Goal: Task Accomplishment & Management: Manage account settings

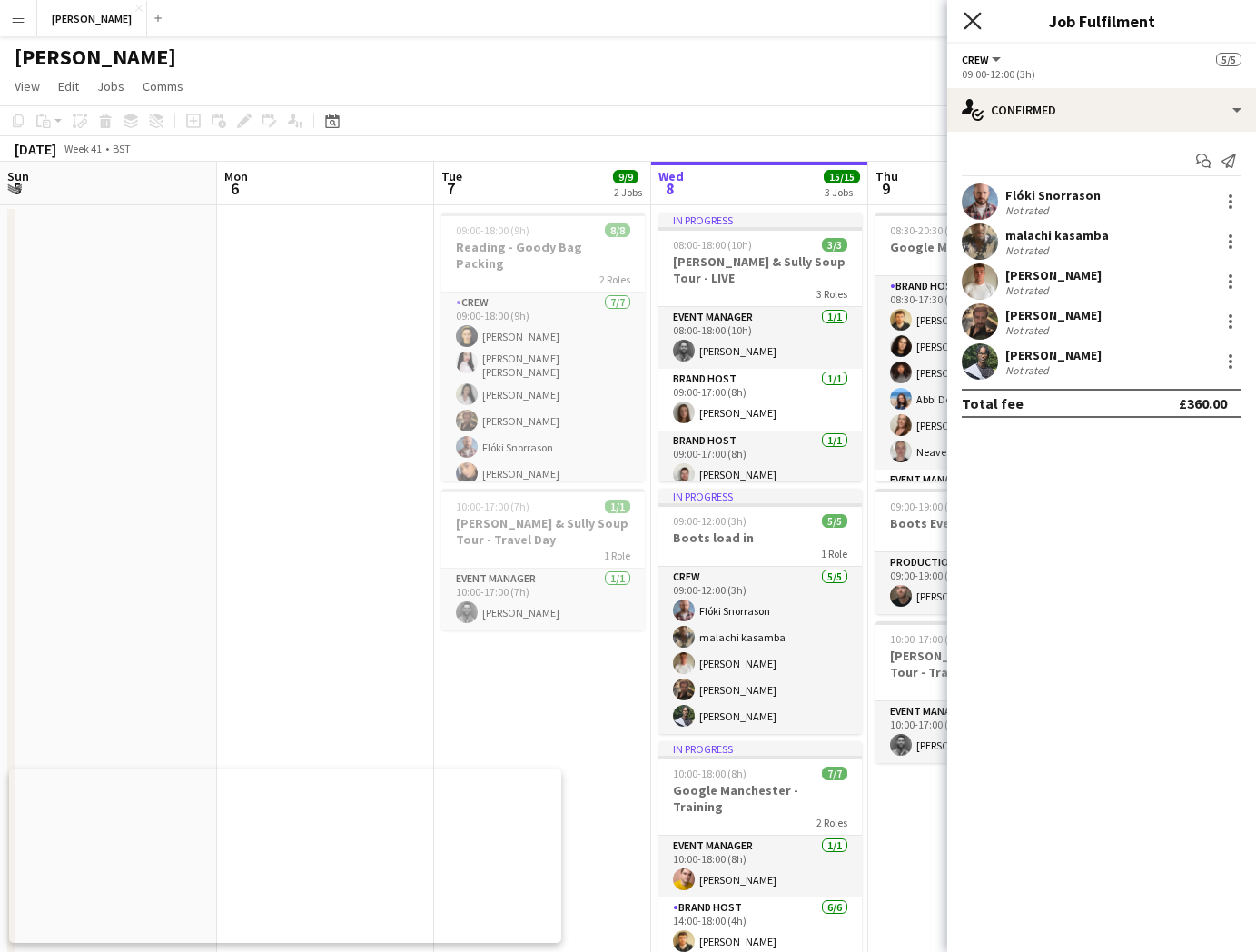
scroll to position [0, 434]
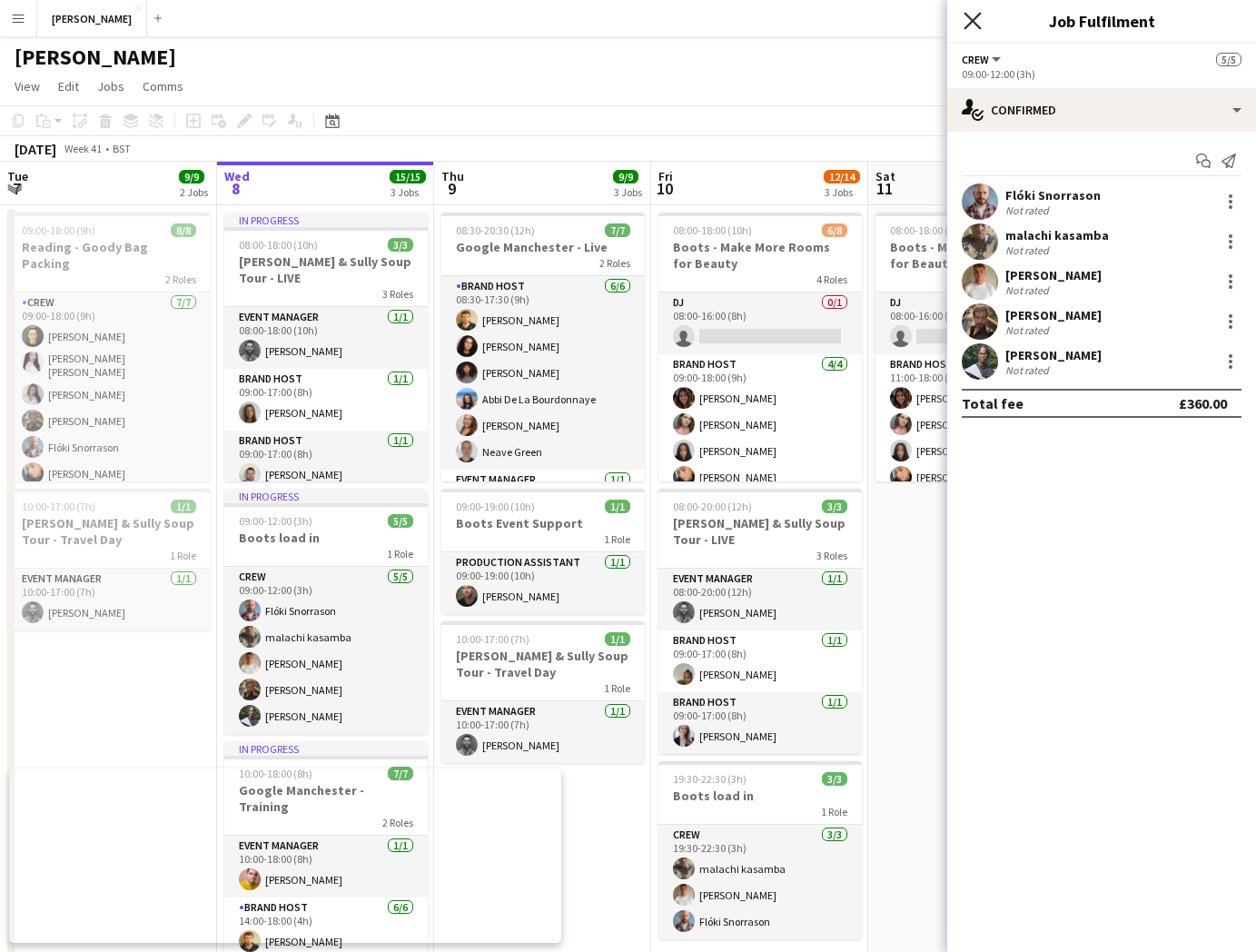
click at [977, 12] on icon "Close pop-in" at bounding box center [972, 20] width 18 height 18
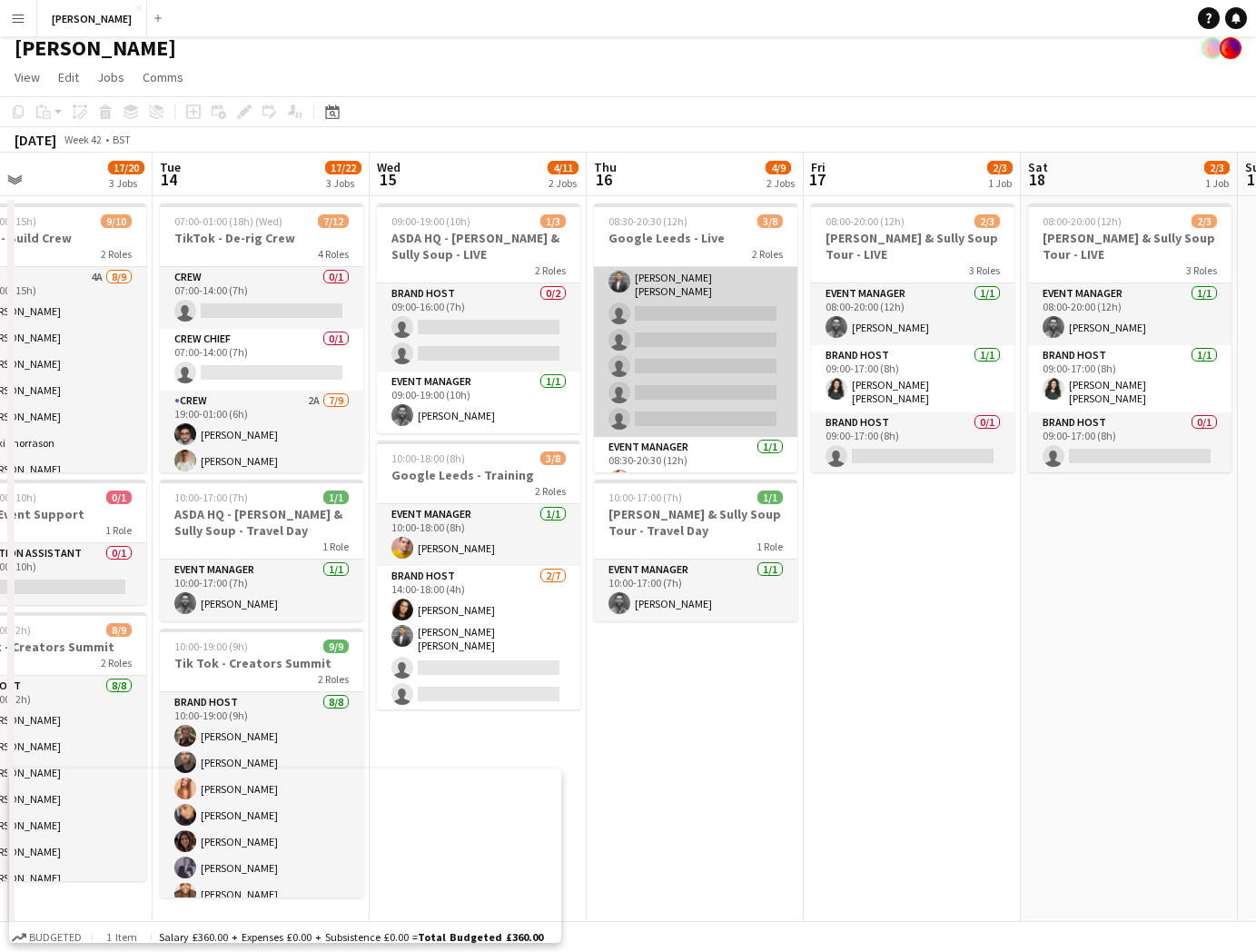
scroll to position [57, 0]
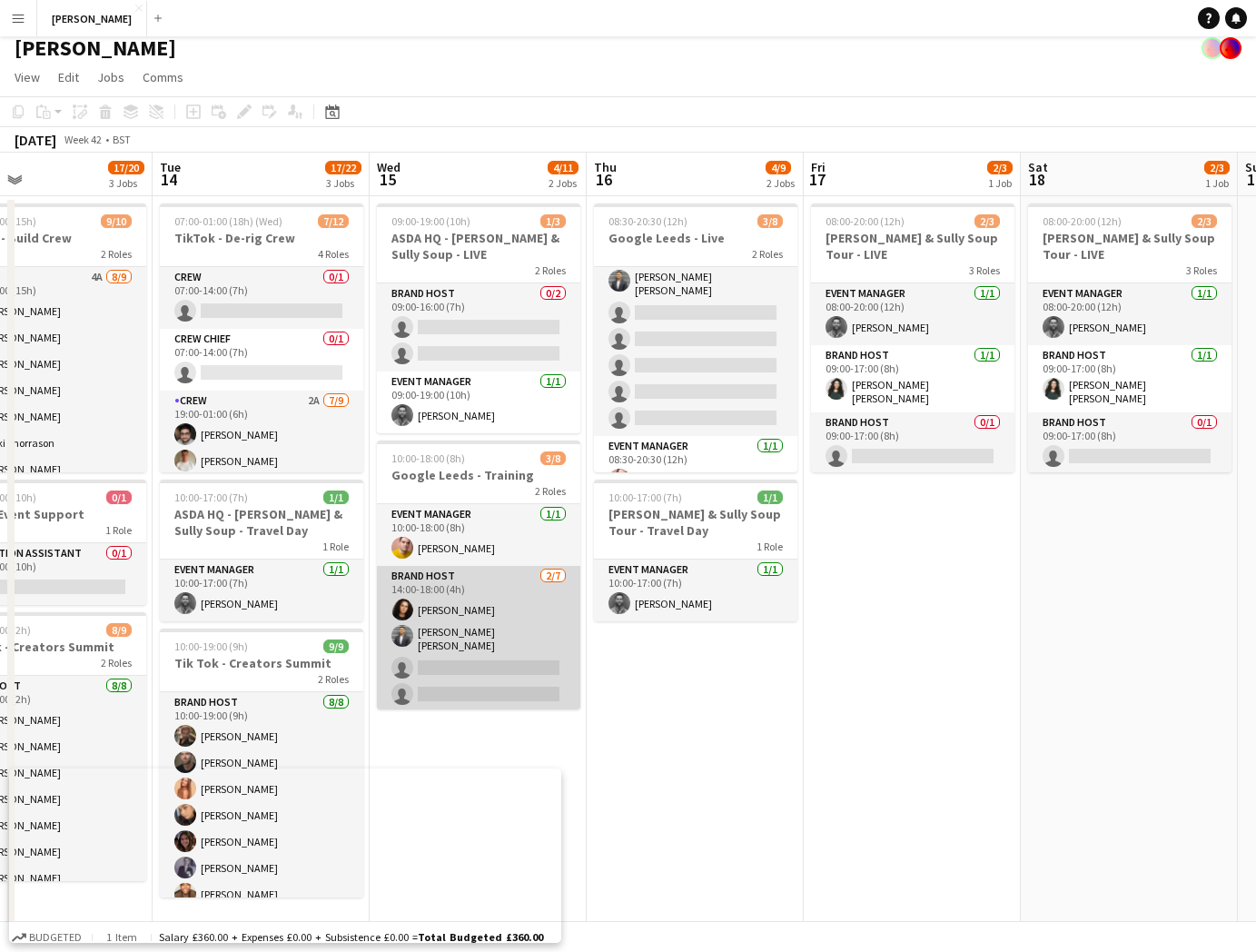
click at [469, 660] on app-card-role "Brand Host 2/7 14:00-18:00 (4h) Tillie Amartey Sandeep Kizhakkini Veettil singl…" at bounding box center [478, 678] width 204 height 225
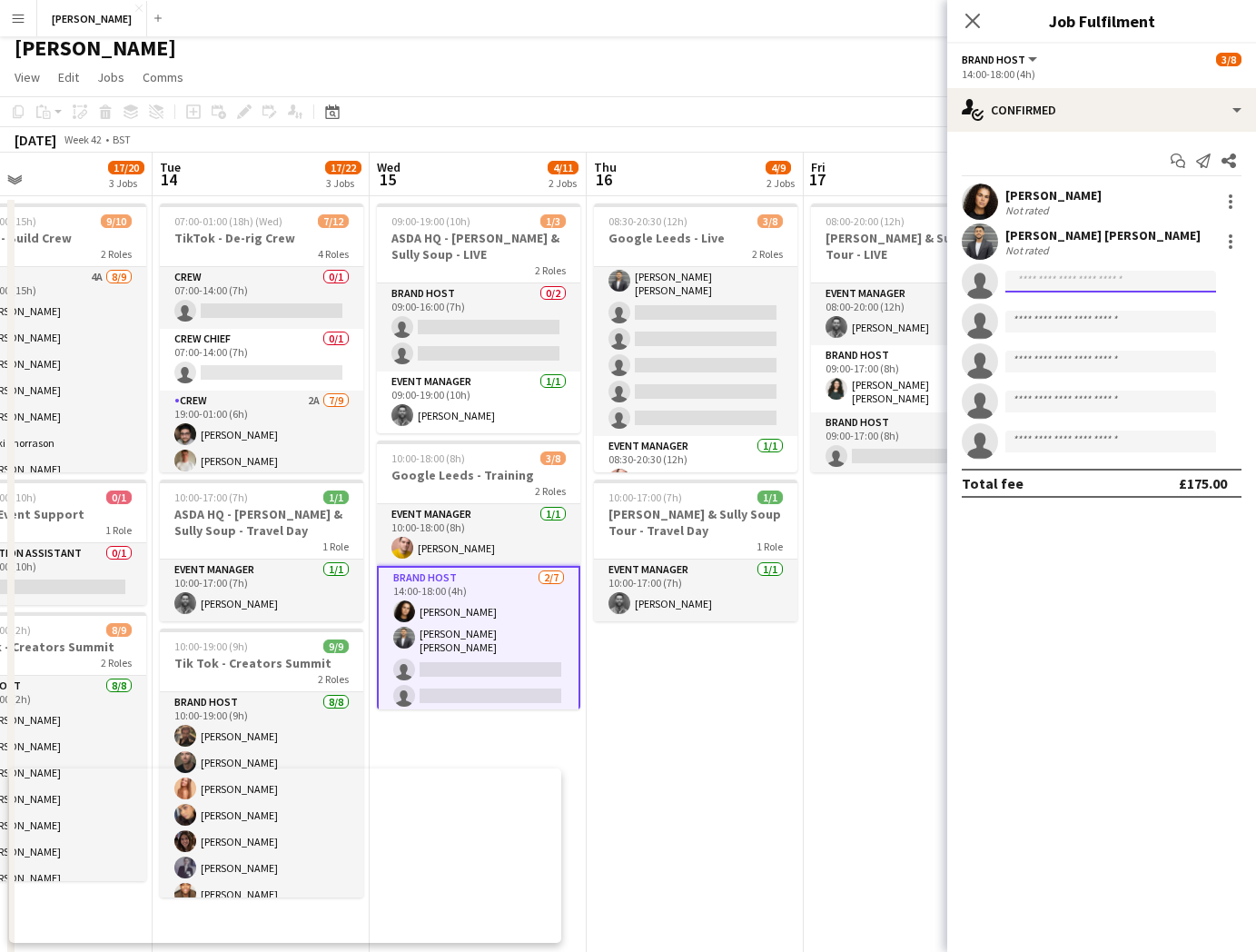
click at [1058, 283] on input at bounding box center [1111, 281] width 210 height 21
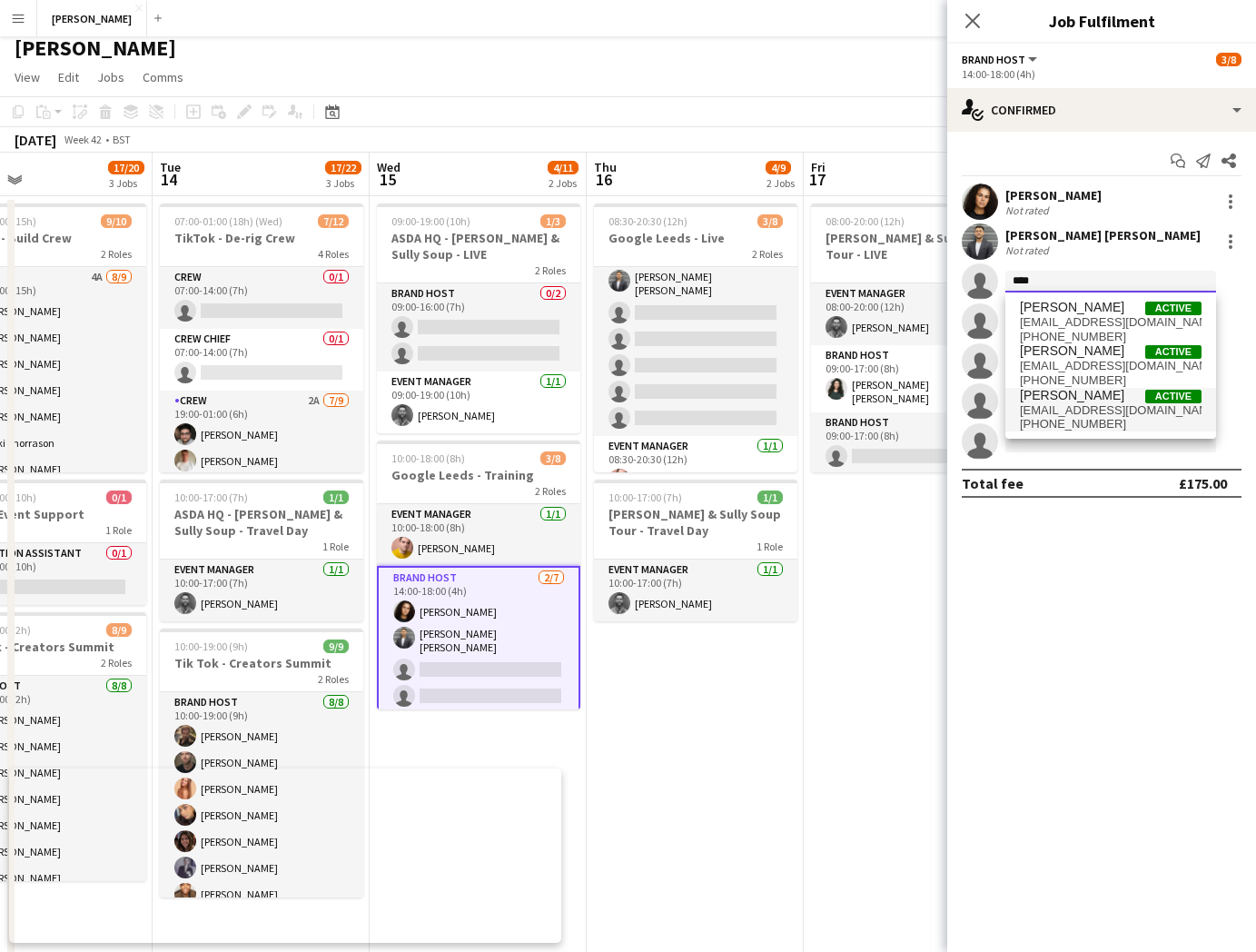
type input "****"
click at [1076, 407] on span "issy04@sky.com" at bounding box center [1110, 410] width 181 height 15
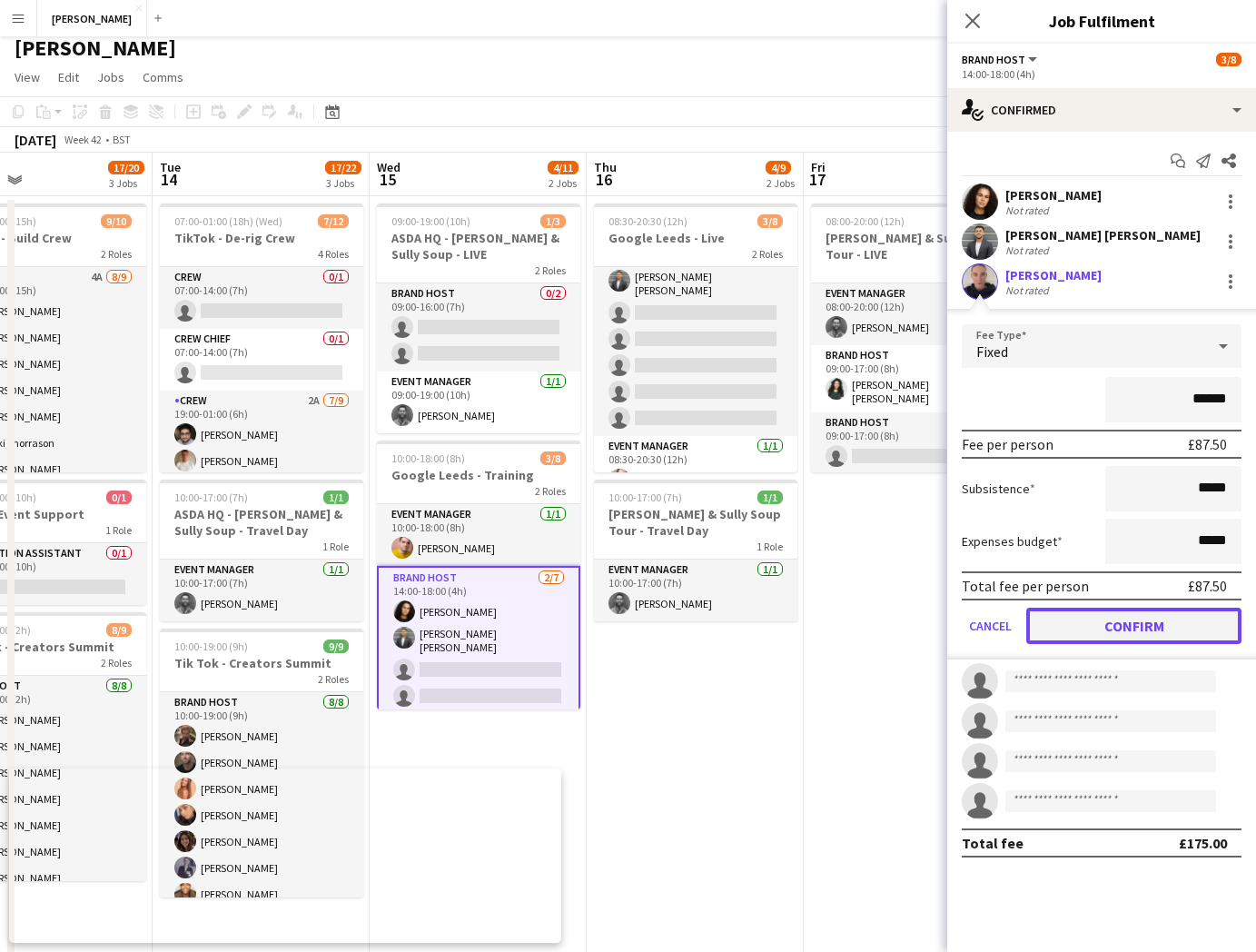
click at [1160, 618] on button "Confirm" at bounding box center [1133, 625] width 215 height 36
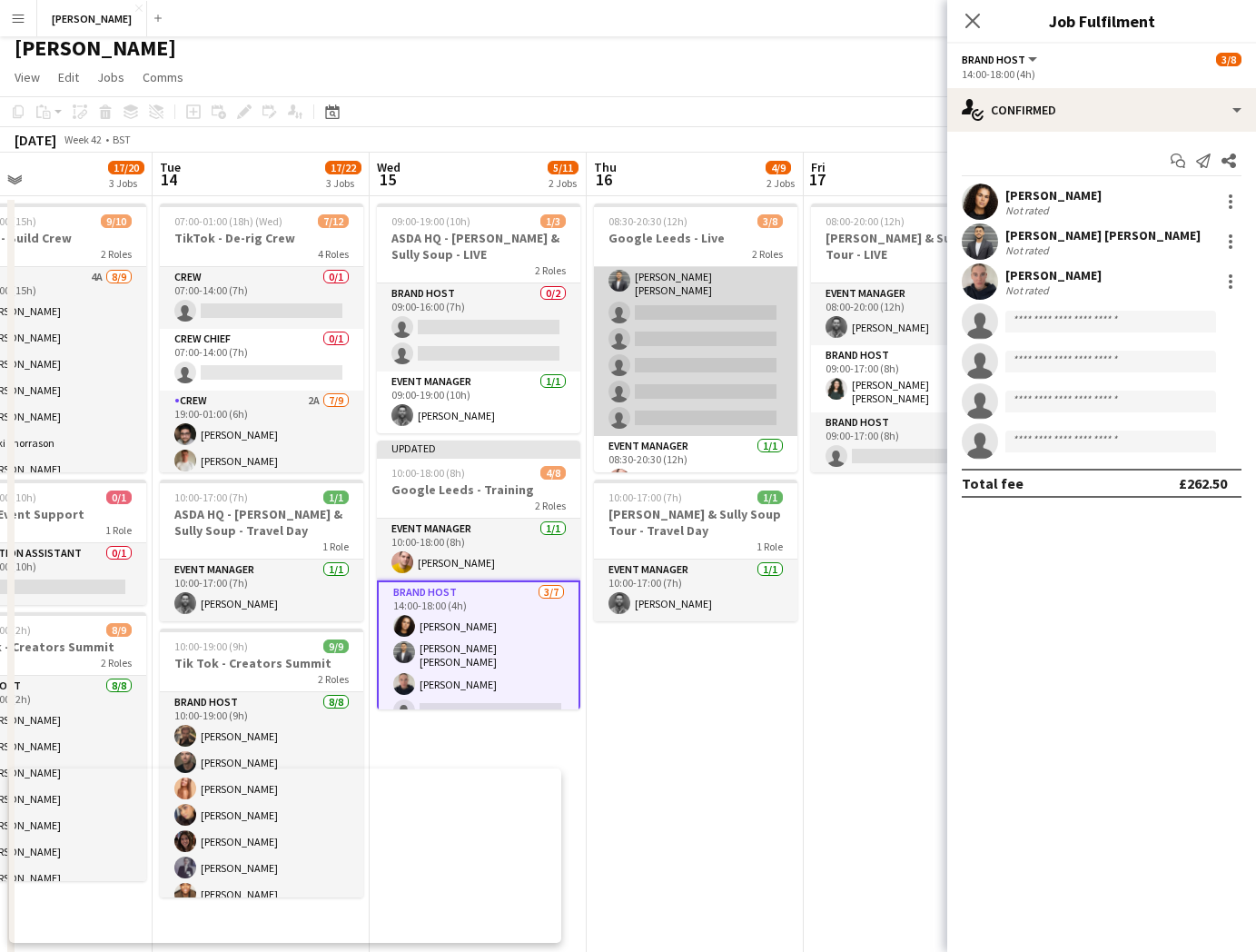
click at [688, 293] on app-card-role "Brand Host 2/7 08:30-17:30 (9h) Tillie Amartey Sandeep Kizhakkini Veettil singl…" at bounding box center [695, 323] width 204 height 225
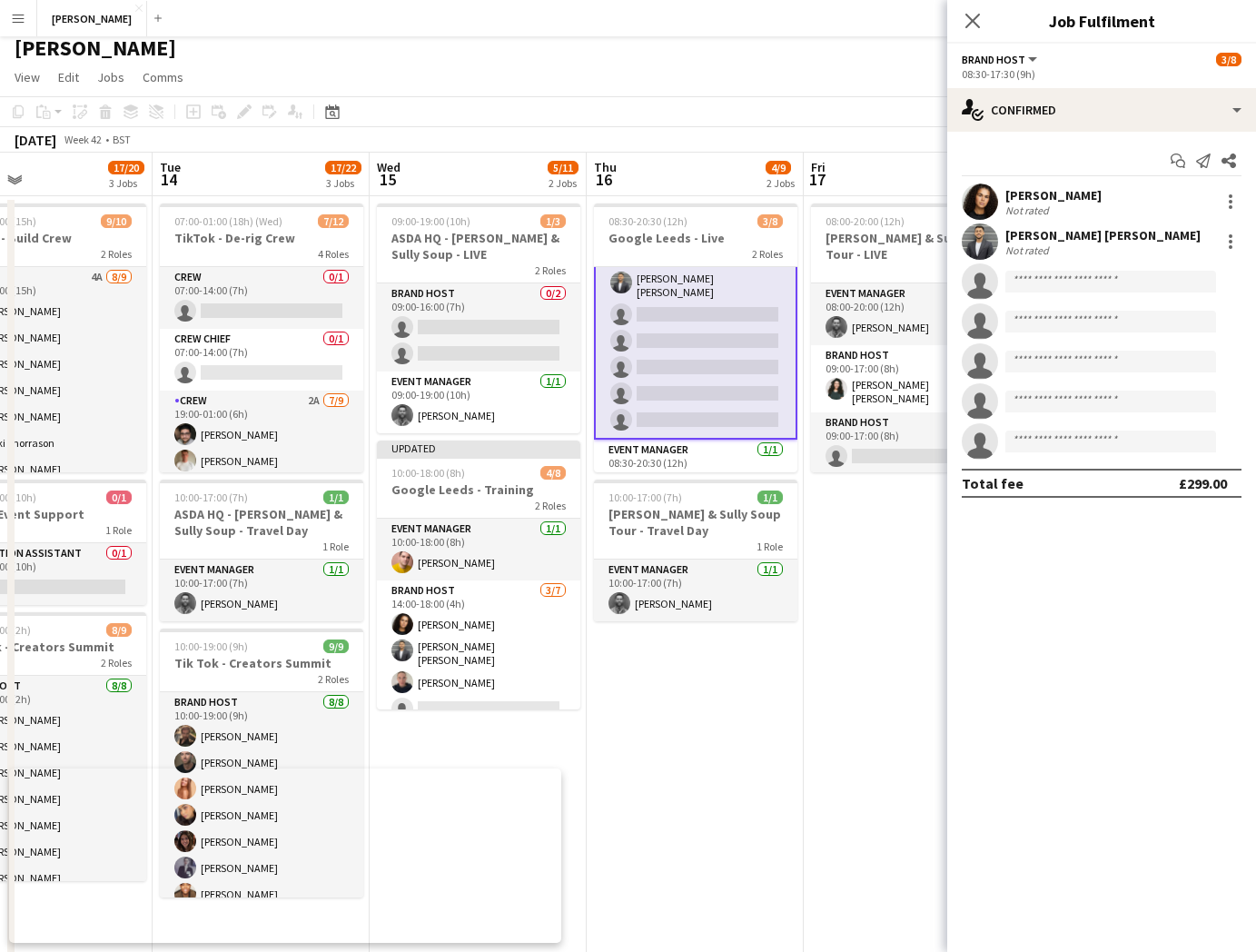
scroll to position [58, 0]
click at [1050, 285] on input at bounding box center [1111, 281] width 210 height 21
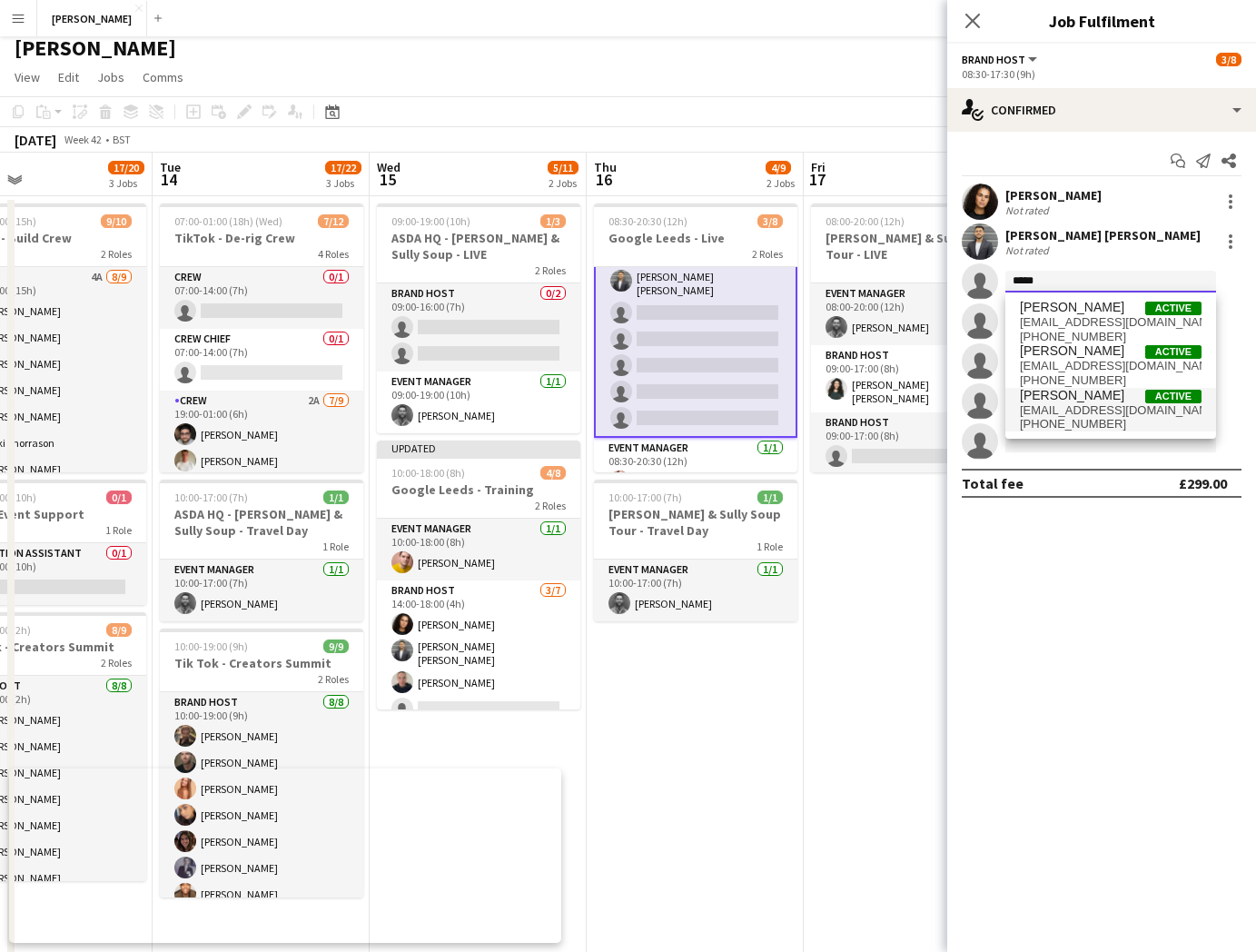
type input "*****"
click at [1076, 406] on span "issy04@sky.com" at bounding box center [1110, 410] width 181 height 15
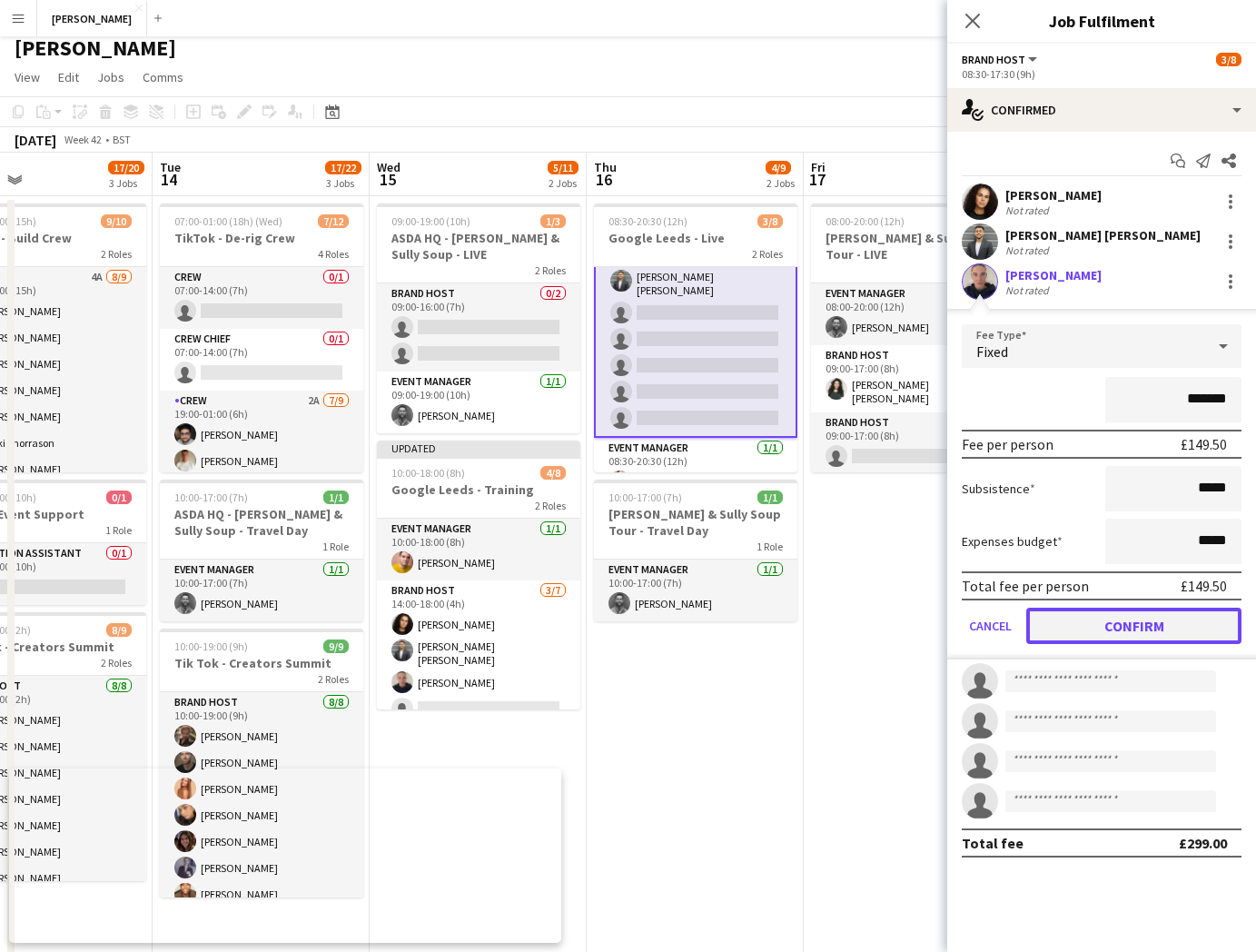
click at [1119, 620] on button "Confirm" at bounding box center [1133, 625] width 215 height 36
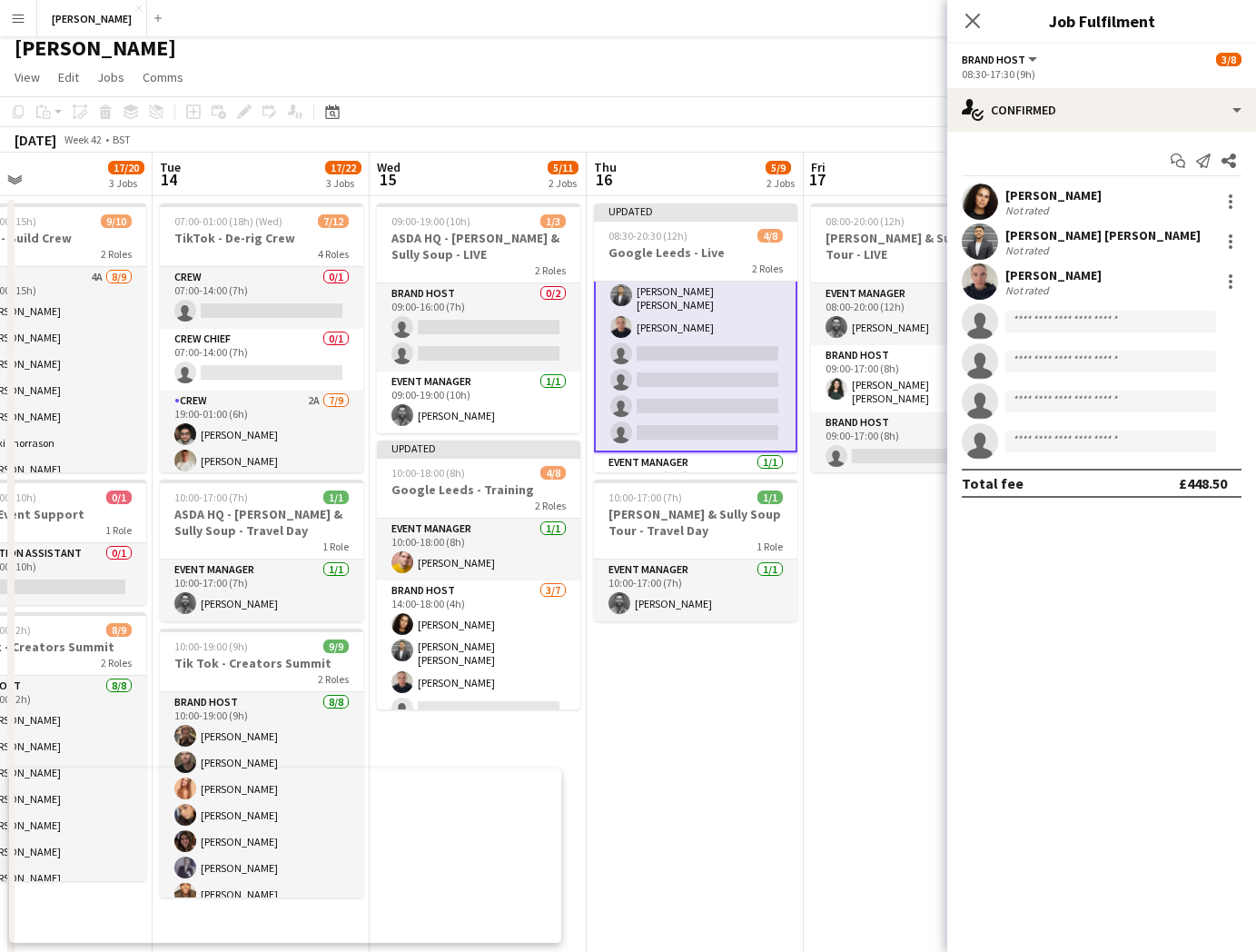
click at [880, 528] on app-date-cell "08:00-20:00 (12h) 2/3 Cully & Sully Soup Tour - LIVE 3 Roles Event Manager 1/1 …" at bounding box center [912, 618] width 217 height 843
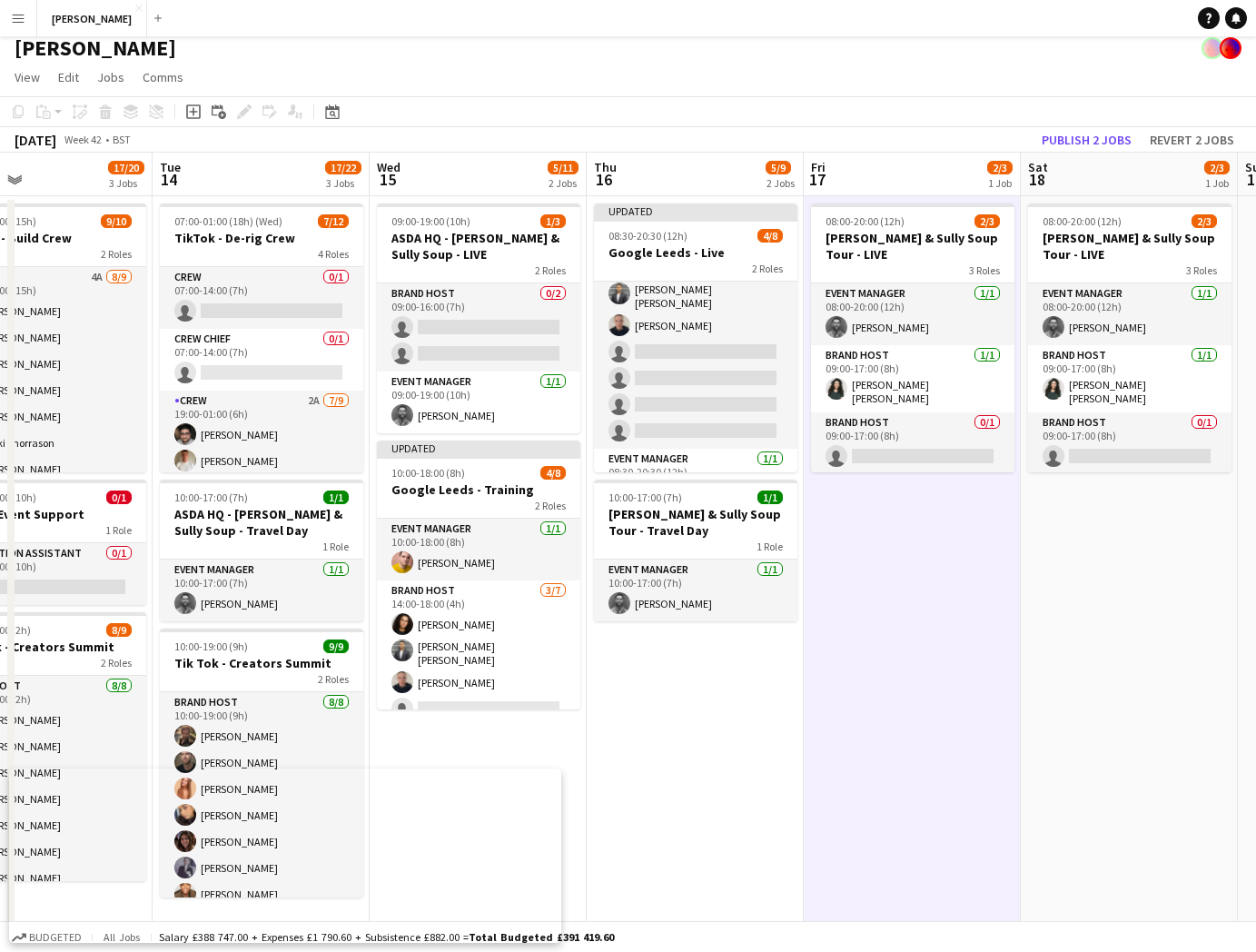
scroll to position [57, 0]
click at [1104, 140] on button "Publish 2 jobs" at bounding box center [1087, 140] width 104 height 23
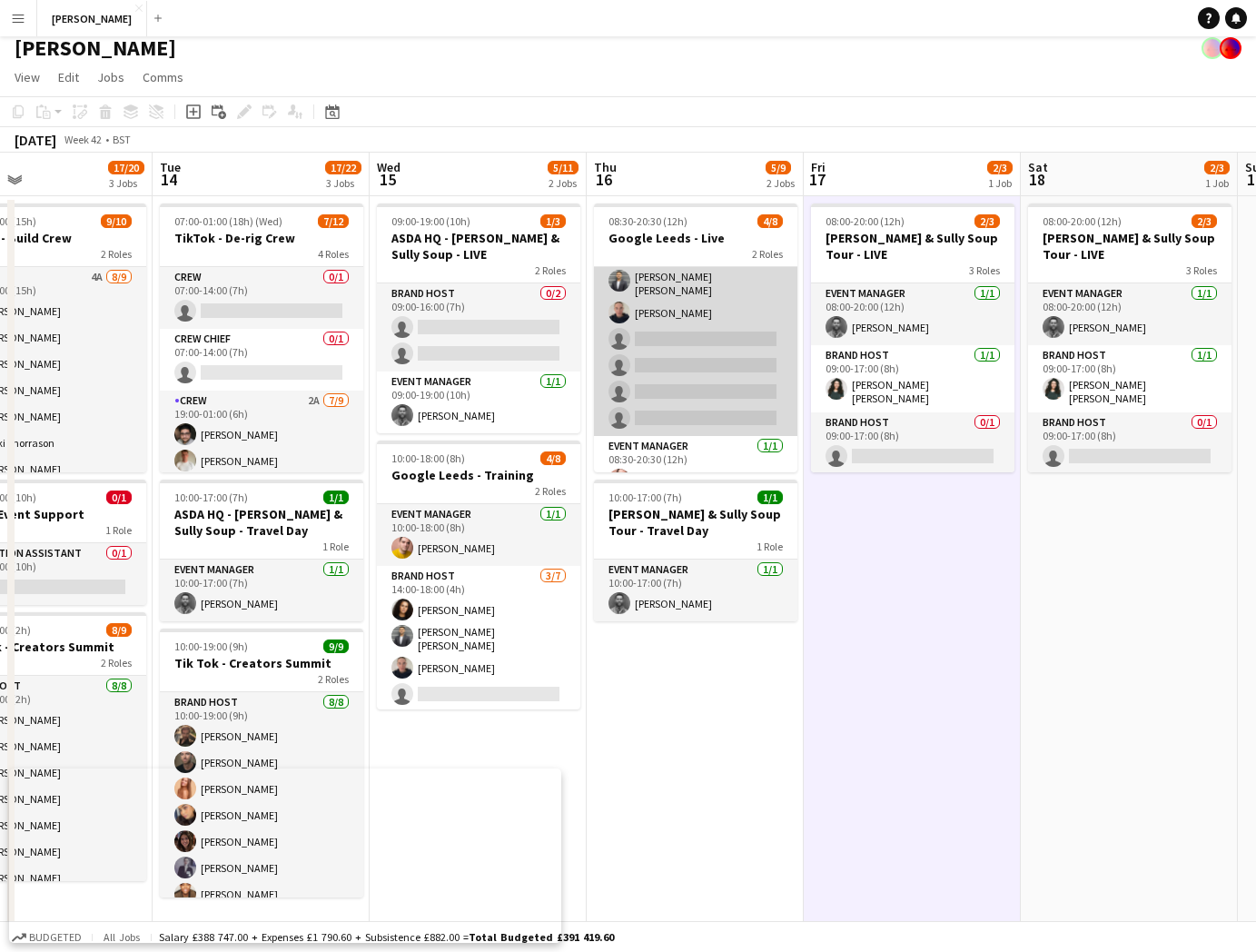
click at [694, 329] on app-card-role "Brand Host 3/7 08:30-17:30 (9h) Tillie Amartey Sandeep Kizhakkini Veettil Isabe…" at bounding box center [695, 323] width 204 height 225
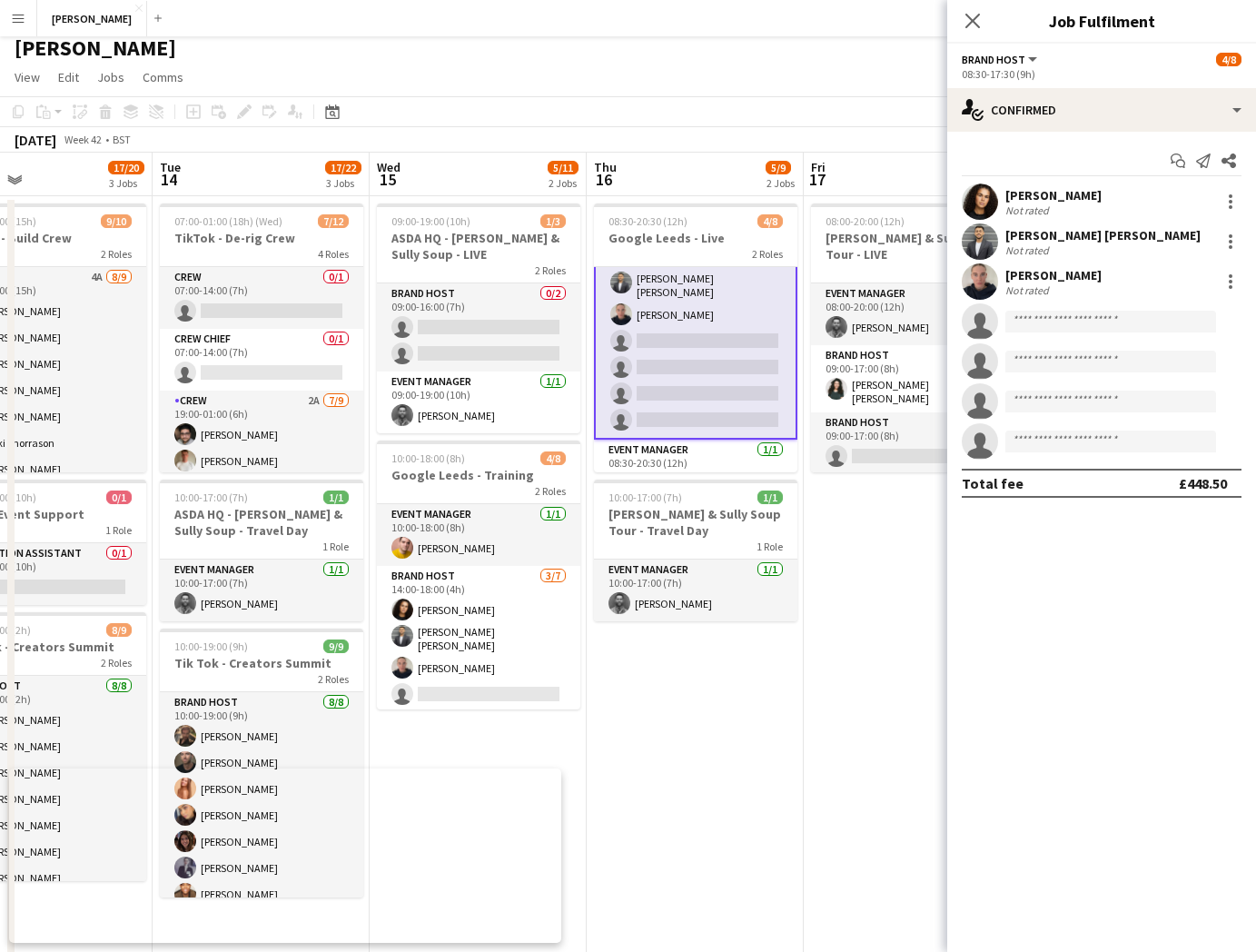
scroll to position [58, 0]
click at [1081, 323] on input at bounding box center [1111, 321] width 210 height 21
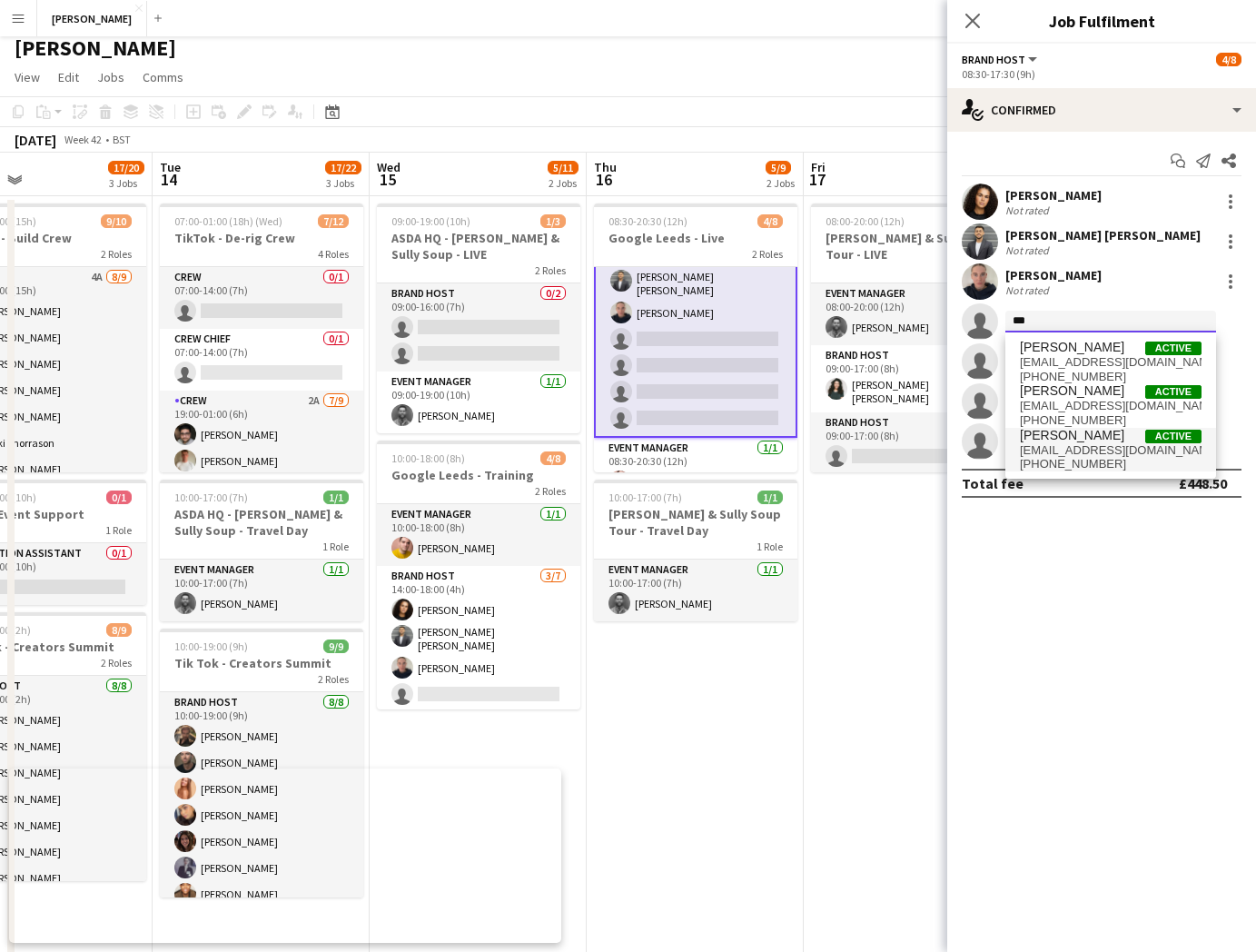
type input "***"
click at [1050, 448] on span "maxsmithy6712@gmail.com" at bounding box center [1110, 450] width 181 height 15
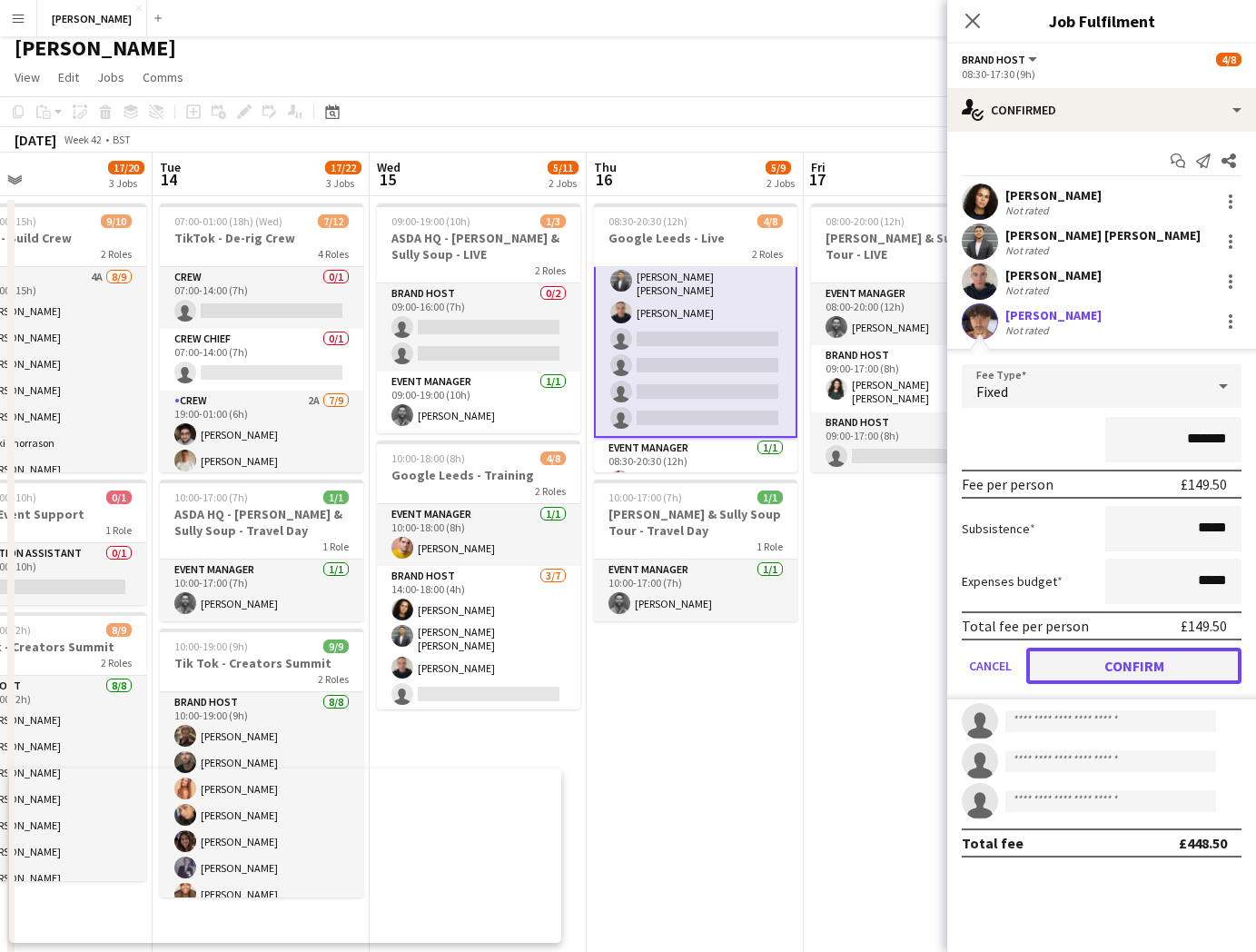
click at [1131, 671] on button "Confirm" at bounding box center [1133, 665] width 215 height 36
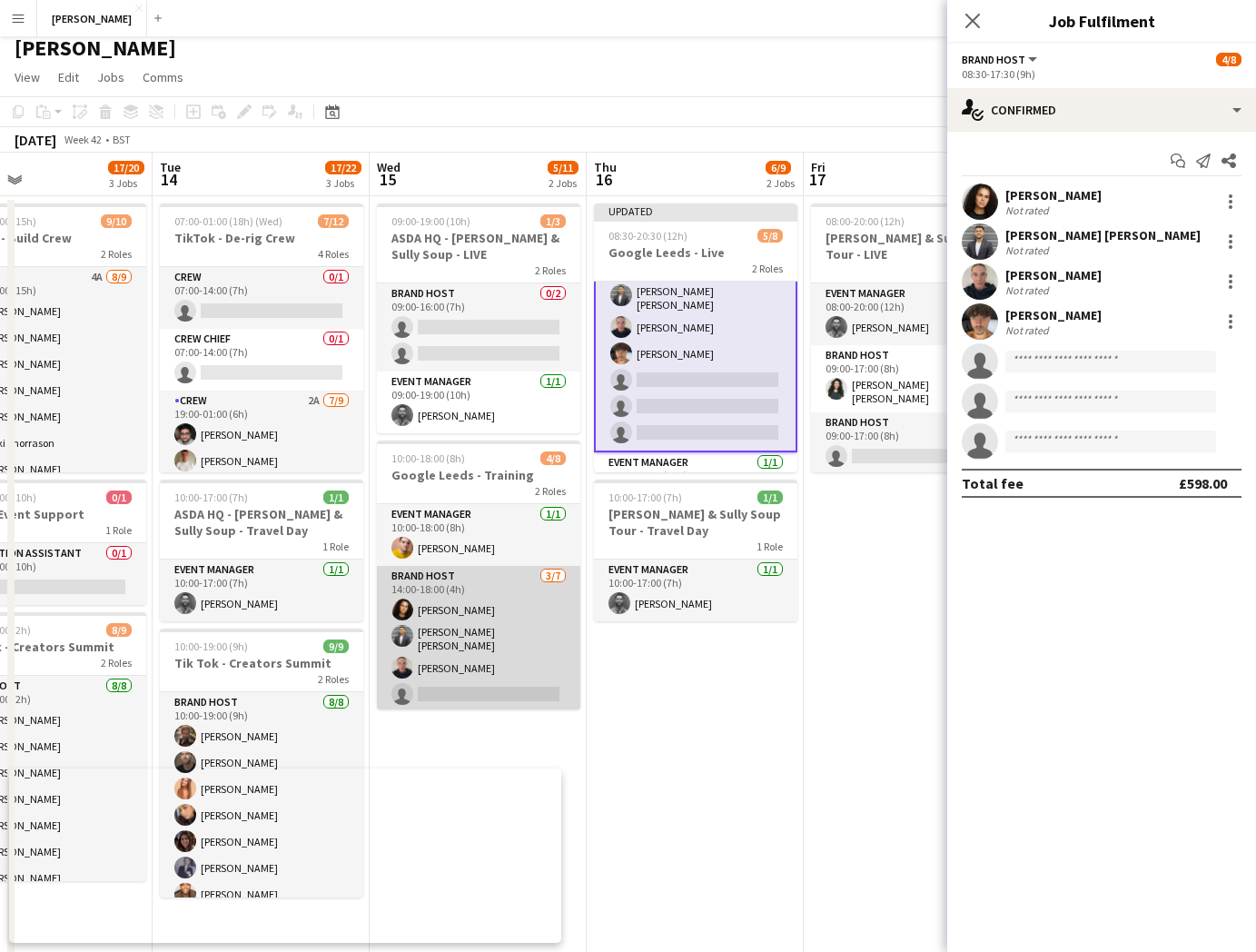
click at [499, 679] on app-card-role "Brand Host 3/7 14:00-18:00 (4h) Tillie Amartey Sandeep Kizhakkini Veettil Isabe…" at bounding box center [478, 678] width 204 height 225
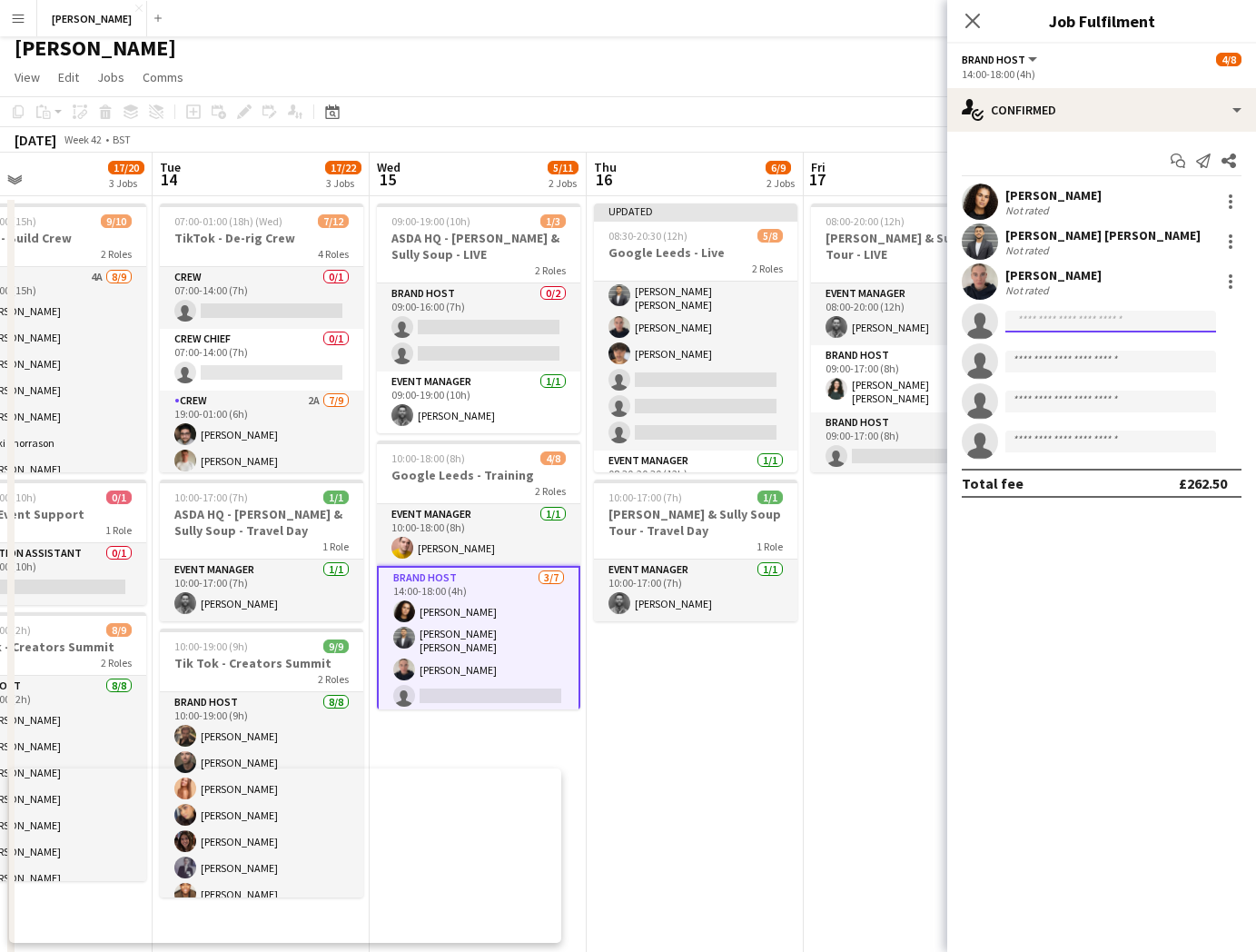
click at [1093, 315] on input at bounding box center [1111, 321] width 210 height 21
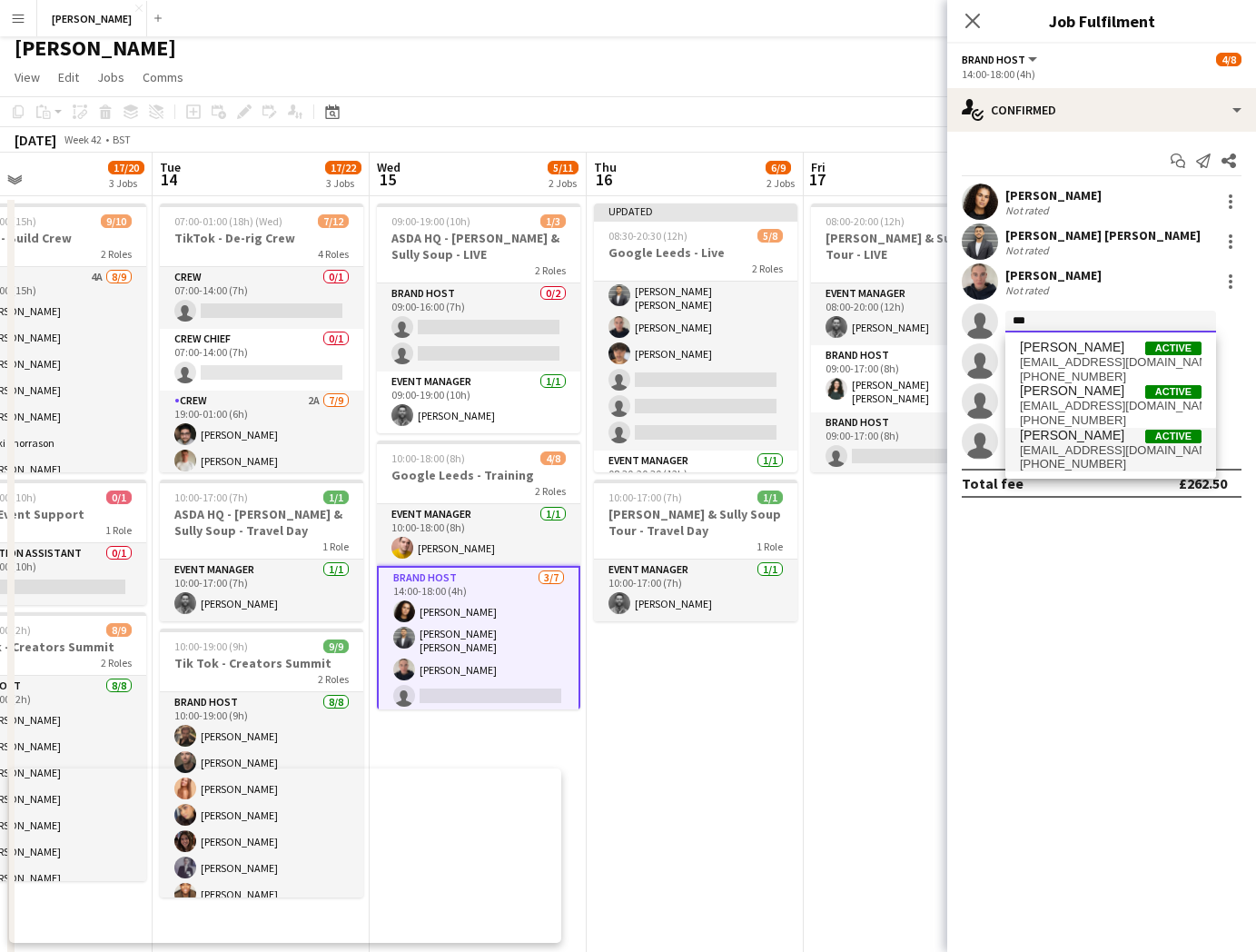
type input "***"
click at [1108, 439] on span "Max Smith Active" at bounding box center [1110, 436] width 181 height 16
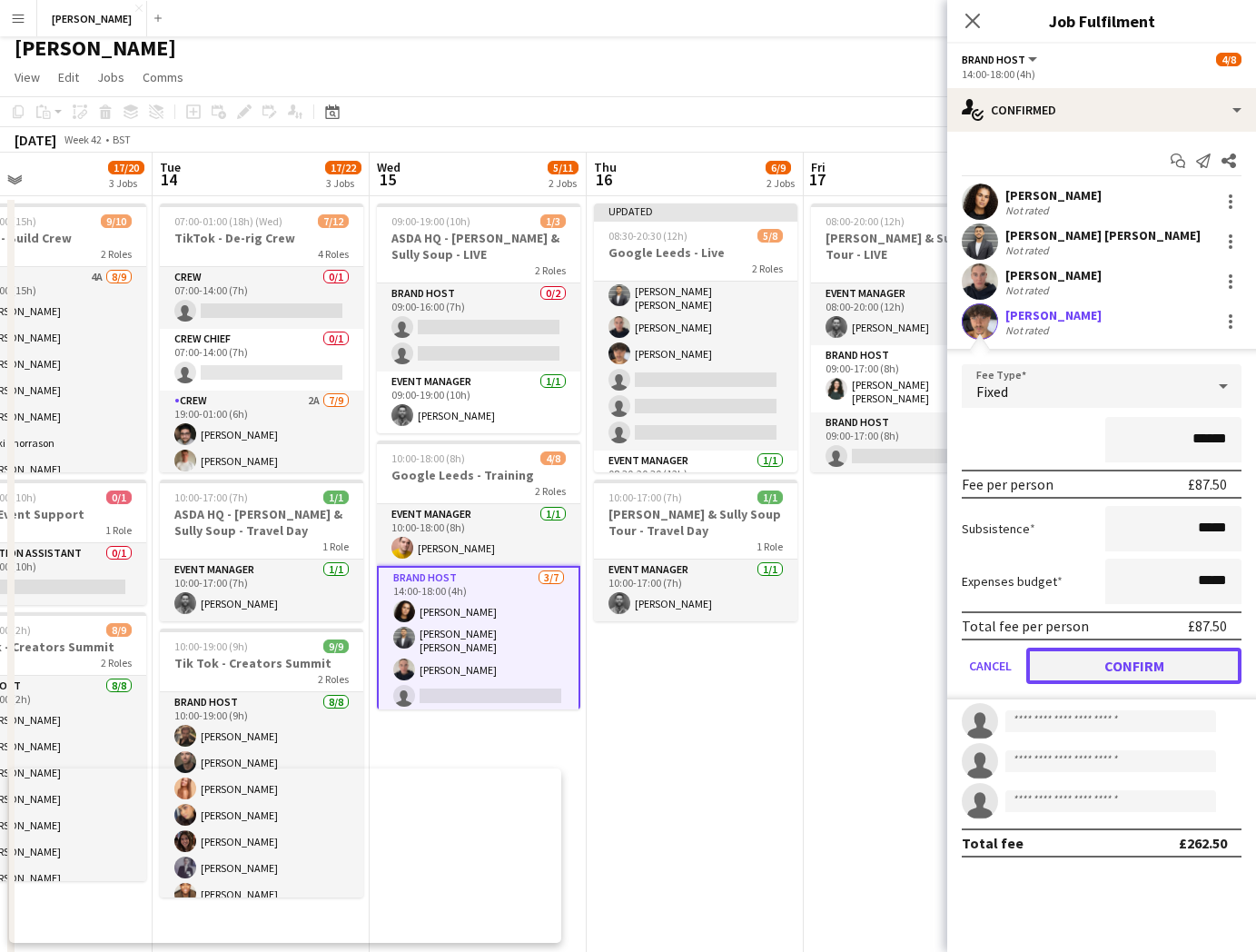
click at [1116, 666] on button "Confirm" at bounding box center [1133, 665] width 215 height 36
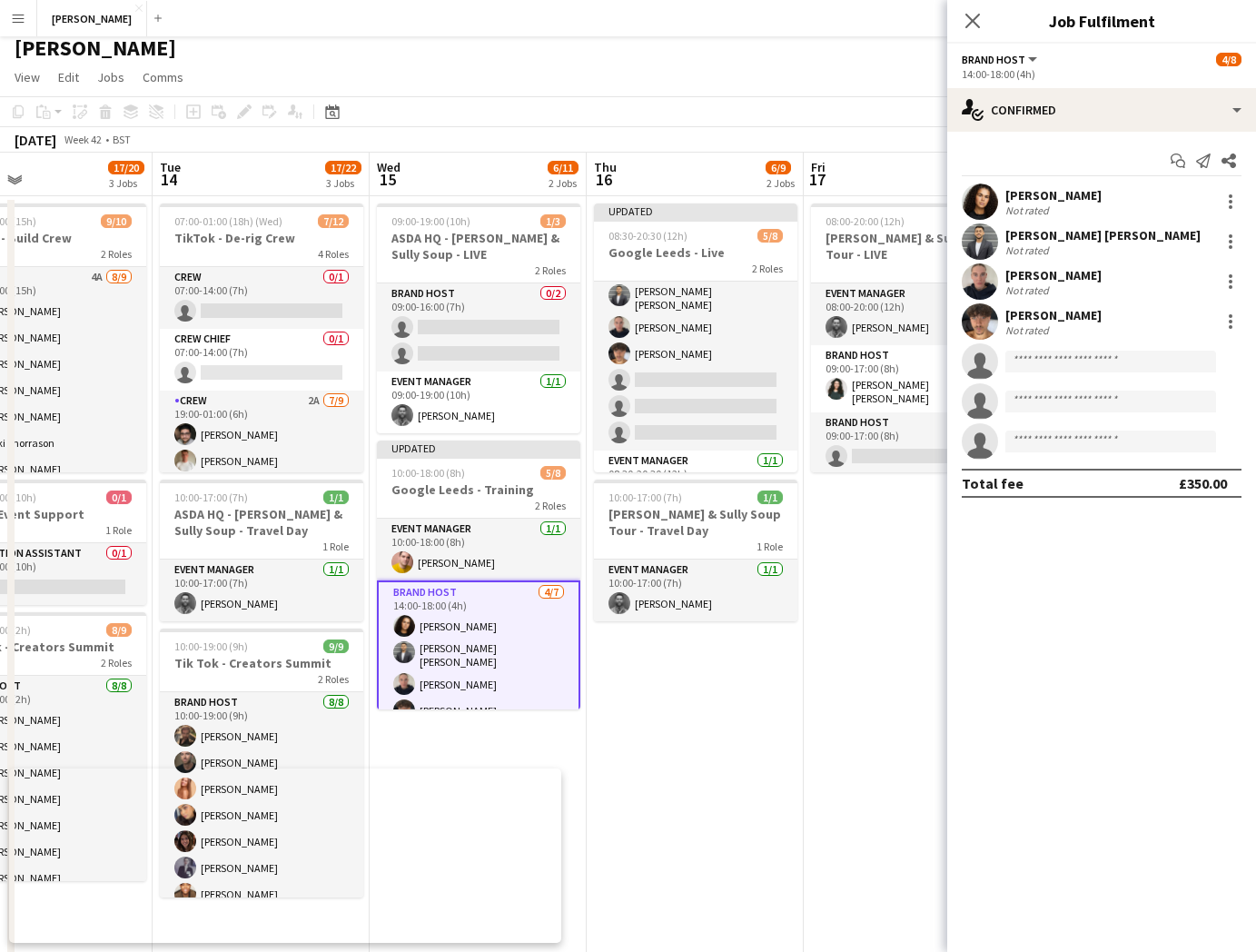
click at [875, 593] on app-date-cell "08:00-20:00 (12h) 2/3 Cully & Sully Soup Tour - LIVE 3 Roles Event Manager 1/1 …" at bounding box center [912, 618] width 217 height 843
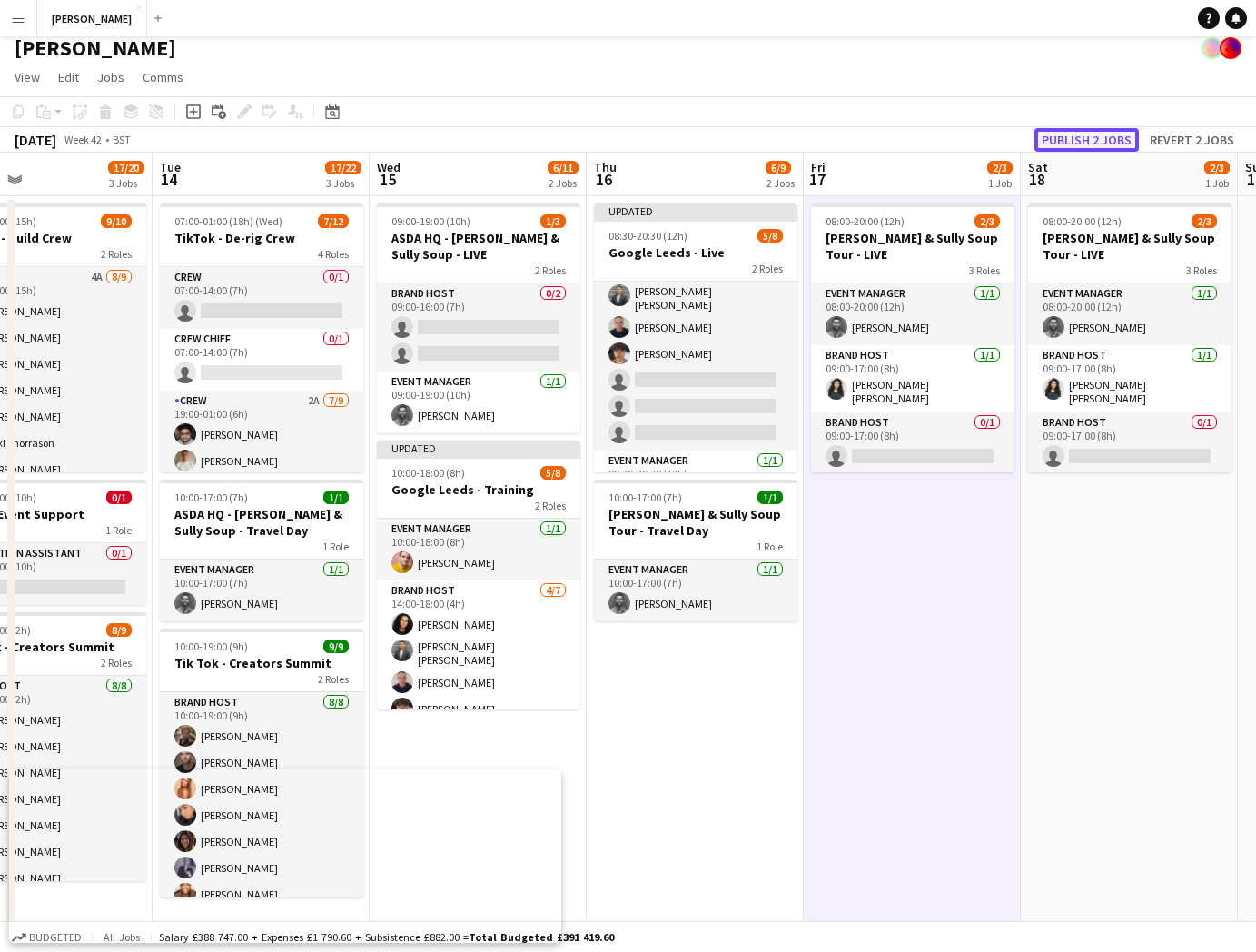
click at [1085, 136] on button "Publish 2 jobs" at bounding box center [1087, 140] width 104 height 23
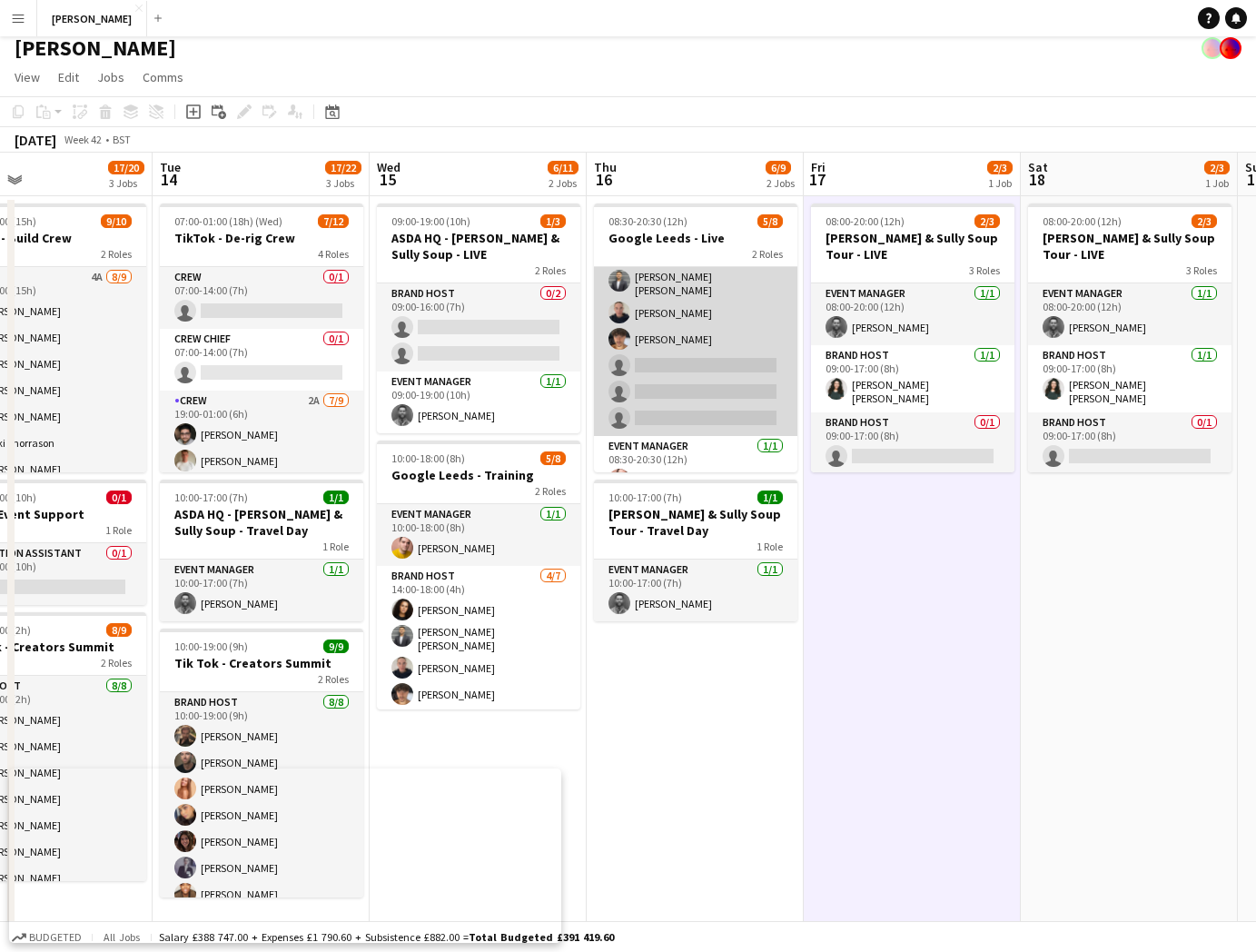
click at [705, 356] on app-card-role "Brand Host 4/7 08:30-17:30 (9h) Tillie Amartey Sandeep Kizhakkini Veettil Isabe…" at bounding box center [695, 323] width 204 height 225
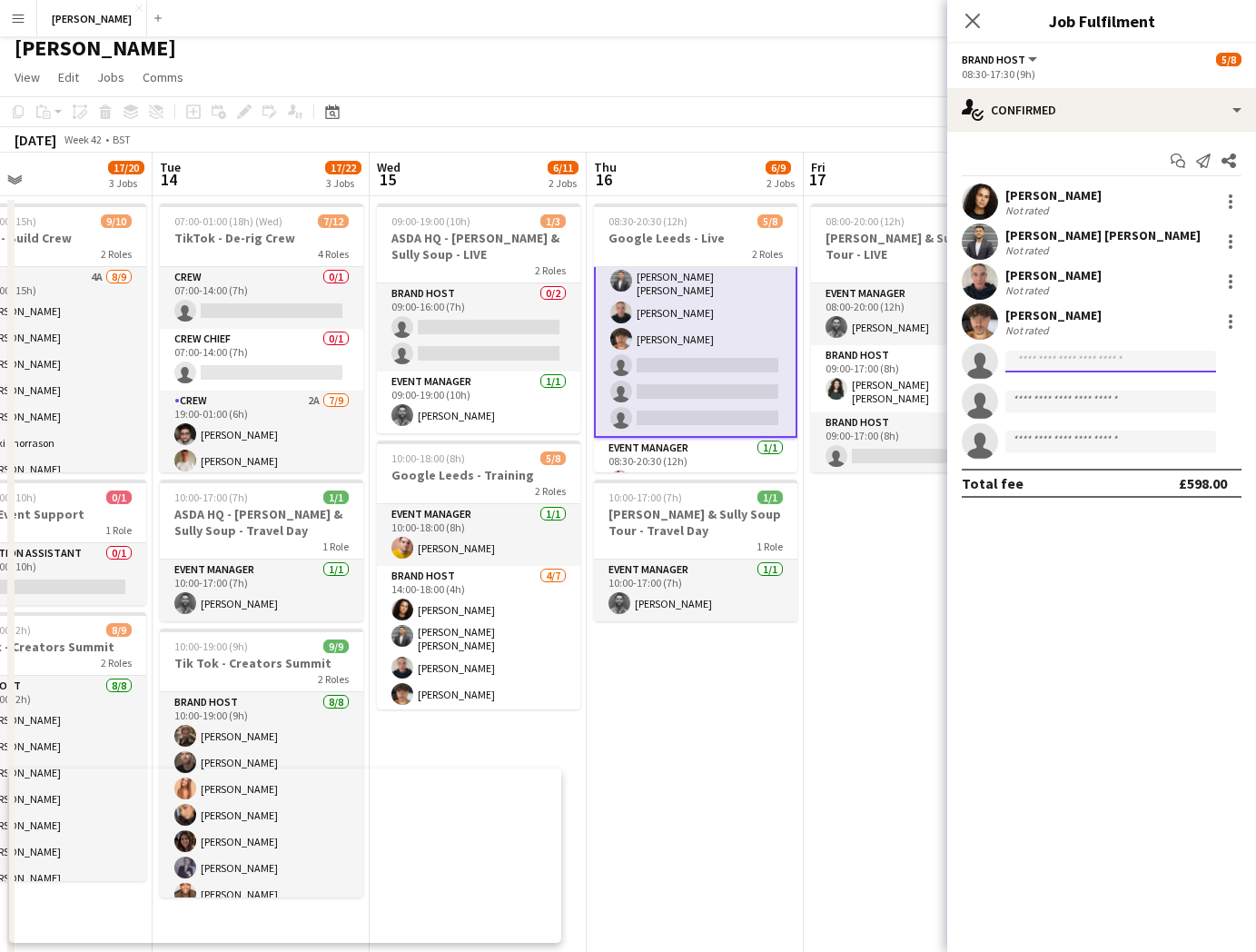
click at [1046, 357] on input at bounding box center [1111, 361] width 210 height 21
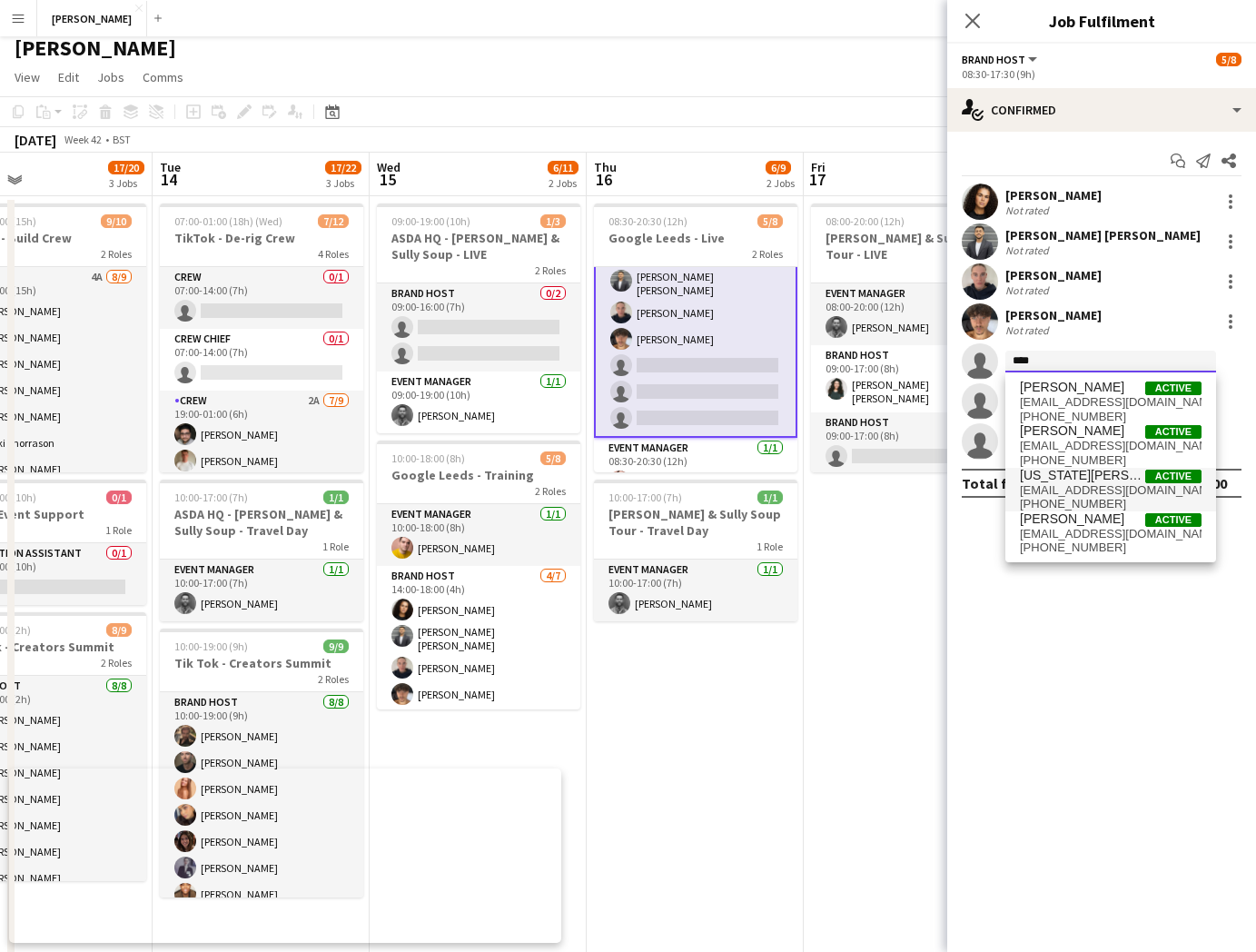
type input "****"
click at [1073, 484] on span "georgiamoseley09@gmail.com" at bounding box center [1110, 490] width 181 height 15
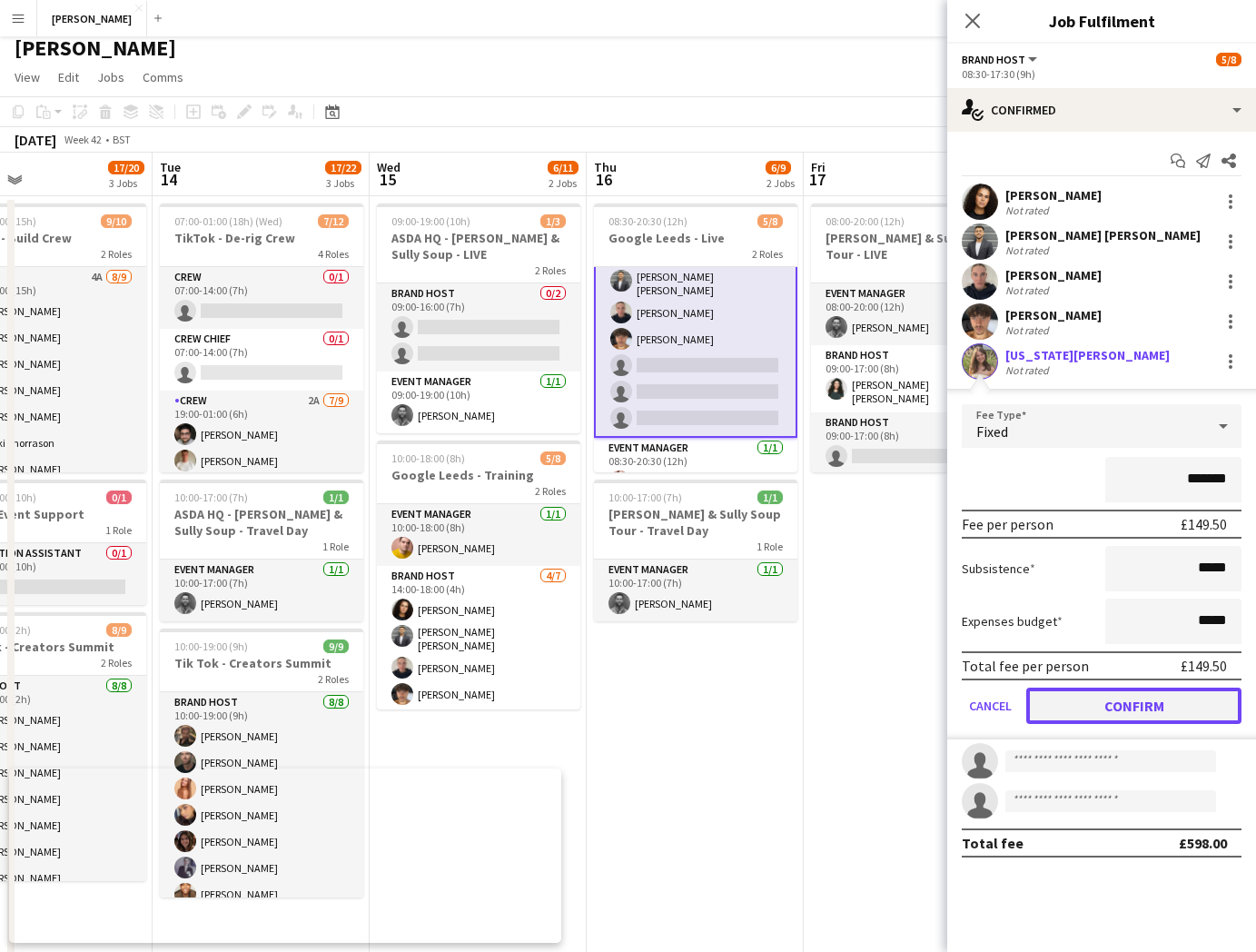
click at [1073, 707] on button "Confirm" at bounding box center [1133, 705] width 215 height 36
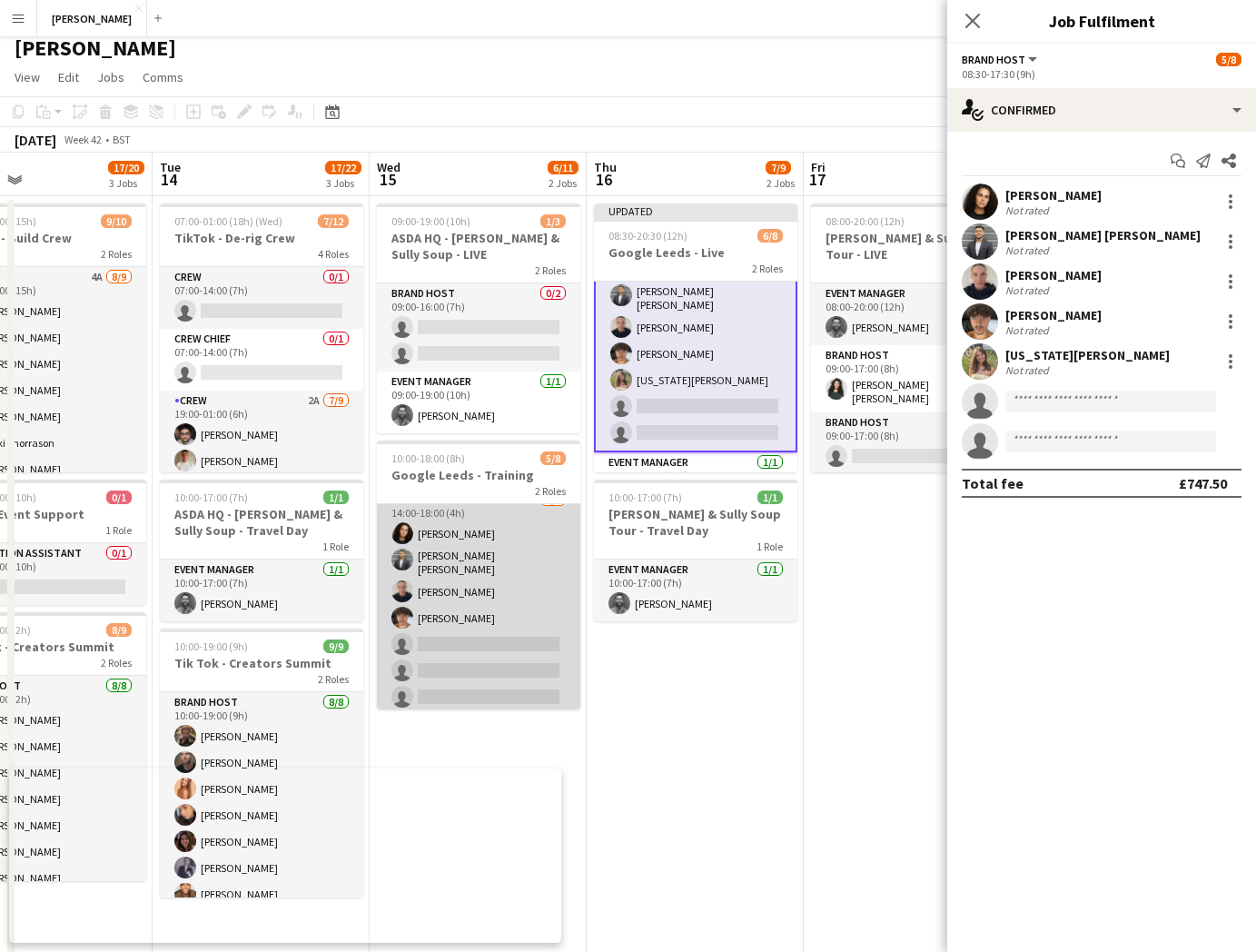
click at [455, 634] on app-card-role "Brand Host 4/7 14:00-18:00 (4h) Tillie Amartey Sandeep Kizhakkini Veettil Isabe…" at bounding box center [478, 602] width 204 height 225
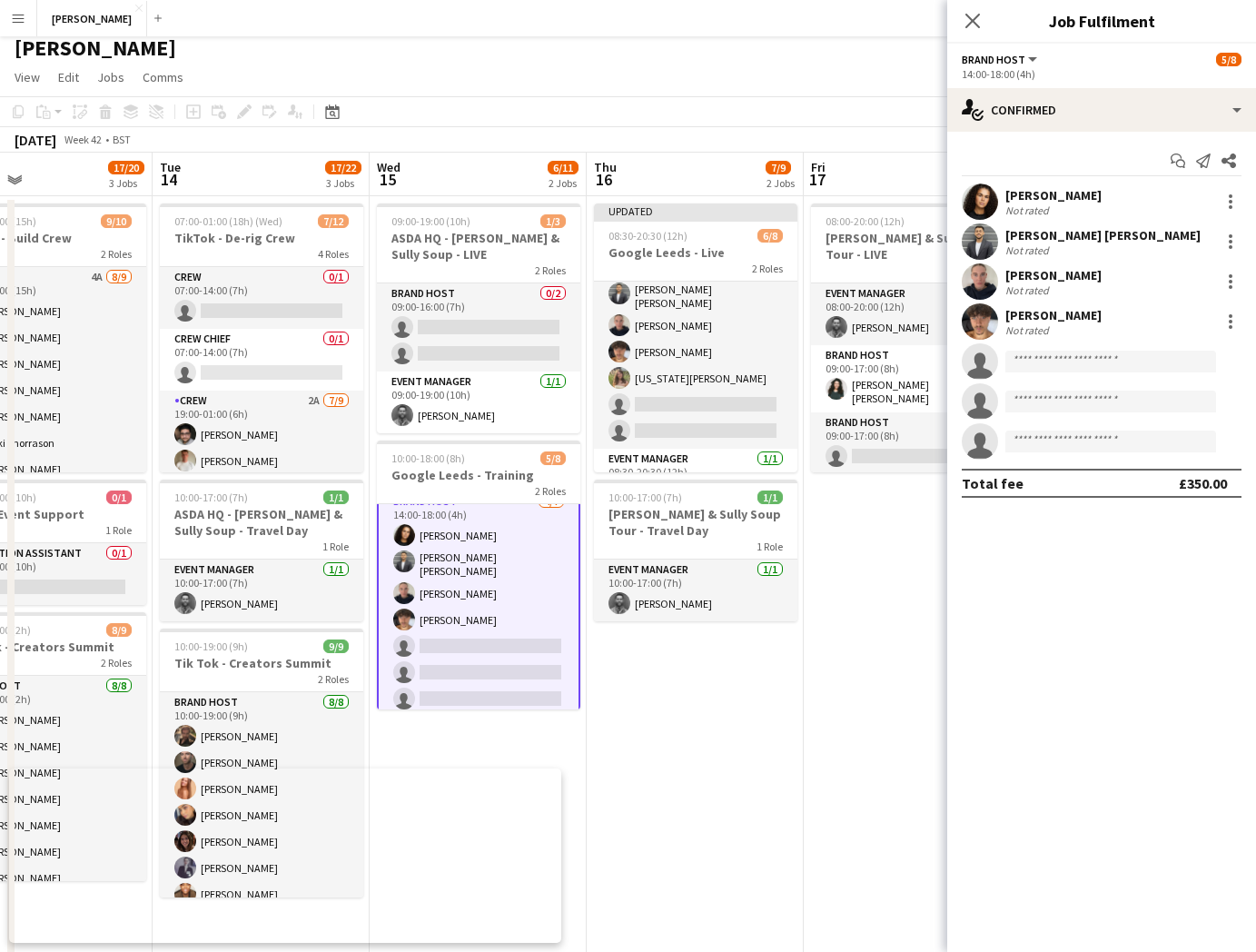
scroll to position [57, 0]
click at [1025, 358] on input at bounding box center [1111, 361] width 210 height 21
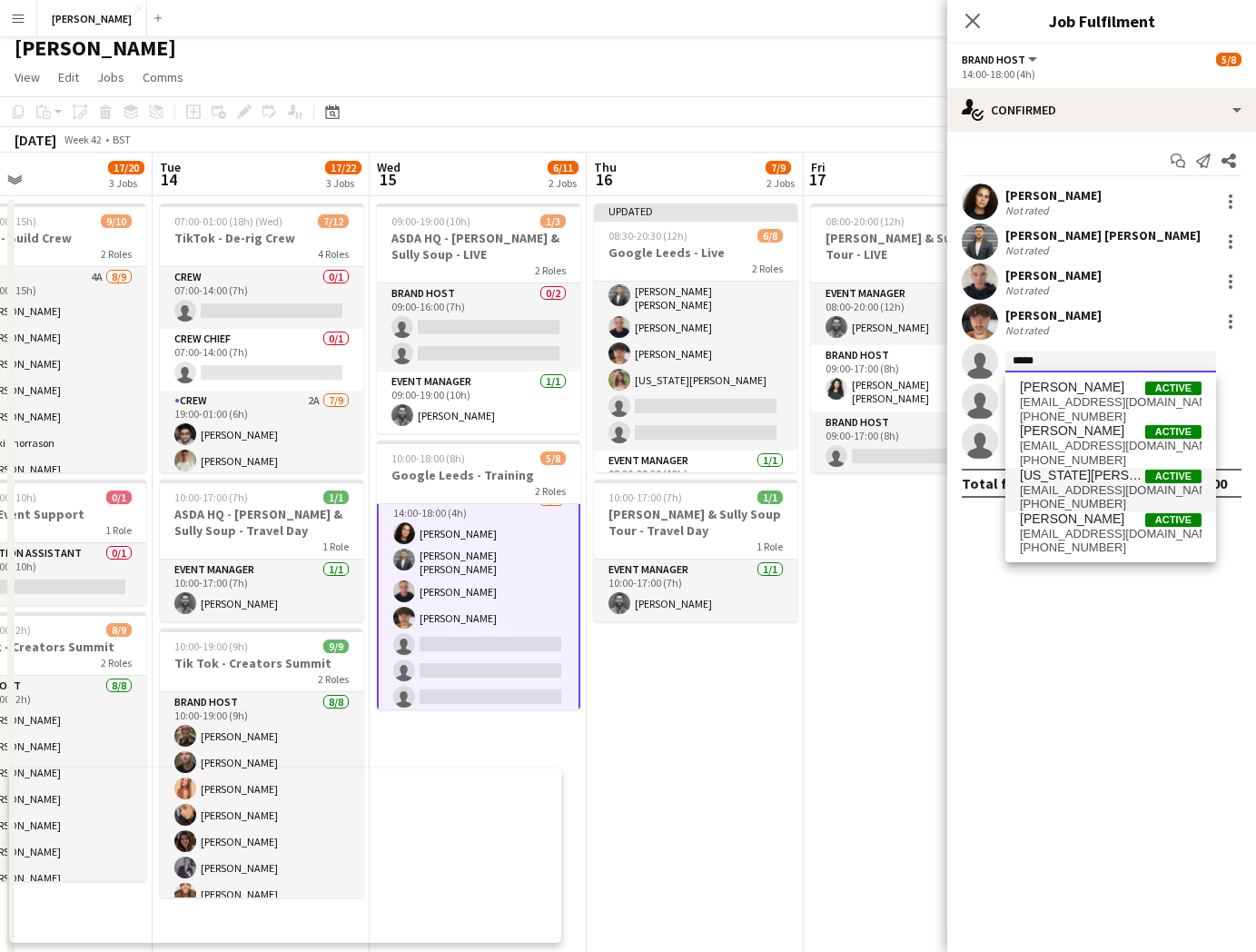
type input "*****"
click at [1103, 487] on span "georgiamoseley09@gmail.com" at bounding box center [1110, 490] width 181 height 15
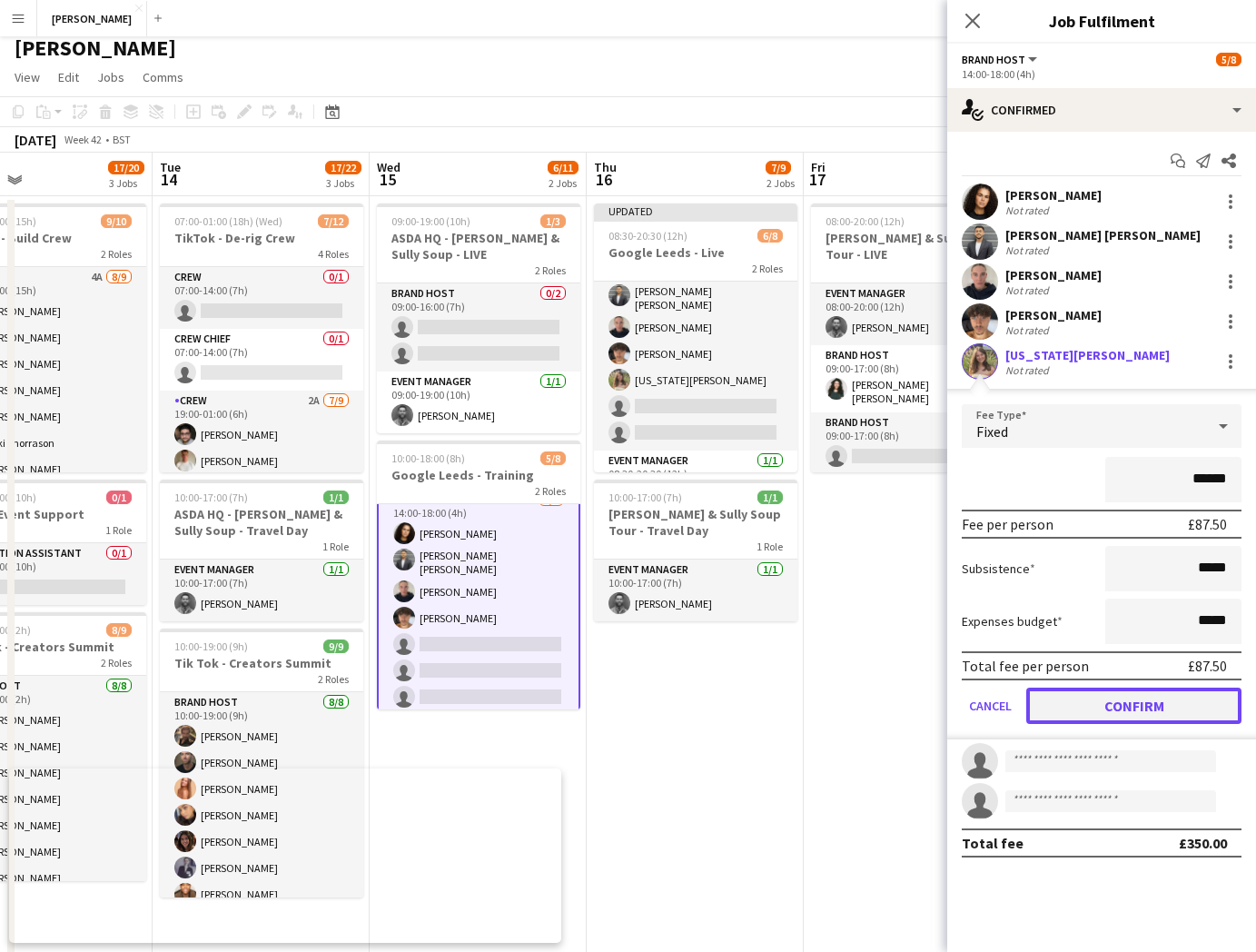
click at [1126, 692] on button "Confirm" at bounding box center [1133, 705] width 215 height 36
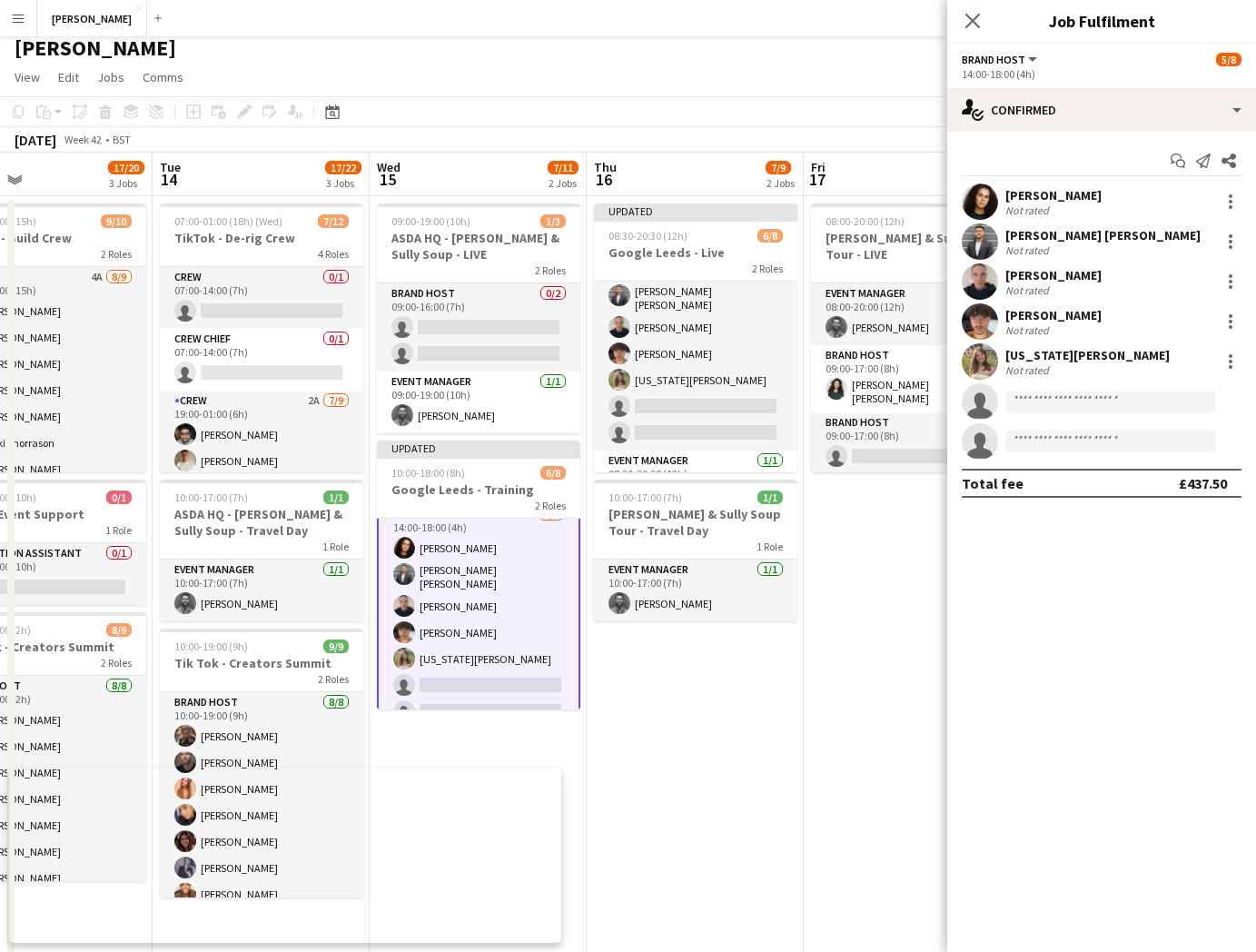
click at [882, 581] on app-date-cell "08:00-20:00 (12h) 2/3 Cully & Sully Soup Tour - LIVE 3 Roles Event Manager 1/1 …" at bounding box center [912, 618] width 217 height 843
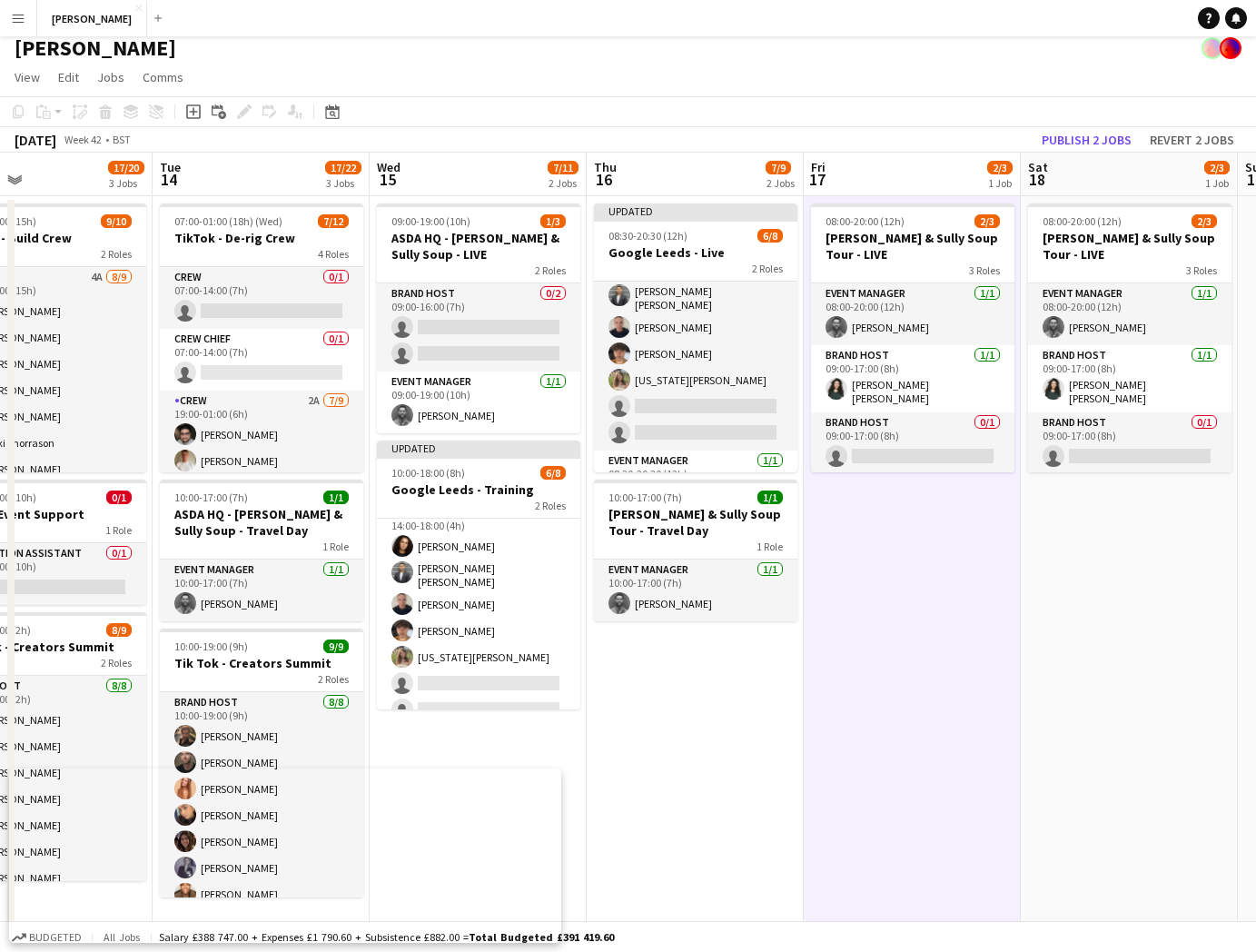
scroll to position [76, 0]
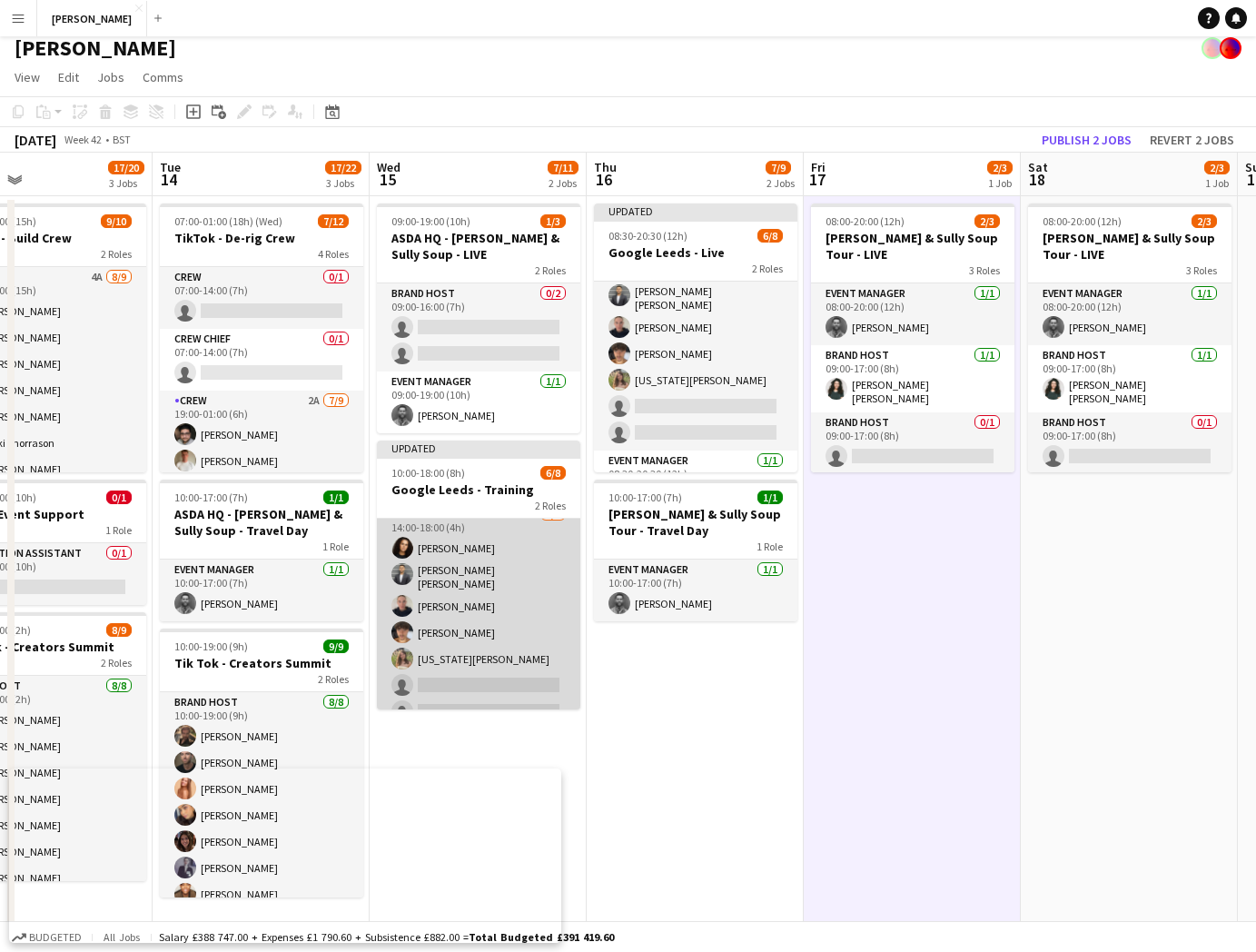
click at [451, 657] on app-card-role "Brand Host 5/7 14:00-18:00 (4h) Tillie Amartey Sandeep Kizhakkini Veettil Isabe…" at bounding box center [478, 617] width 204 height 225
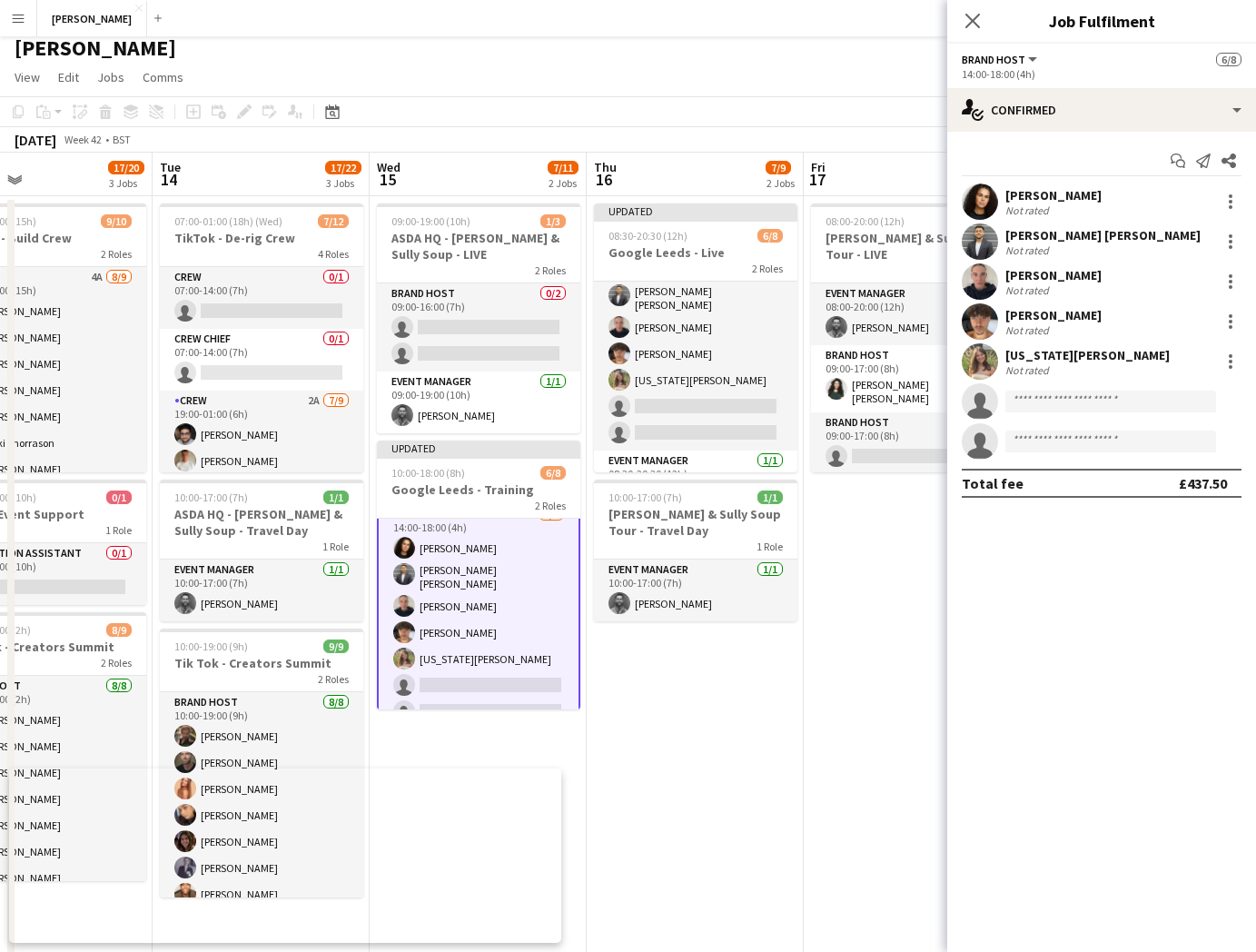
click at [1038, 352] on div "[US_STATE][PERSON_NAME]" at bounding box center [1088, 355] width 165 height 17
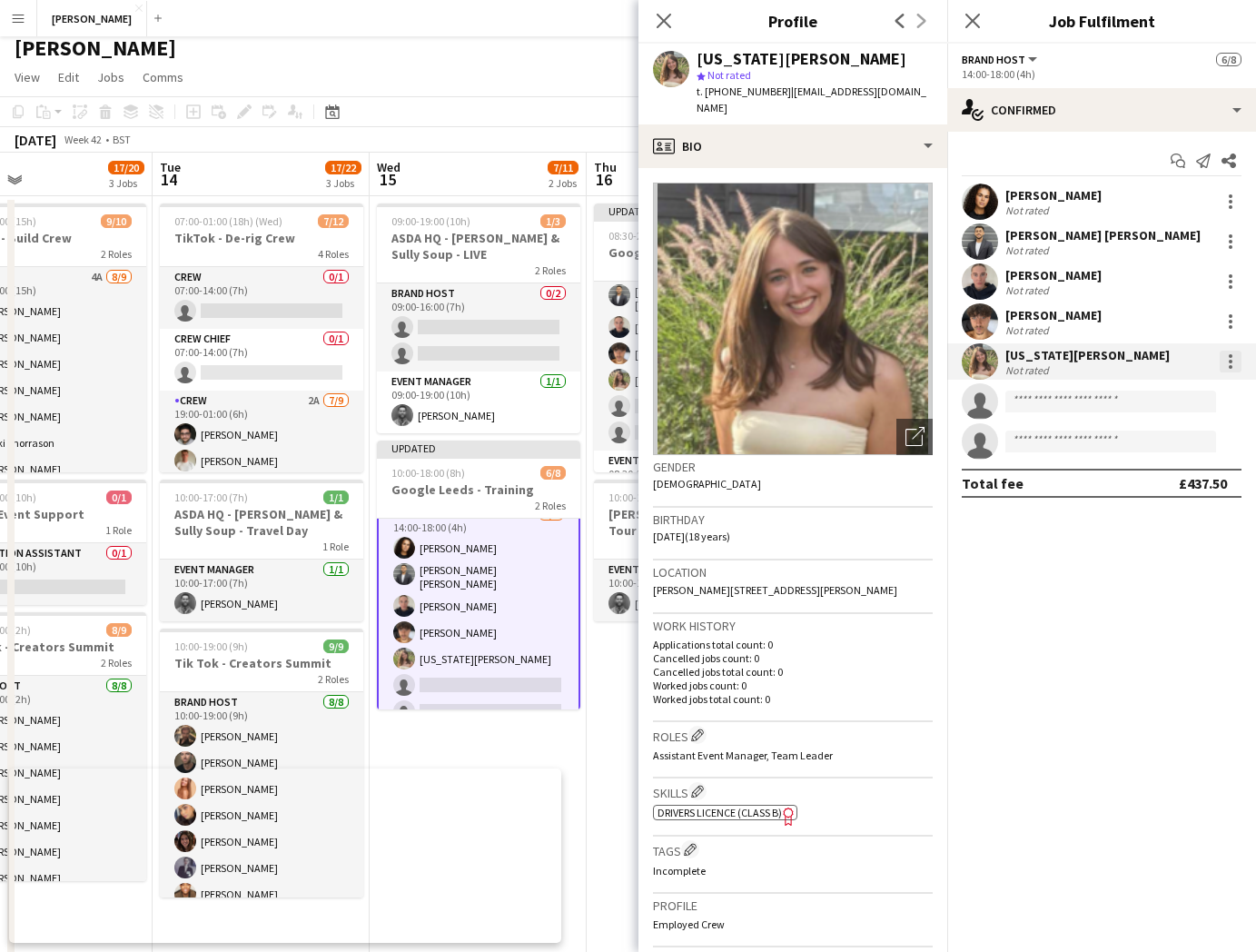
click at [1231, 360] on div at bounding box center [1231, 362] width 4 height 4
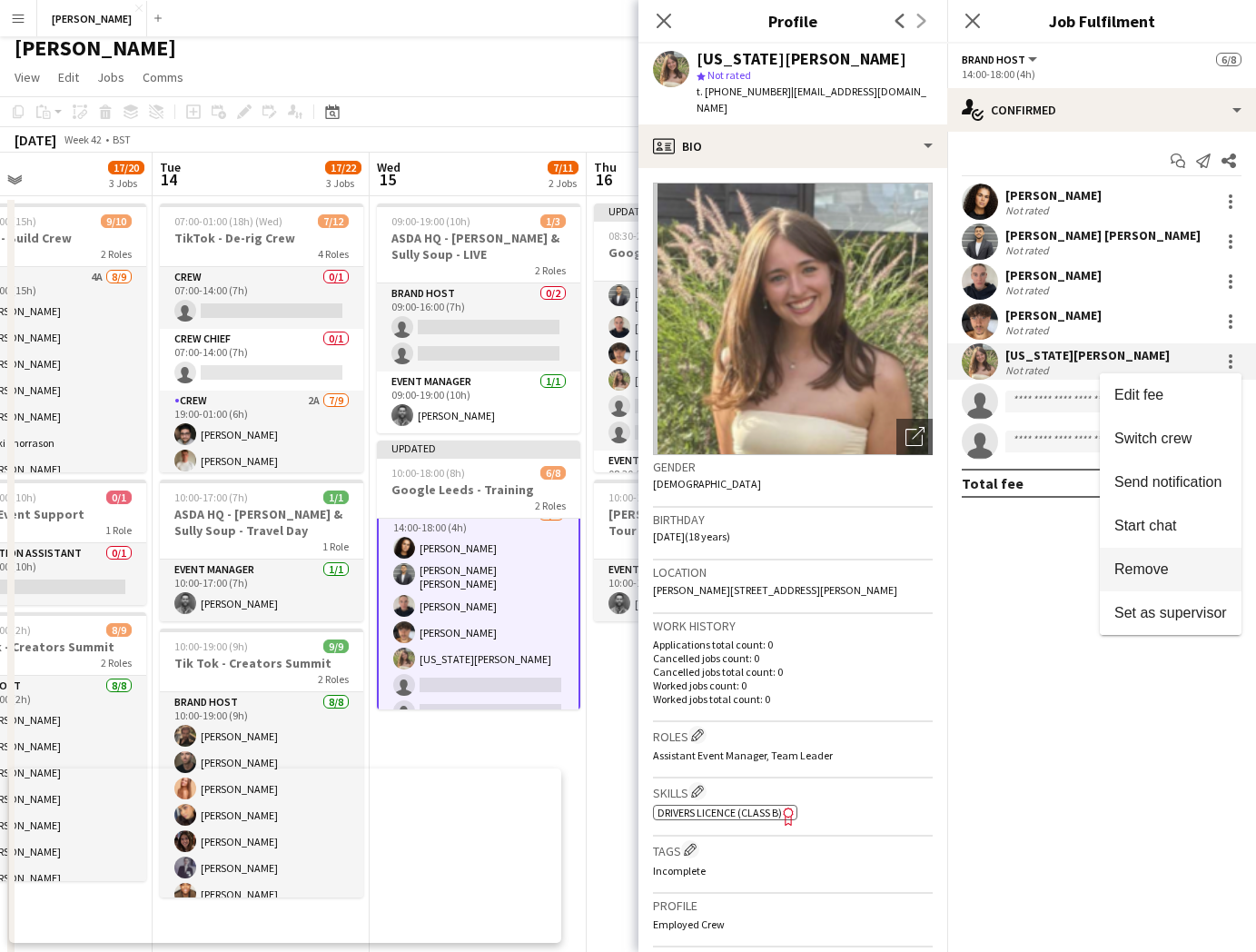
click at [1152, 569] on span "Remove" at bounding box center [1142, 569] width 55 height 16
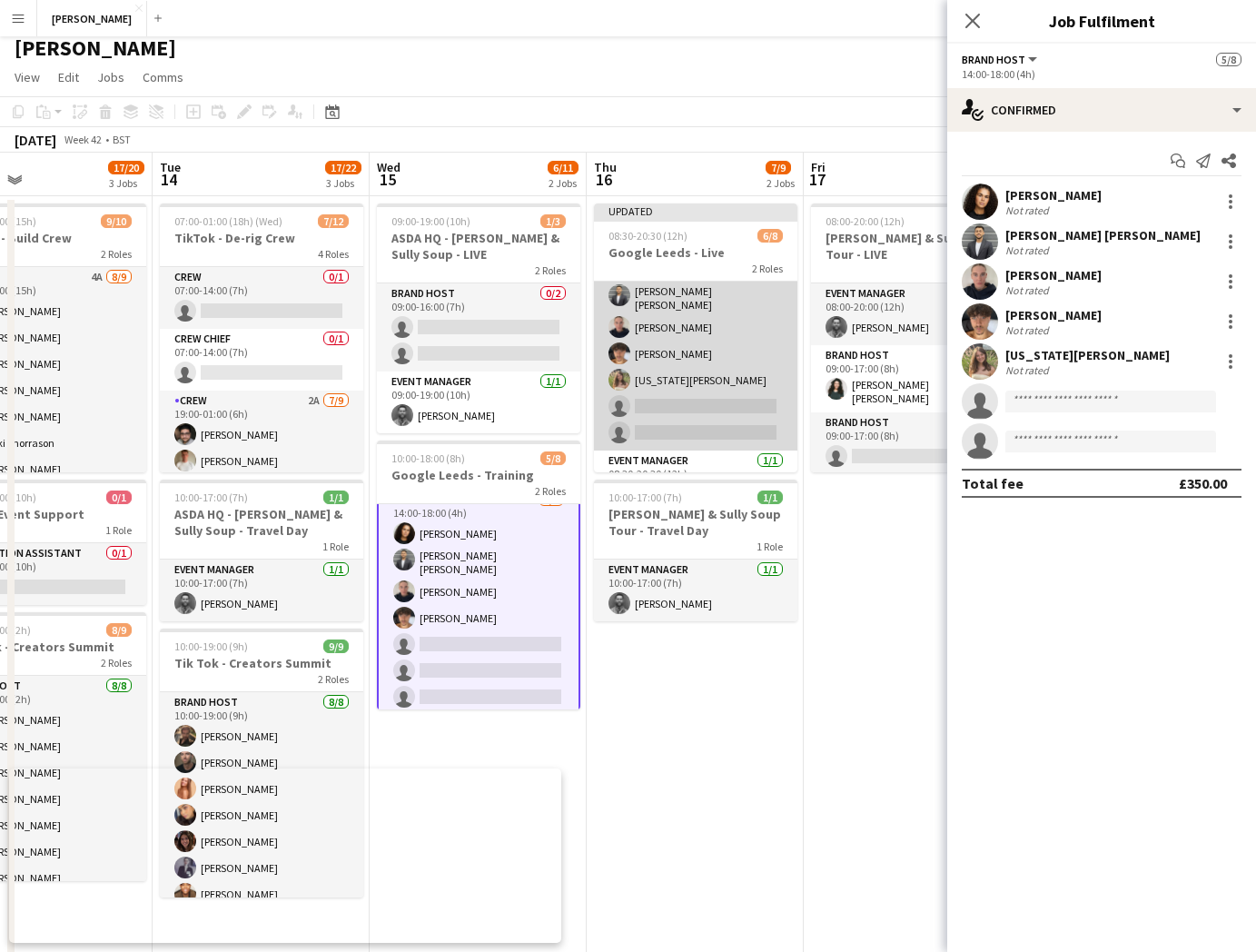
click at [711, 374] on app-card-role "Brand Host 5/7 08:30-17:30 (9h) Tillie Amartey Sandeep Kizhakkini Veettil Isabe…" at bounding box center [695, 338] width 204 height 225
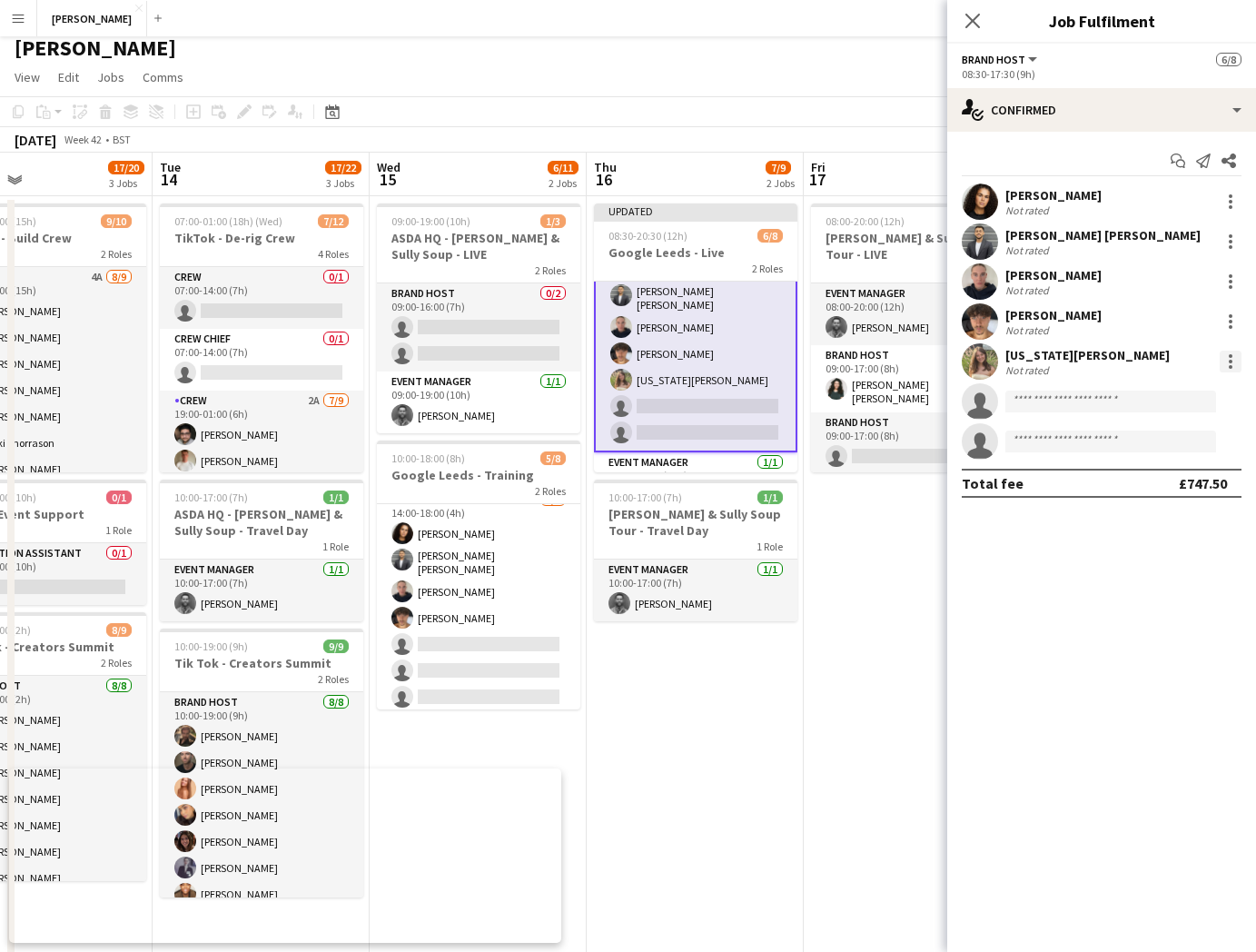
click at [1232, 359] on div at bounding box center [1230, 361] width 21 height 21
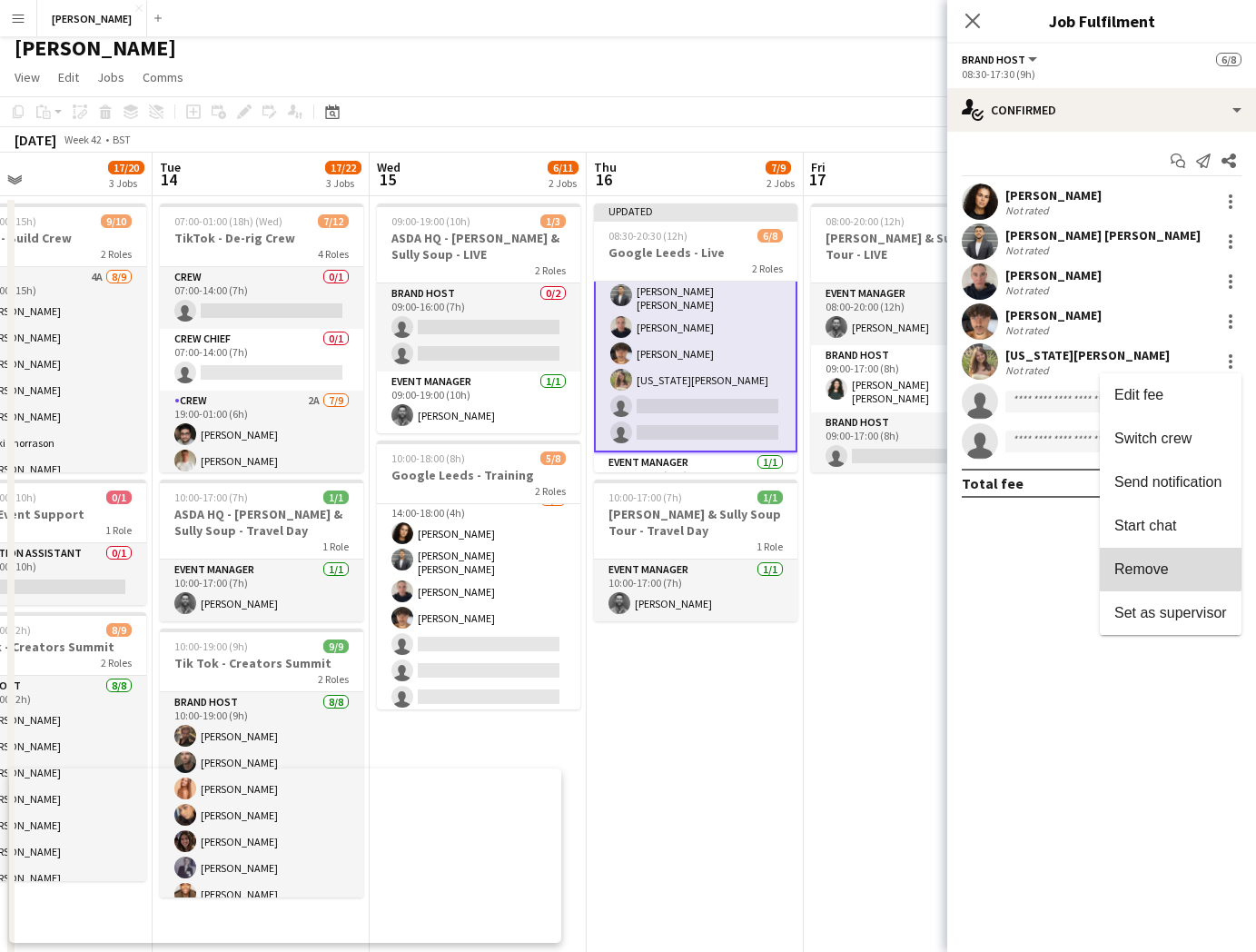
click at [1169, 563] on span "Remove" at bounding box center [1170, 570] width 113 height 17
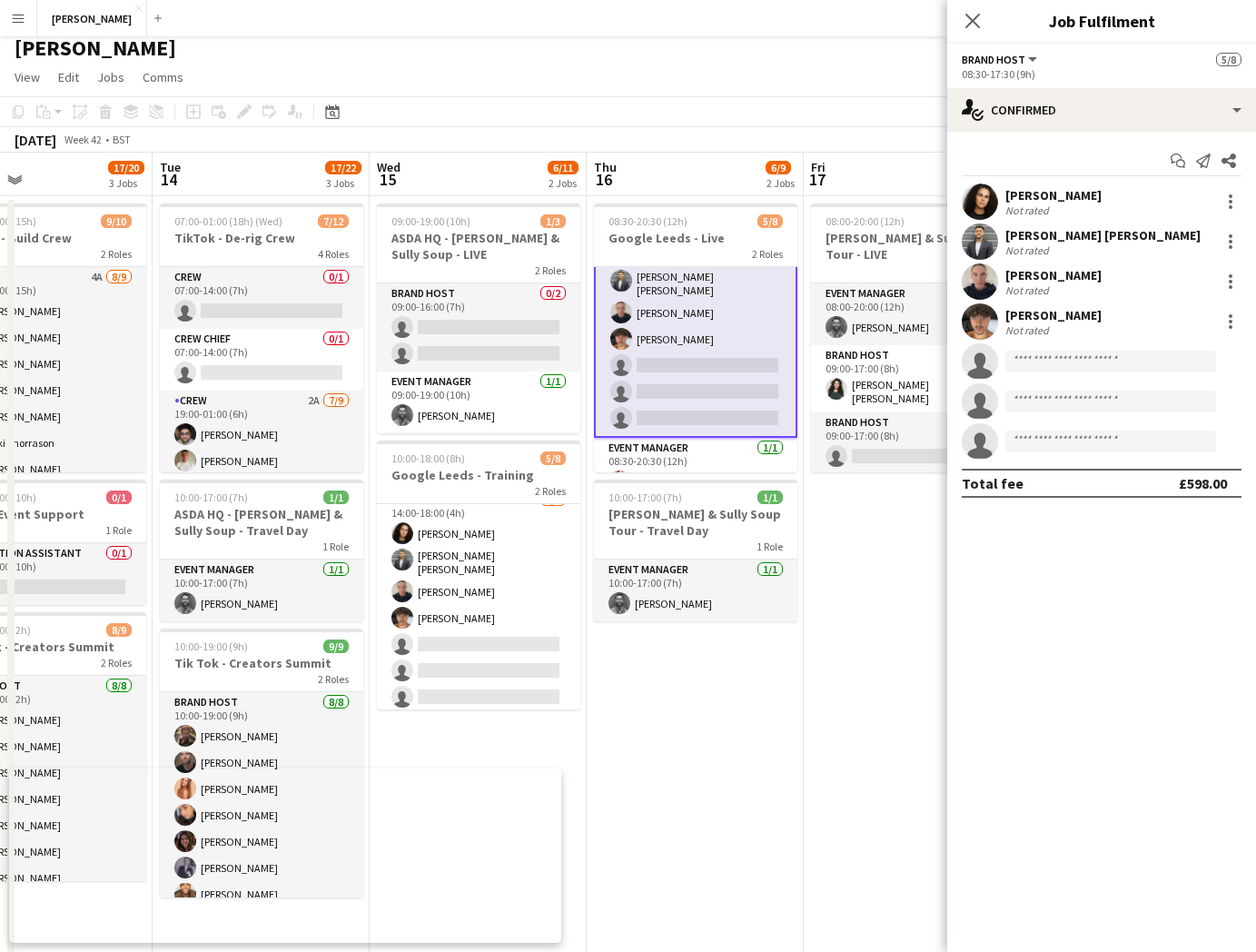
click at [909, 568] on app-date-cell "08:00-20:00 (12h) 2/3 Cully & Sully Soup Tour - LIVE 3 Roles Event Manager 1/1 …" at bounding box center [912, 618] width 217 height 843
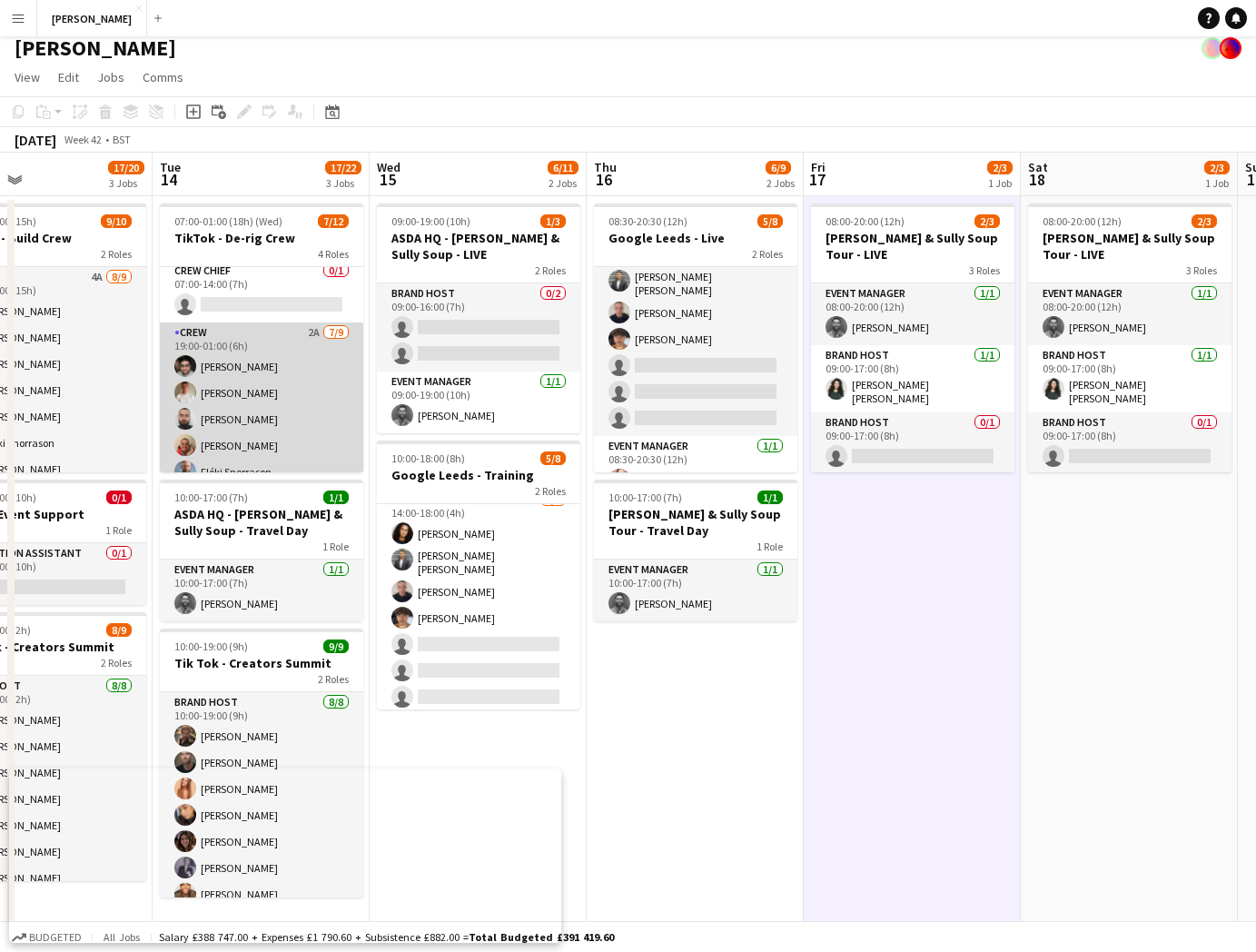
scroll to position [0, 0]
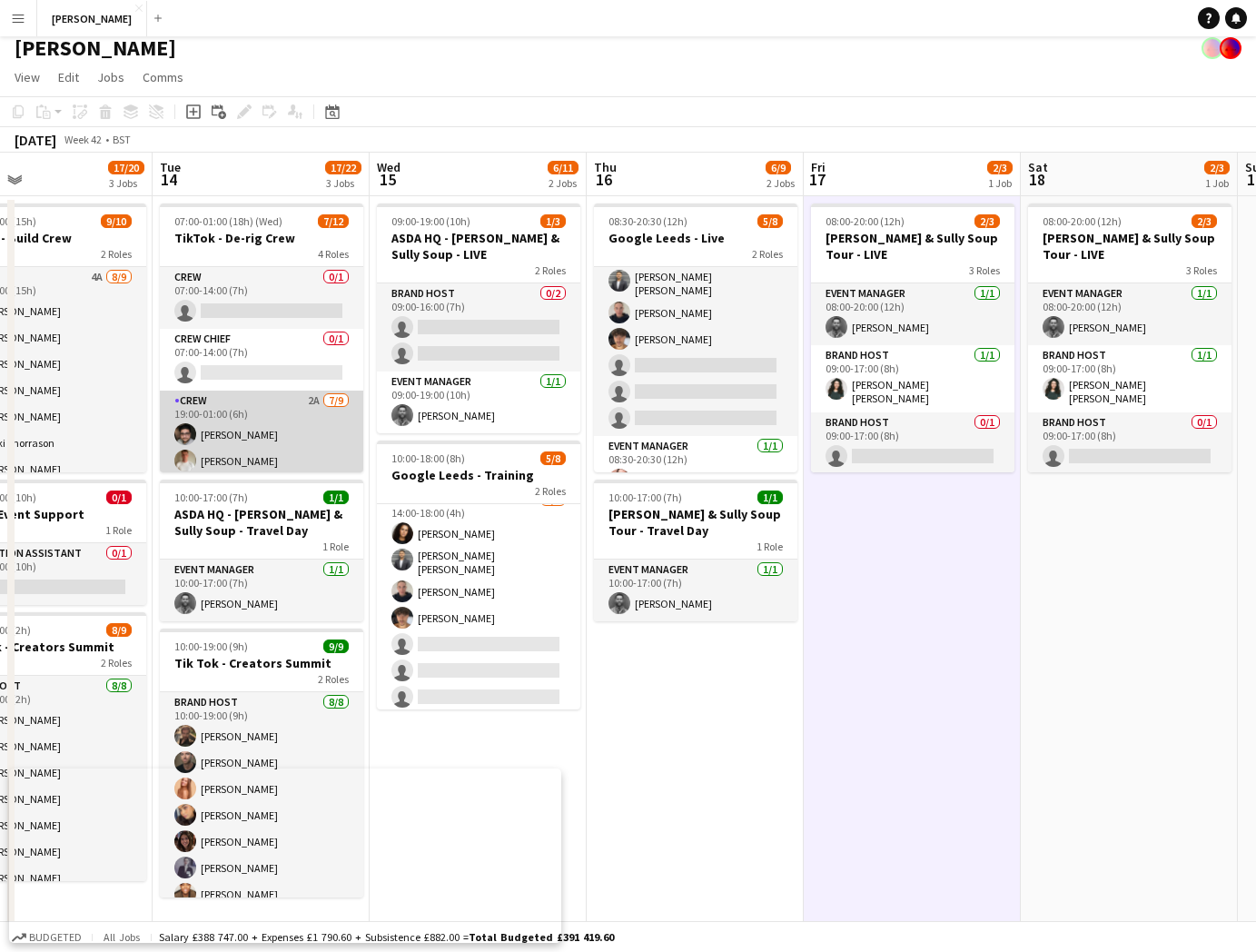
click at [279, 400] on app-card-role "Crew 2A 7/9 19:00-01:00 (6h) Muhammad Rahman Noah Fifield Harry Gagen Michael T…" at bounding box center [261, 527] width 204 height 273
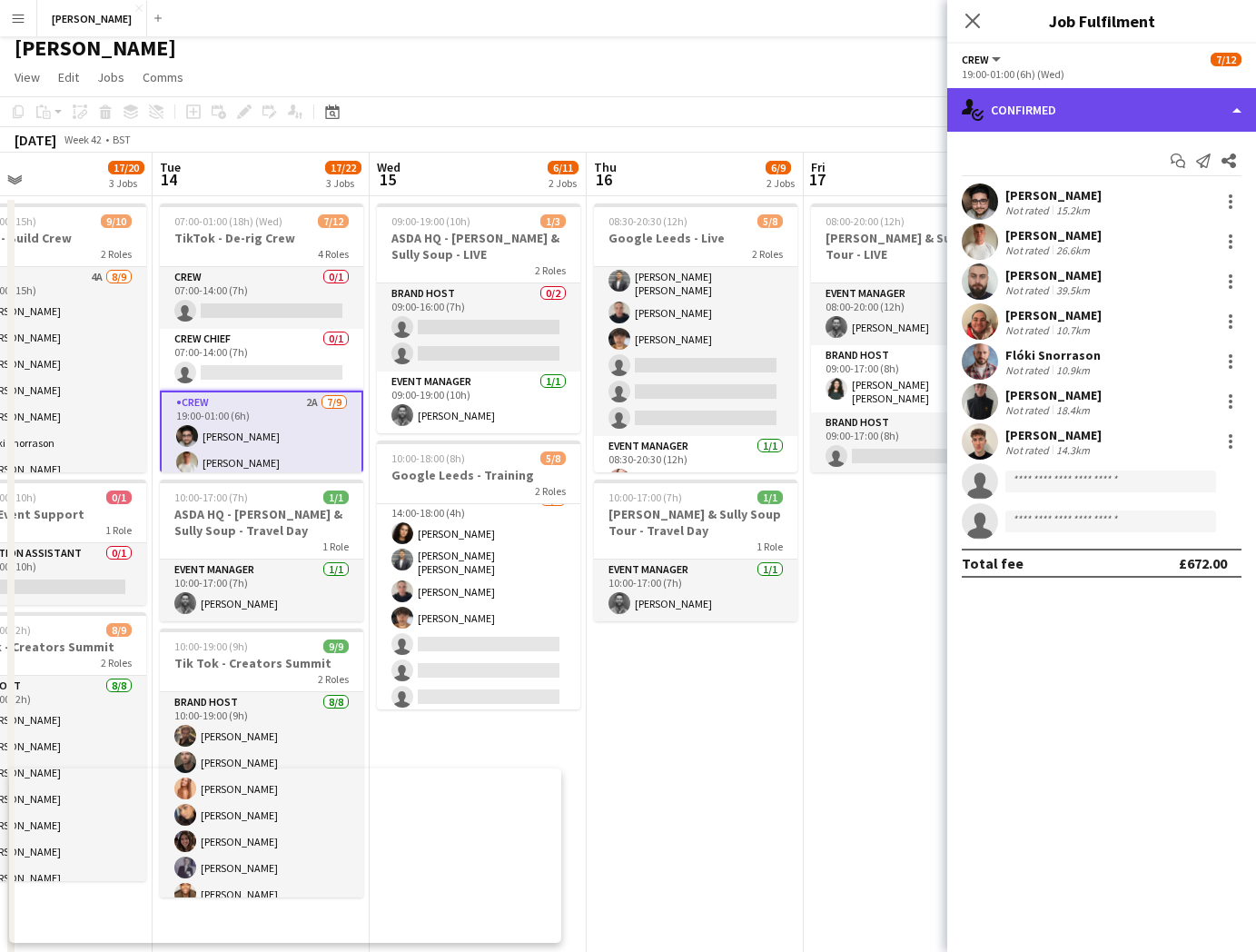
click at [1234, 107] on div "single-neutral-actions-check-2 Confirmed" at bounding box center [1102, 110] width 309 height 44
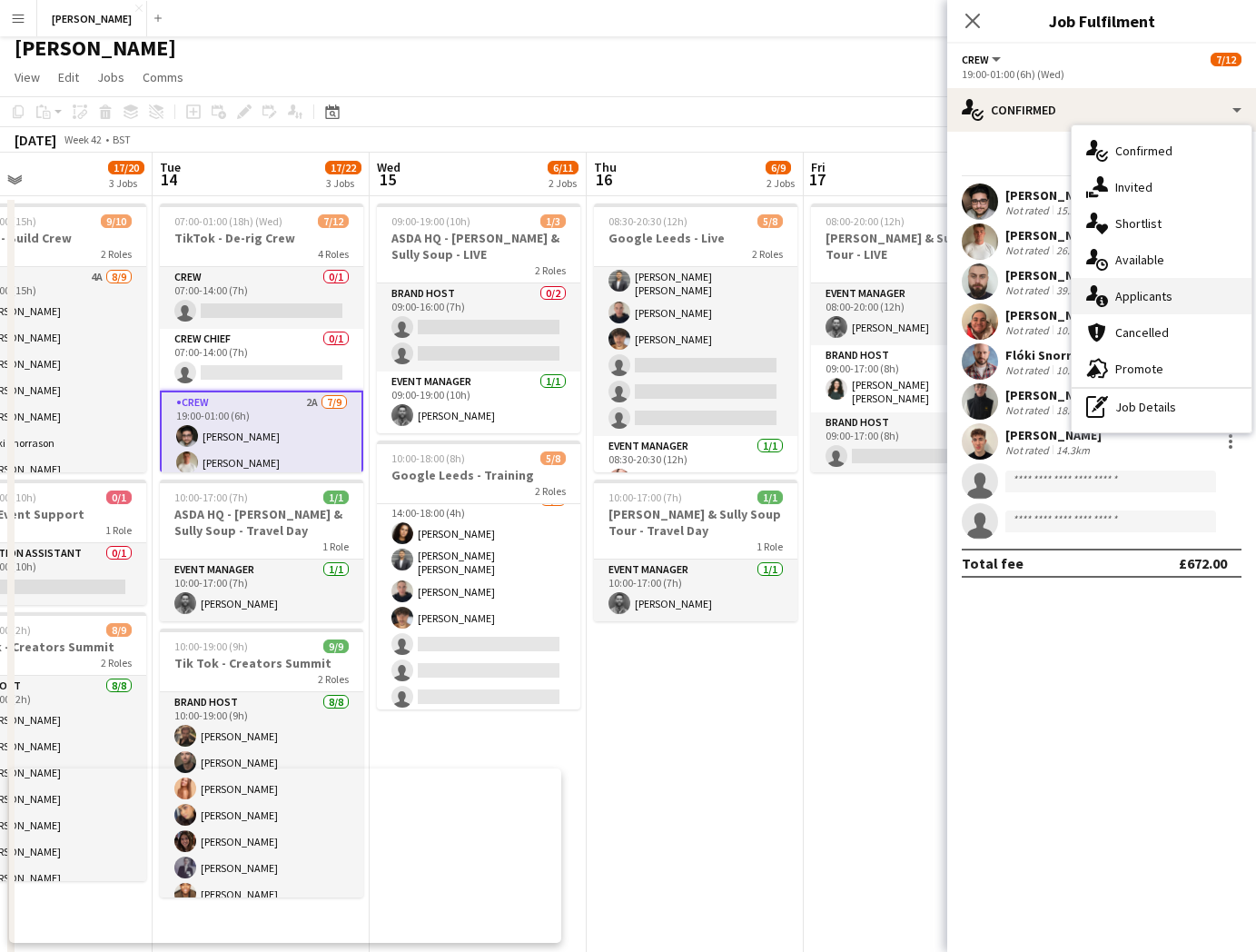
click at [1170, 291] on div "single-neutral-actions-information Applicants" at bounding box center [1161, 296] width 180 height 36
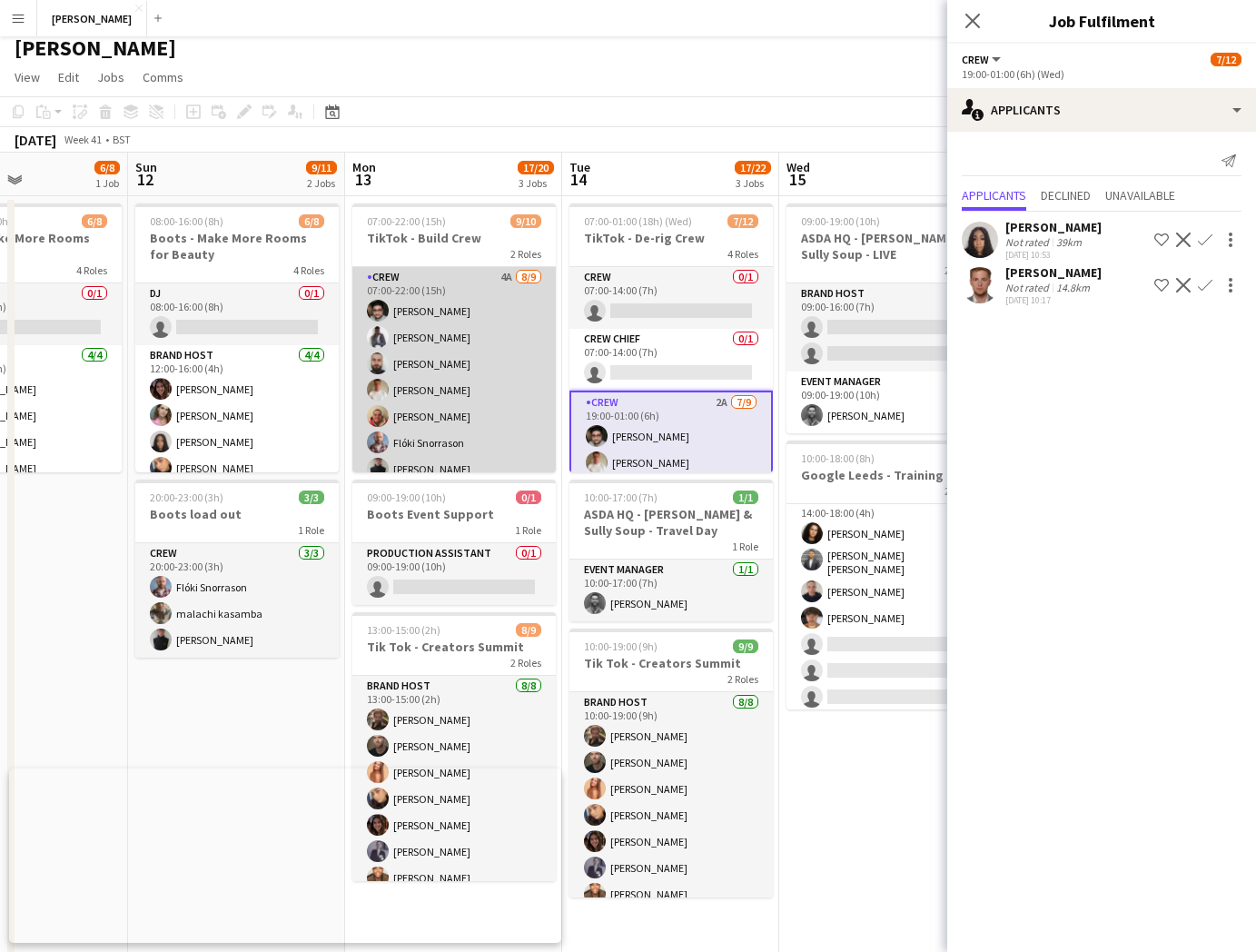
click at [454, 284] on app-card-role "Crew 4A 8/9 07:00-22:00 (15h) Muhammad Rahman Daniel Nwosu Harry Gagen Noah Fif…" at bounding box center [454, 403] width 204 height 273
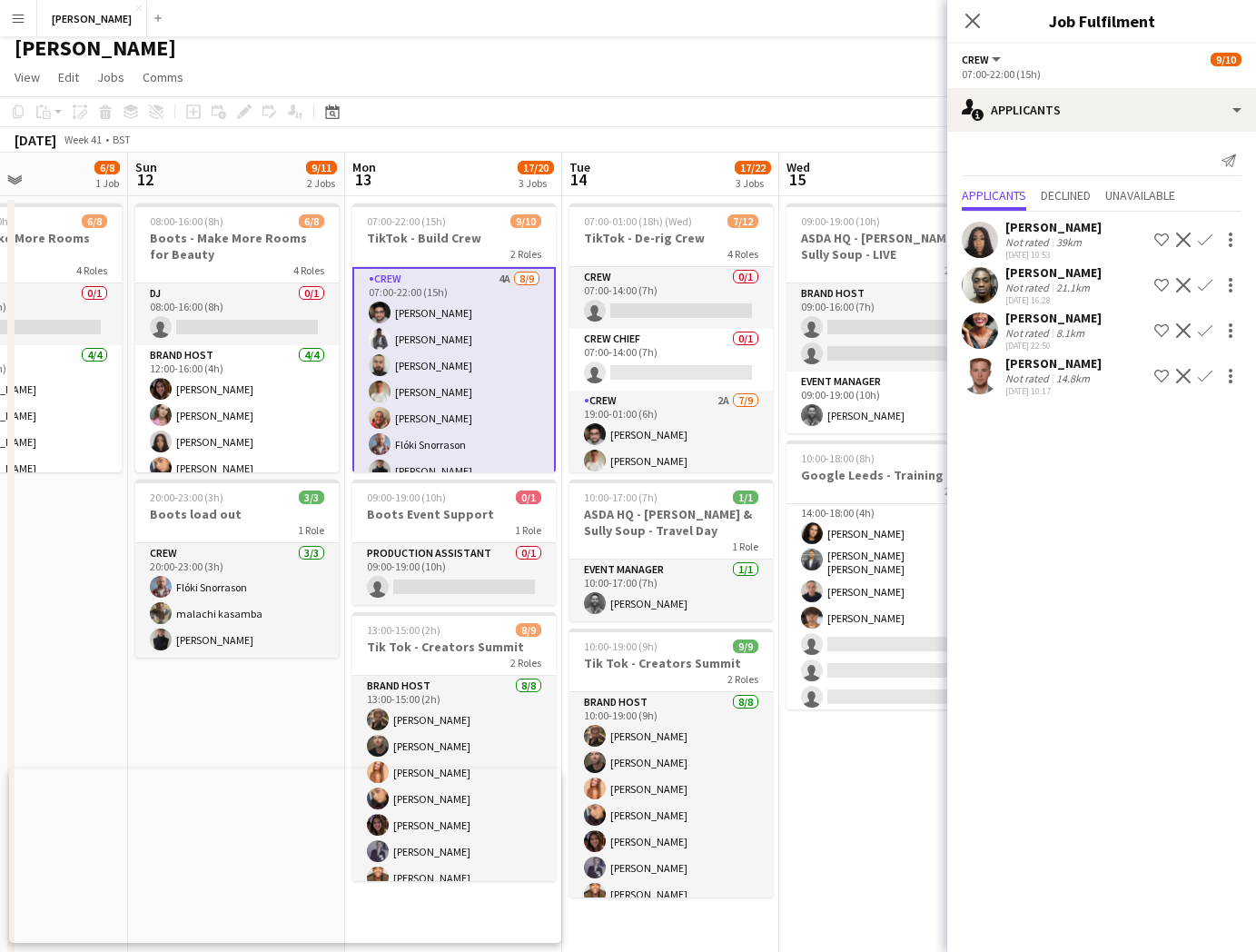
click at [1069, 359] on div "[PERSON_NAME]" at bounding box center [1053, 364] width 96 height 17
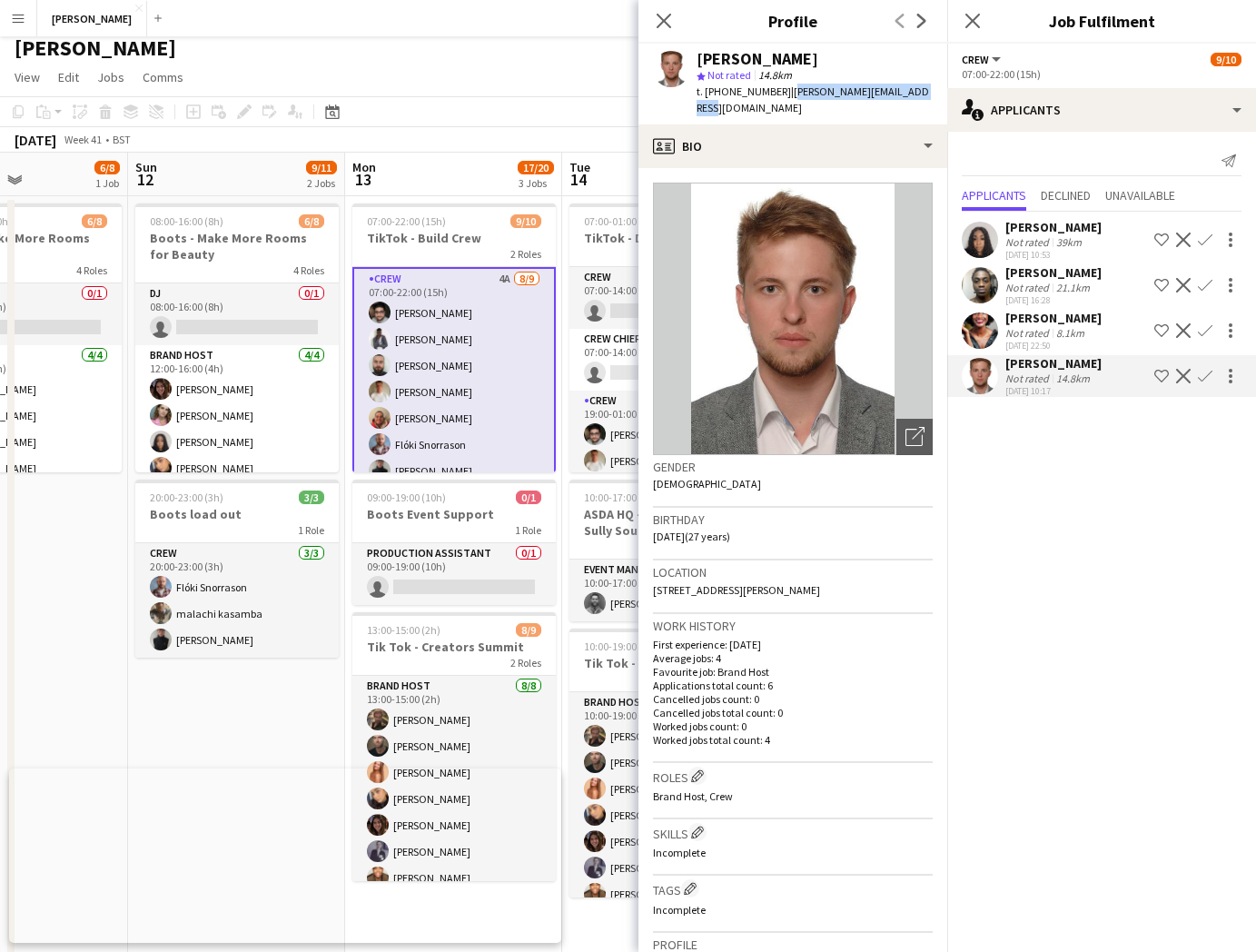
drag, startPoint x: 920, startPoint y: 90, endPoint x: 783, endPoint y: 93, distance: 137.0
click at [783, 93] on div "Marek Szczabel star Not rated 14.8km t. +447988214873 | marek.szczabel@outlook.…" at bounding box center [793, 84] width 309 height 81
copy span "marek.szczabel@outlook.com"
click at [667, 17] on icon at bounding box center [663, 20] width 18 height 18
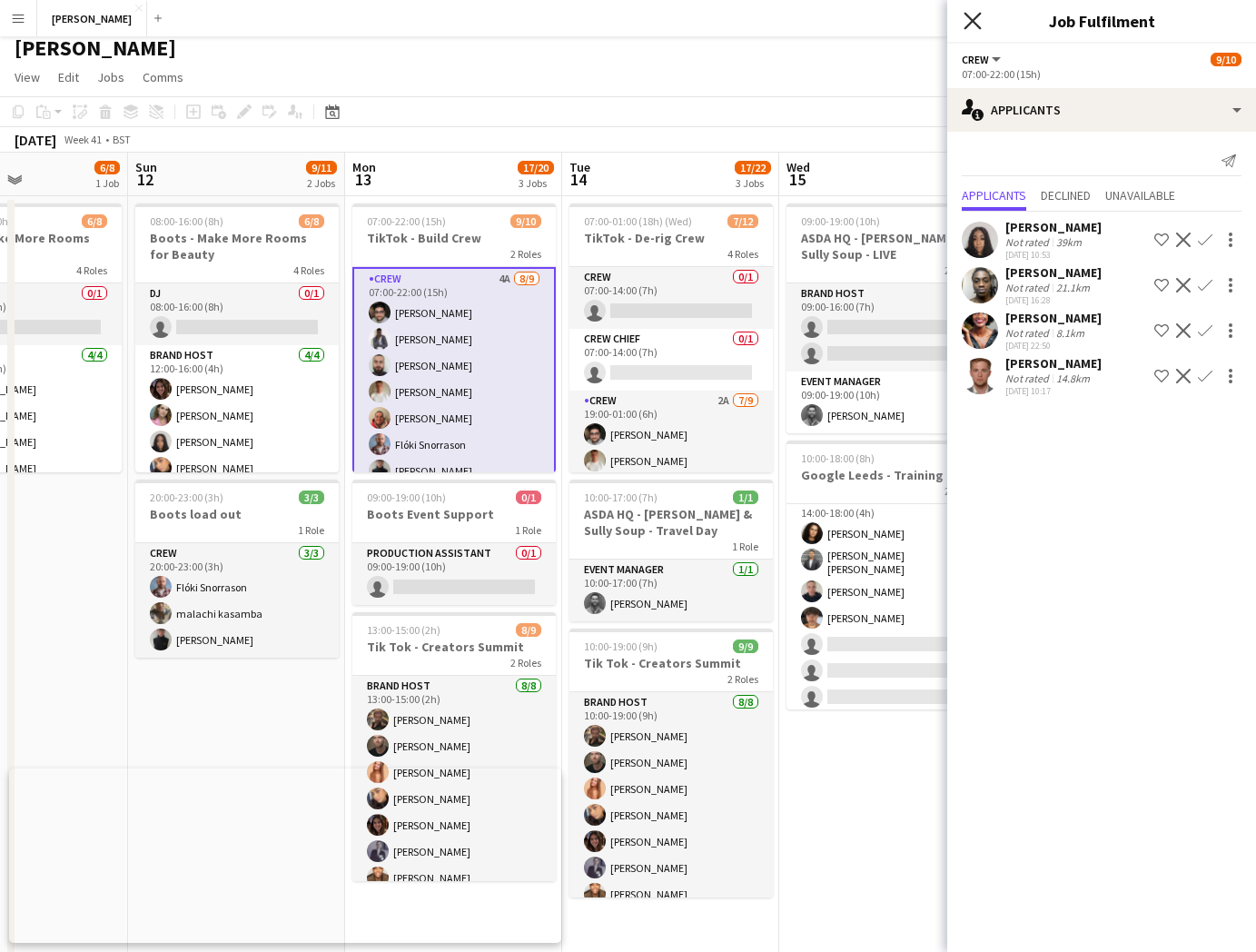
click at [969, 20] on icon at bounding box center [972, 20] width 18 height 18
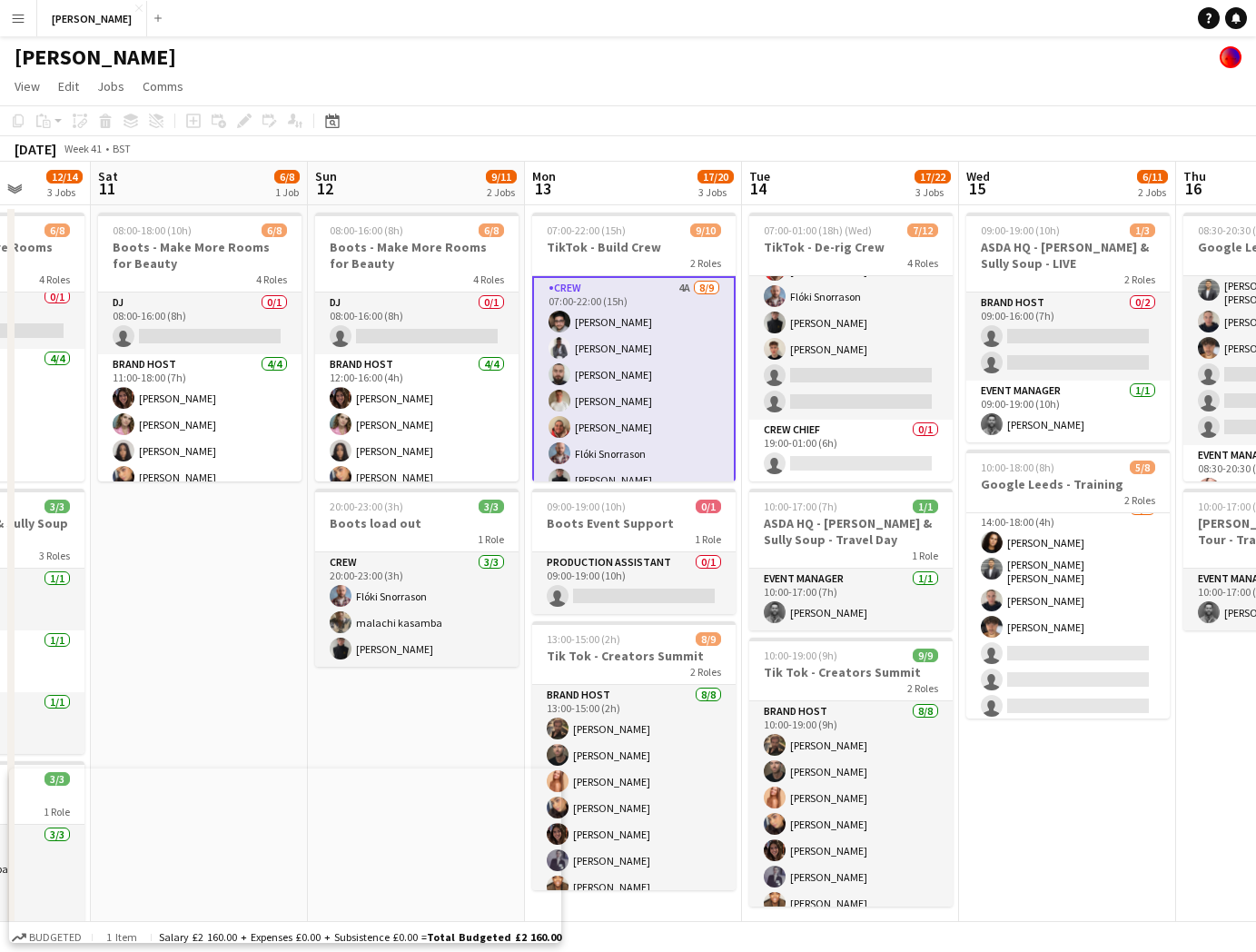
scroll to position [133, 0]
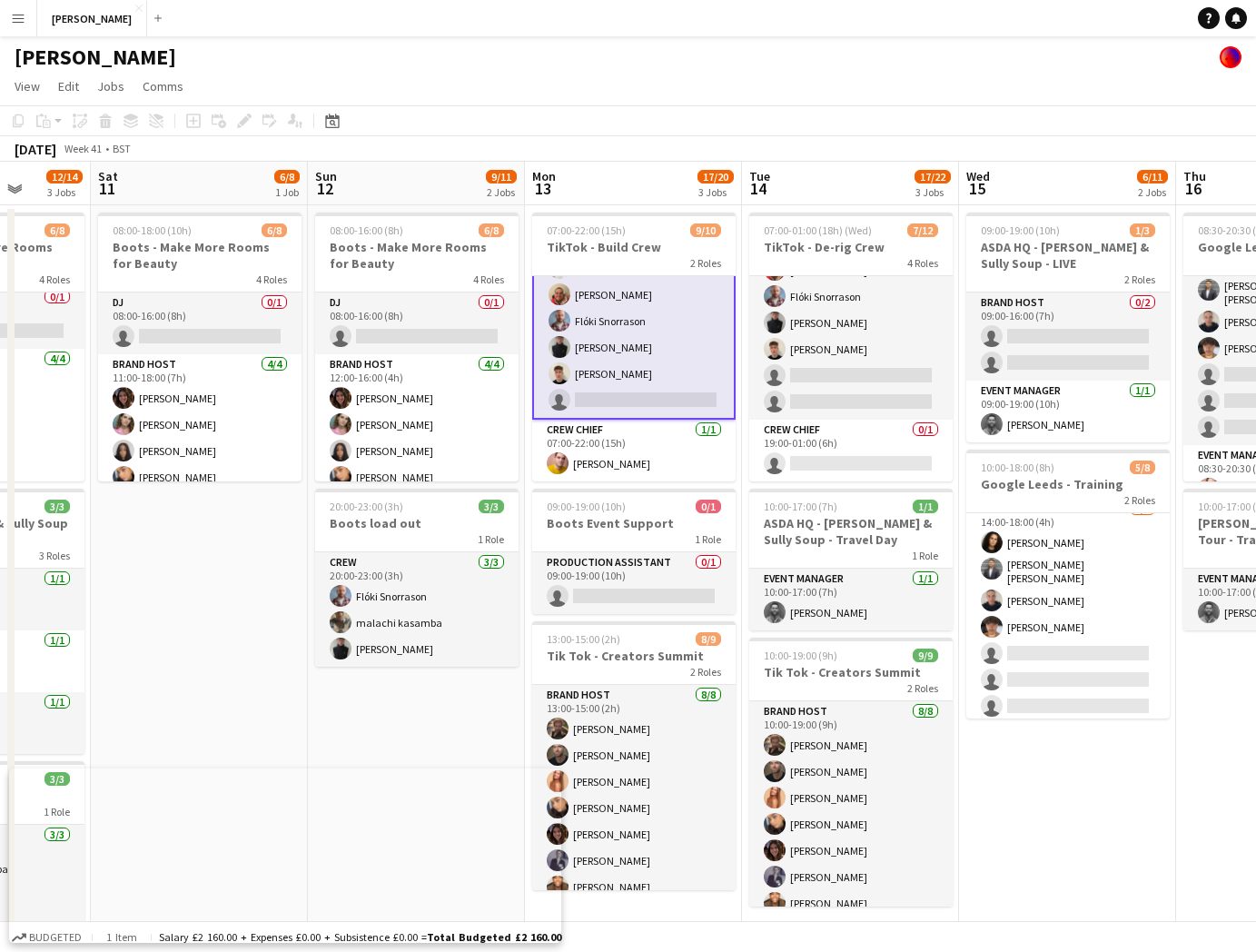
click at [636, 394] on app-card-role "Crew 4A 8/9 07:00-22:00 (15h) Muhammad Rahman Daniel Nwosu Harry Gagen Noah Fif…" at bounding box center [634, 281] width 204 height 276
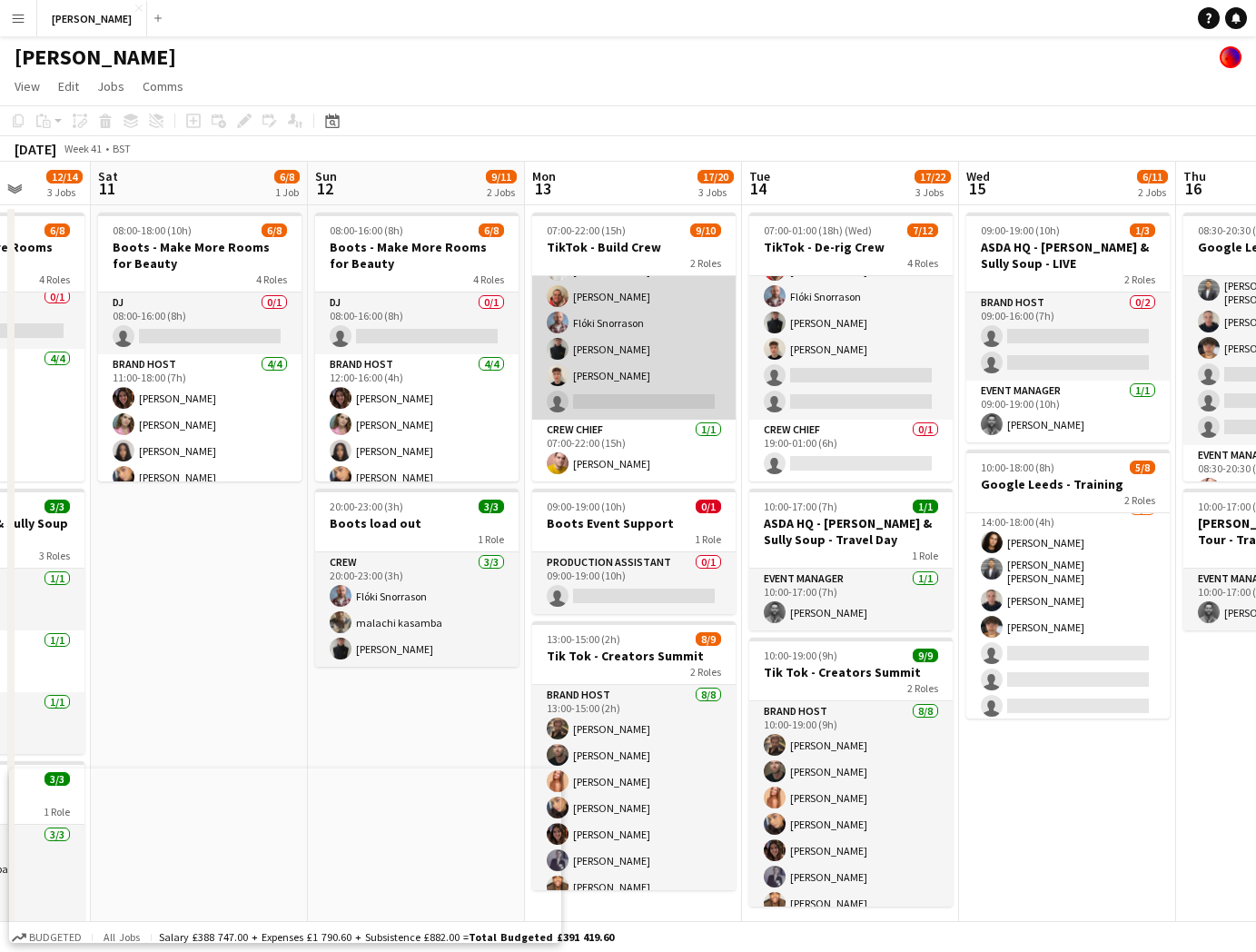
click at [650, 396] on app-card-role "Crew 4A 8/9 07:00-22:00 (15h) Muhammad Rahman Daniel Nwosu Harry Gagen Noah Fif…" at bounding box center [634, 283] width 204 height 273
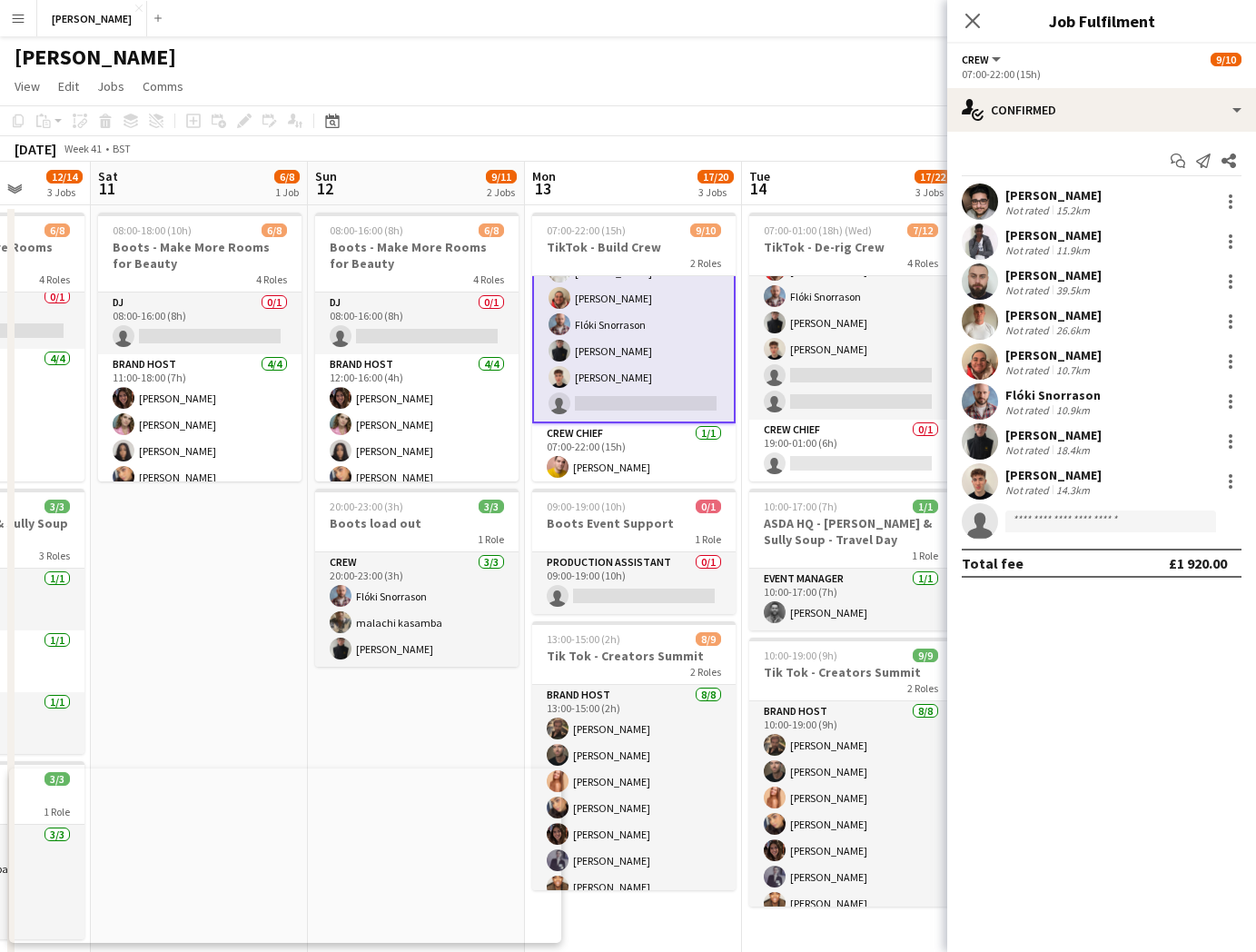
scroll to position [133, 0]
click at [1108, 521] on input at bounding box center [1111, 521] width 210 height 21
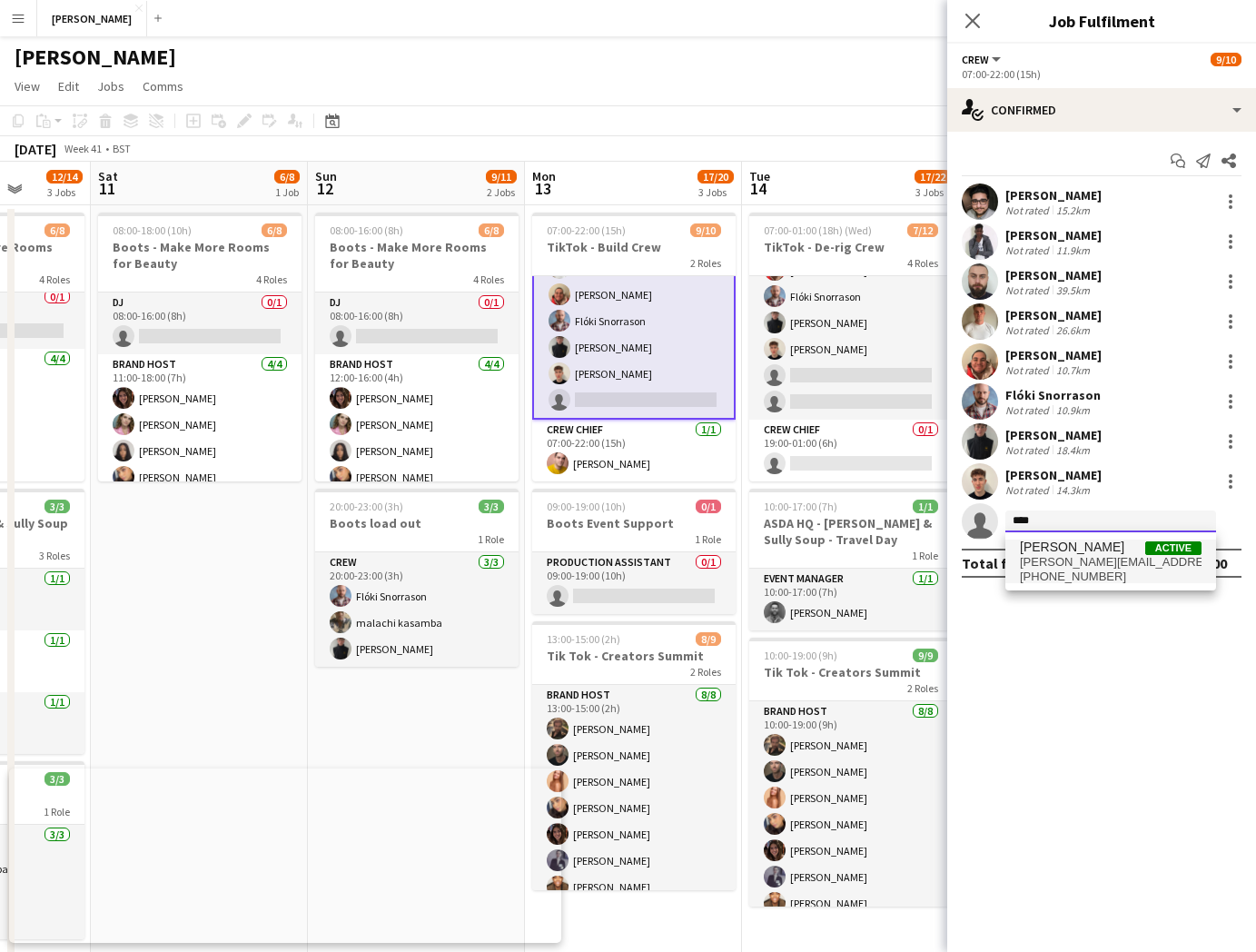
type input "****"
click at [1107, 545] on span "[PERSON_NAME]" at bounding box center [1072, 547] width 104 height 16
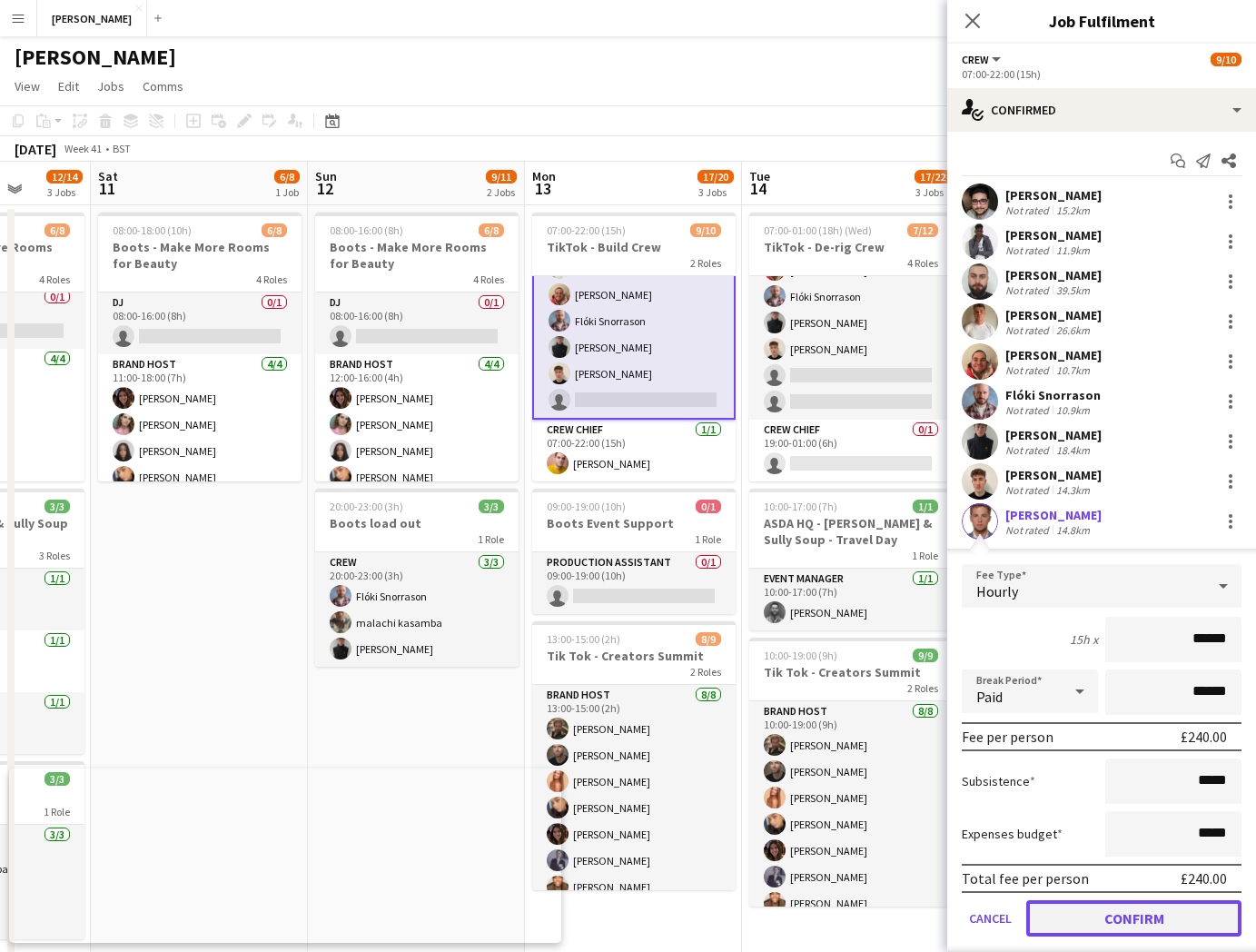
click at [1082, 907] on button "Confirm" at bounding box center [1133, 918] width 215 height 36
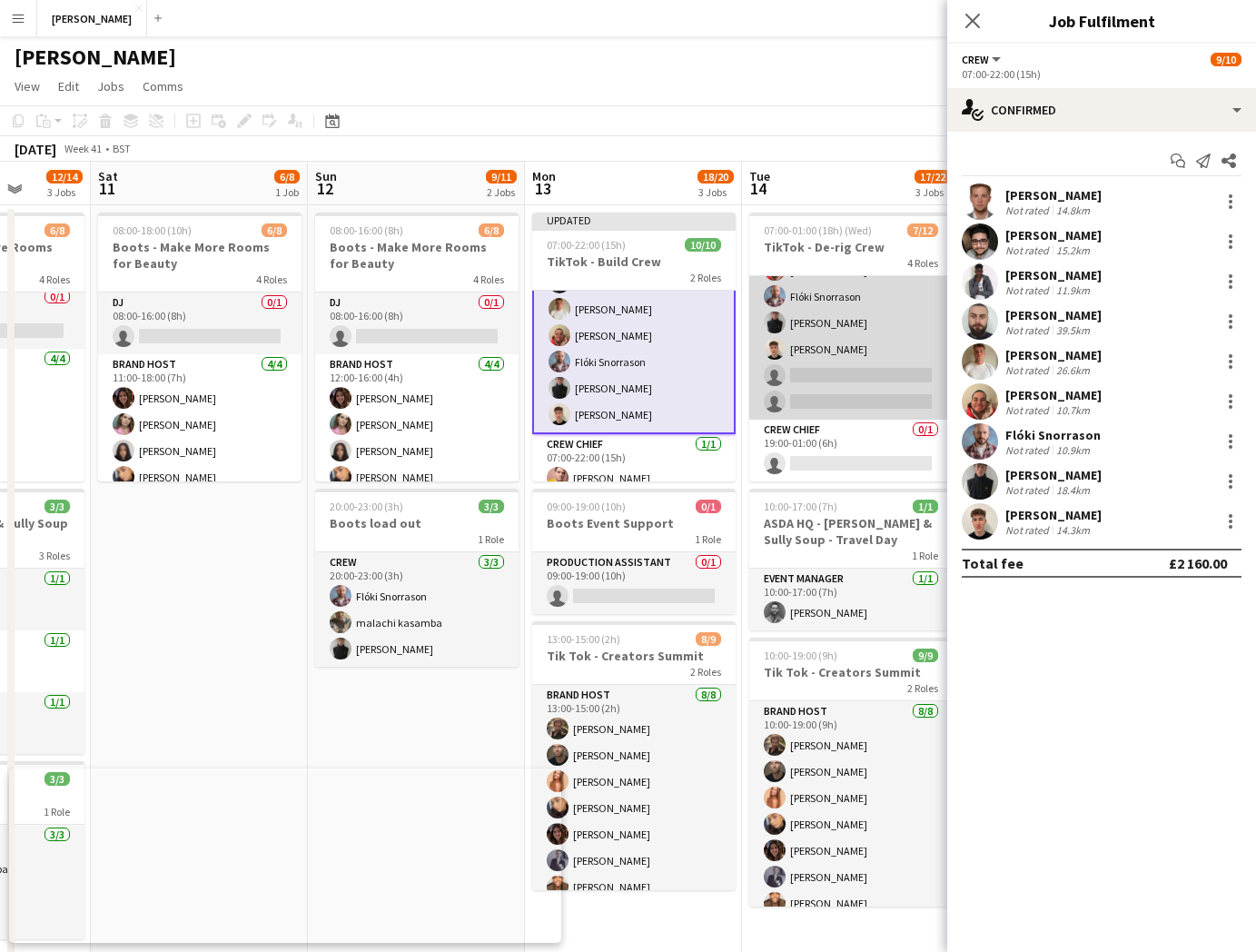
click at [835, 386] on app-card-role "Crew 2A 7/9 19:00-01:00 (6h) Muhammad Rahman Noah Fifield Harry Gagen Michael T…" at bounding box center [850, 283] width 204 height 273
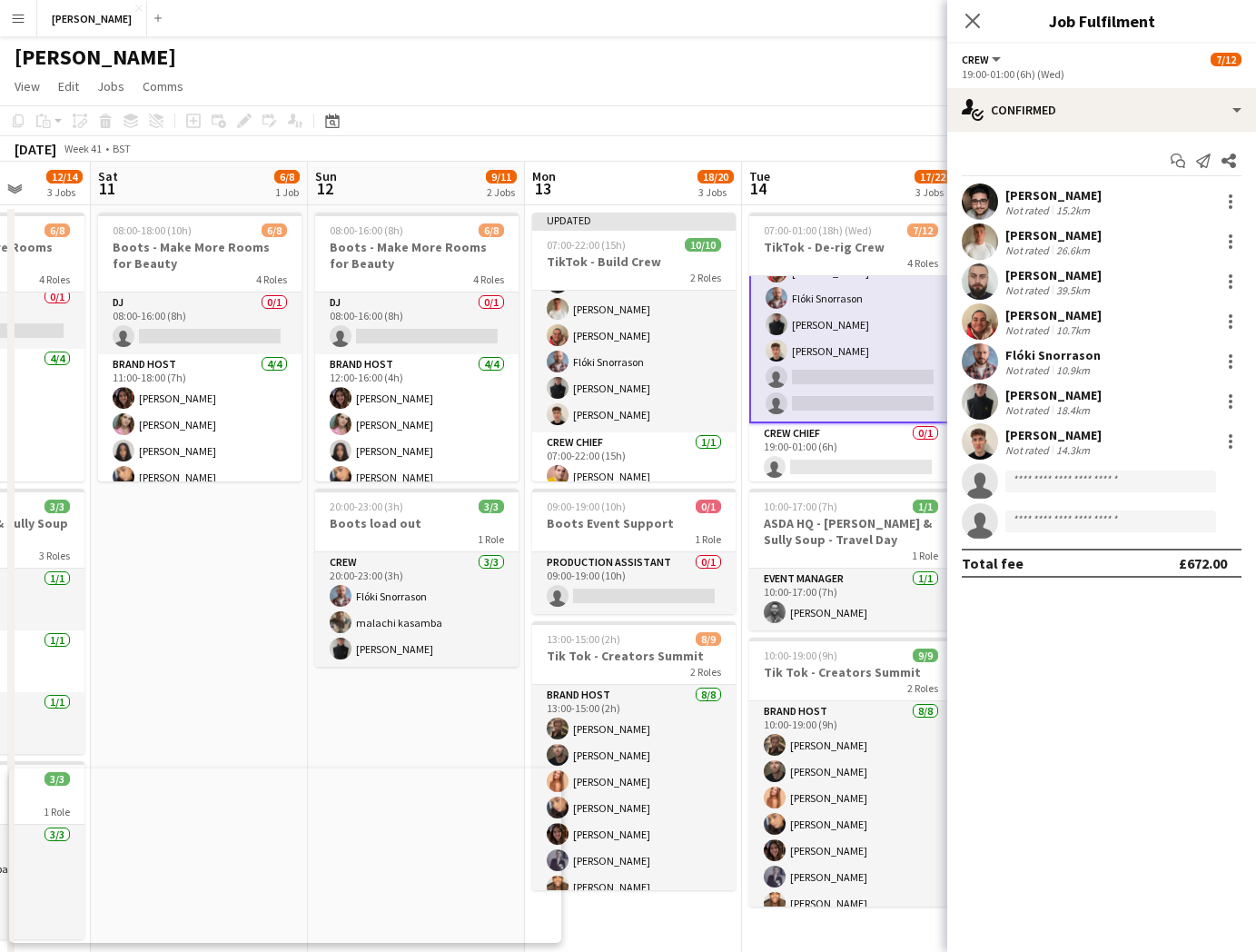
scroll to position [254, 0]
click at [1055, 479] on input at bounding box center [1111, 481] width 210 height 21
type input "*****"
click at [1062, 503] on span "[PERSON_NAME]" at bounding box center [1072, 507] width 104 height 16
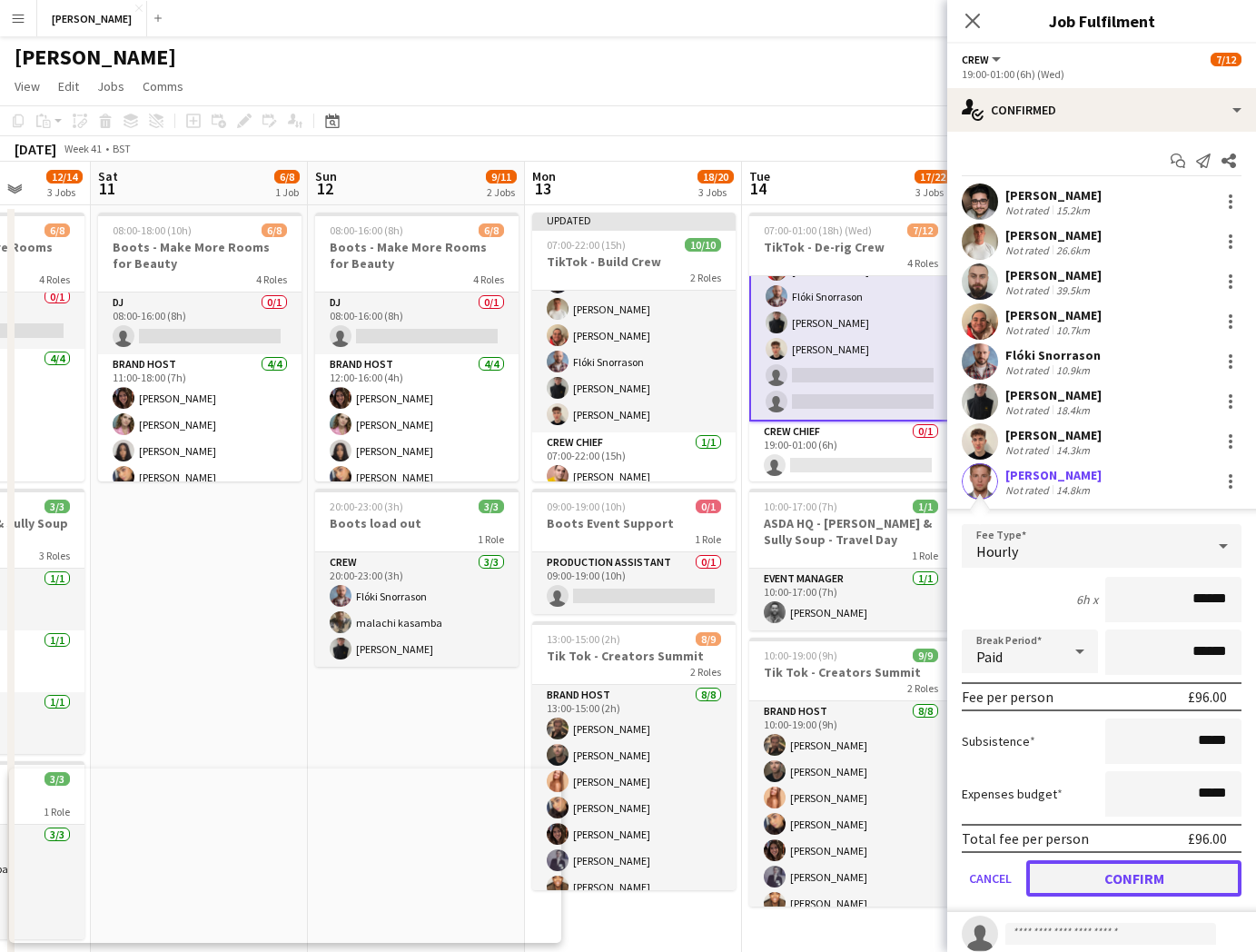
click at [1131, 866] on button "Confirm" at bounding box center [1133, 878] width 215 height 36
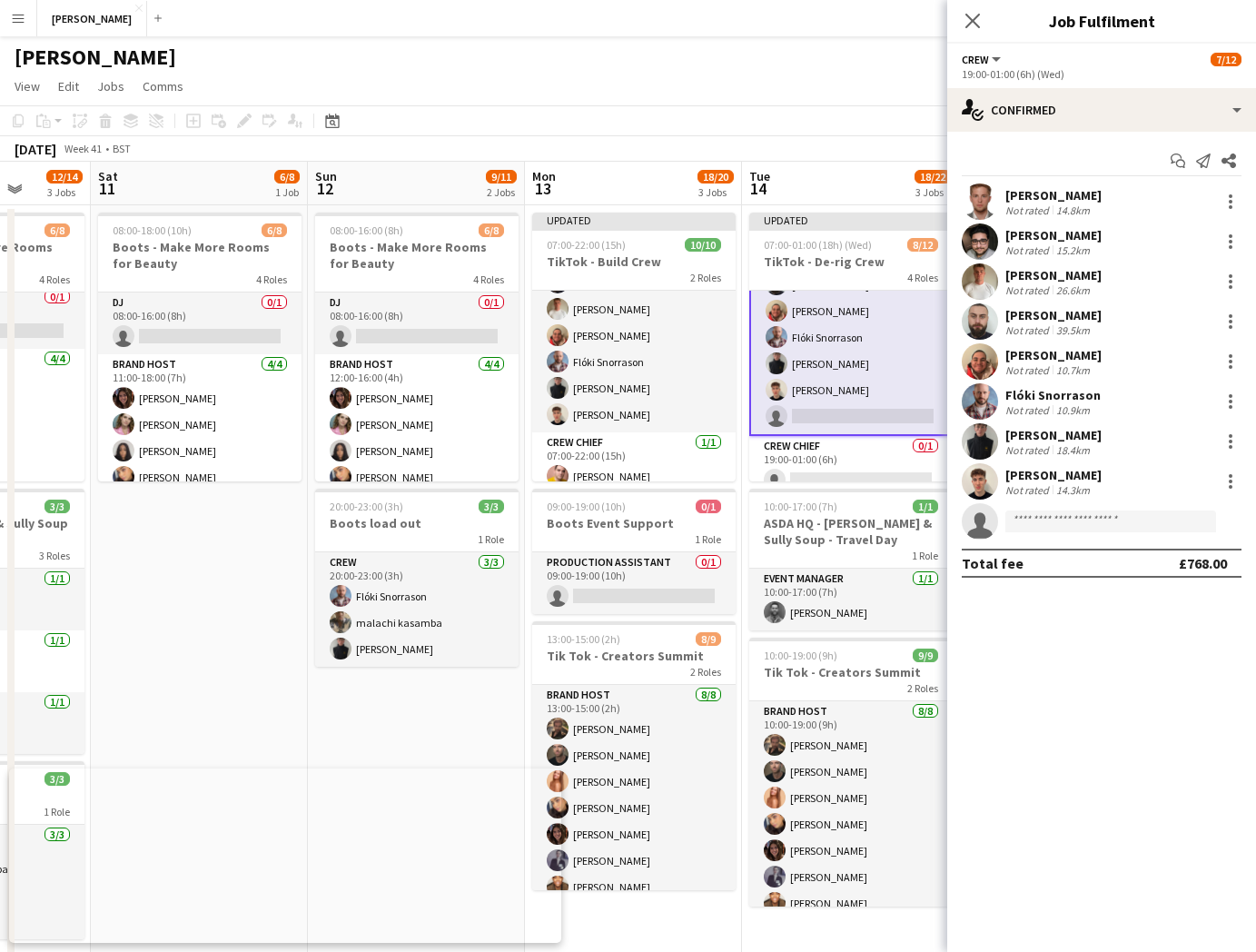
click at [868, 182] on app-board-header-date "Tue 14 18/22 3 Jobs" at bounding box center [849, 183] width 217 height 44
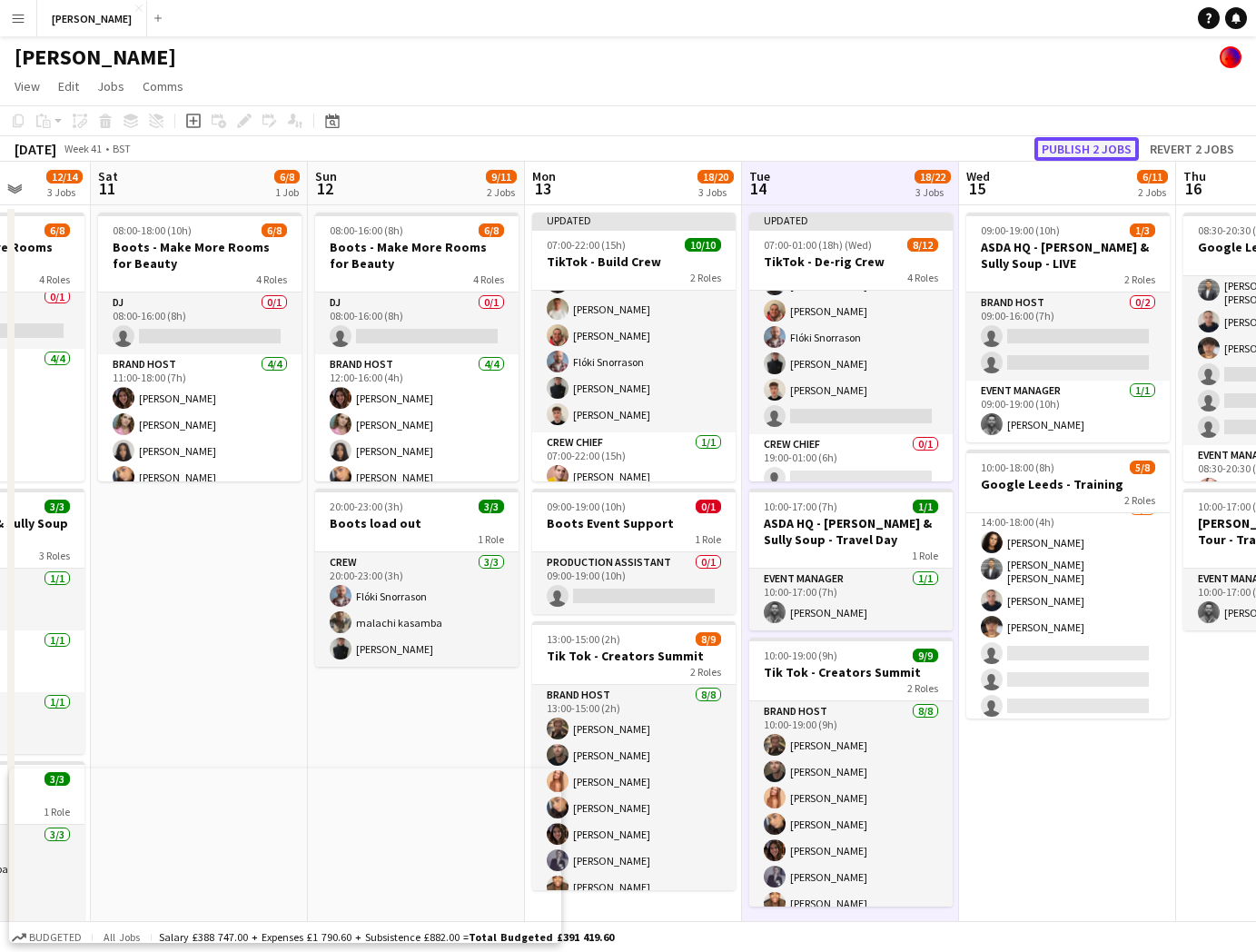
click at [1094, 144] on button "Publish 2 jobs" at bounding box center [1087, 148] width 104 height 23
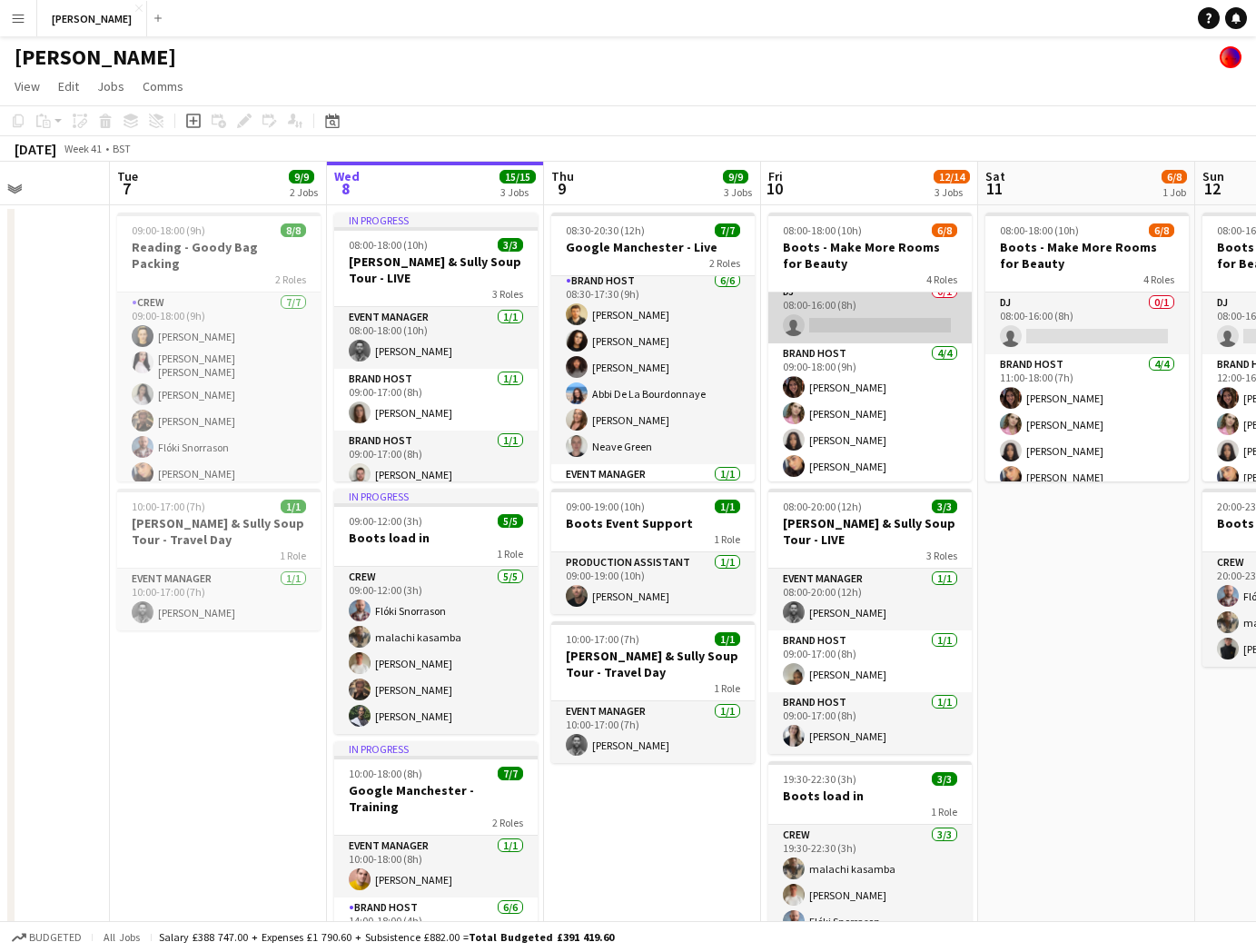
scroll to position [15, 0]
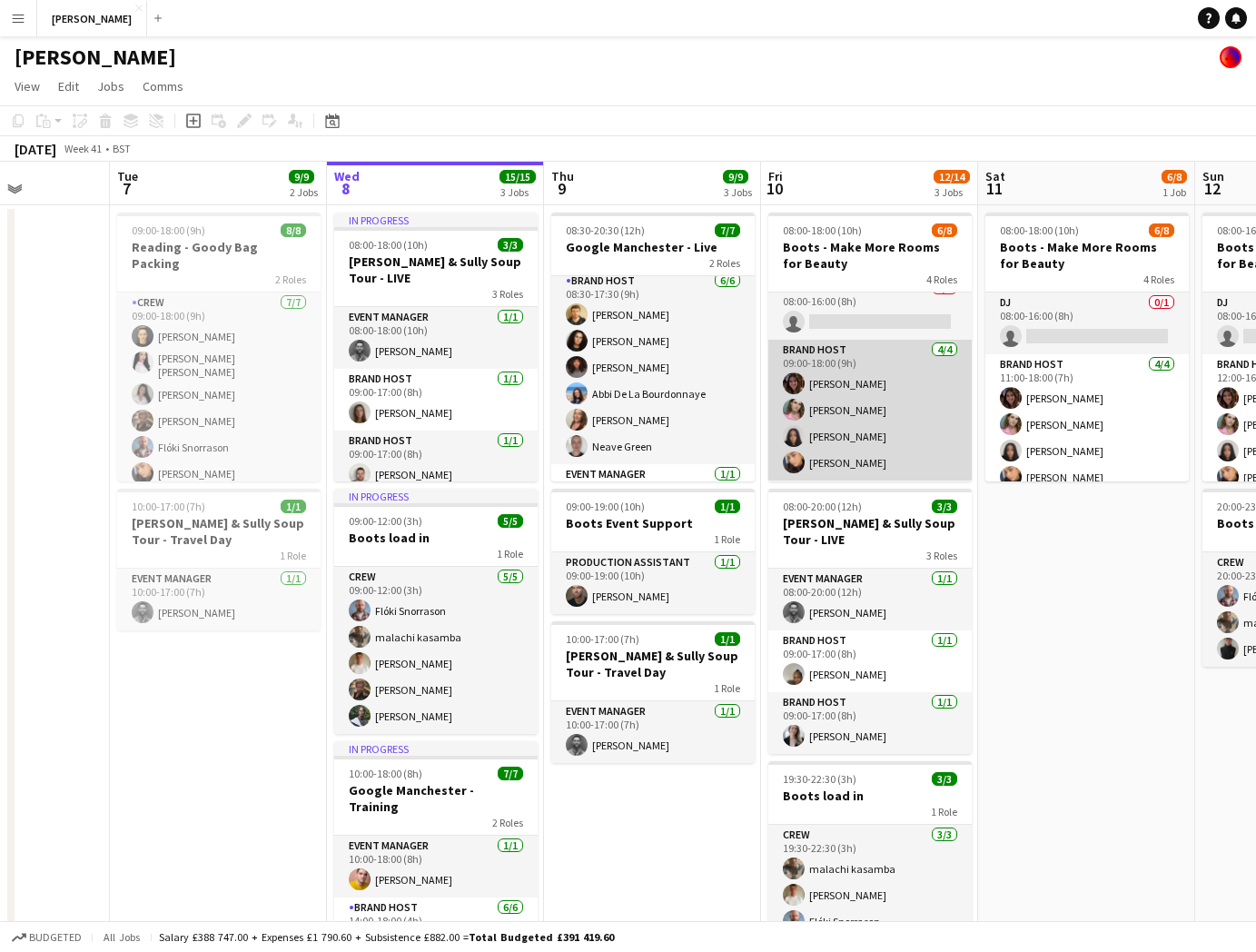
click at [880, 344] on app-card-role "Brand Host 4/4 09:00-18:00 (9h) Sophie Dudman Elizabeth Coles Olivia Adegboyega…" at bounding box center [870, 409] width 204 height 141
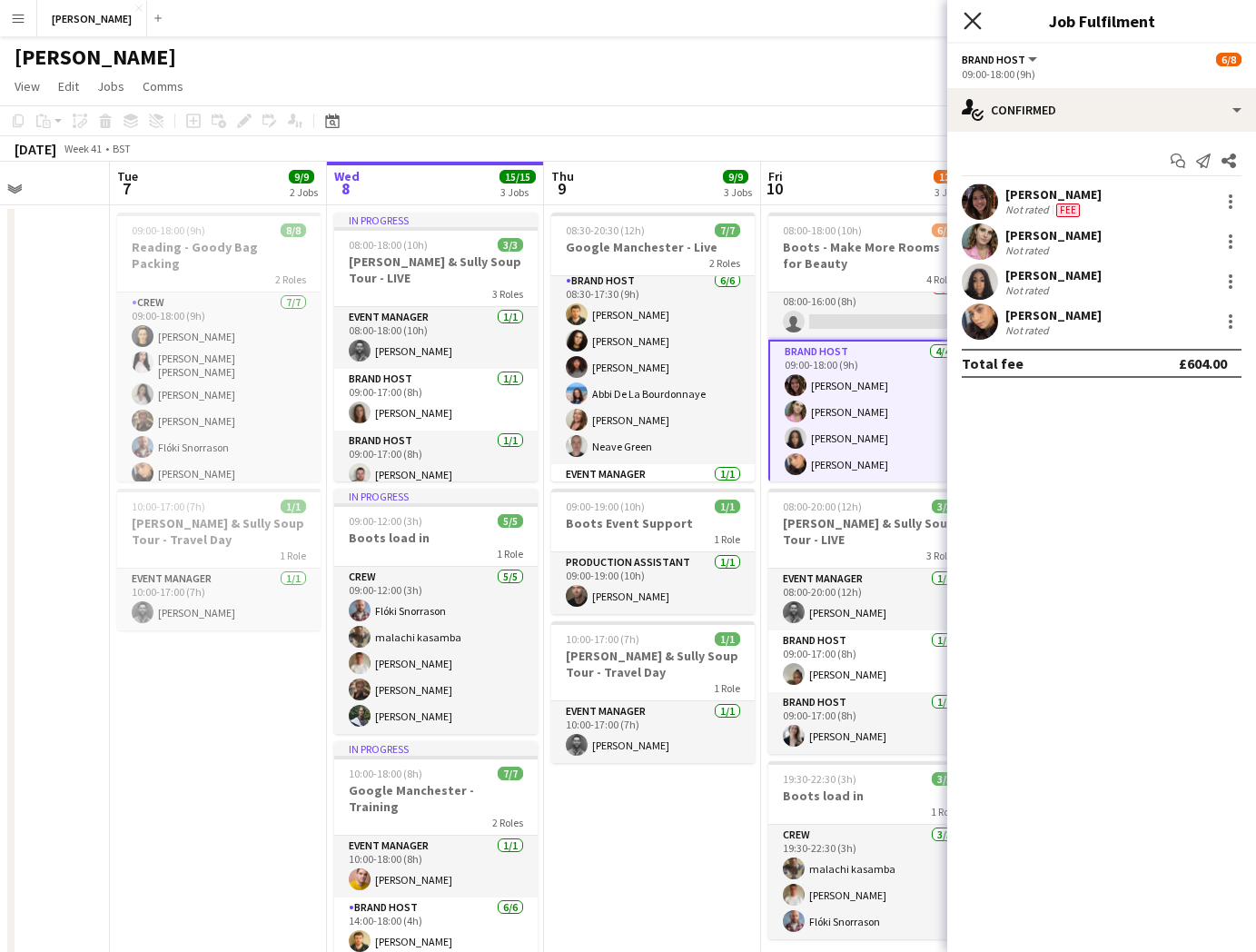
click at [966, 23] on icon "Close pop-in" at bounding box center [972, 20] width 18 height 18
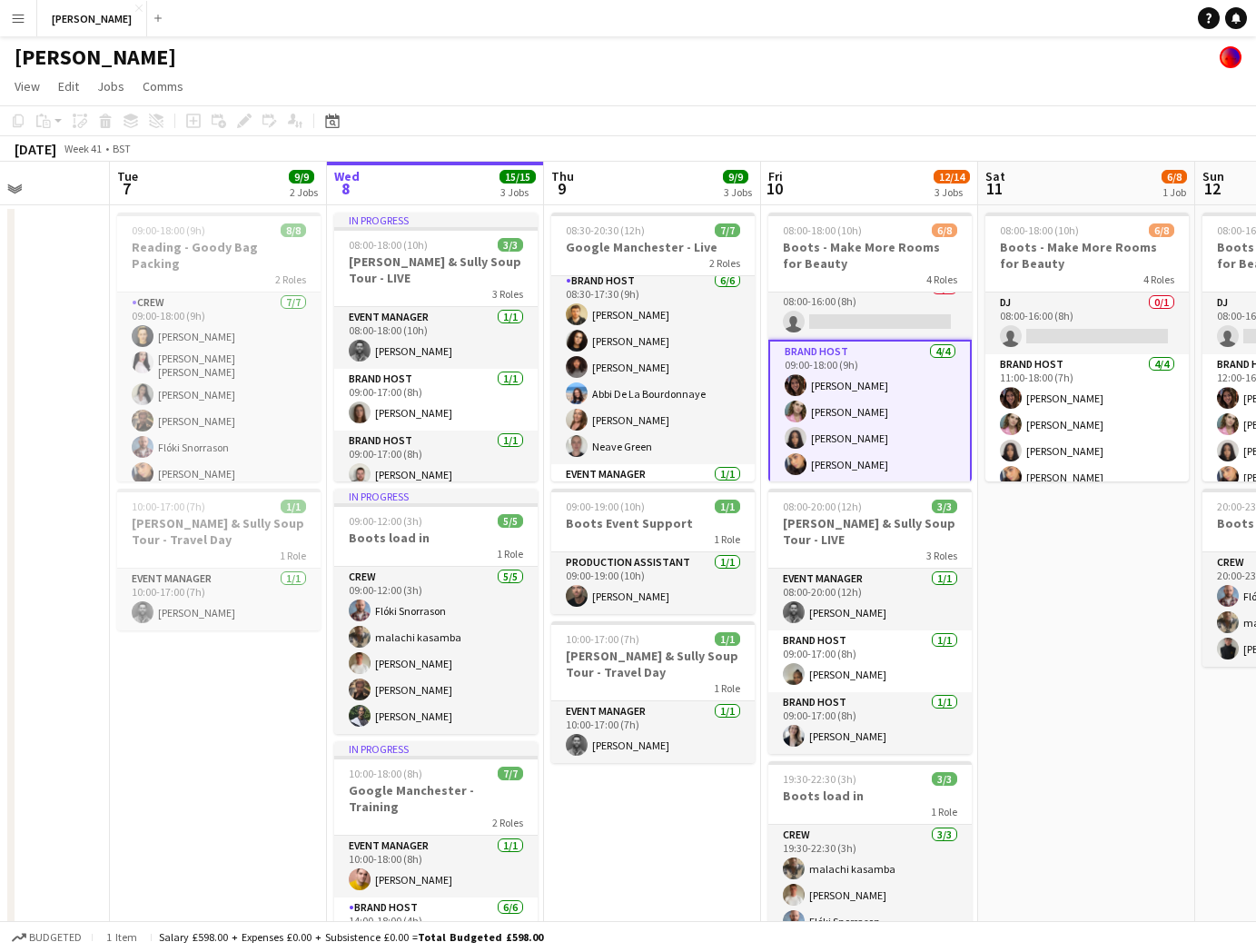
click at [903, 361] on app-card-role "Brand Host 4/4 09:00-18:00 (9h) Sophie Dudman Elizabeth Coles Olivia Adegboyega…" at bounding box center [870, 411] width 204 height 144
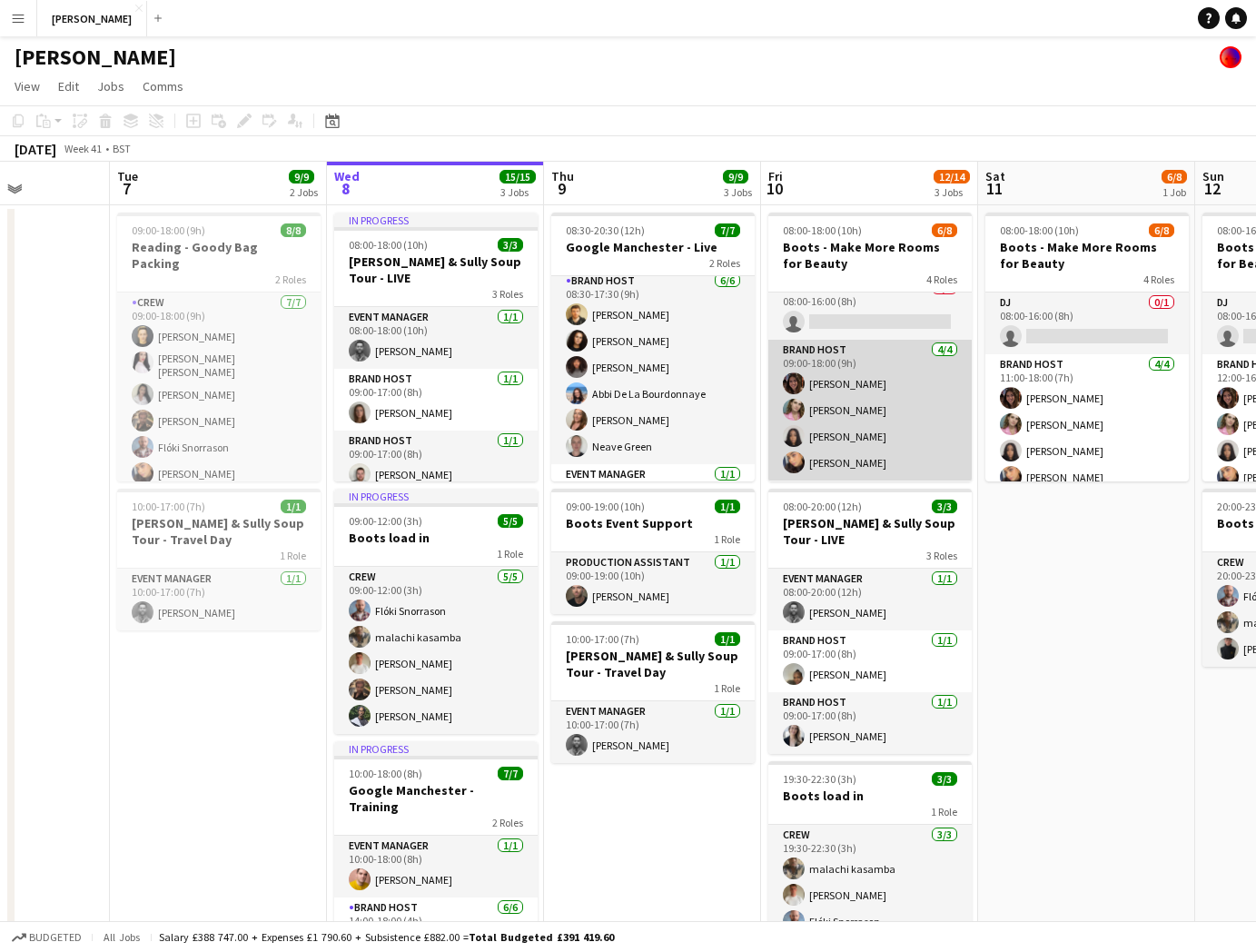
click at [919, 364] on app-card-role "Brand Host 4/4 09:00-18:00 (9h) Sophie Dudman Elizabeth Coles Olivia Adegboyega…" at bounding box center [870, 409] width 204 height 141
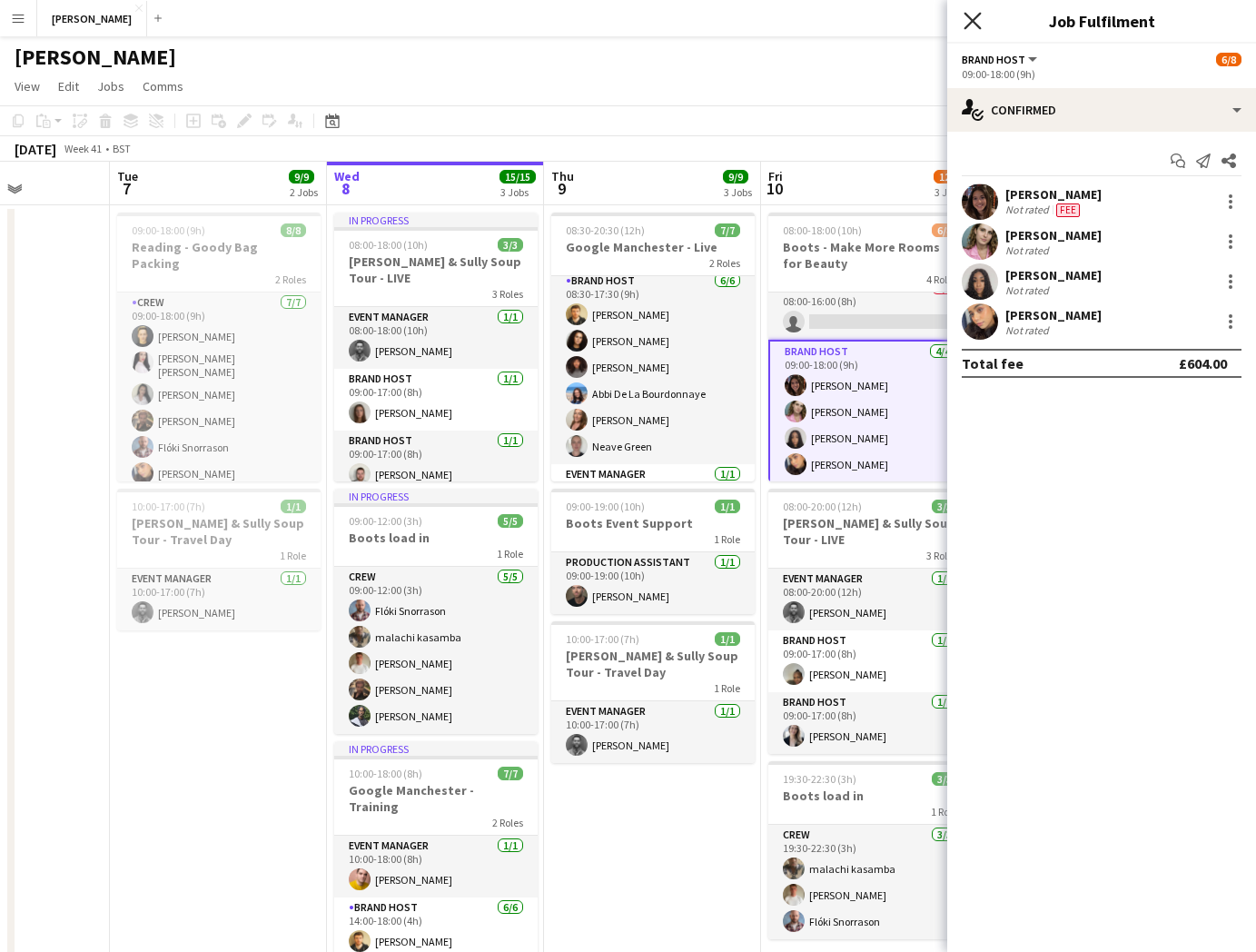
click at [974, 15] on icon "Close pop-in" at bounding box center [972, 20] width 18 height 18
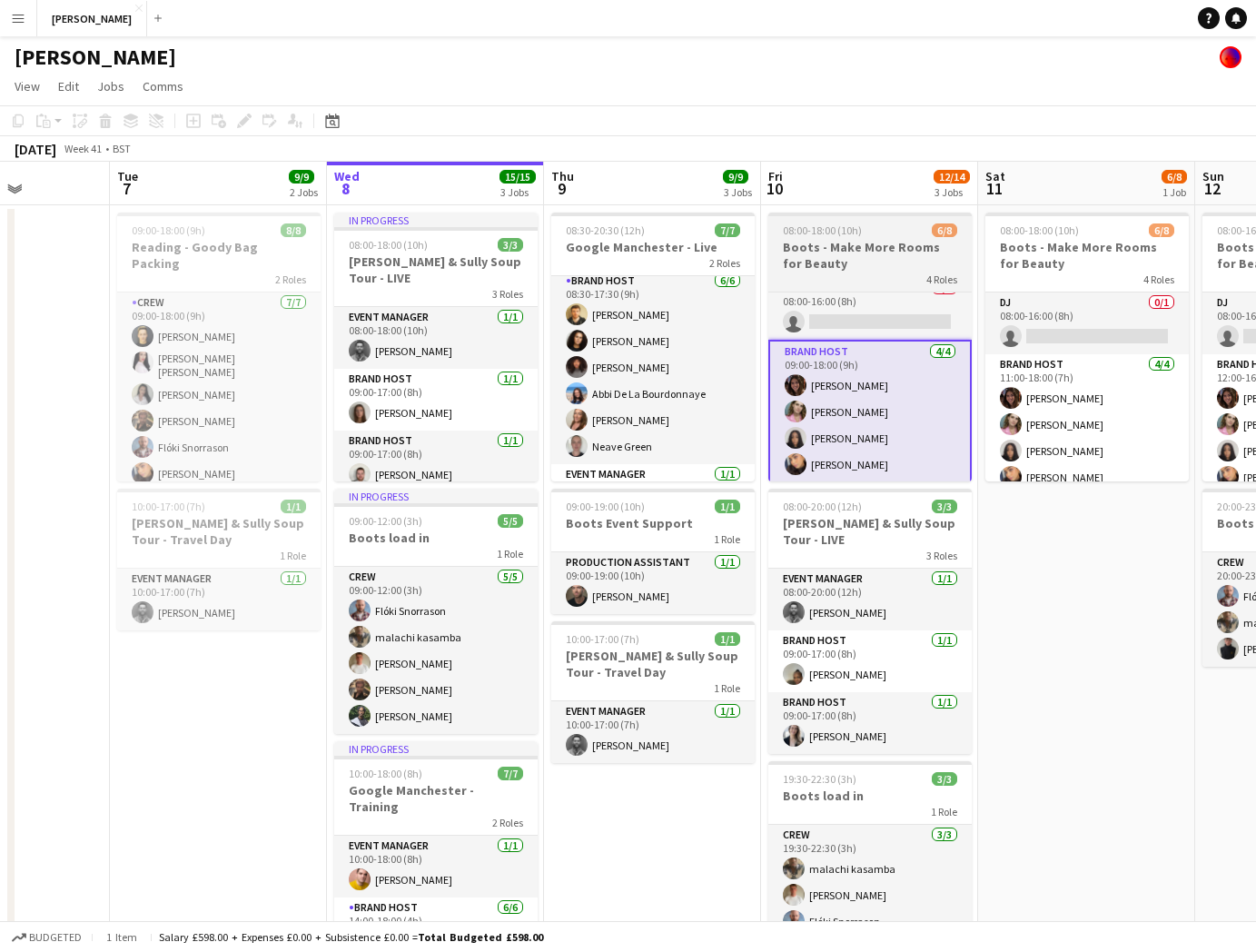
click at [879, 246] on h3 "Boots - Make More Rooms for Beauty" at bounding box center [870, 255] width 204 height 33
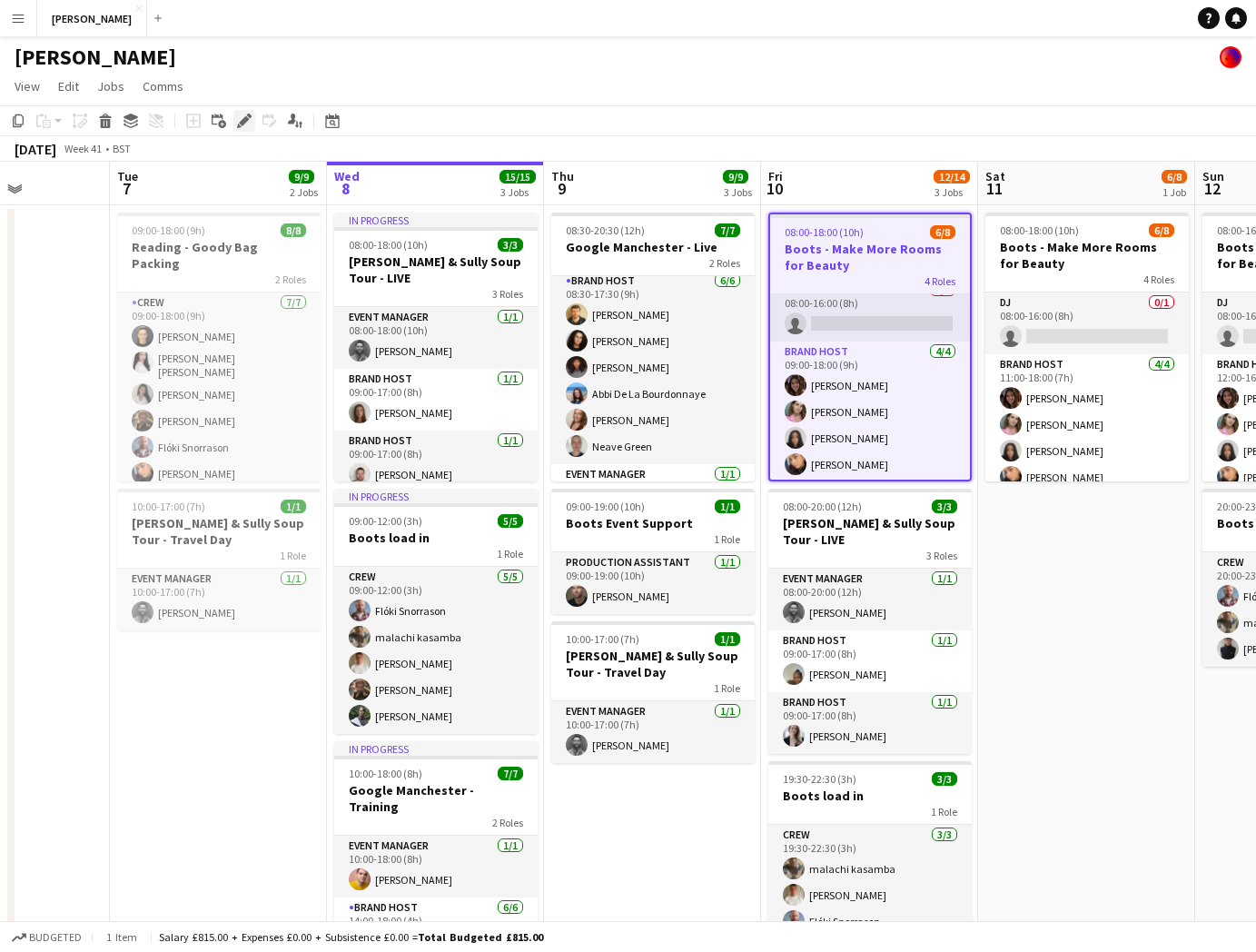
click at [248, 116] on icon at bounding box center [249, 115] width 5 height 5
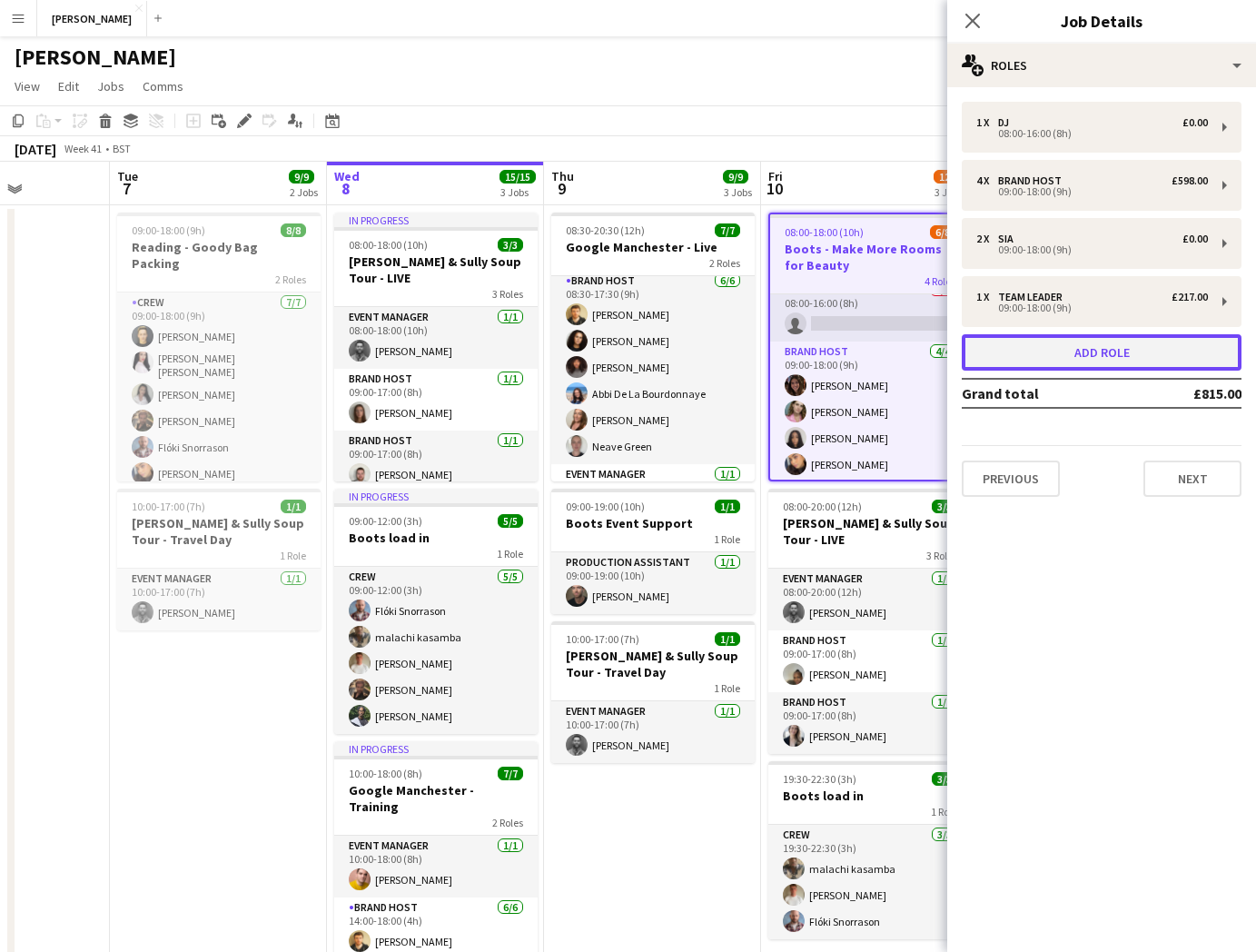
click at [1135, 361] on button "Add role" at bounding box center [1102, 352] width 280 height 36
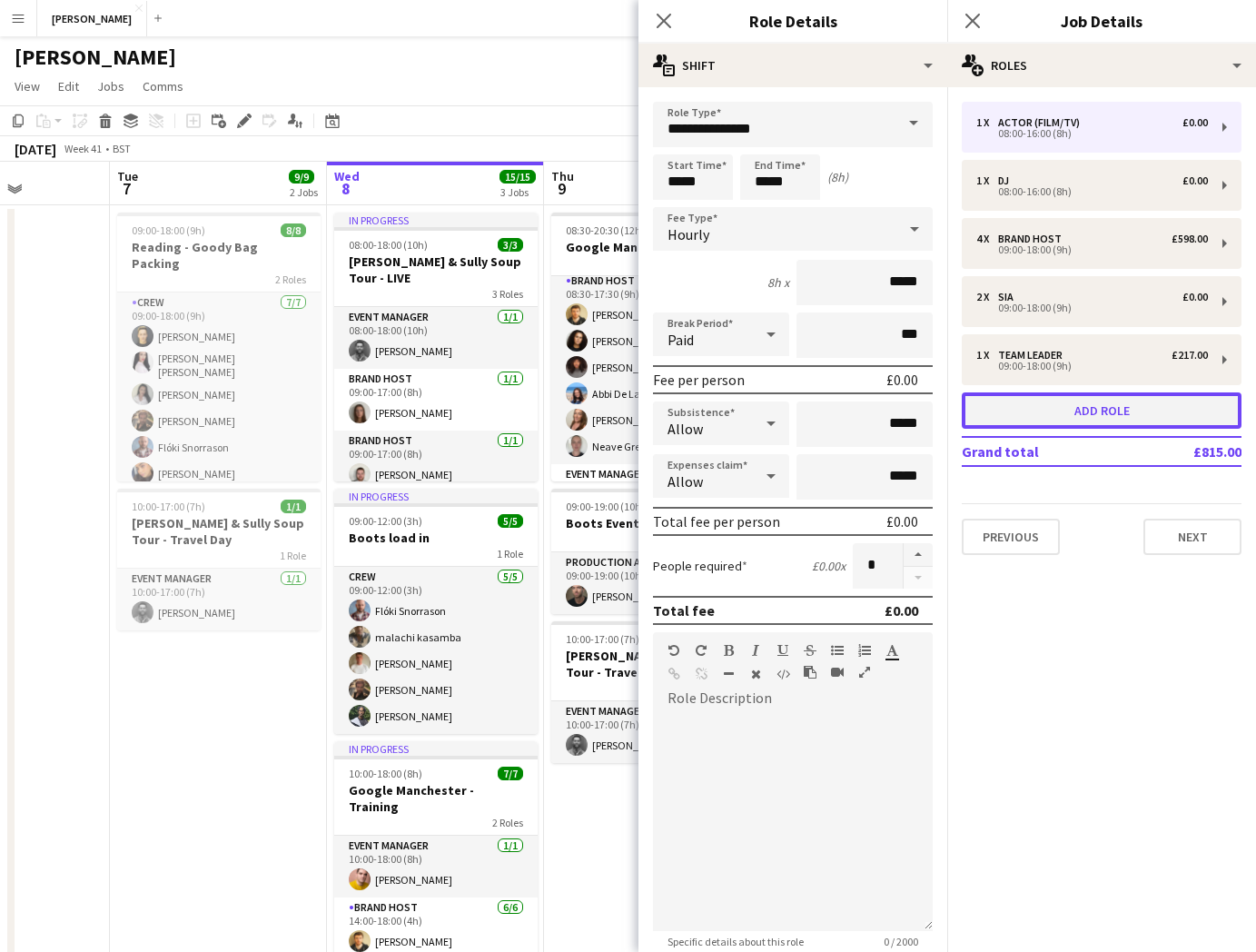
scroll to position [76, 0]
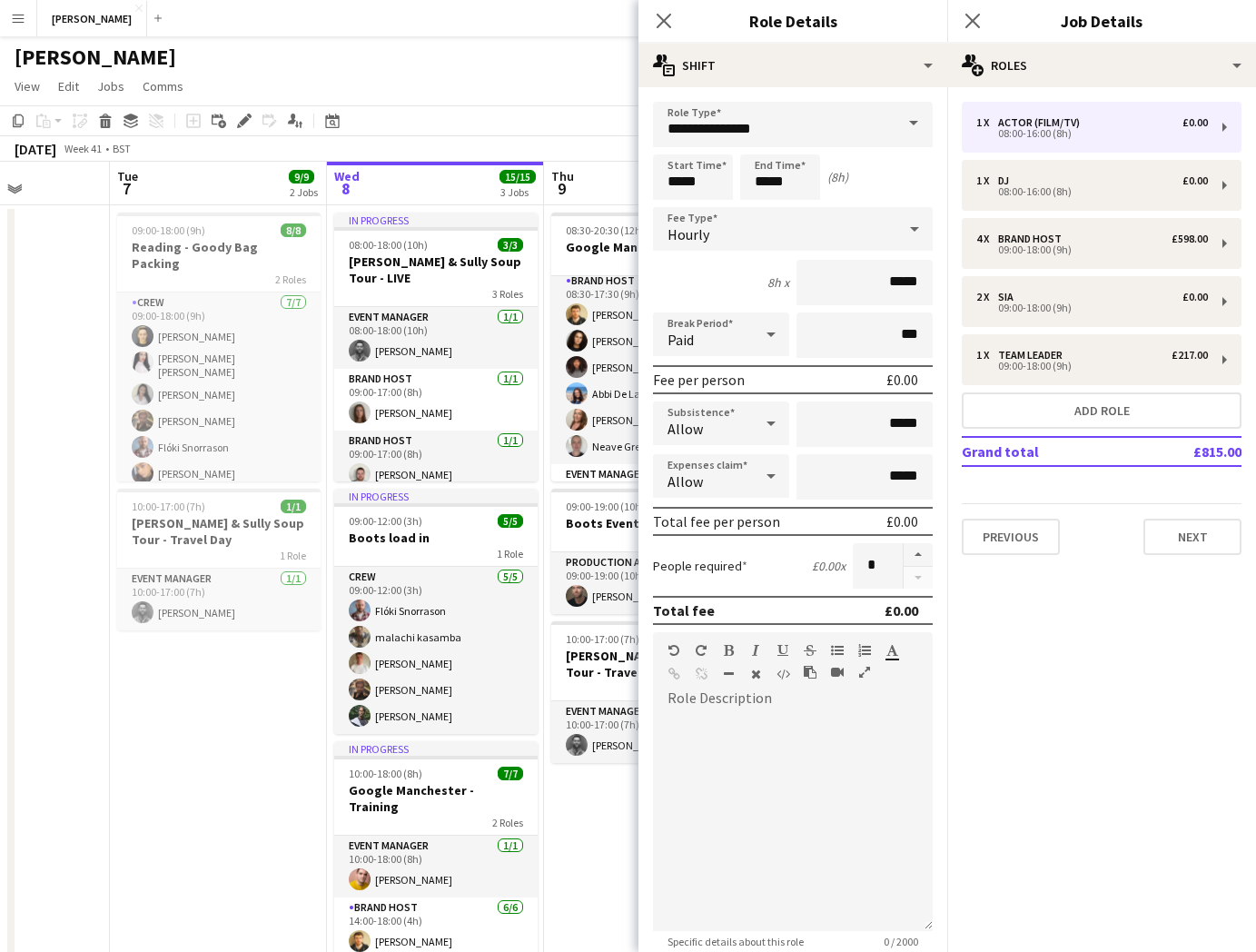
click at [915, 121] on span at bounding box center [913, 123] width 38 height 44
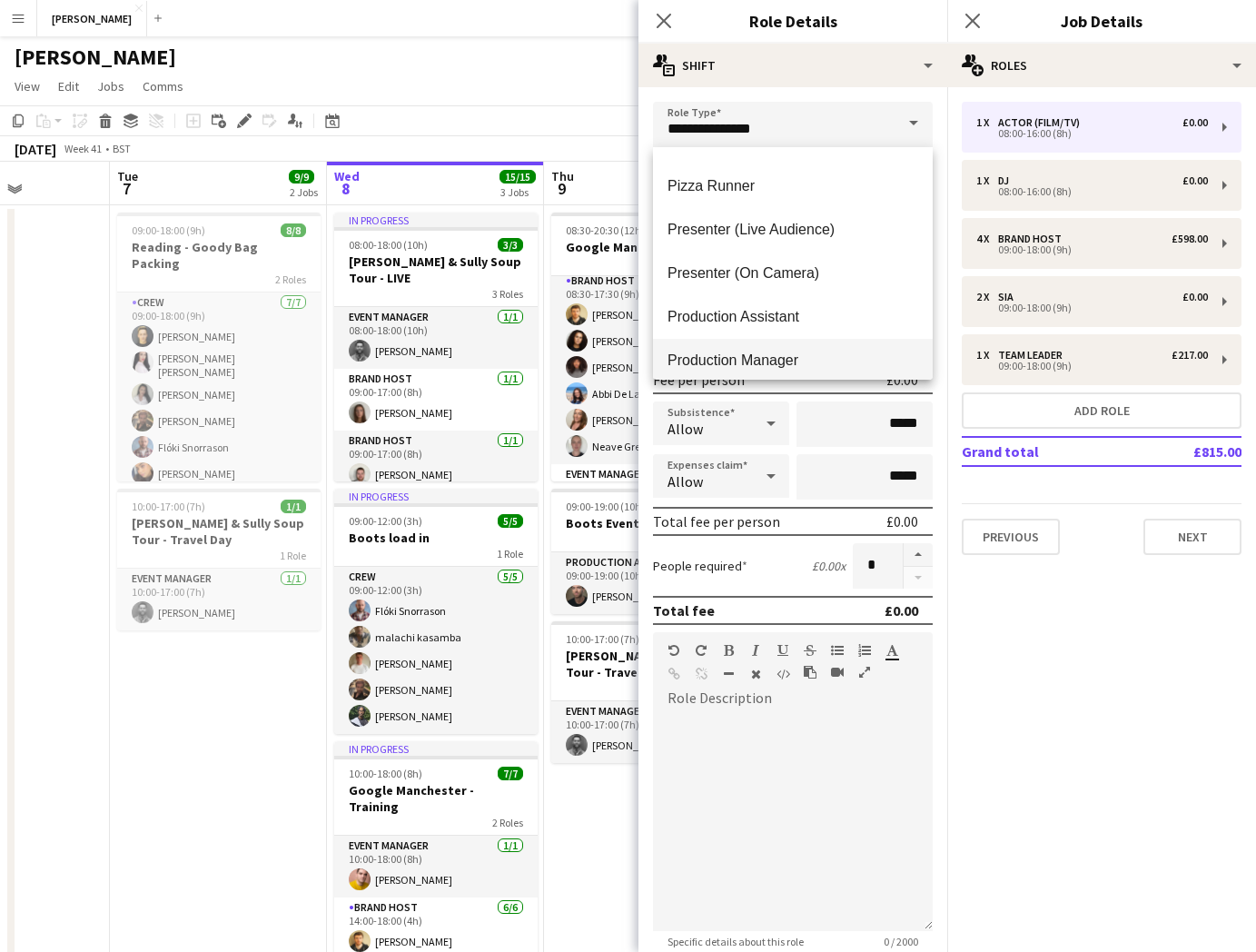
scroll to position [690, 0]
click at [818, 293] on mat-option "Production Assistant" at bounding box center [793, 315] width 280 height 44
type input "**********"
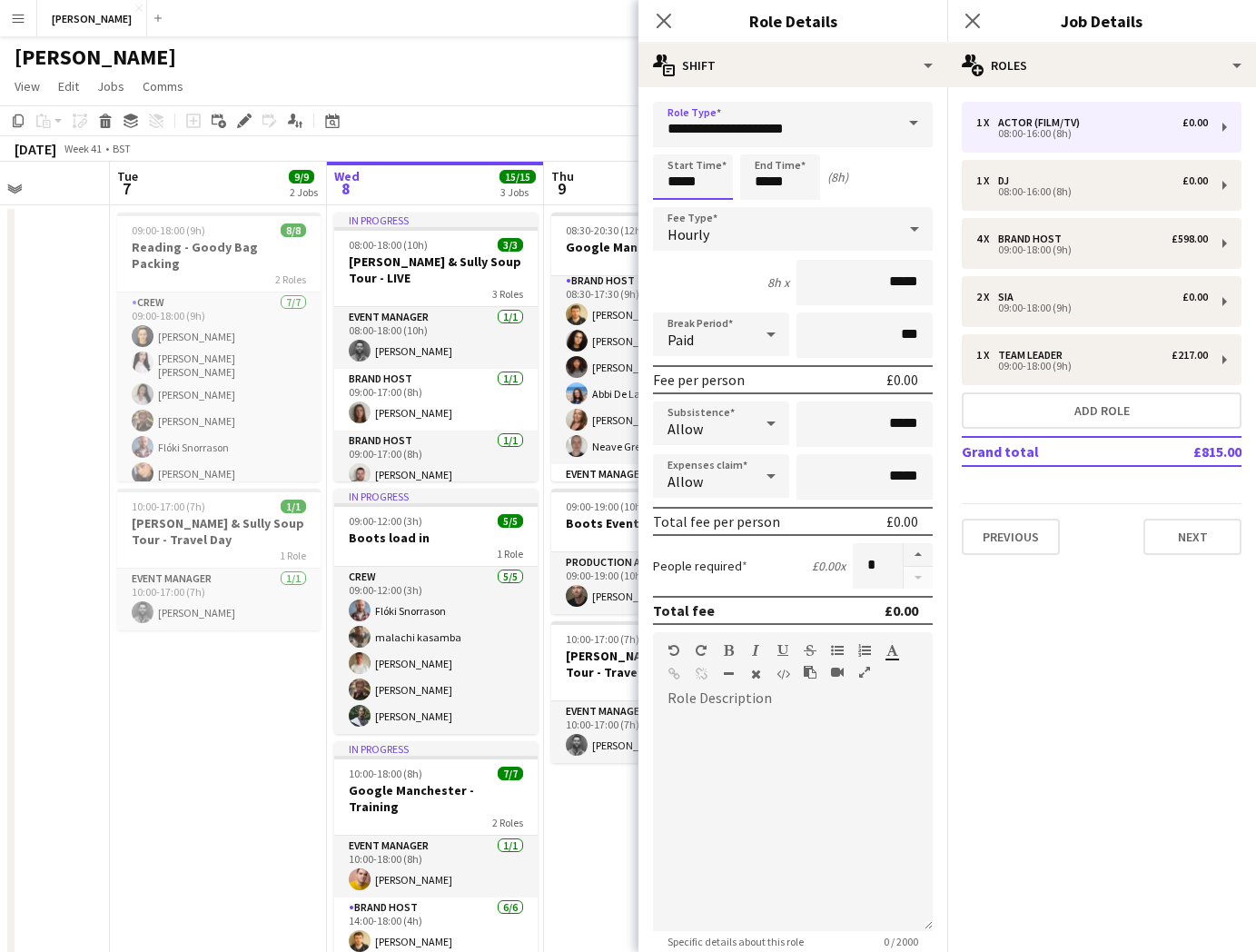
click at [679, 181] on input "*****" at bounding box center [693, 177] width 80 height 46
type input "*****"
click at [765, 179] on input "*****" at bounding box center [781, 177] width 80 height 46
type input "*****"
click at [670, 25] on icon "Close pop-in" at bounding box center [663, 20] width 18 height 18
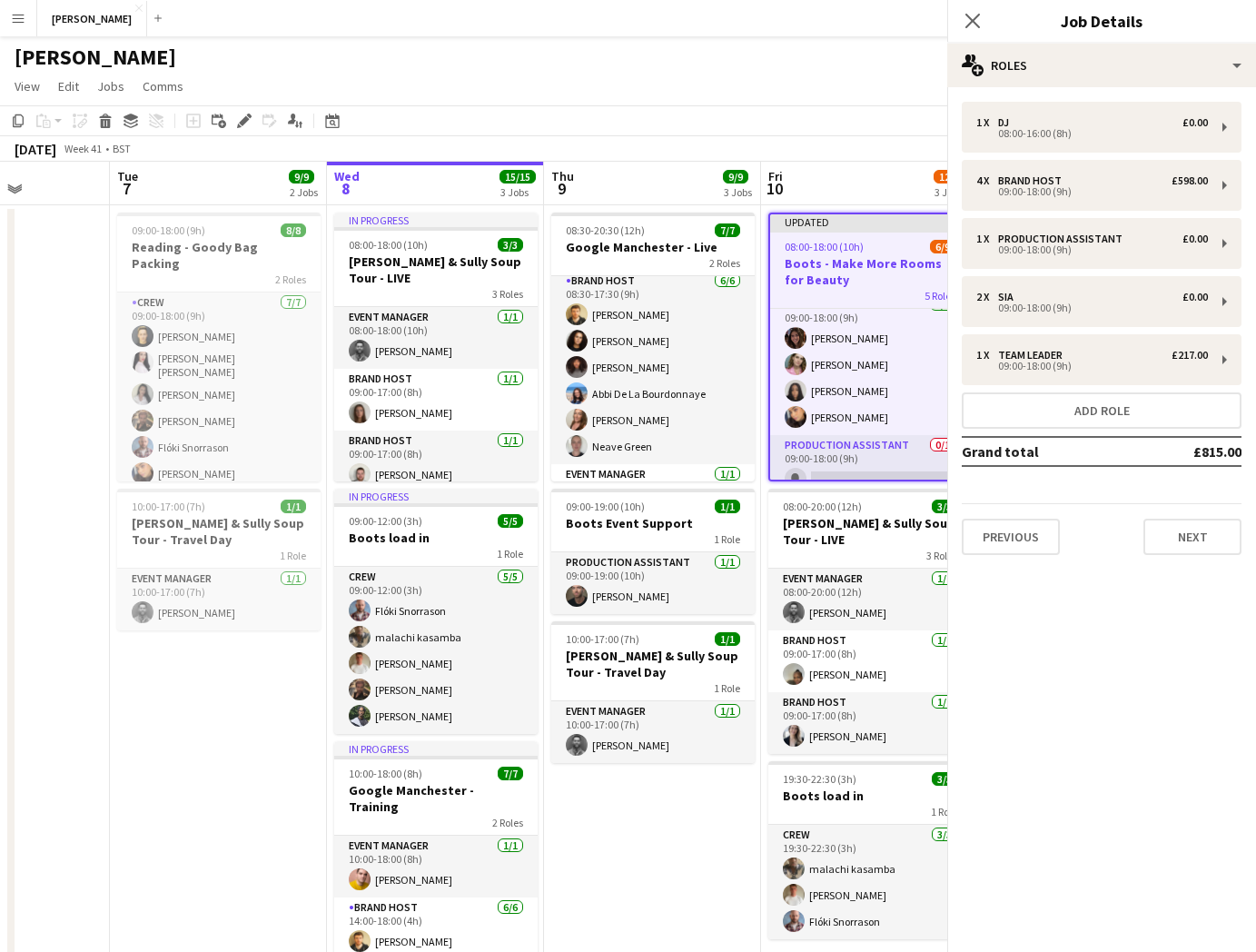
scroll to position [15, 0]
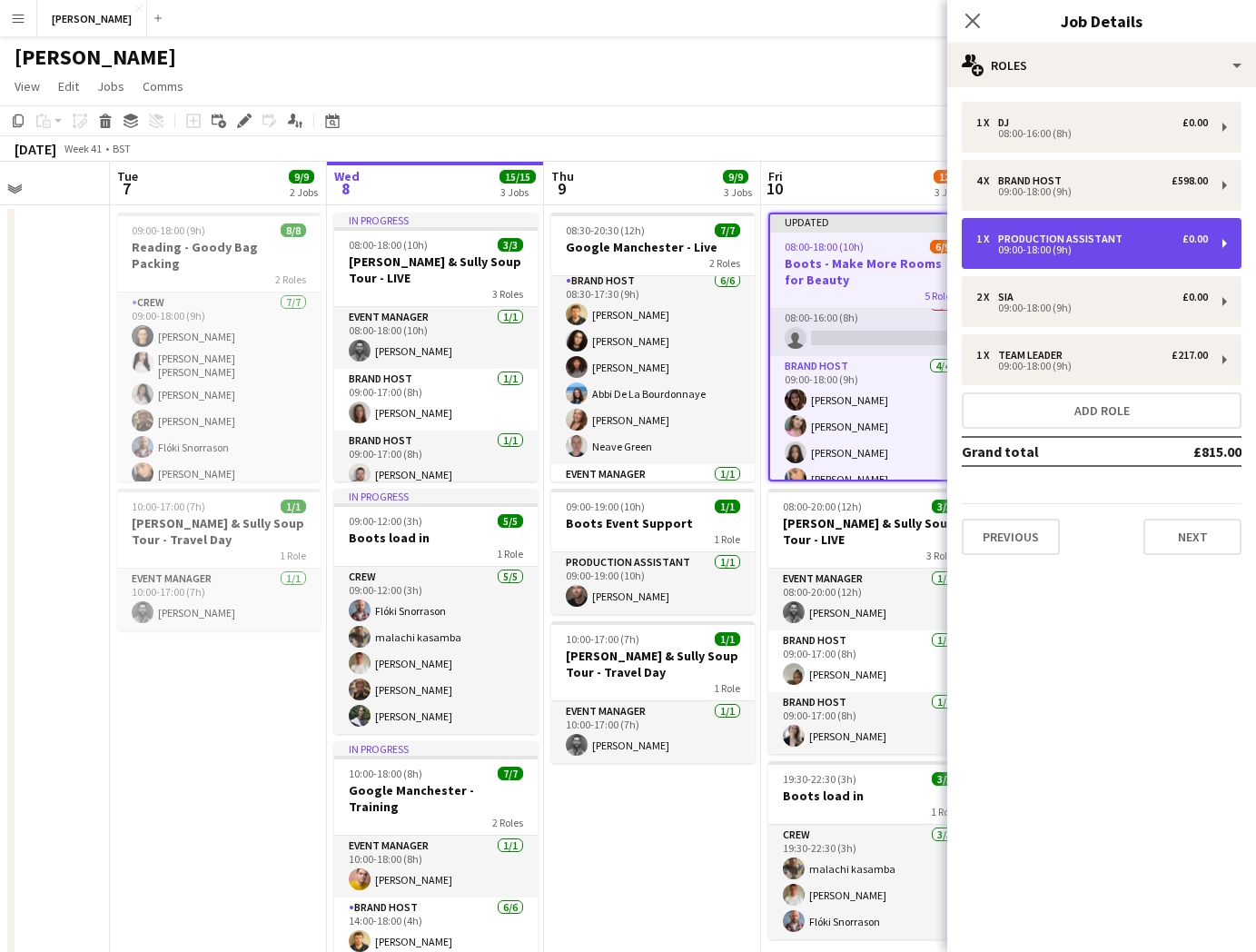
click at [1114, 255] on div "1 x Production Assistant £0.00 09:00-18:00 (9h)" at bounding box center [1102, 243] width 280 height 51
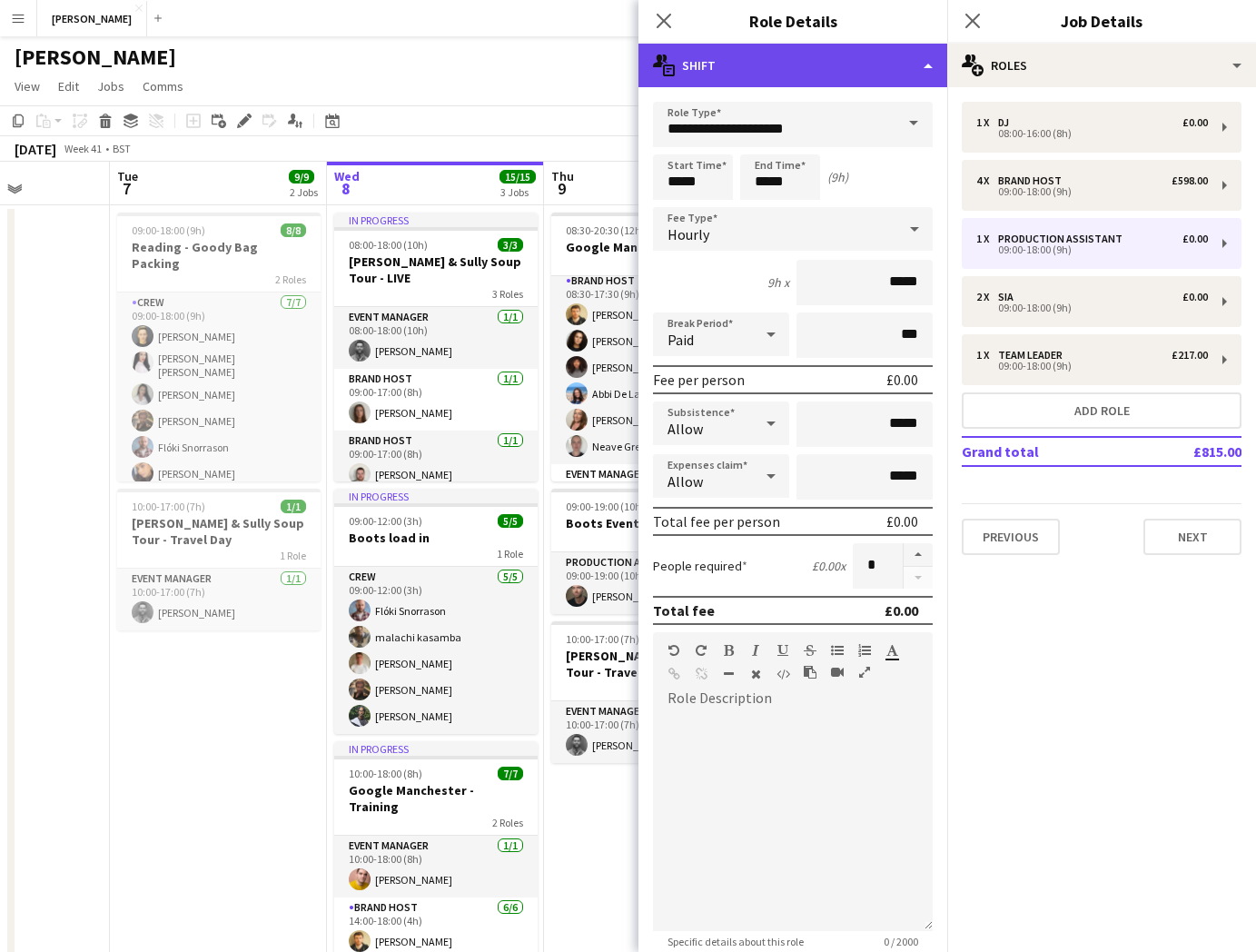
click at [927, 73] on div "multiple-actions-text Shift" at bounding box center [793, 65] width 309 height 44
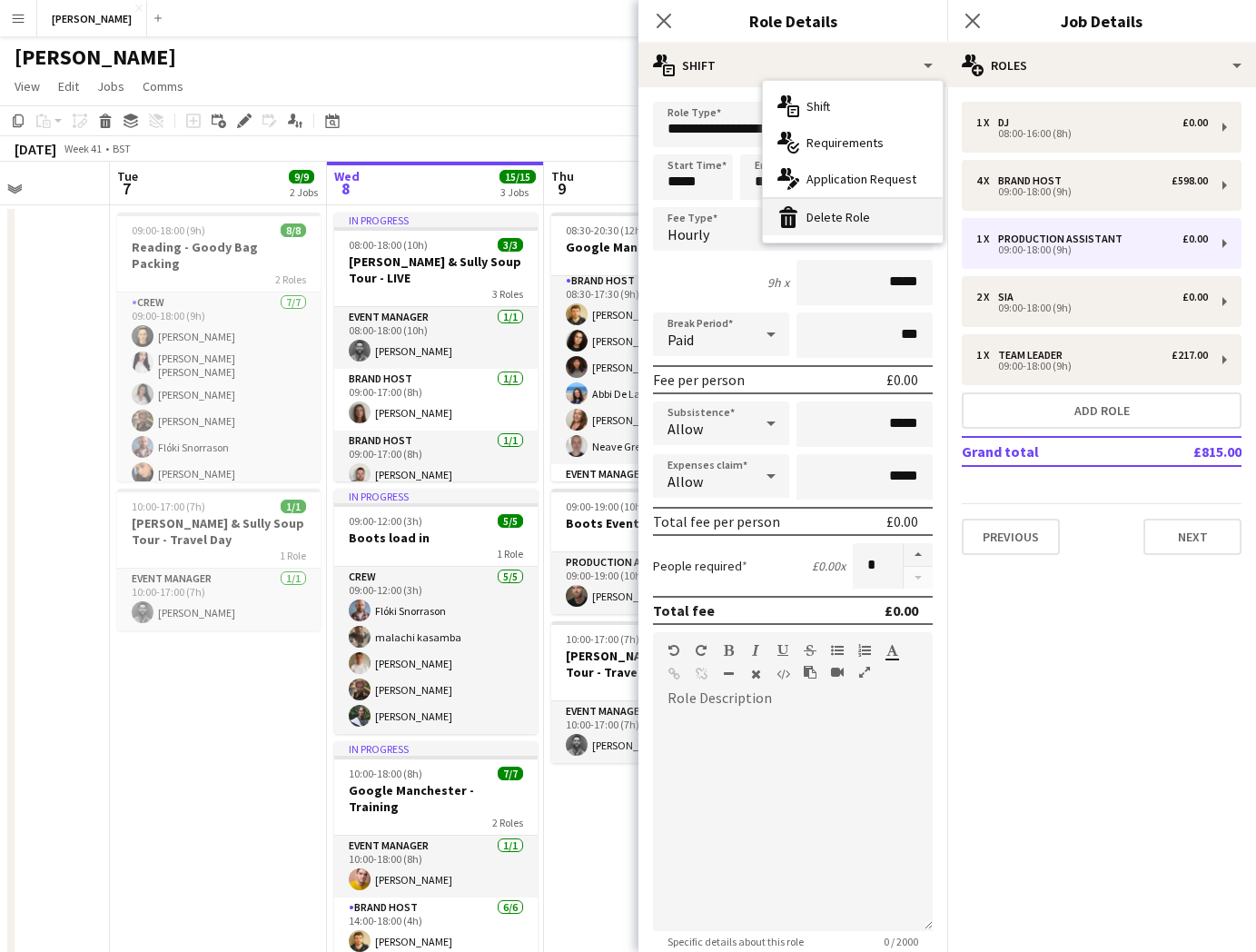
click at [879, 212] on div "bin-2 Delete Role" at bounding box center [852, 217] width 180 height 36
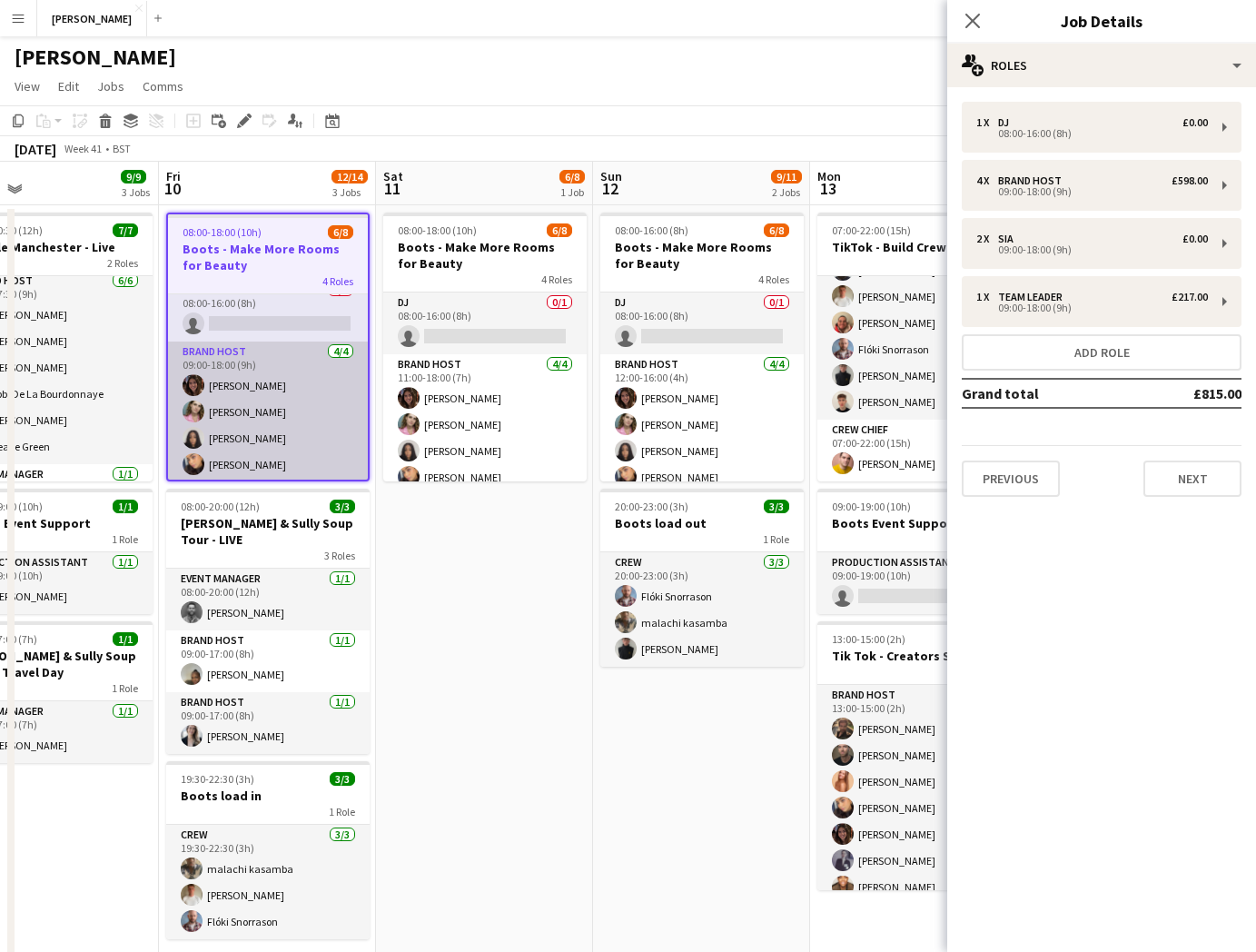
scroll to position [0, 747]
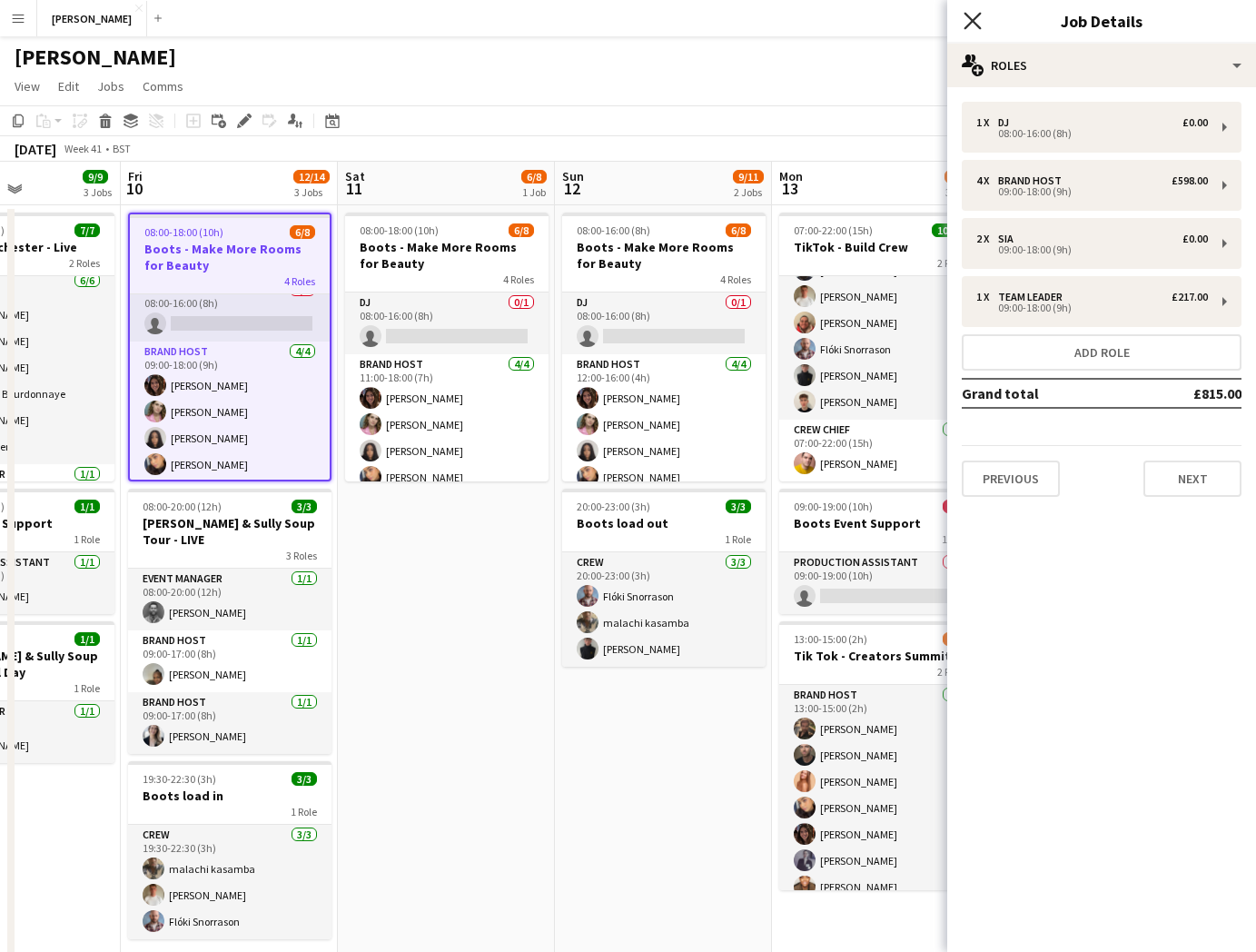
click at [968, 21] on icon "Close pop-in" at bounding box center [972, 20] width 18 height 18
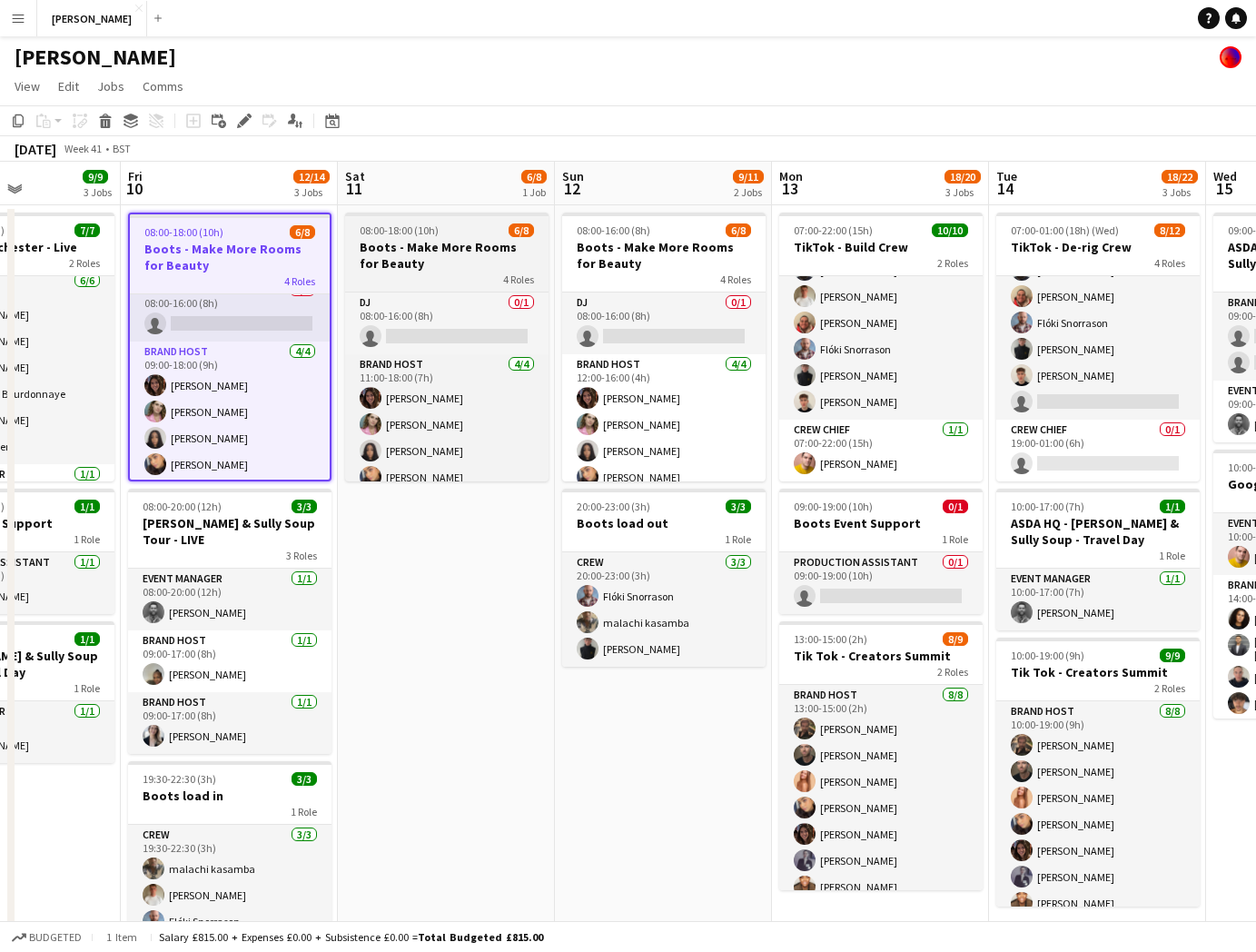
click at [439, 247] on h3 "Boots - Make More Rooms for Beauty" at bounding box center [447, 255] width 204 height 33
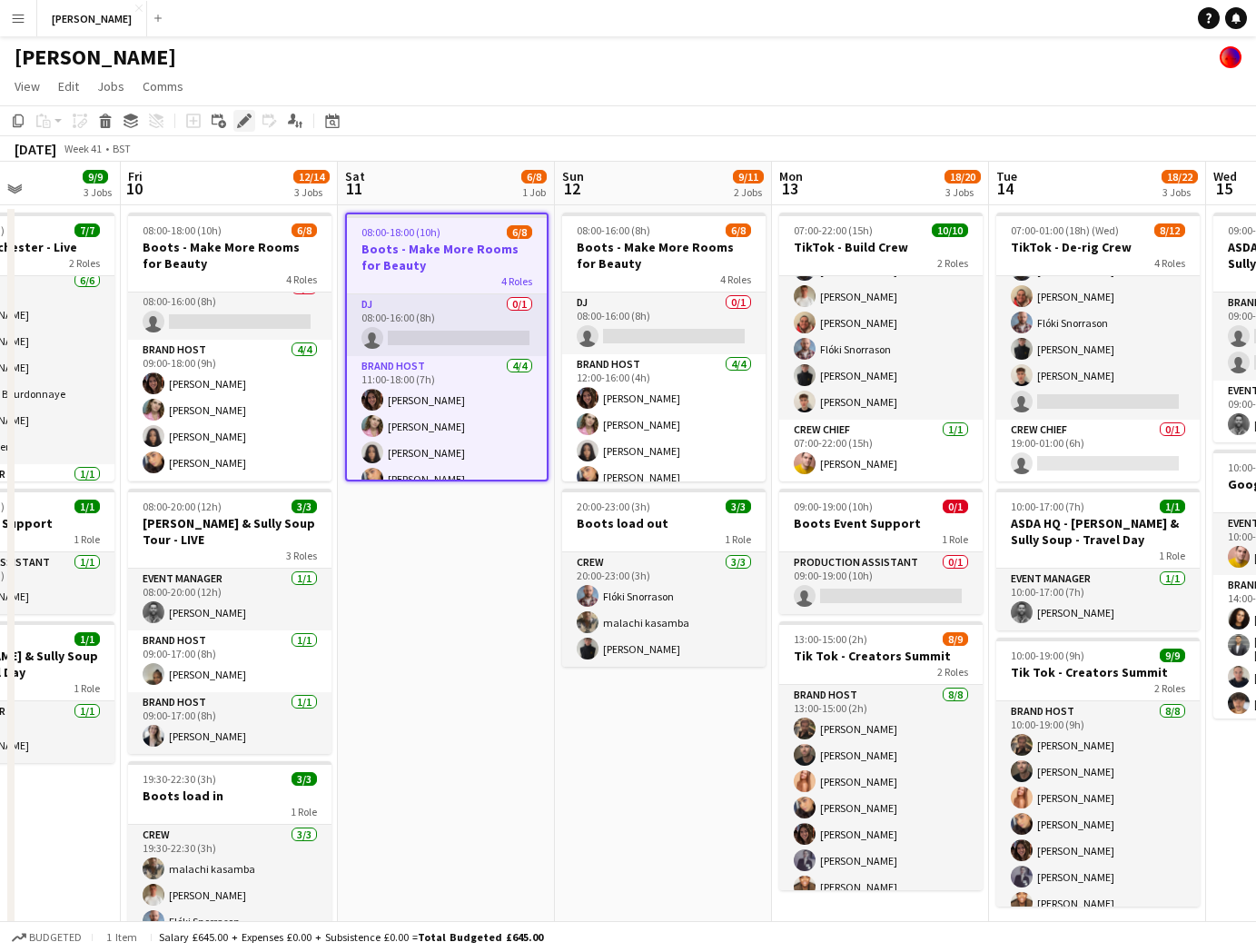
click at [251, 114] on div "Edit" at bounding box center [244, 120] width 21 height 21
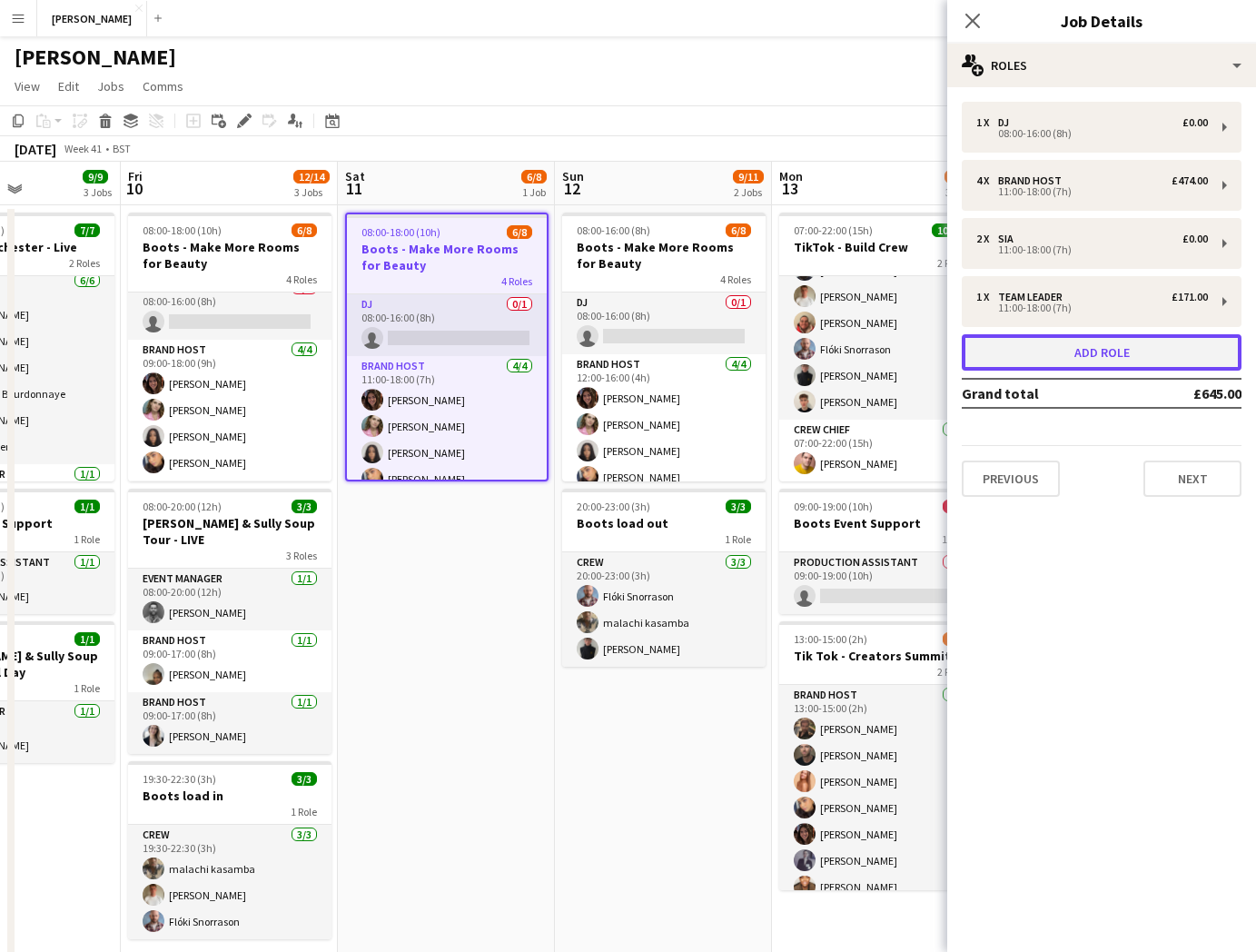
click at [1133, 349] on button "Add role" at bounding box center [1102, 352] width 280 height 36
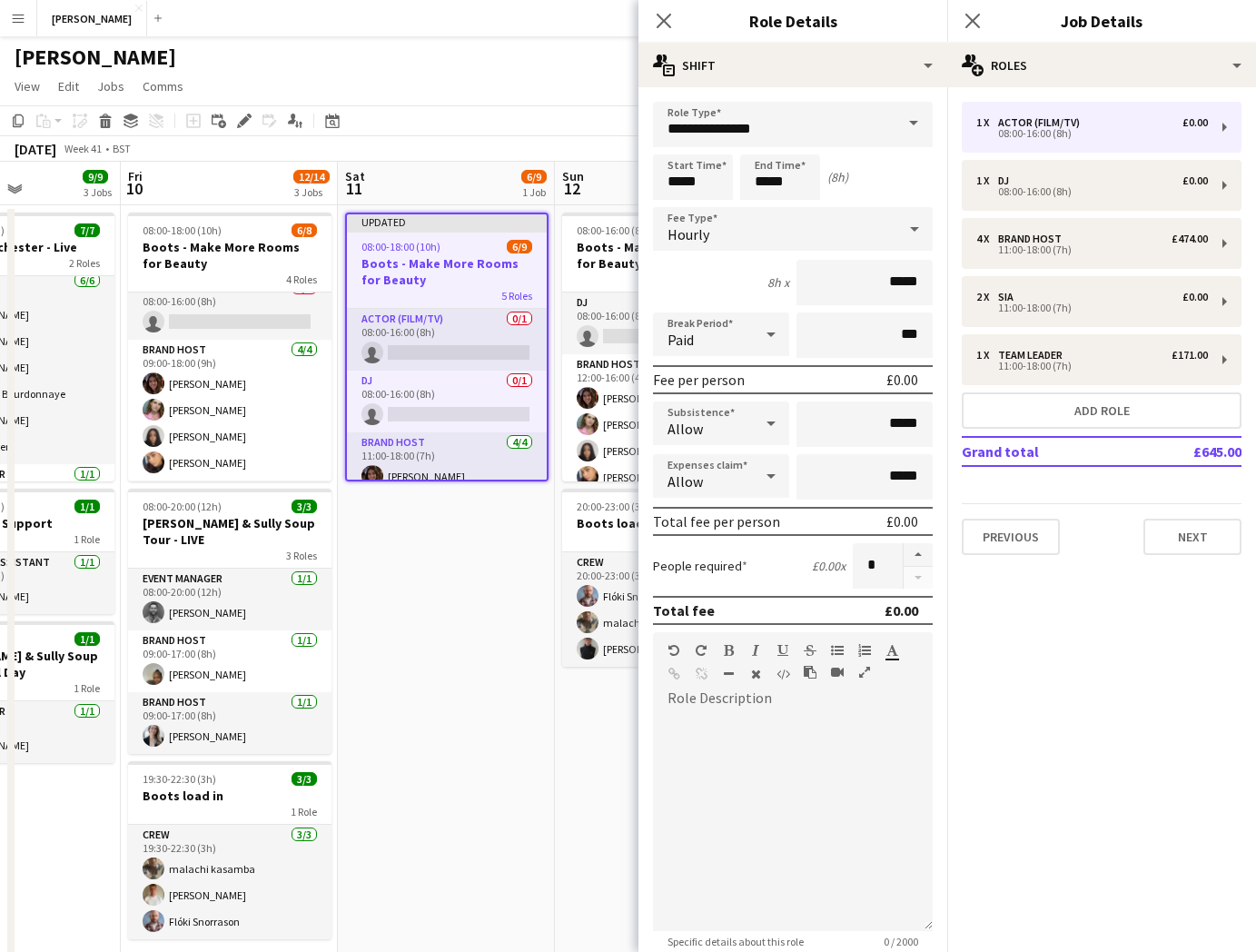
click at [914, 125] on span at bounding box center [913, 123] width 38 height 44
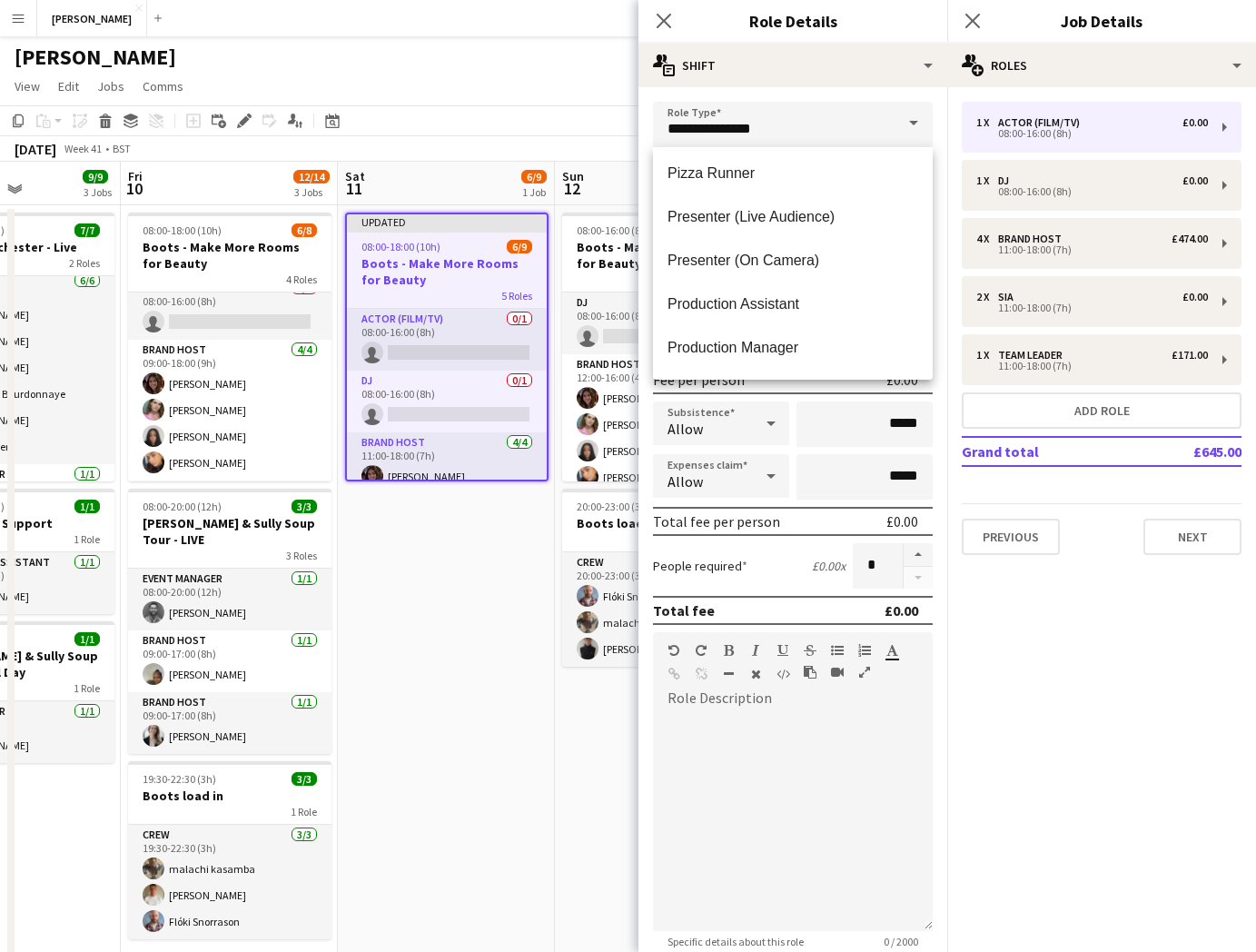
scroll to position [704, 0]
click at [804, 288] on mat-option "Production Assistant" at bounding box center [793, 302] width 280 height 44
type input "**********"
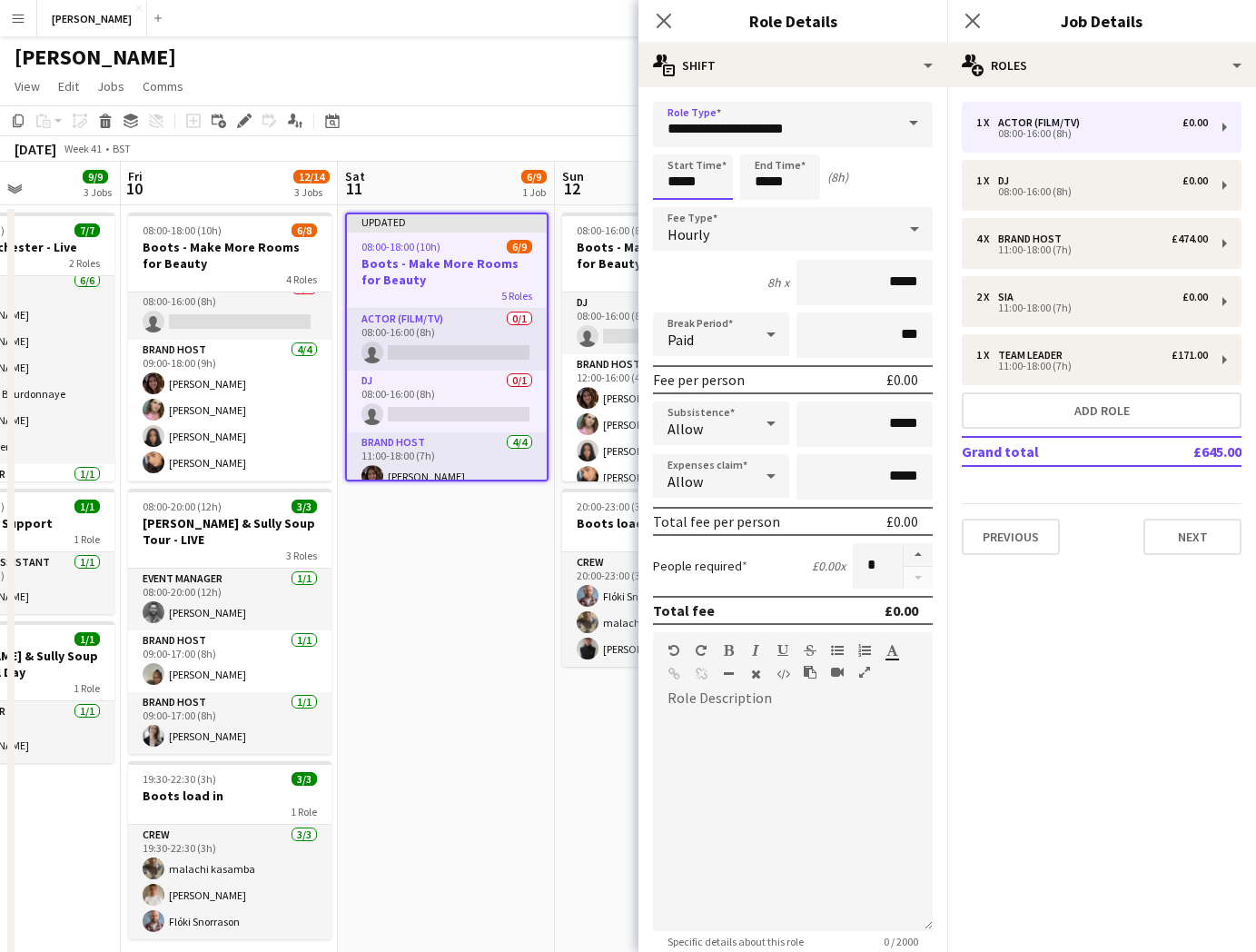
click at [678, 180] on input "*****" at bounding box center [693, 177] width 80 height 46
type input "*****"
click at [770, 180] on input "*****" at bounding box center [781, 177] width 80 height 46
type input "*****"
click at [892, 186] on div "Start Time ***** End Time ***** (7h)" at bounding box center [793, 177] width 280 height 46
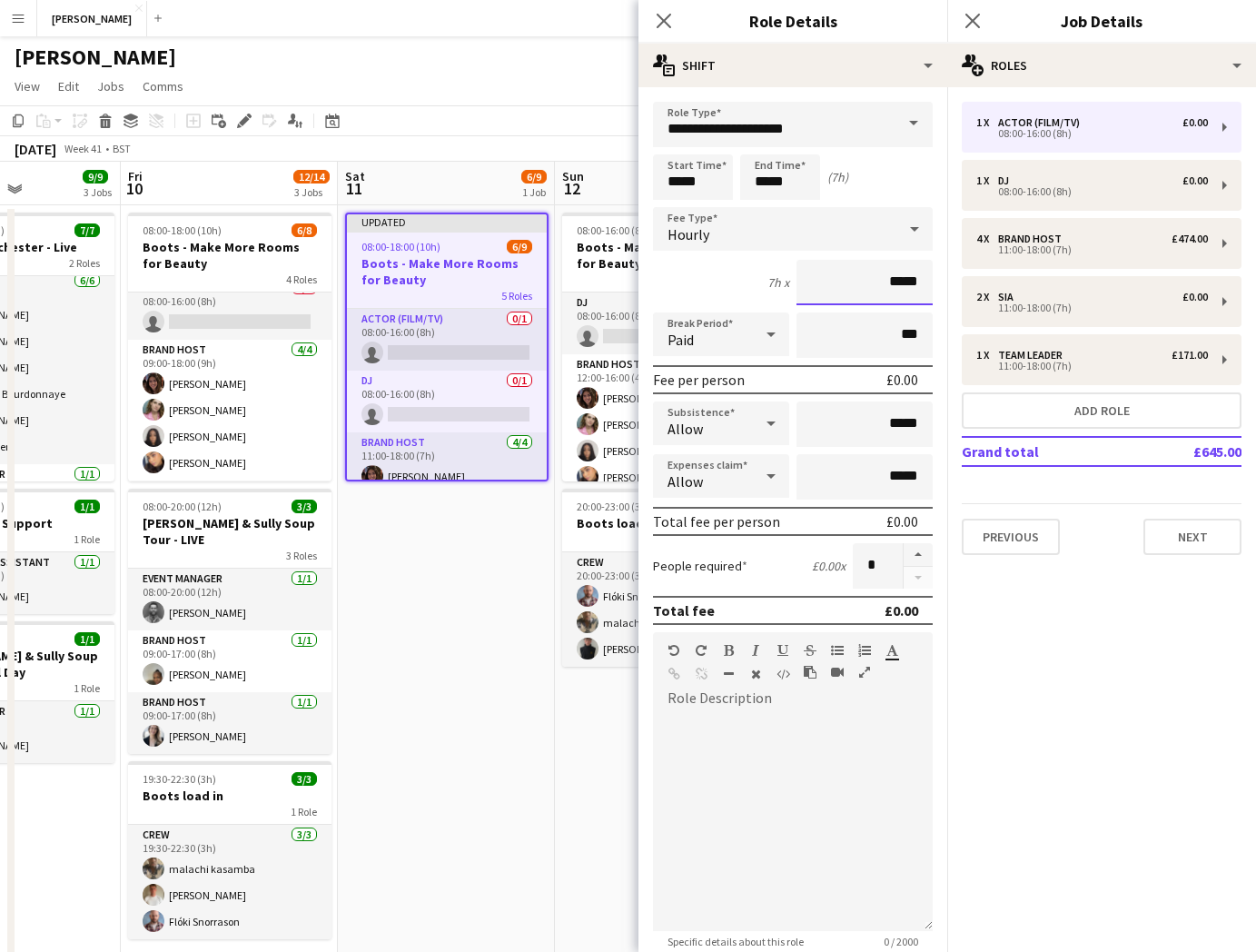
click at [916, 276] on input "*****" at bounding box center [864, 282] width 136 height 46
type input "**"
click at [911, 239] on icon at bounding box center [914, 228] width 21 height 36
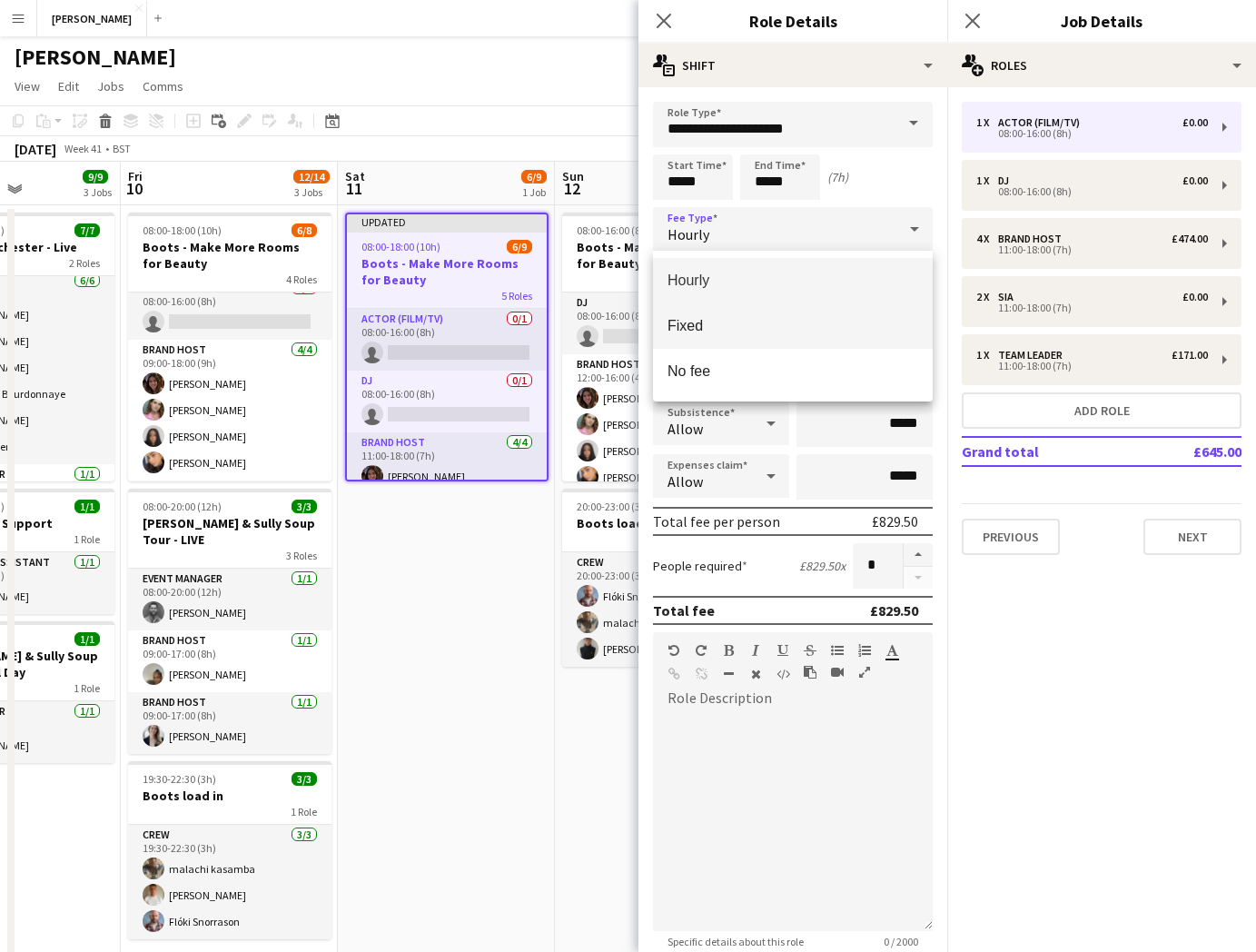
click at [818, 323] on span "Fixed" at bounding box center [792, 326] width 250 height 18
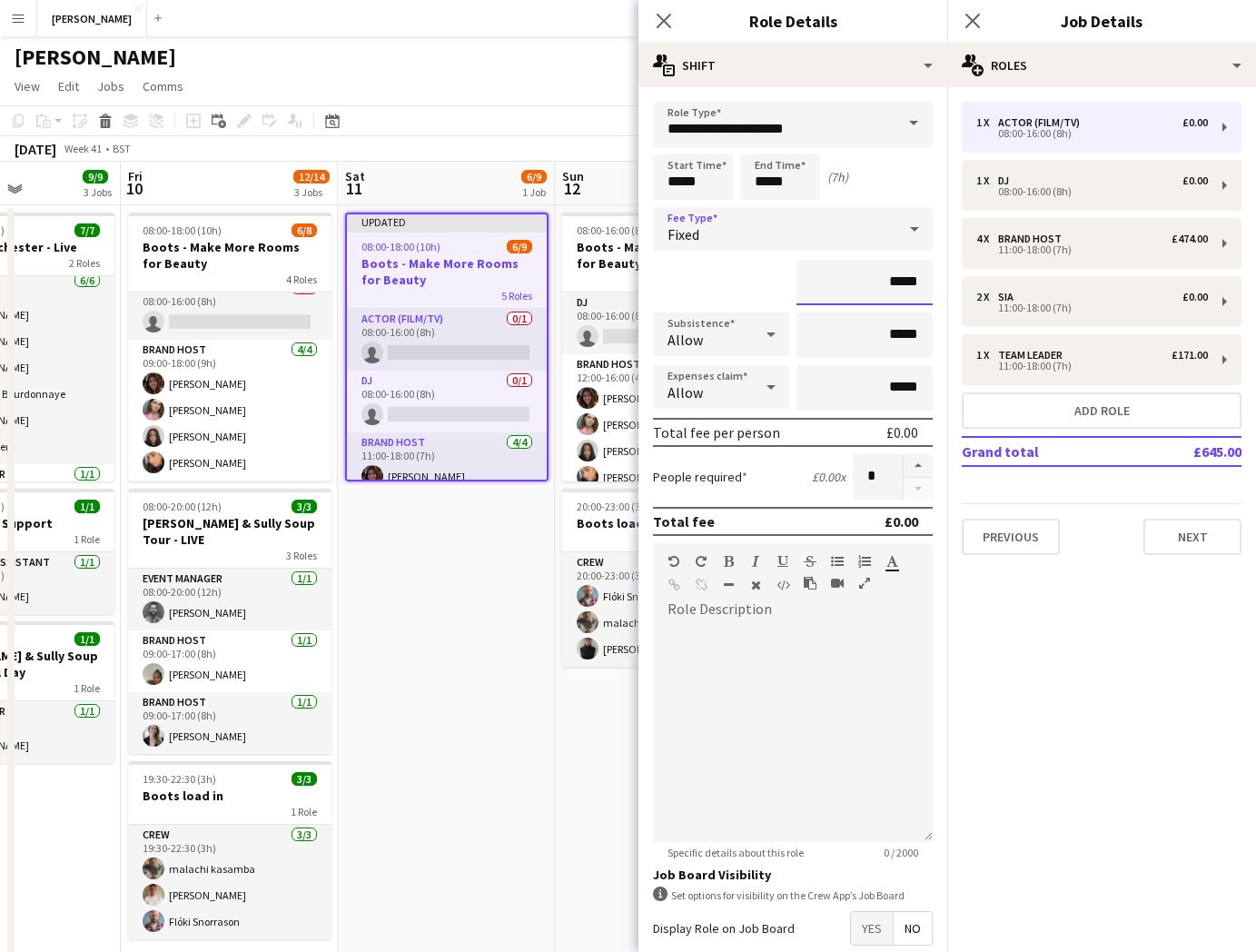
click at [921, 281] on input "*****" at bounding box center [864, 282] width 136 height 46
type input "**"
type input "*******"
click at [920, 460] on button "button" at bounding box center [917, 465] width 29 height 23
type input "*"
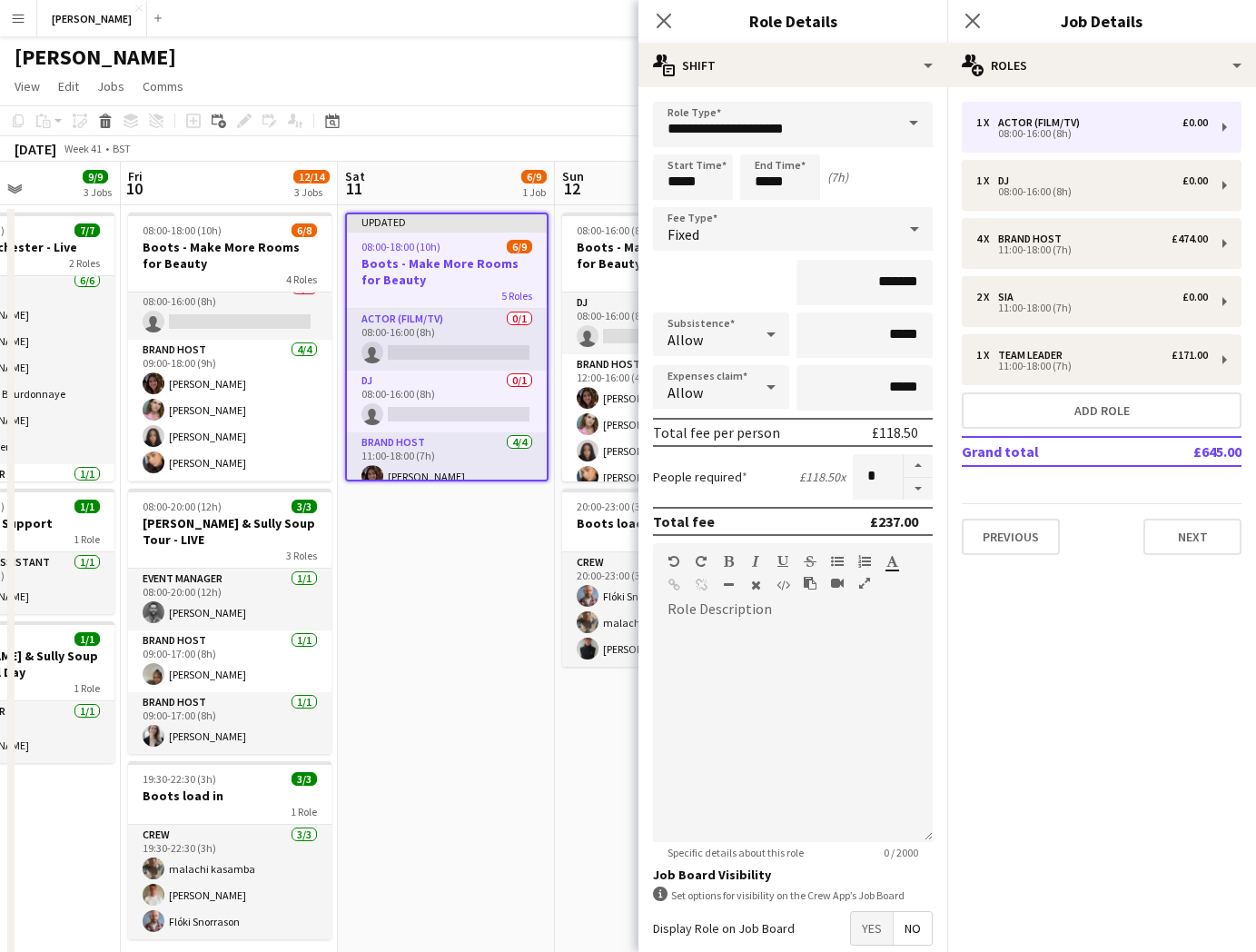
scroll to position [96, 0]
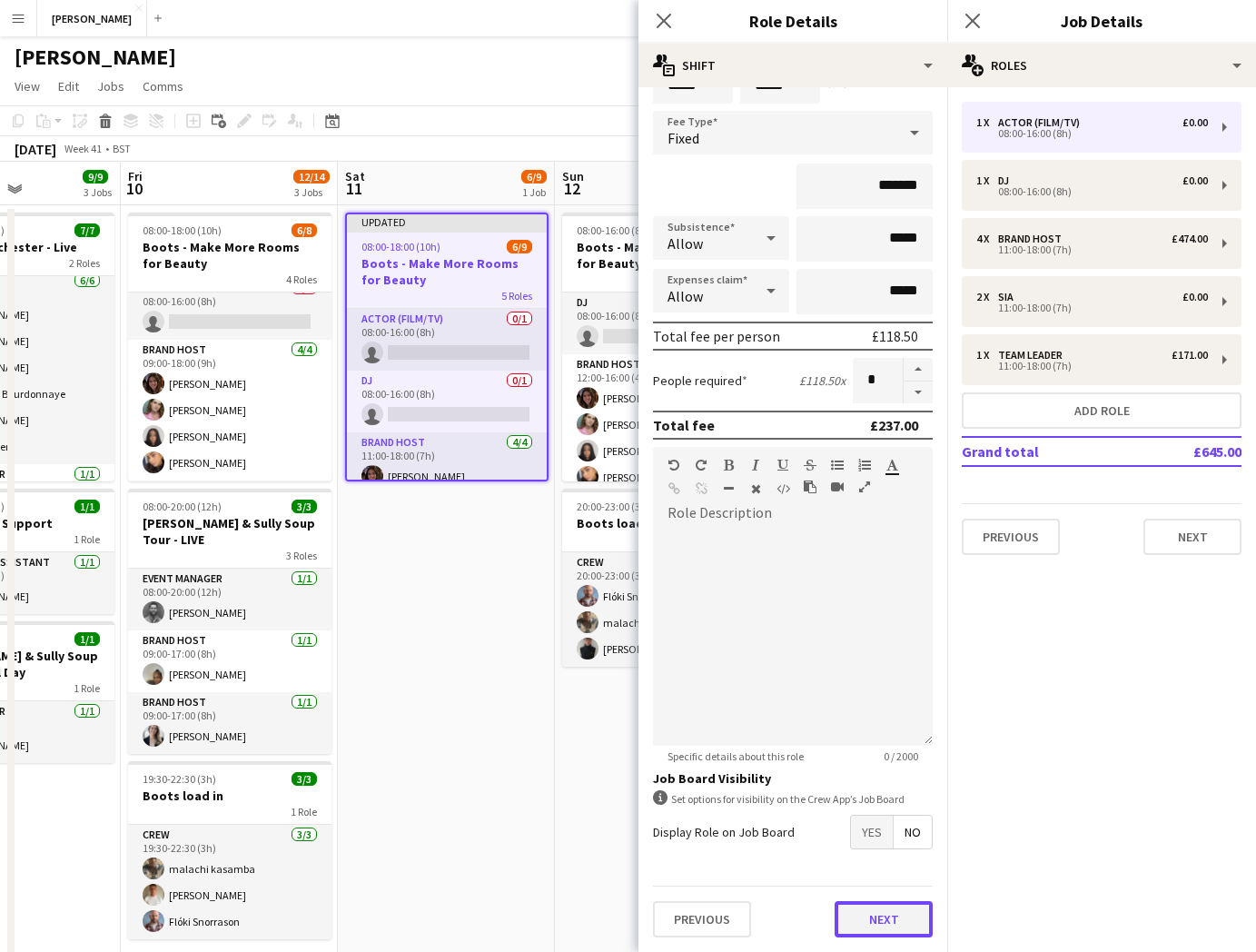
click at [890, 932] on button "Next" at bounding box center [883, 918] width 98 height 36
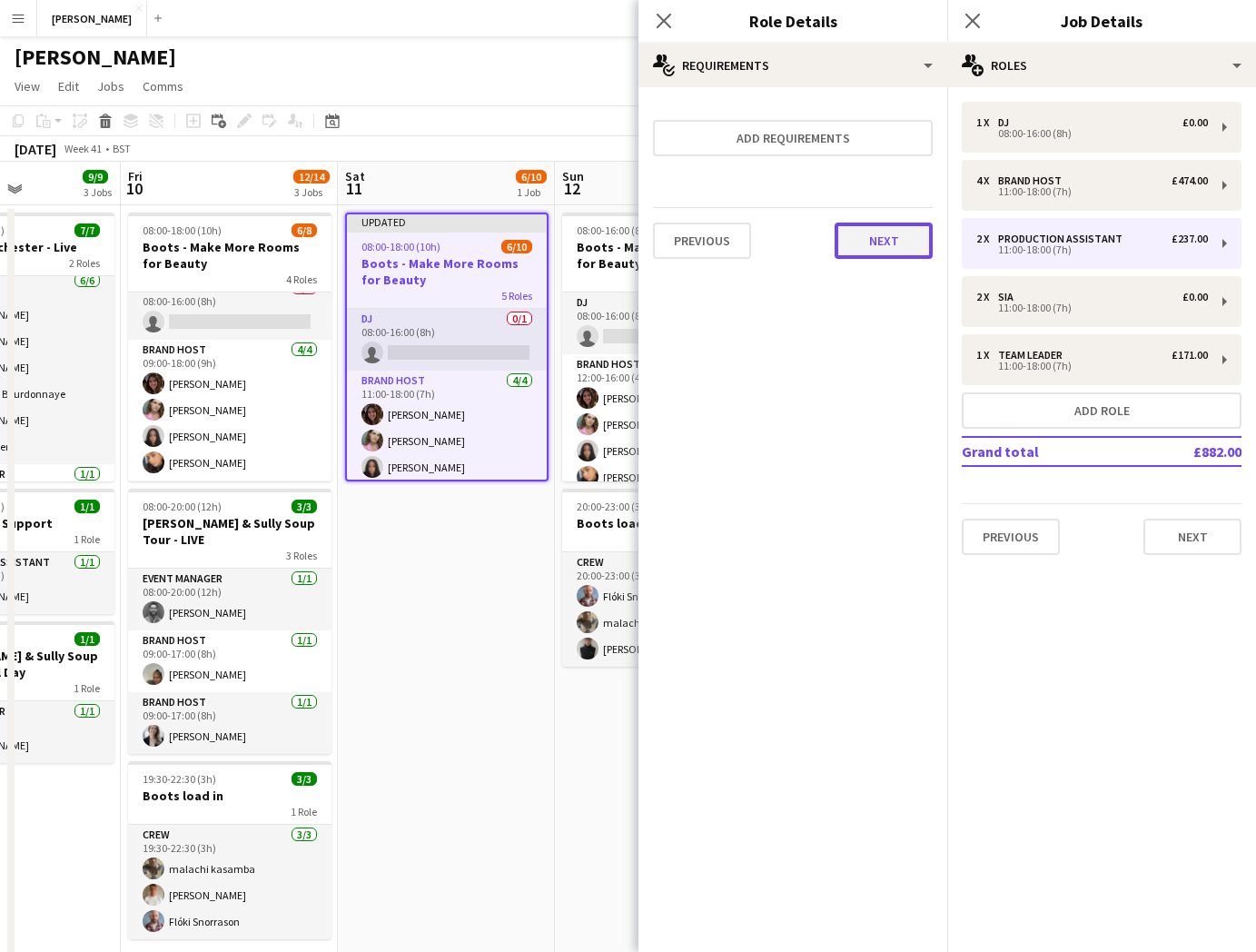
click at [901, 248] on button "Next" at bounding box center [883, 240] width 98 height 36
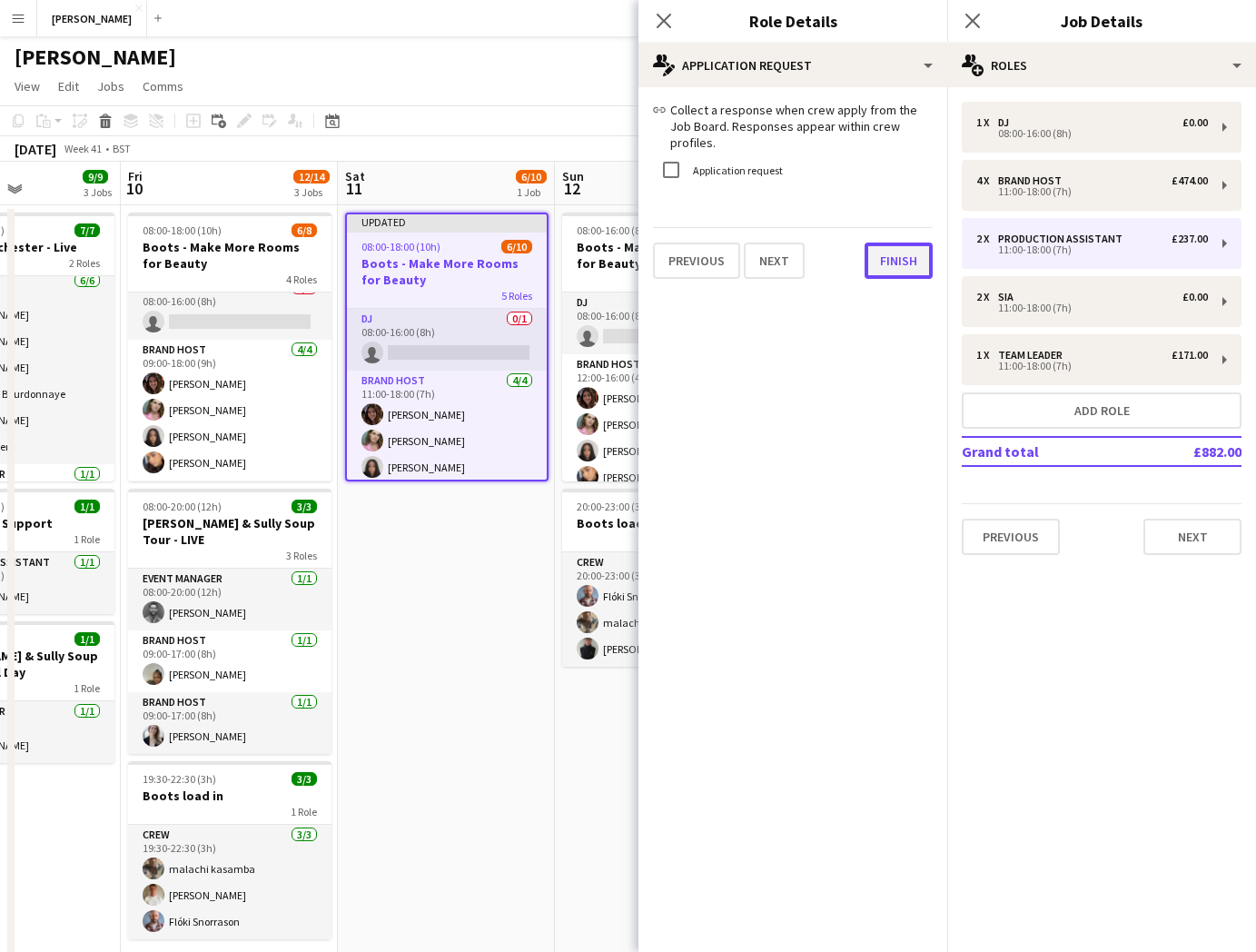
click at [903, 254] on button "Finish" at bounding box center [898, 261] width 68 height 36
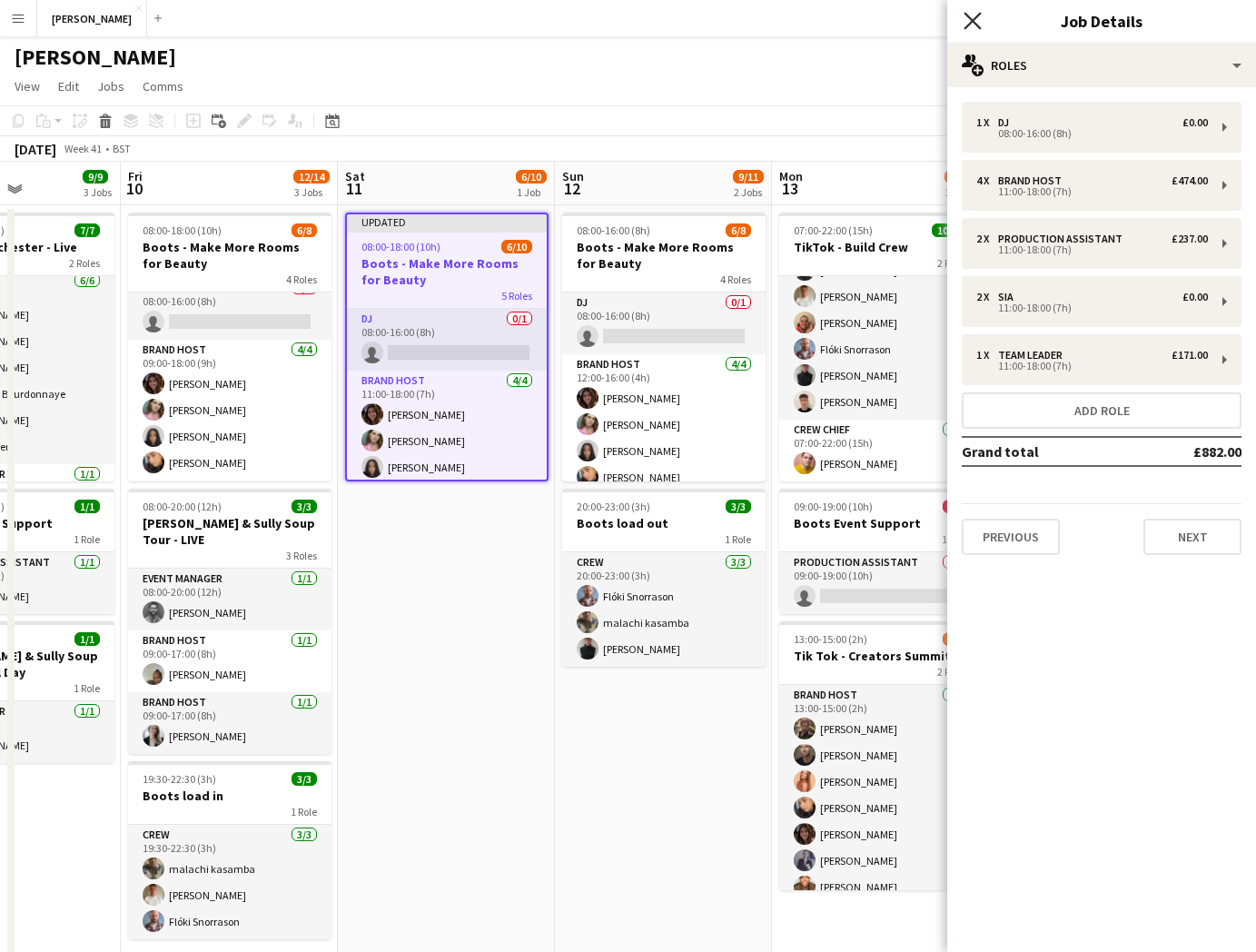
click at [980, 17] on icon "Close pop-in" at bounding box center [972, 20] width 18 height 18
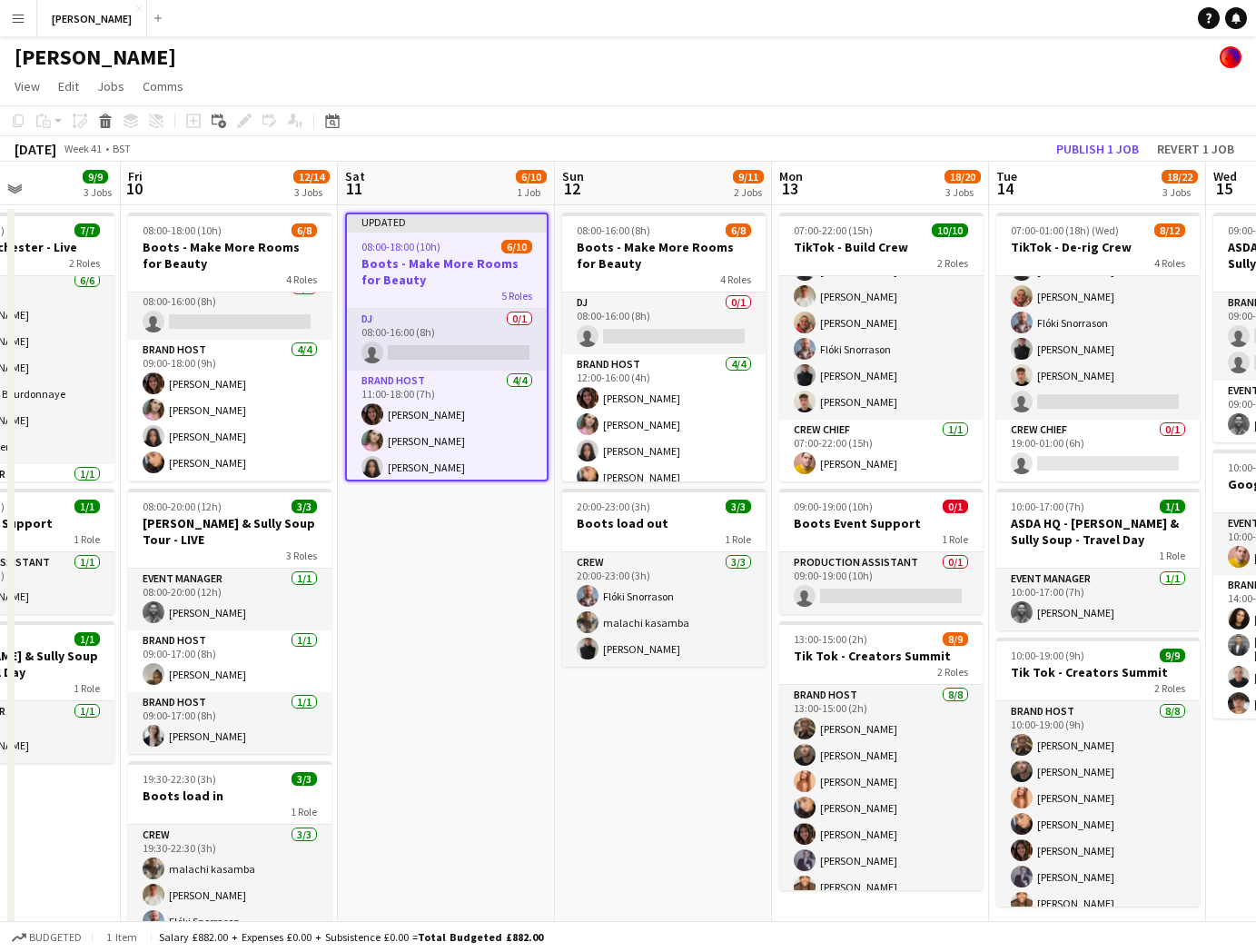
click at [588, 818] on app-date-cell "08:00-16:00 (8h) 6/8 Boots - Make More Rooms for Beauty 4 Roles DJ 0/1 08:00-16…" at bounding box center [662, 627] width 217 height 843
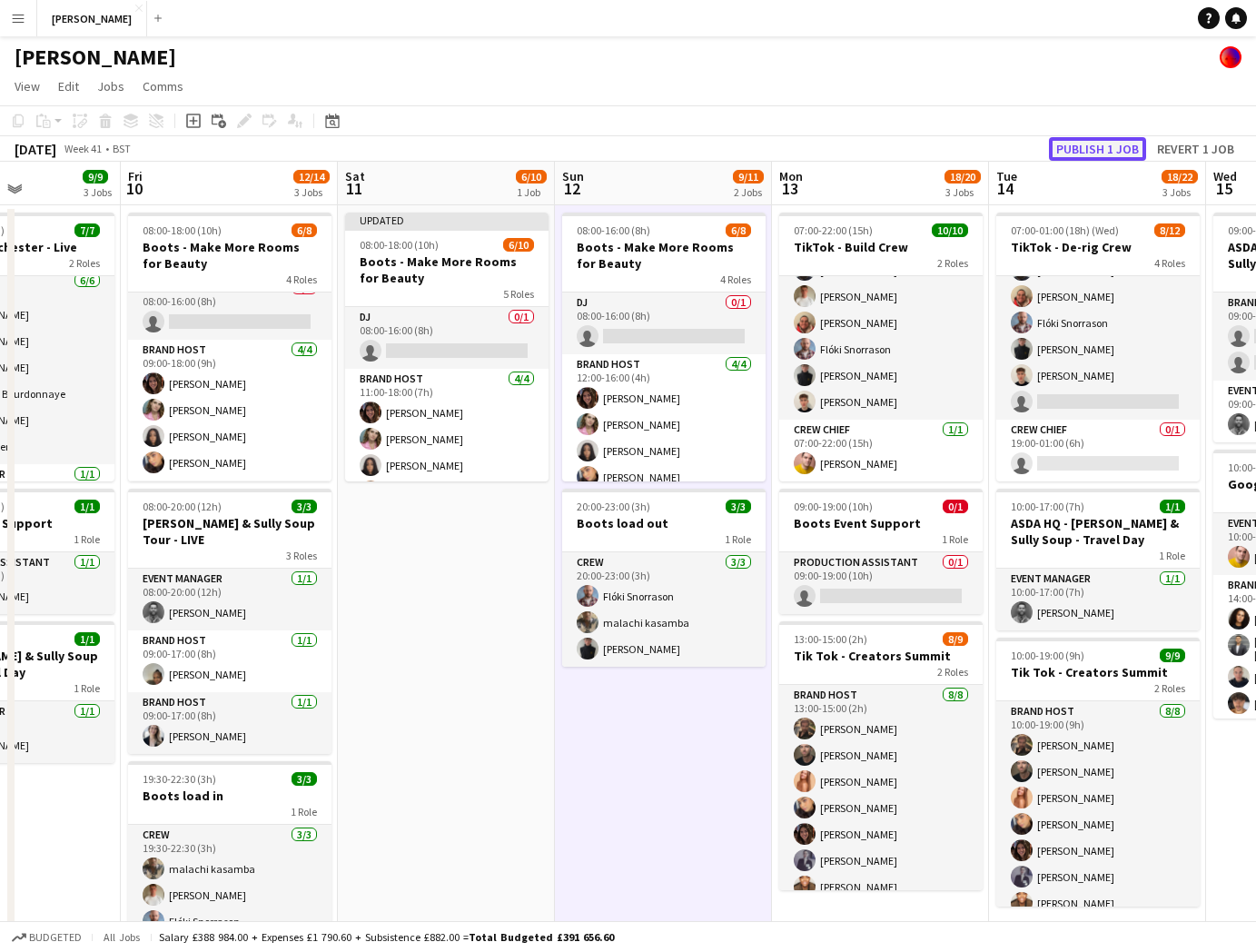
click at [1087, 141] on button "Publish 1 job" at bounding box center [1097, 148] width 97 height 23
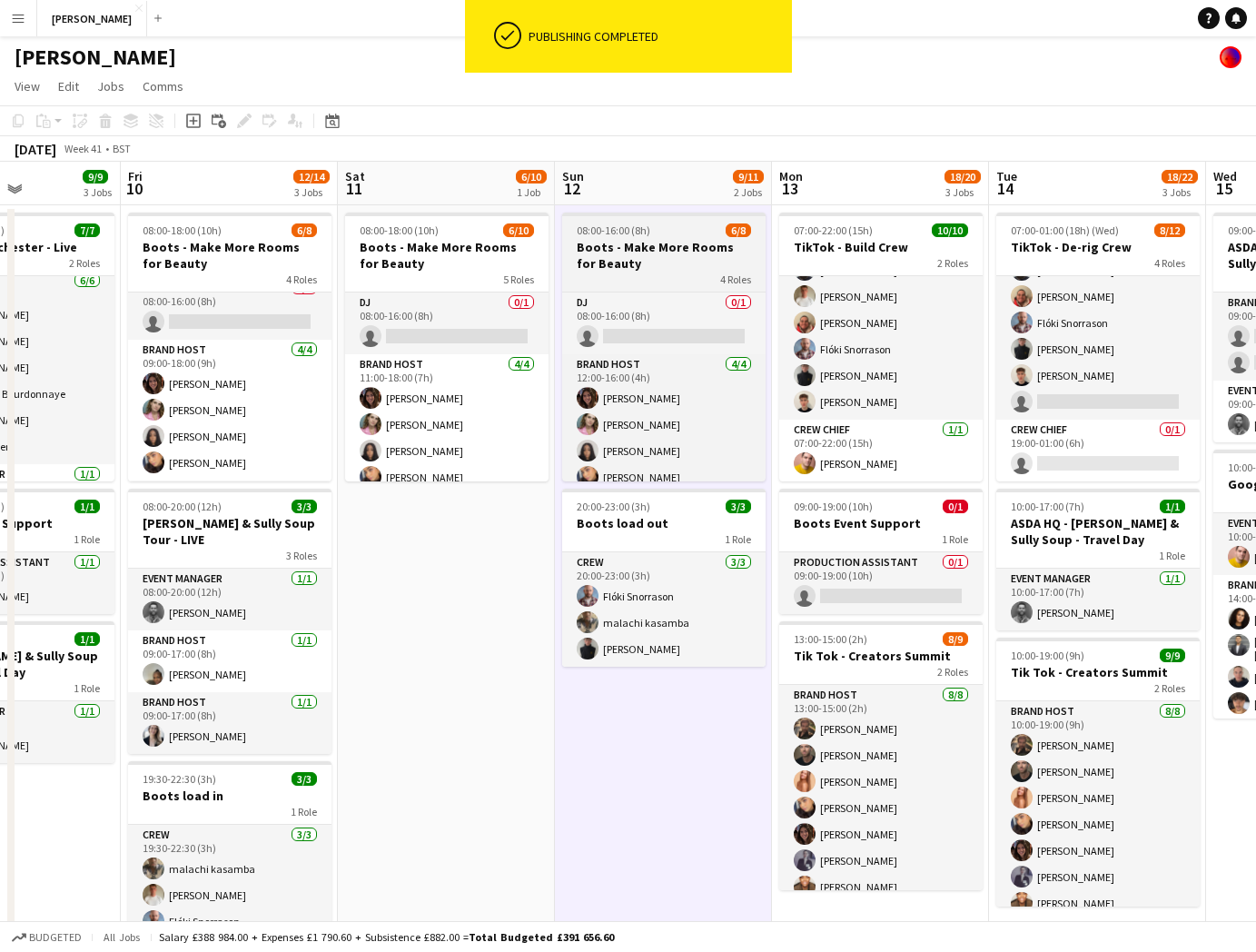
click at [634, 234] on span "08:00-16:00 (8h)" at bounding box center [613, 230] width 73 height 14
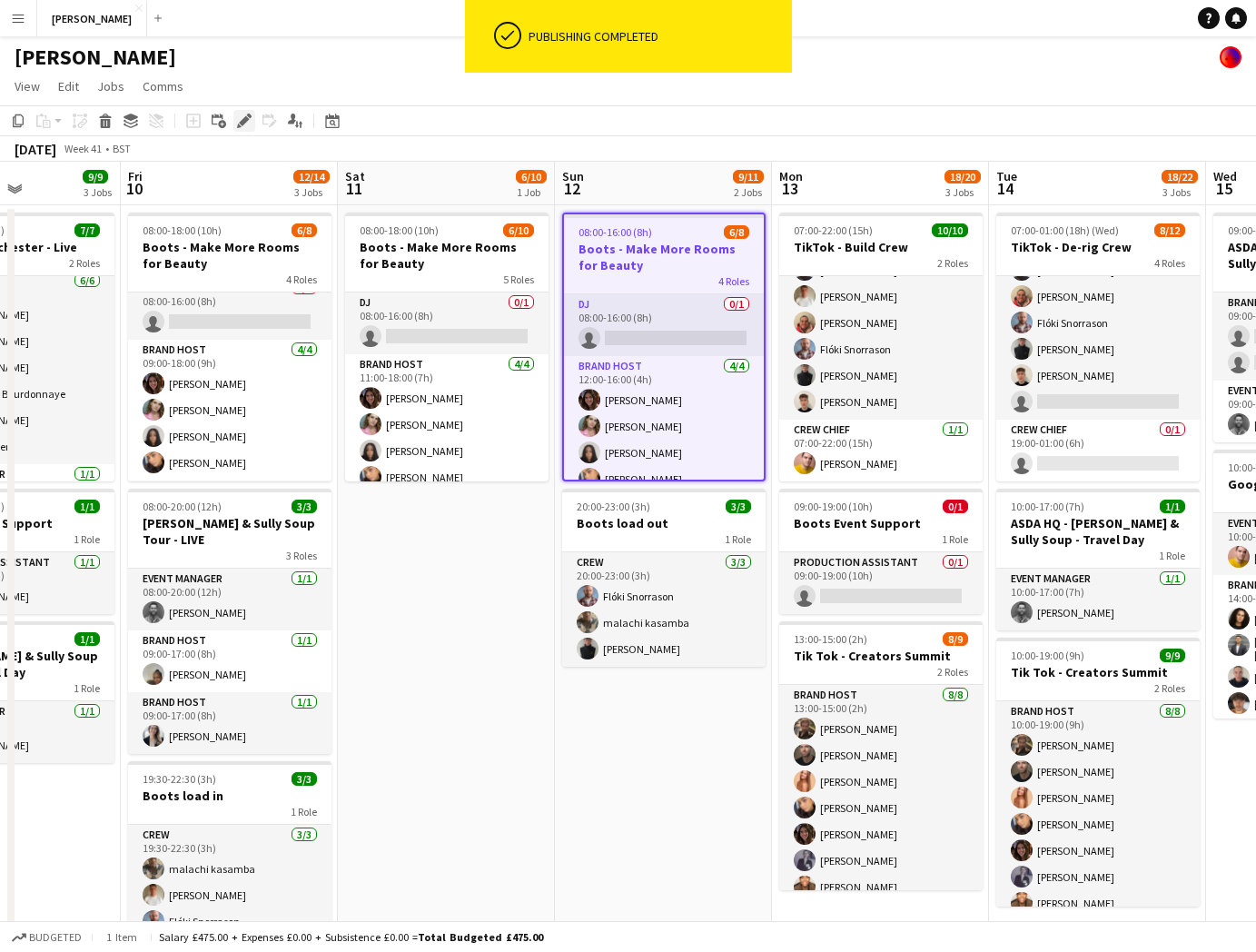
click at [247, 117] on icon "Edit" at bounding box center [245, 121] width 15 height 15
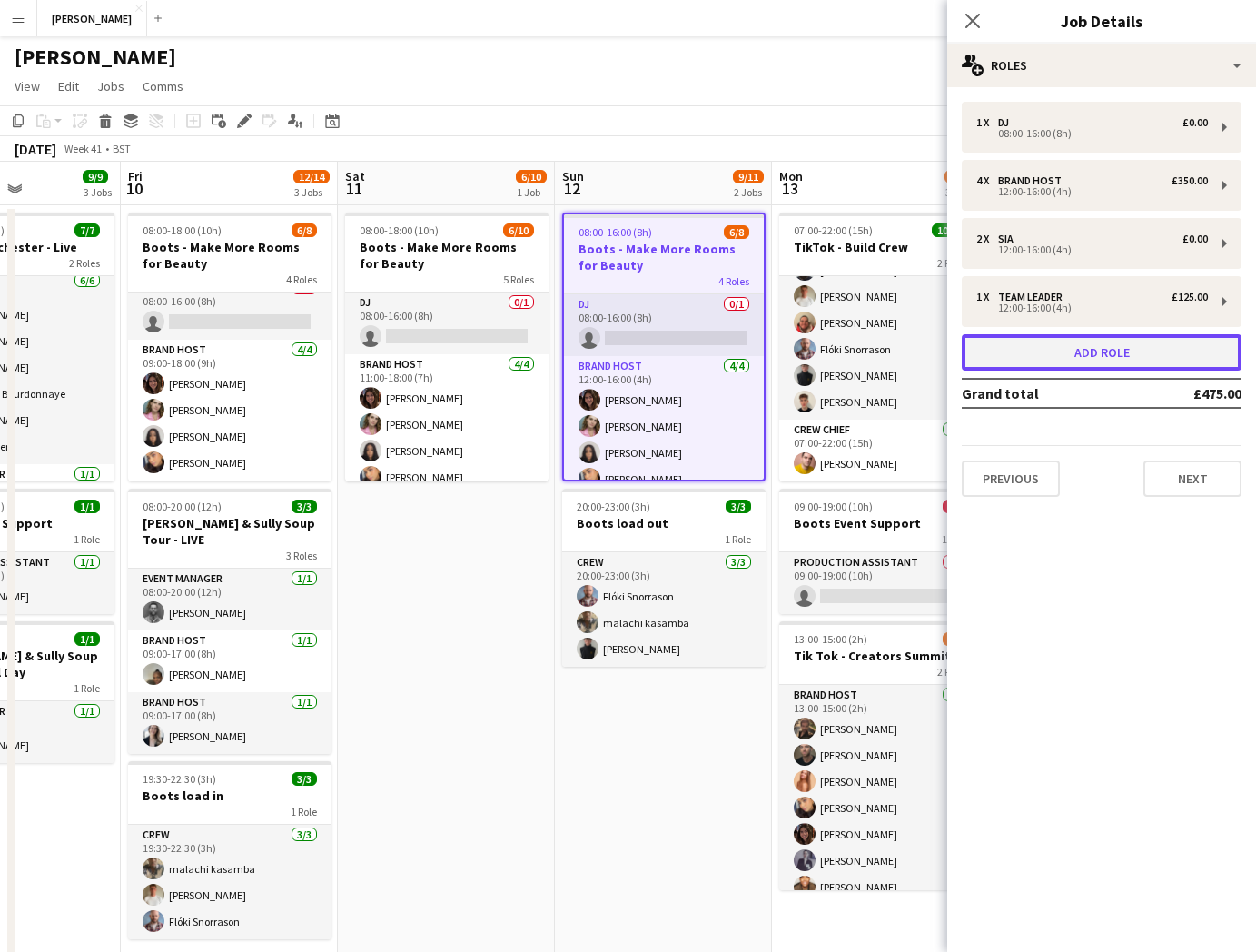
click at [1117, 342] on button "Add role" at bounding box center [1102, 352] width 280 height 36
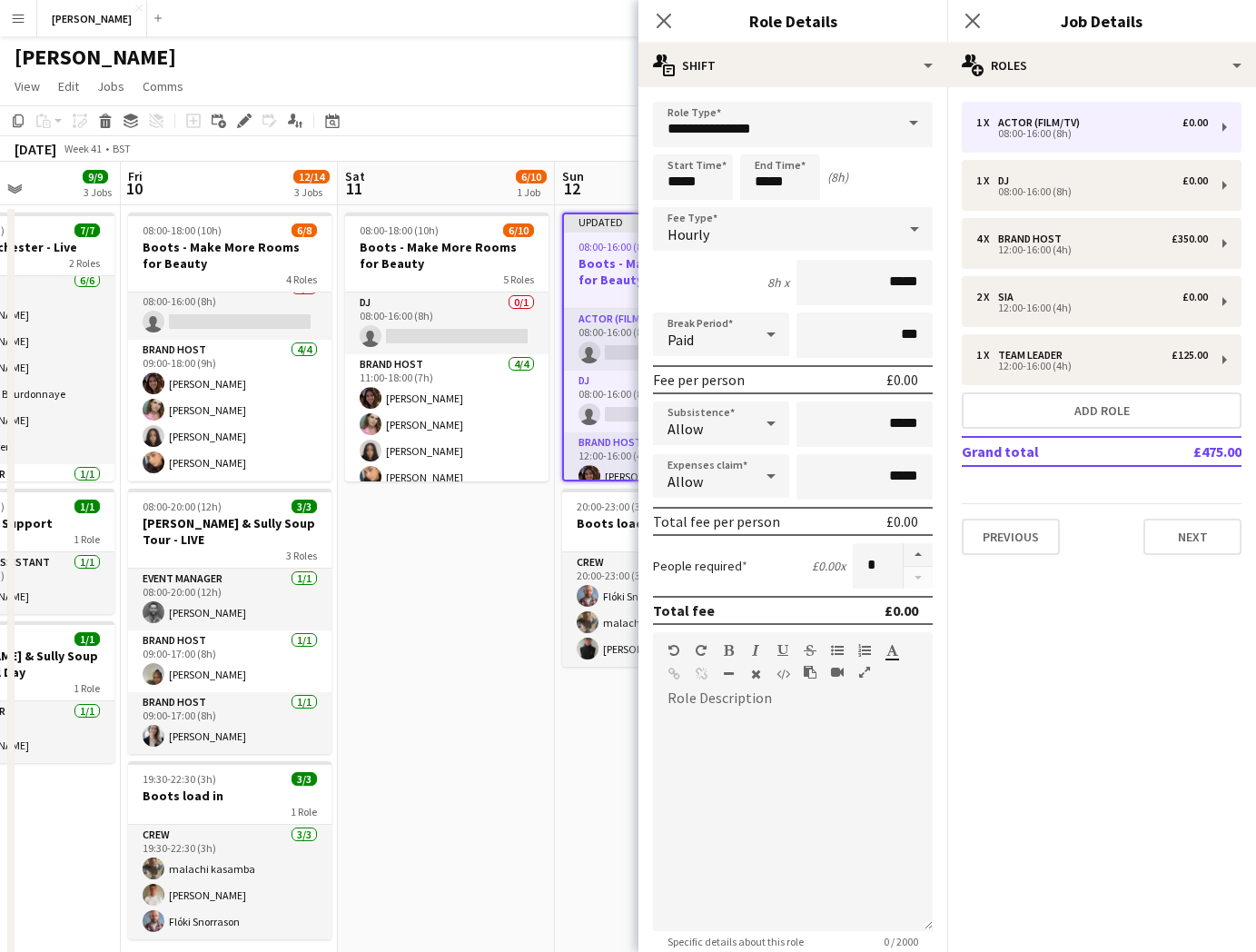
click at [913, 127] on span at bounding box center [913, 123] width 38 height 44
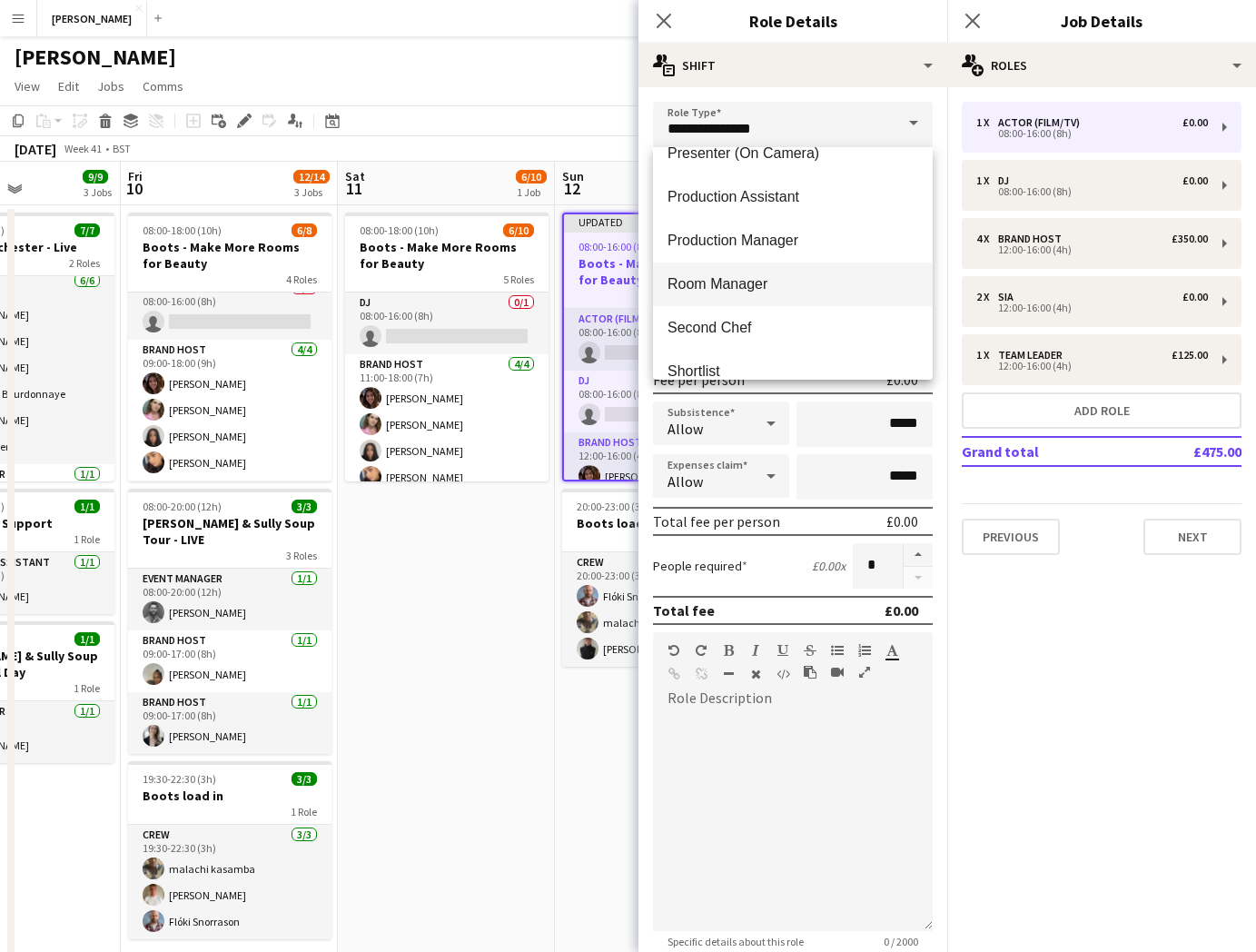
scroll to position [809, 0]
click at [807, 200] on span "Production Assistant" at bounding box center [792, 195] width 250 height 18
type input "**********"
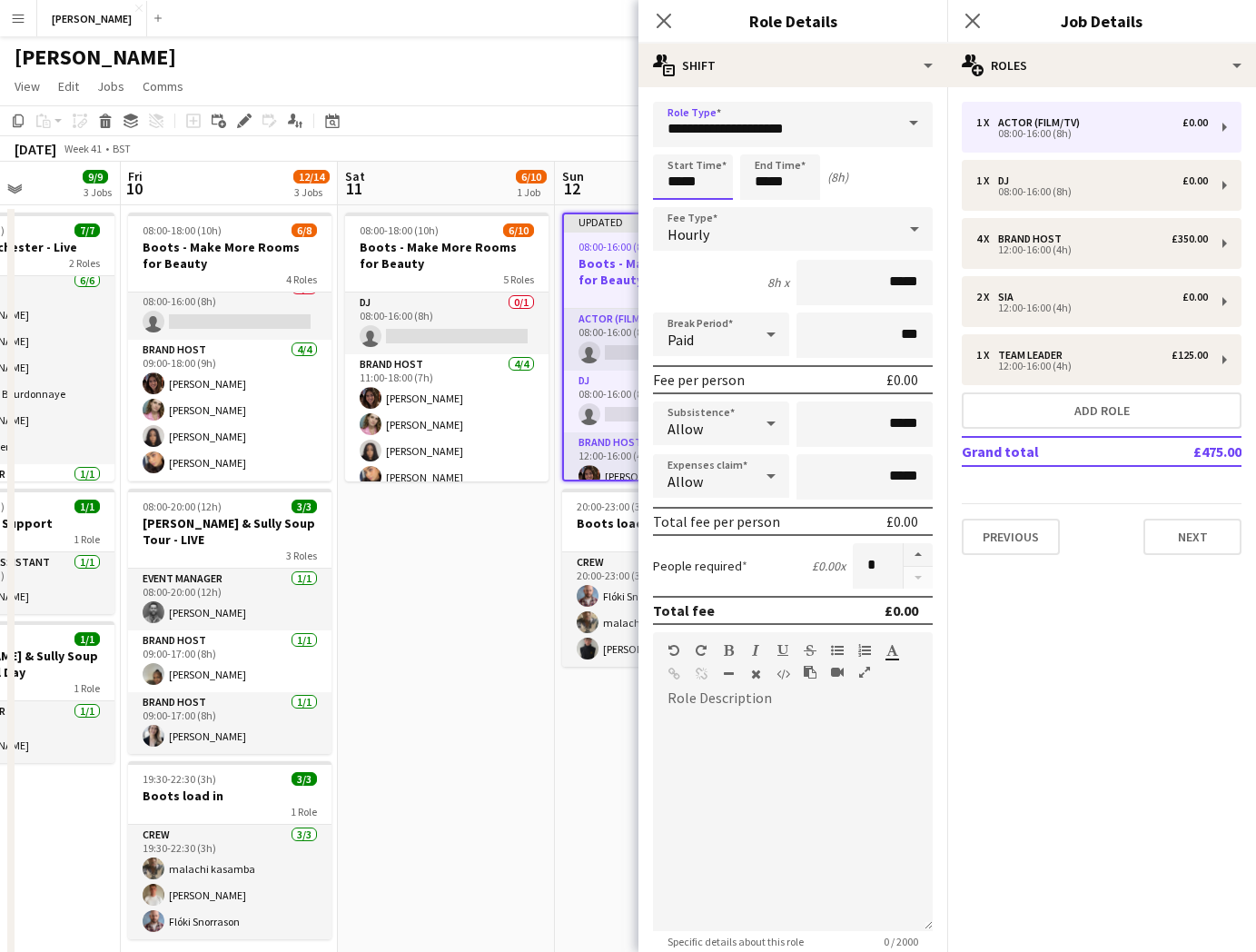
click at [682, 178] on input "*****" at bounding box center [693, 177] width 80 height 46
type input "*****"
click at [911, 221] on icon at bounding box center [914, 228] width 21 height 36
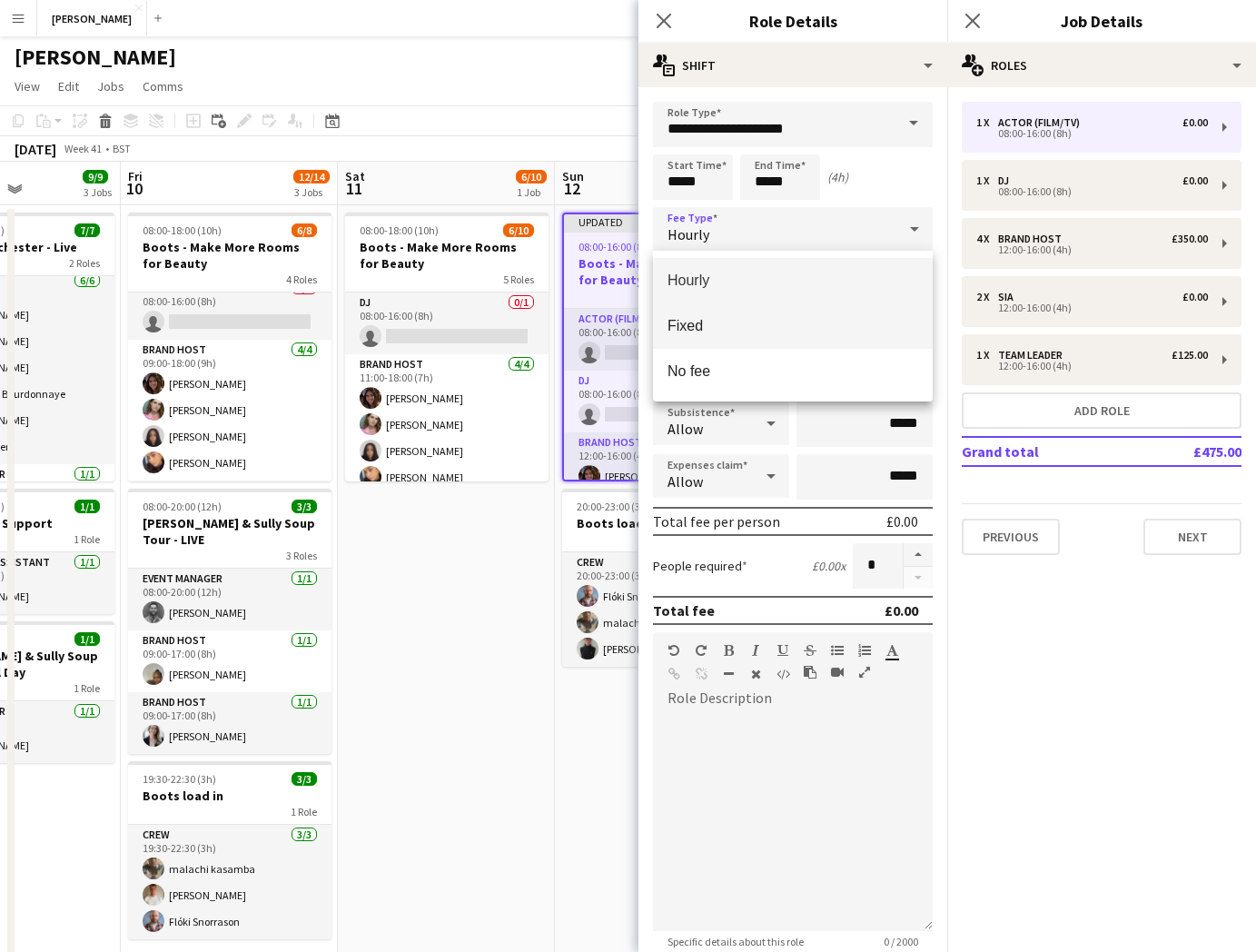
click at [837, 309] on mat-option "Fixed" at bounding box center [793, 326] width 280 height 46
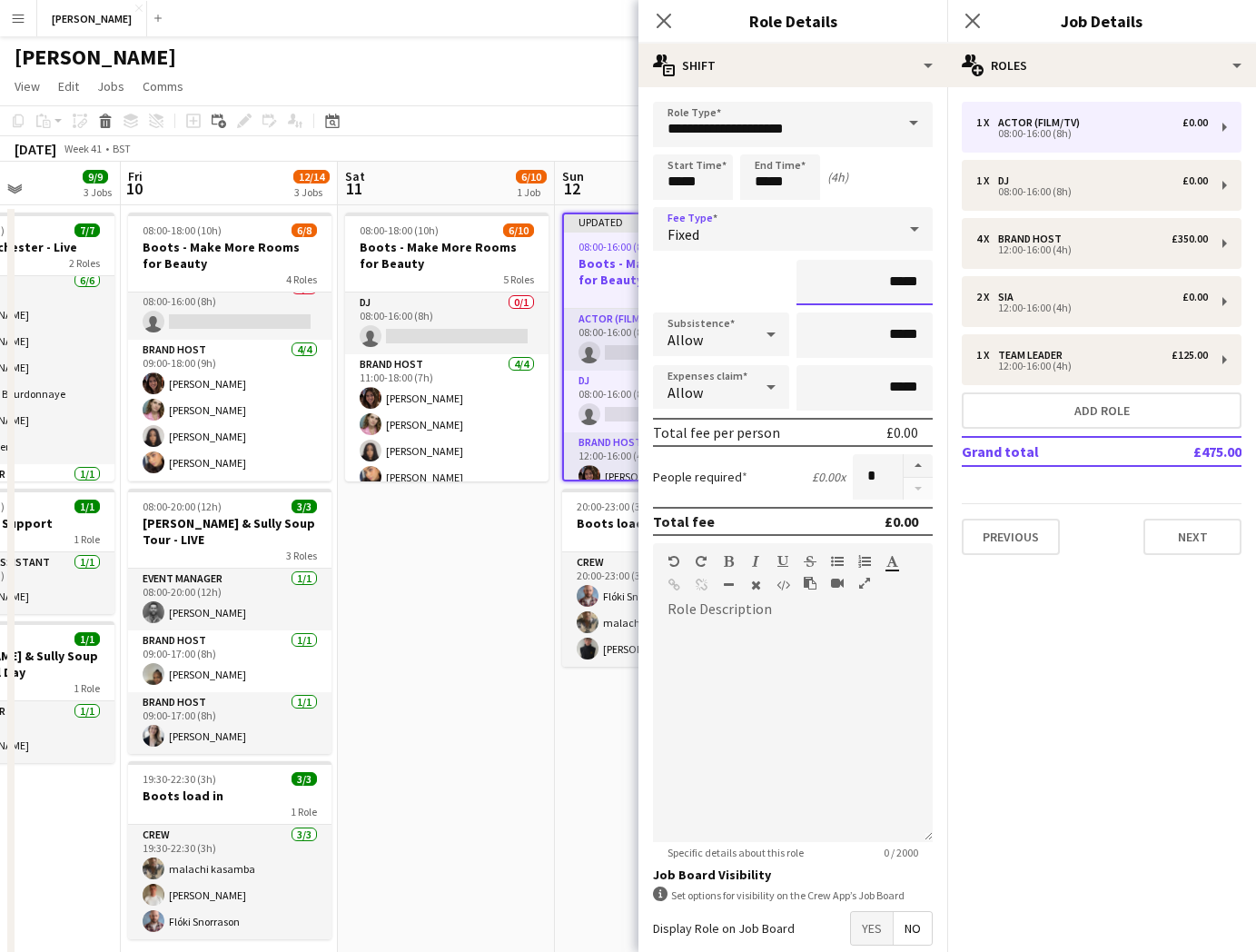
click at [901, 277] on input "*****" at bounding box center [864, 282] width 136 height 46
type input "**"
type input "******"
click at [917, 463] on button "button" at bounding box center [917, 465] width 29 height 23
type input "*"
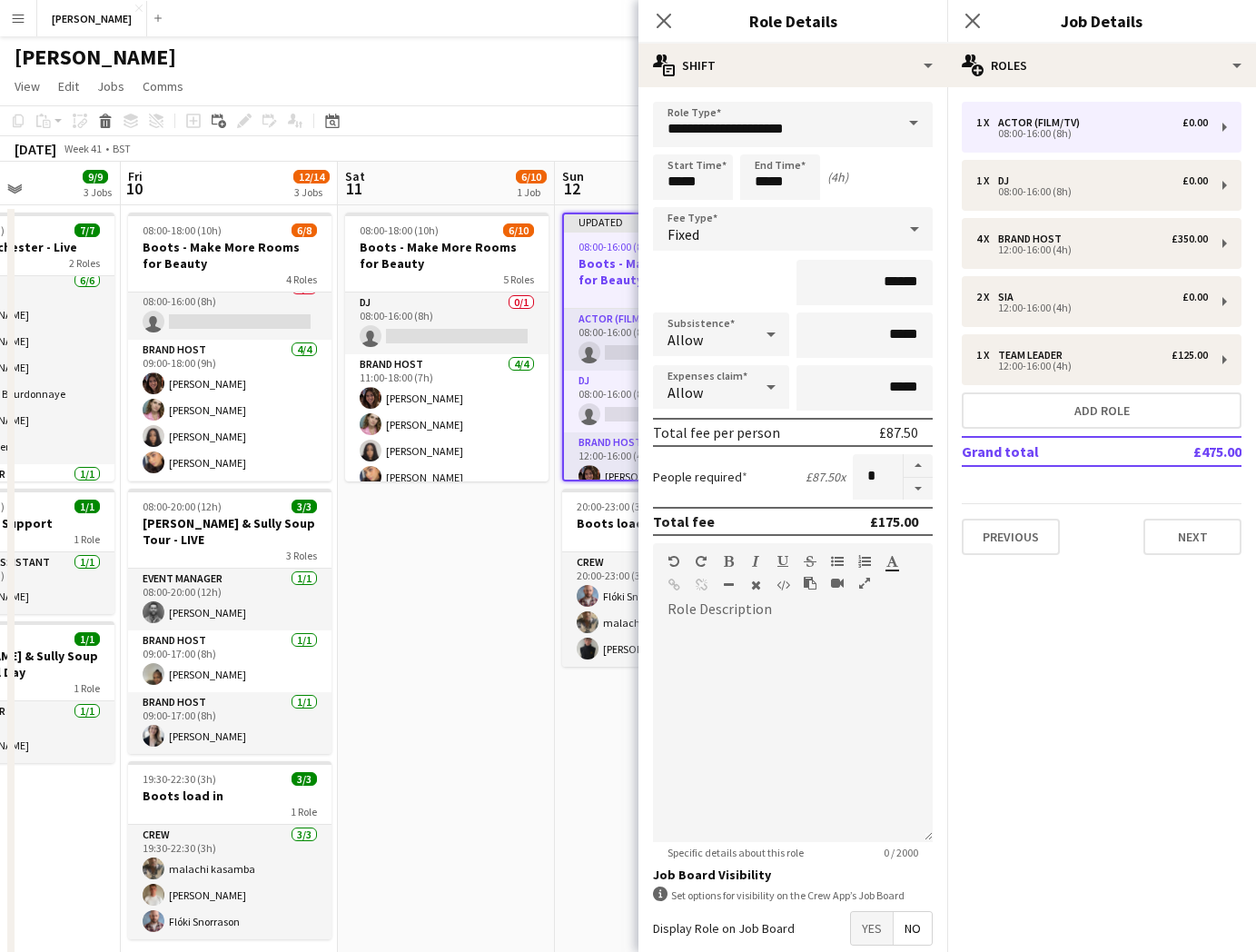
scroll to position [96, 0]
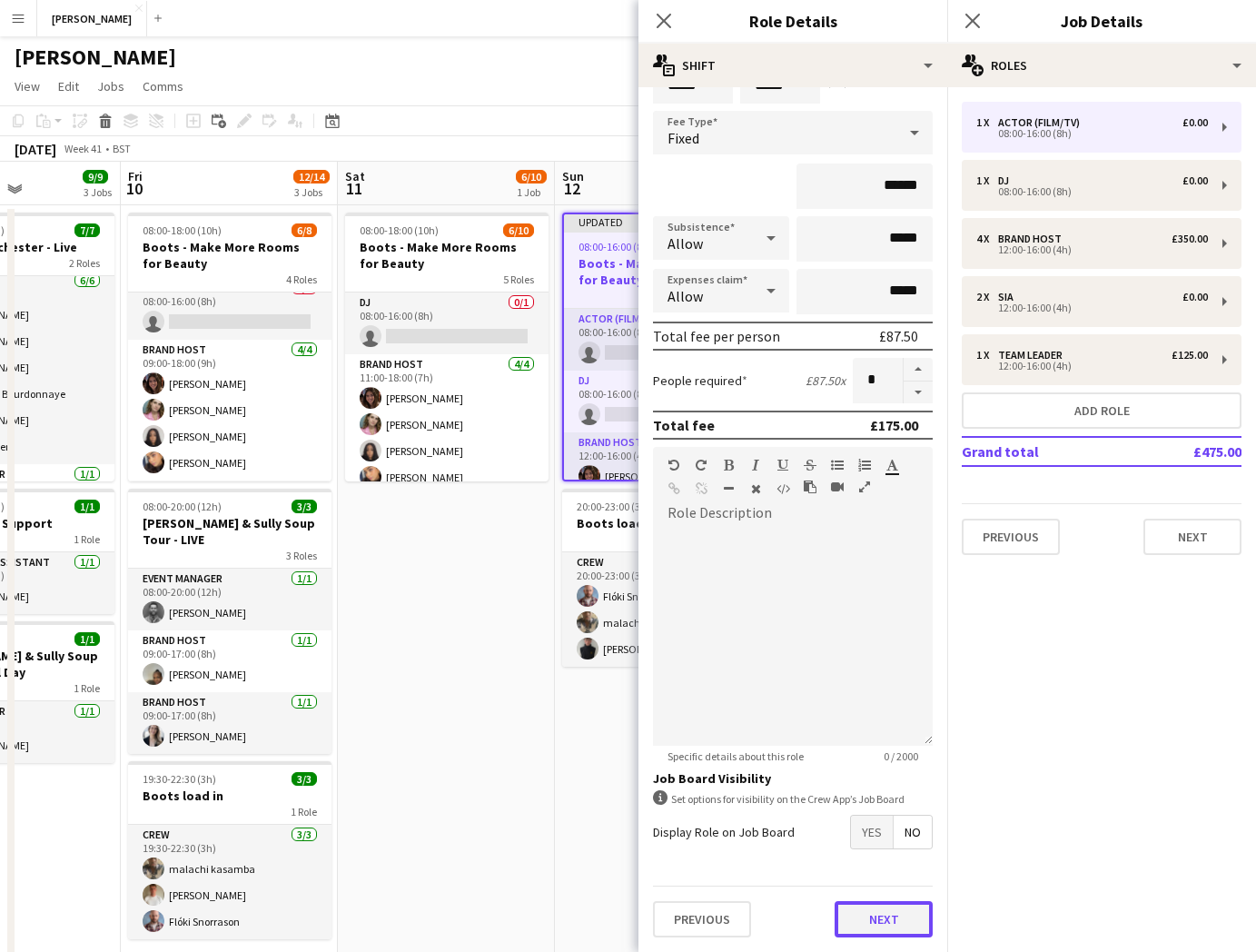
click at [893, 909] on button "Next" at bounding box center [883, 918] width 98 height 36
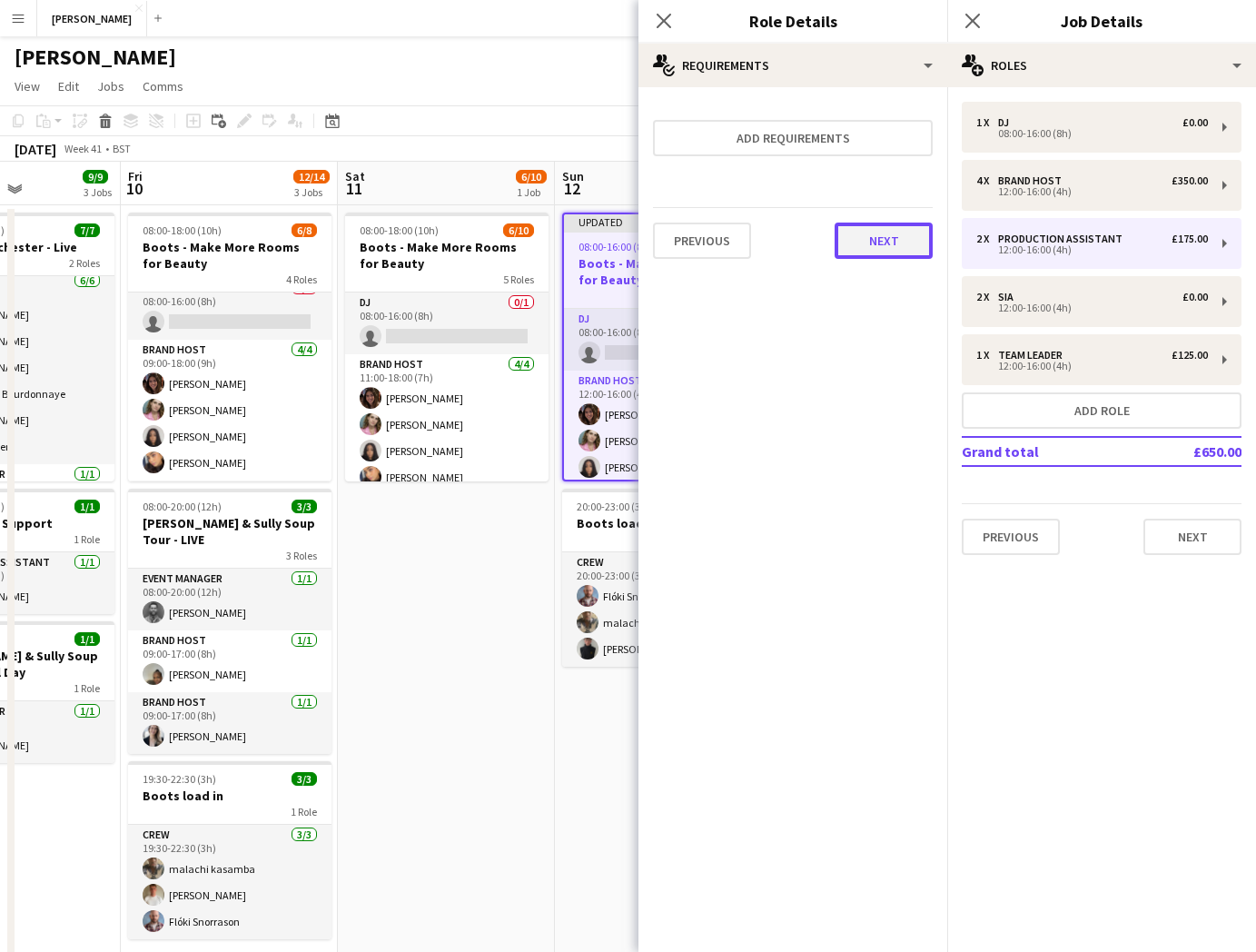
click at [879, 242] on button "Next" at bounding box center [883, 240] width 98 height 36
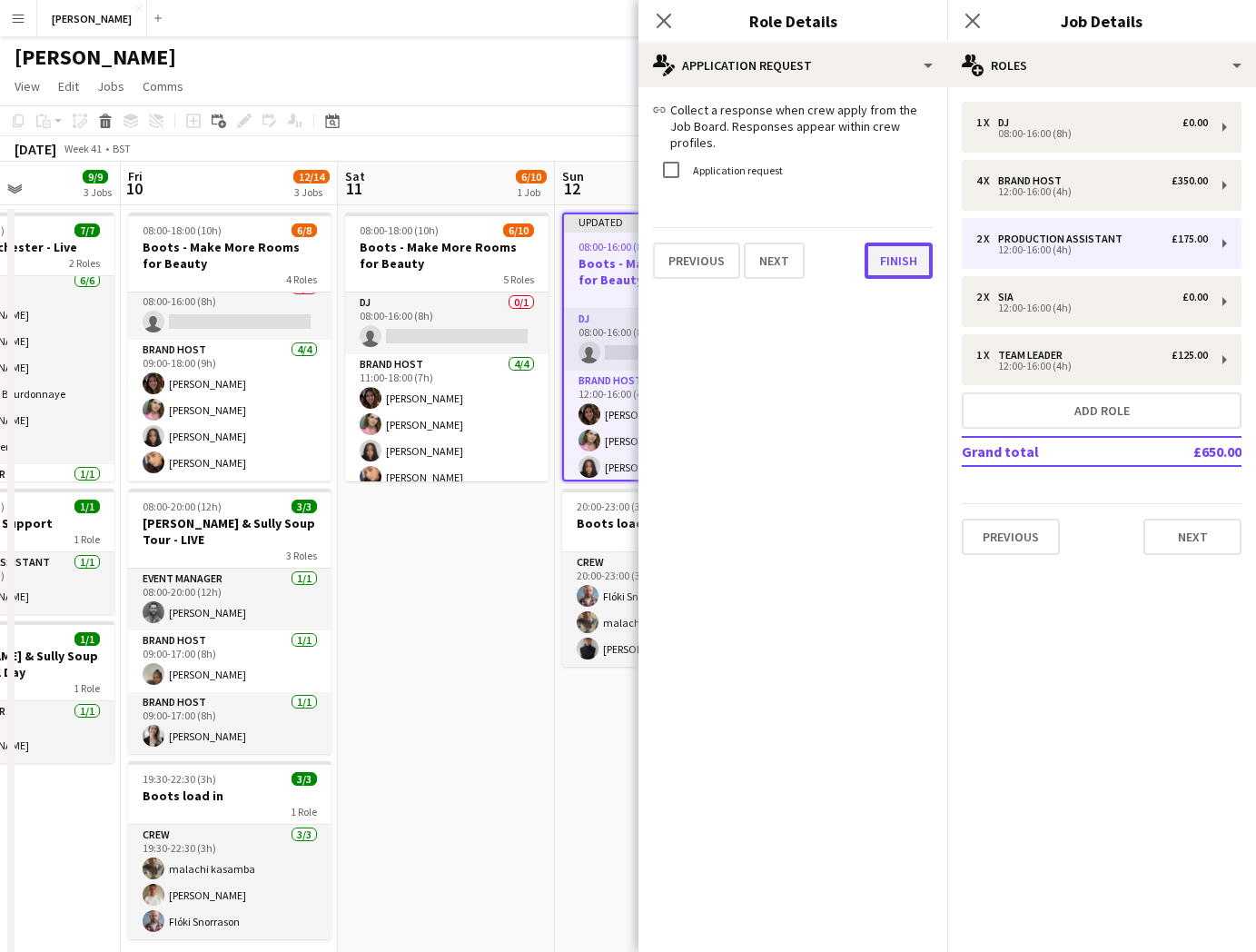
click at [899, 248] on button "Finish" at bounding box center [898, 261] width 68 height 36
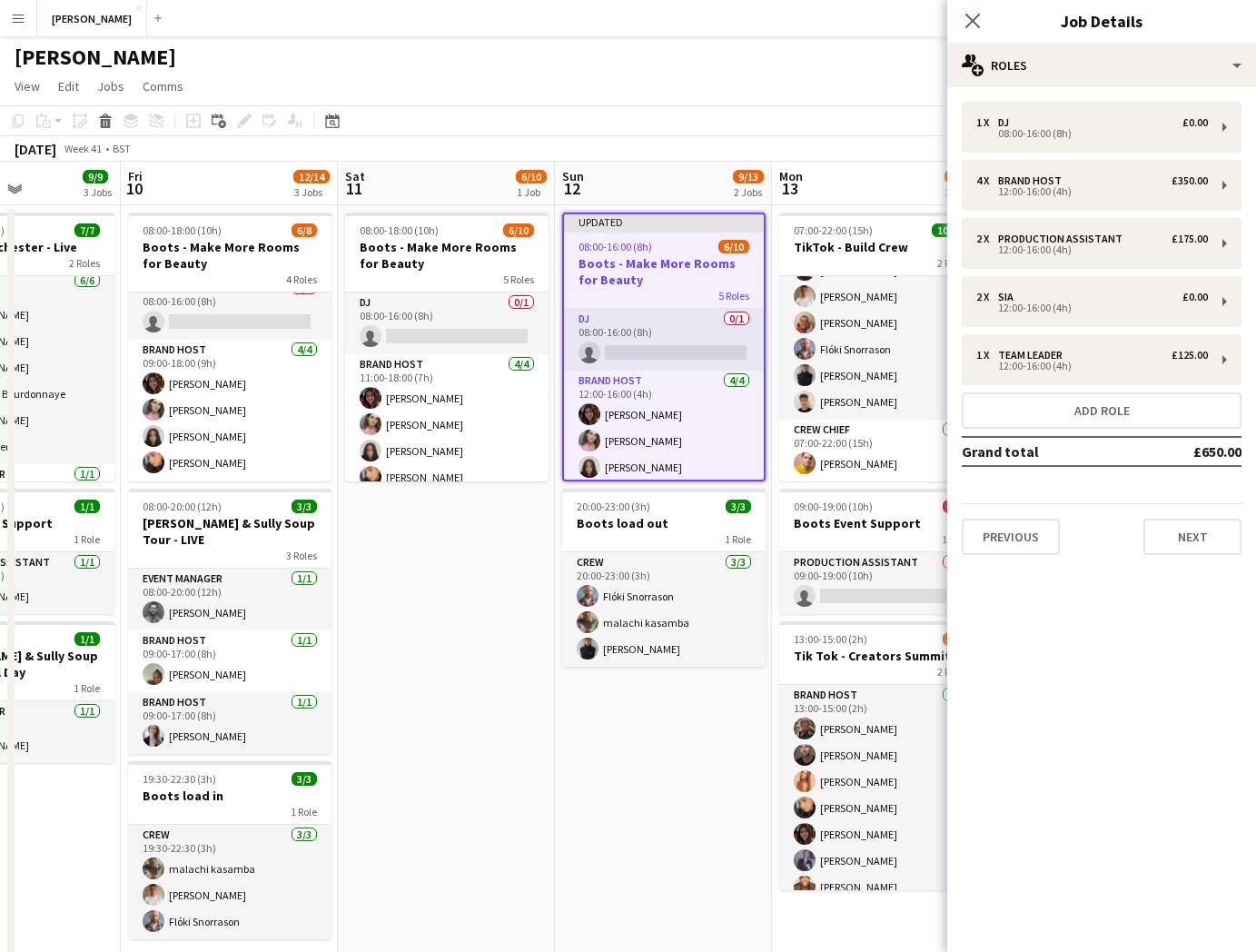
click at [643, 808] on app-date-cell "Updated 08:00-16:00 (8h) 6/10 Boots - Make More Rooms for Beauty 5 Roles DJ 0/1…" at bounding box center [662, 627] width 217 height 843
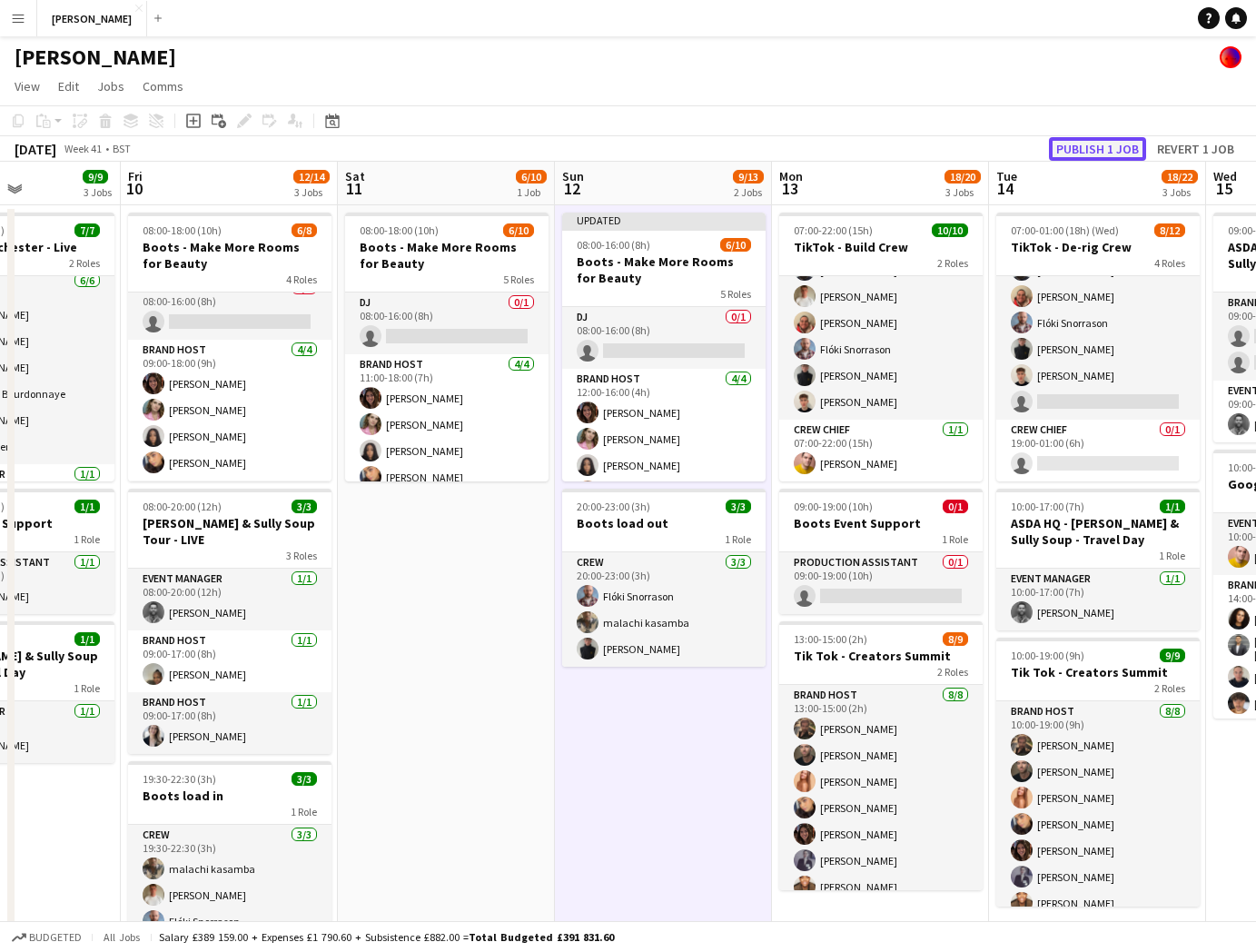
click at [1105, 154] on button "Publish 1 job" at bounding box center [1097, 148] width 97 height 23
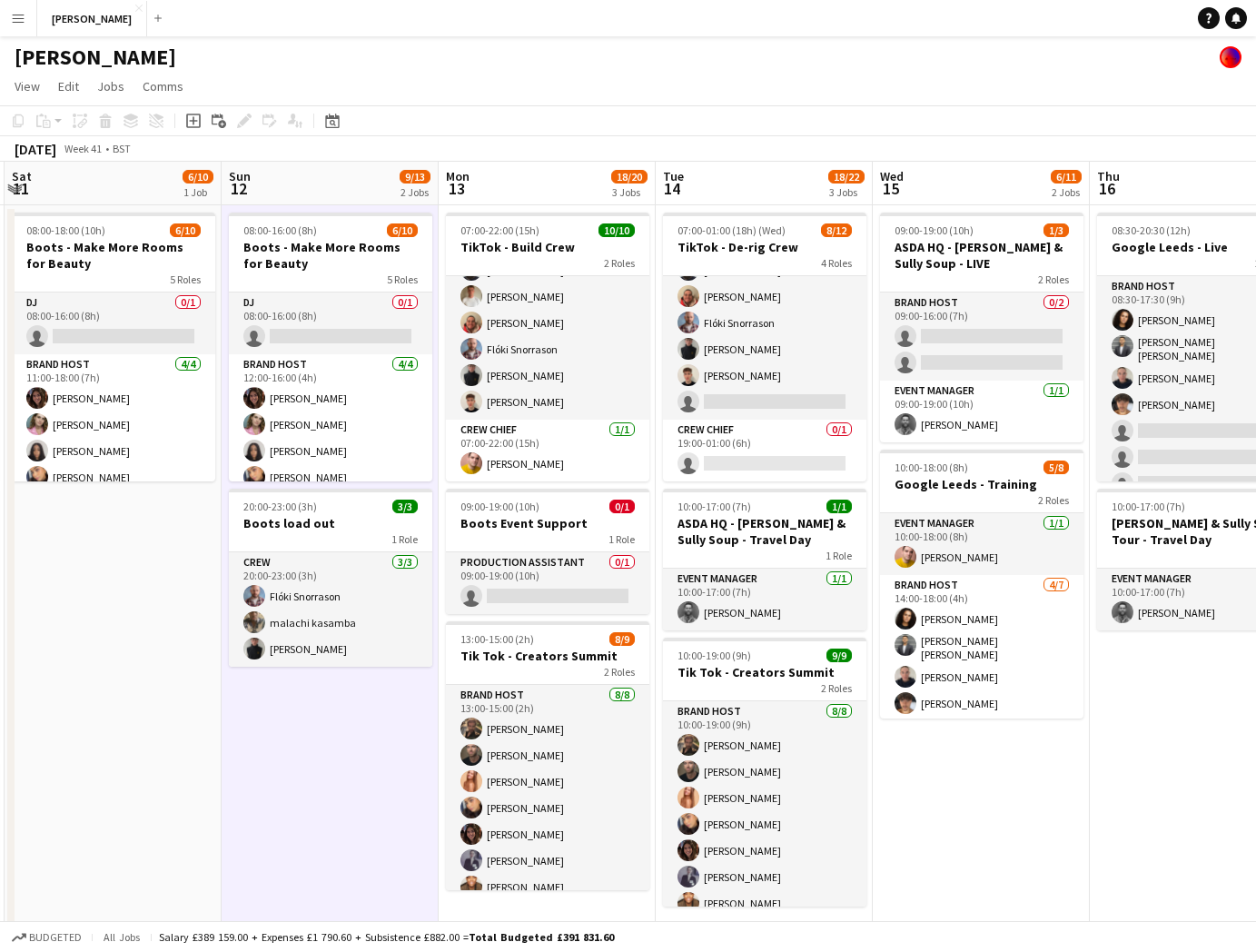
scroll to position [0, 706]
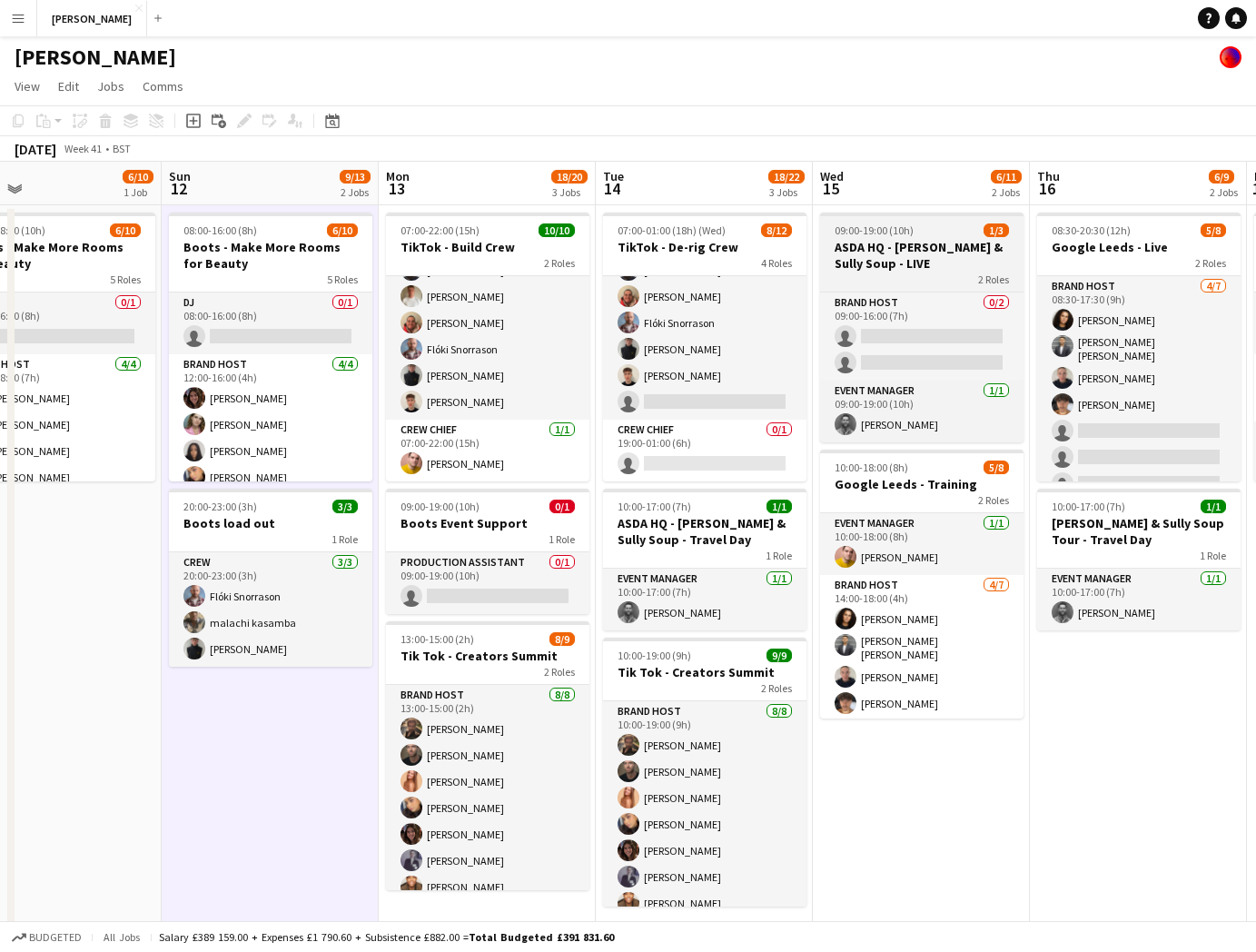
click at [903, 254] on h3 "ASDA HQ - [PERSON_NAME] & Sully Soup - LIVE" at bounding box center [921, 255] width 204 height 33
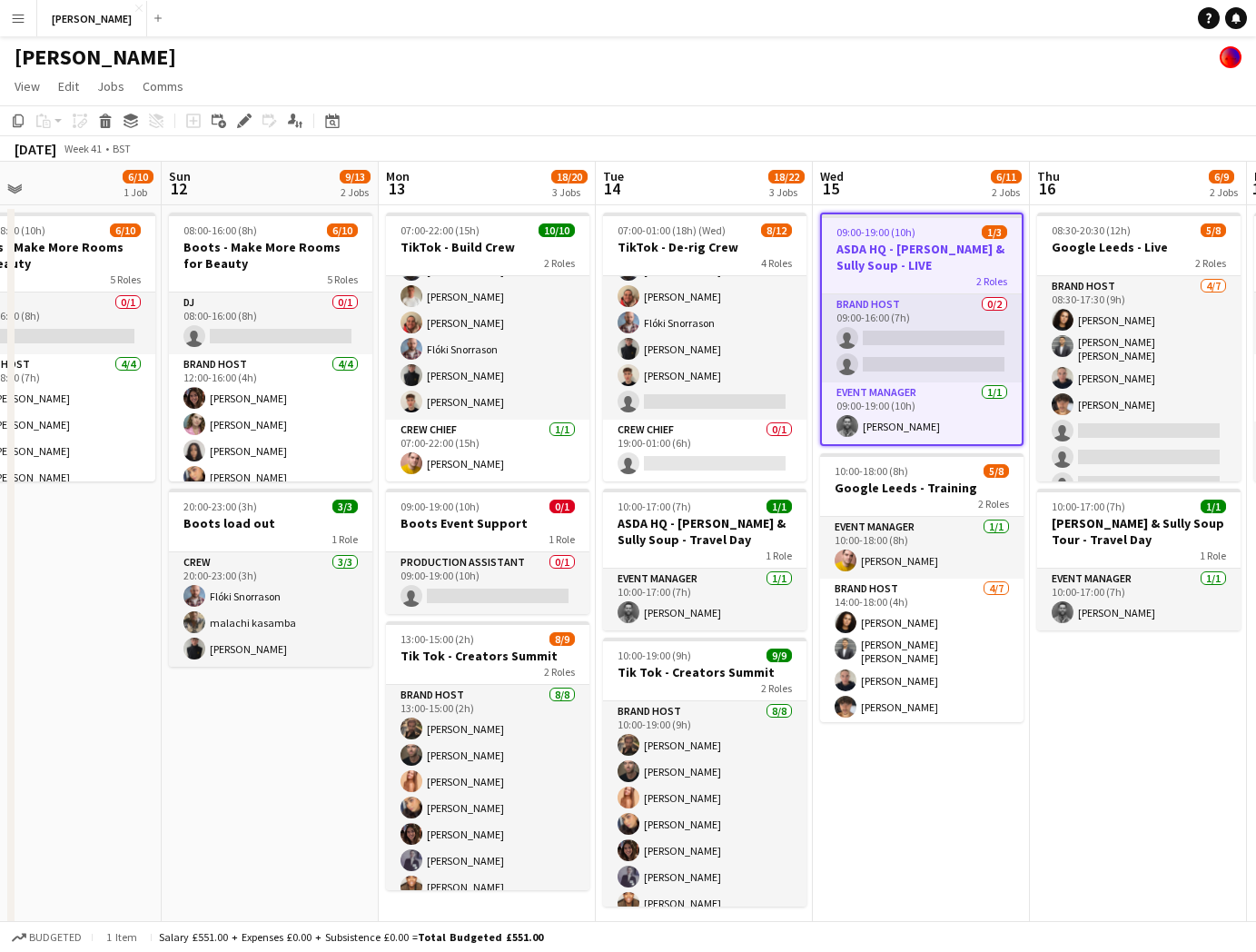
click at [936, 247] on h3 "ASDA HQ - [PERSON_NAME] & Sully Soup - LIVE" at bounding box center [921, 257] width 200 height 33
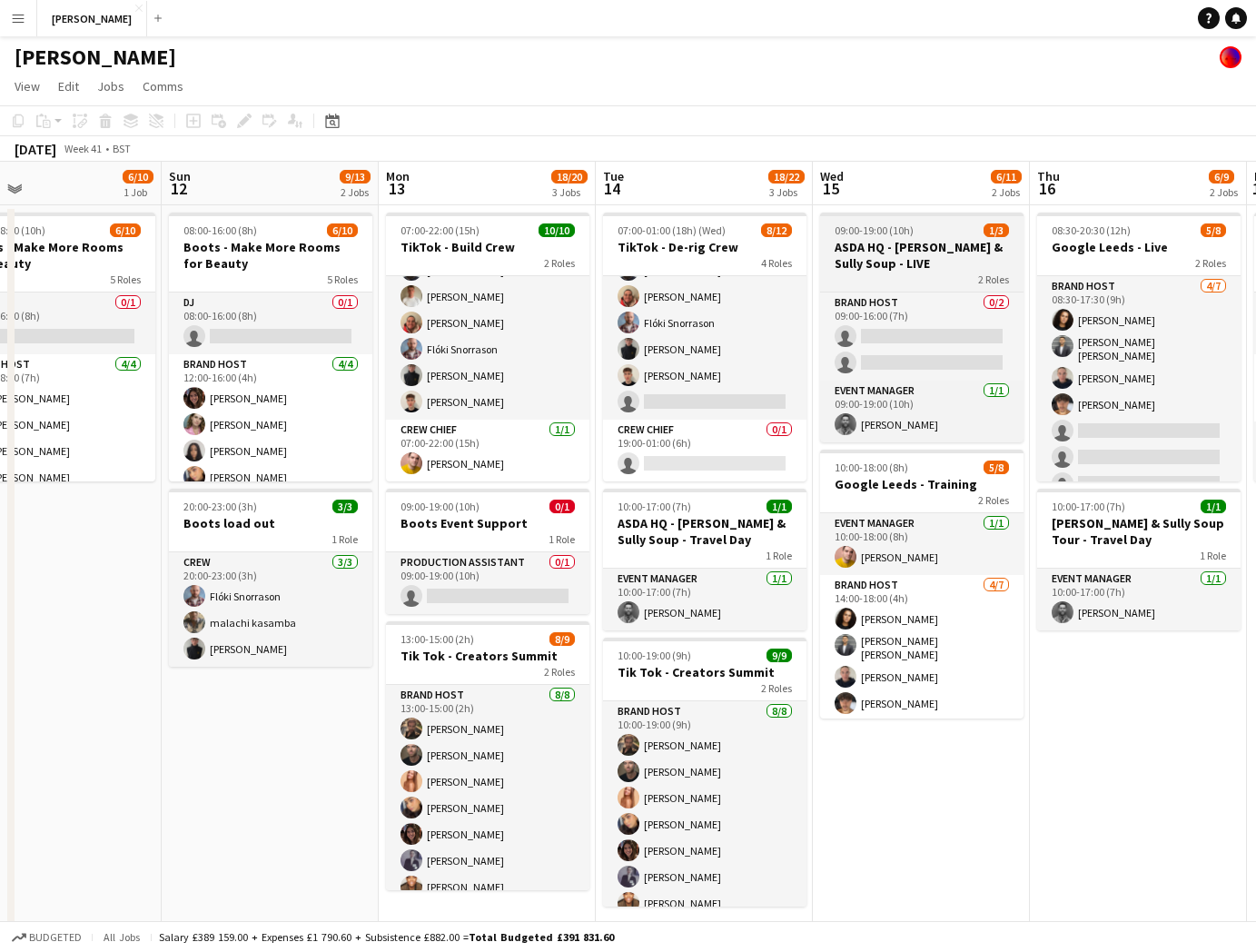
click at [933, 258] on h3 "ASDA HQ - [PERSON_NAME] & Sully Soup - LIVE" at bounding box center [921, 255] width 204 height 33
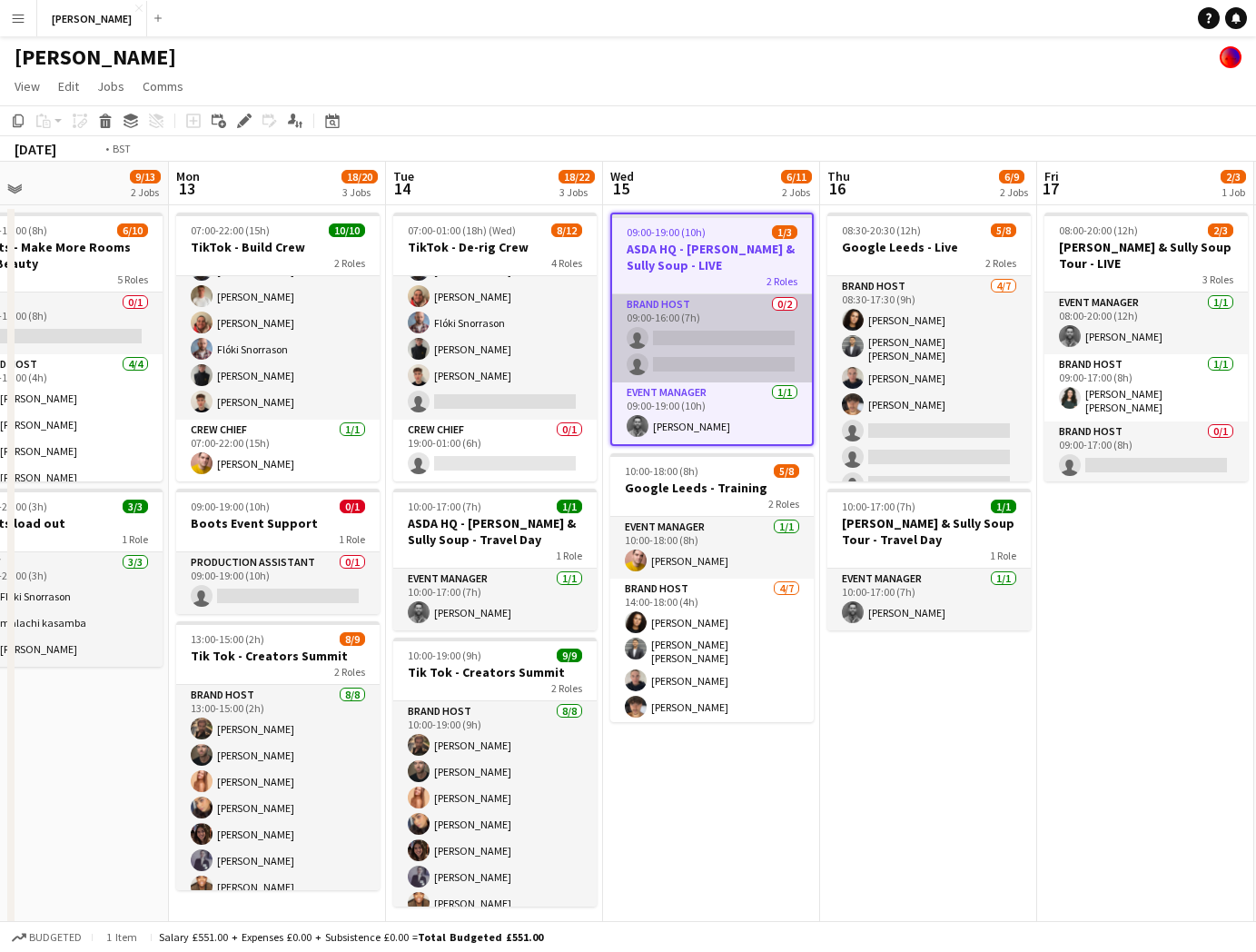
scroll to position [0, 624]
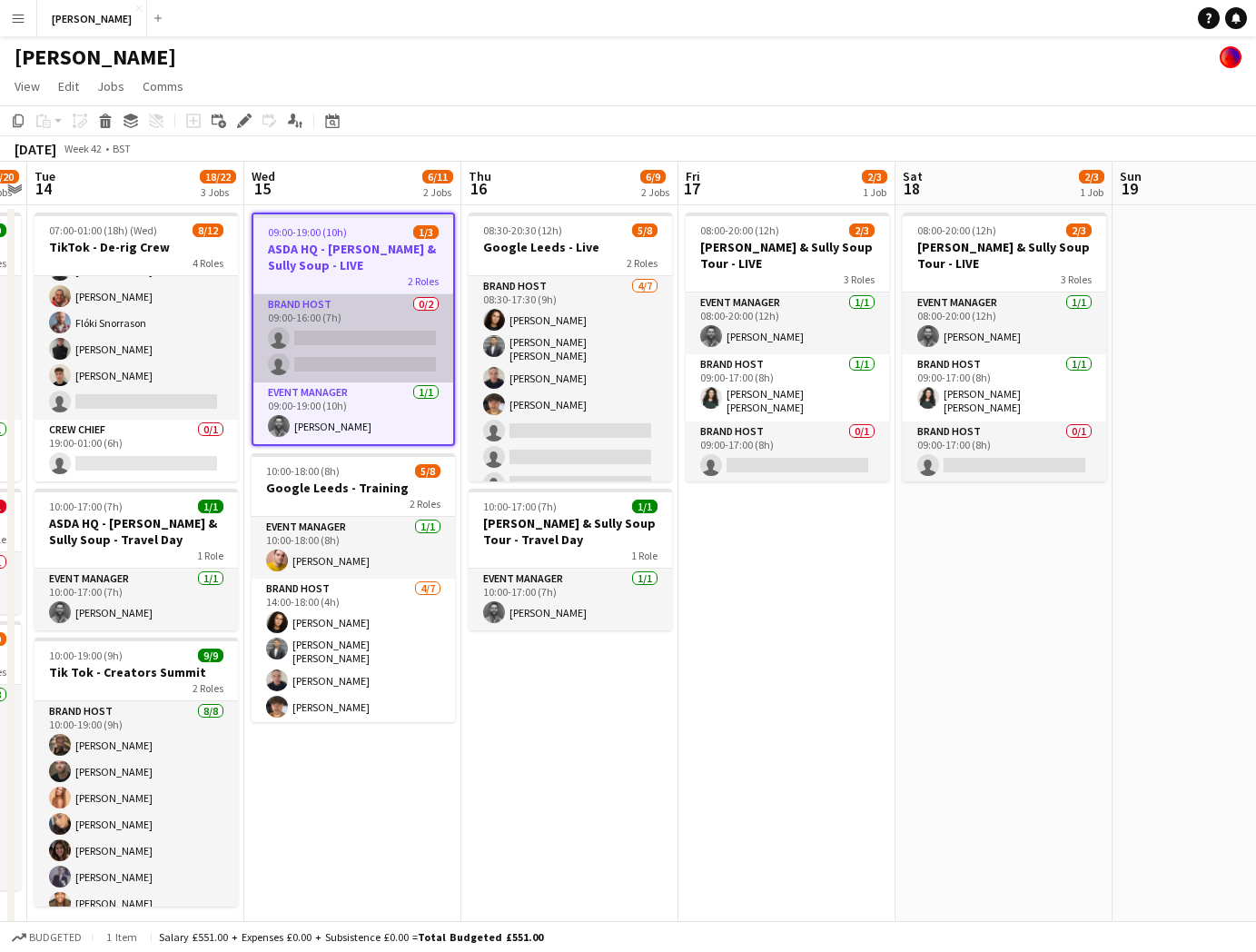
click at [334, 325] on app-card-role "Brand Host 0/2 09:00-16:00 (7h) single-neutral-actions single-neutral-actions" at bounding box center [353, 338] width 200 height 88
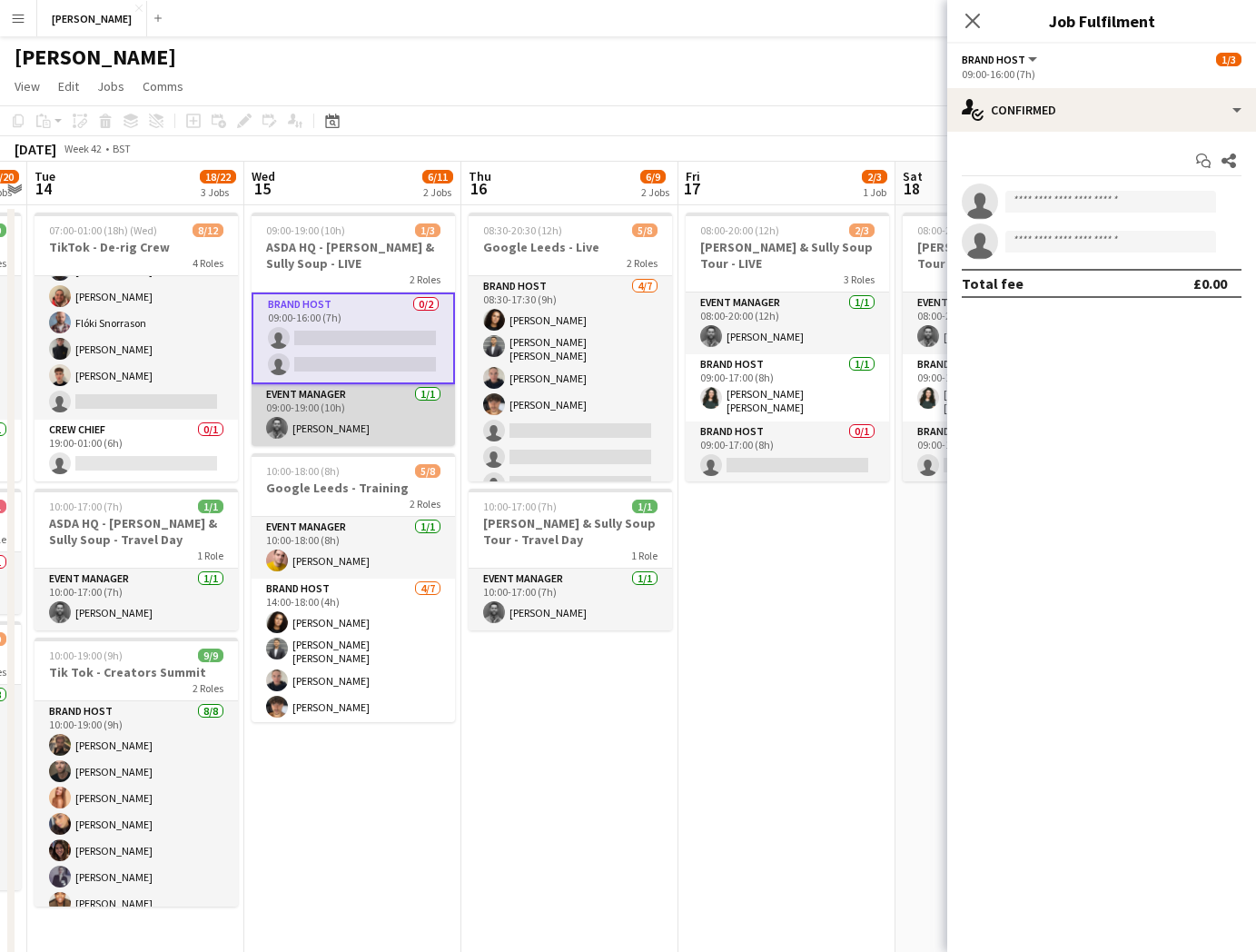
click at [347, 422] on app-card-role "Event Manager 1/1 09:00-19:00 (10h) Owen Phillips" at bounding box center [353, 415] width 204 height 61
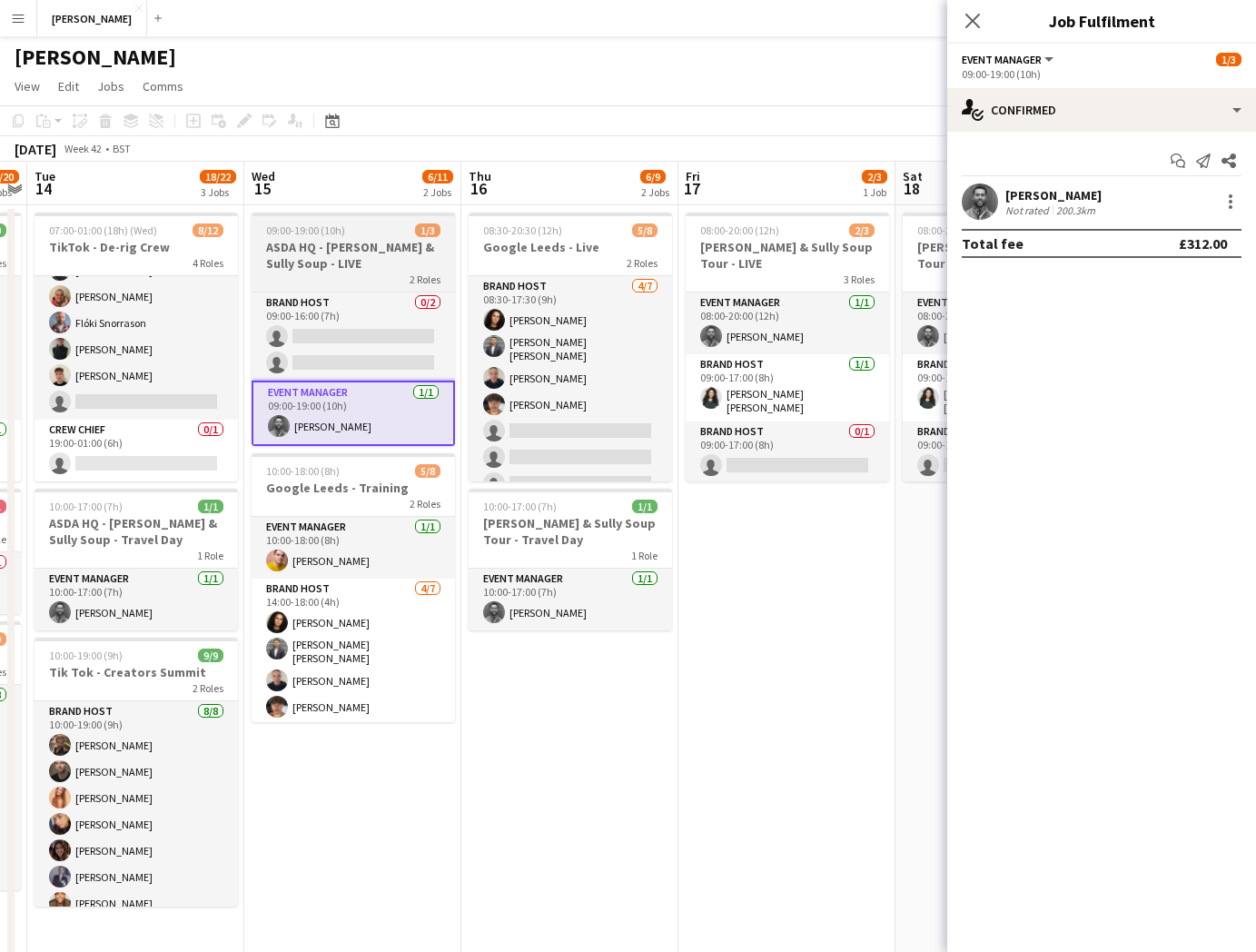
click at [323, 232] on span "09:00-19:00 (10h)" at bounding box center [305, 230] width 79 height 14
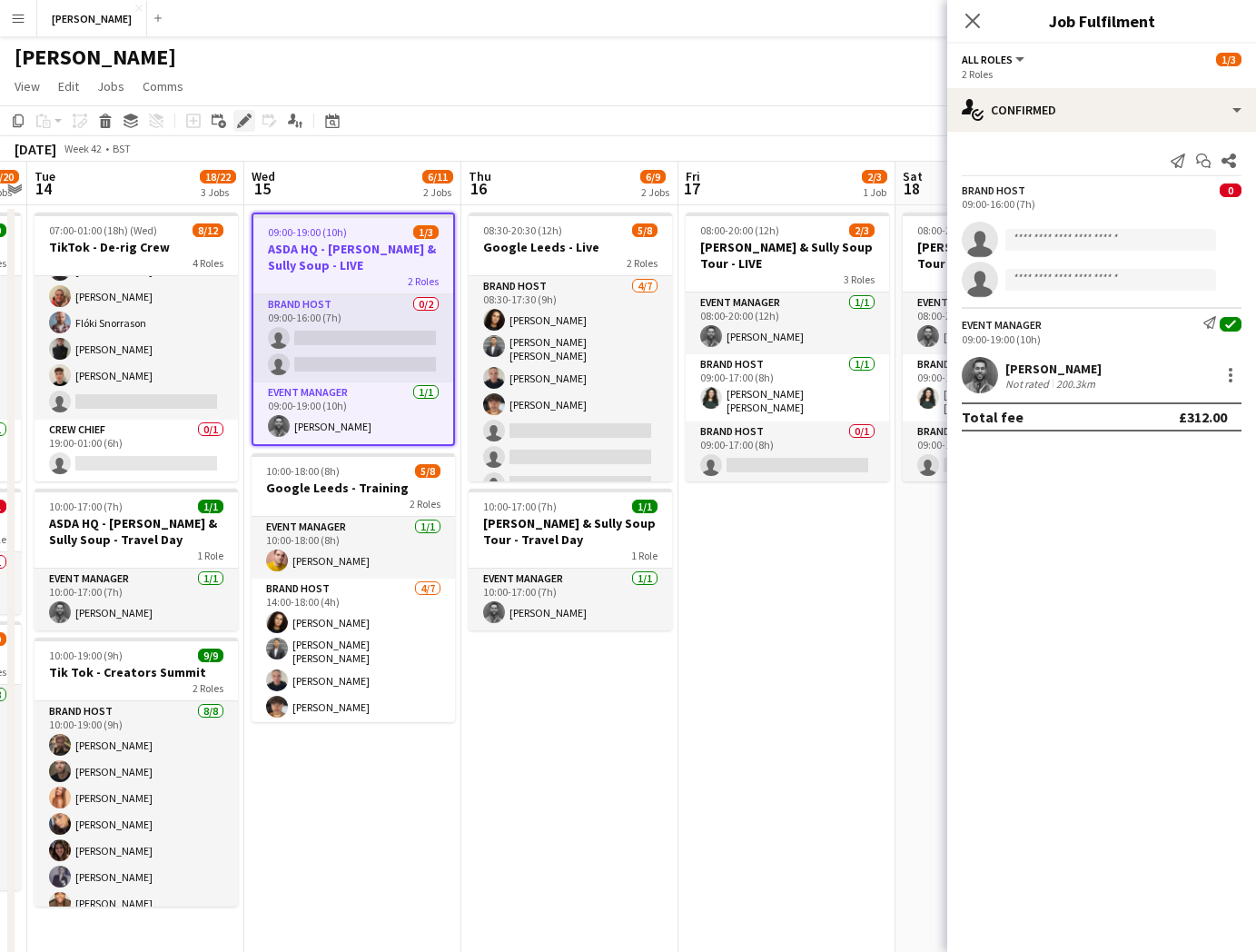
click at [240, 114] on icon "Edit" at bounding box center [245, 121] width 15 height 15
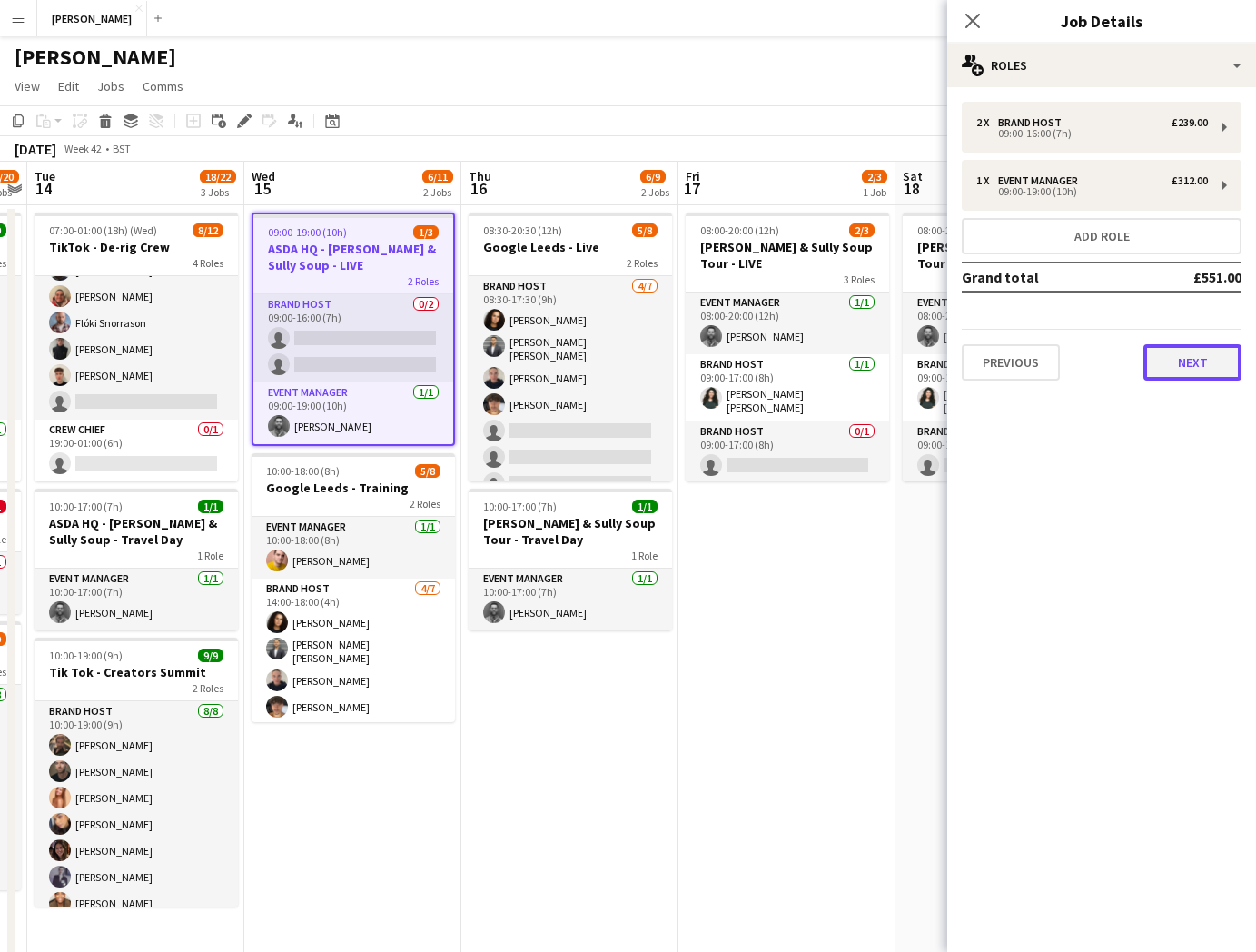
click at [1204, 354] on button "Next" at bounding box center [1192, 362] width 98 height 36
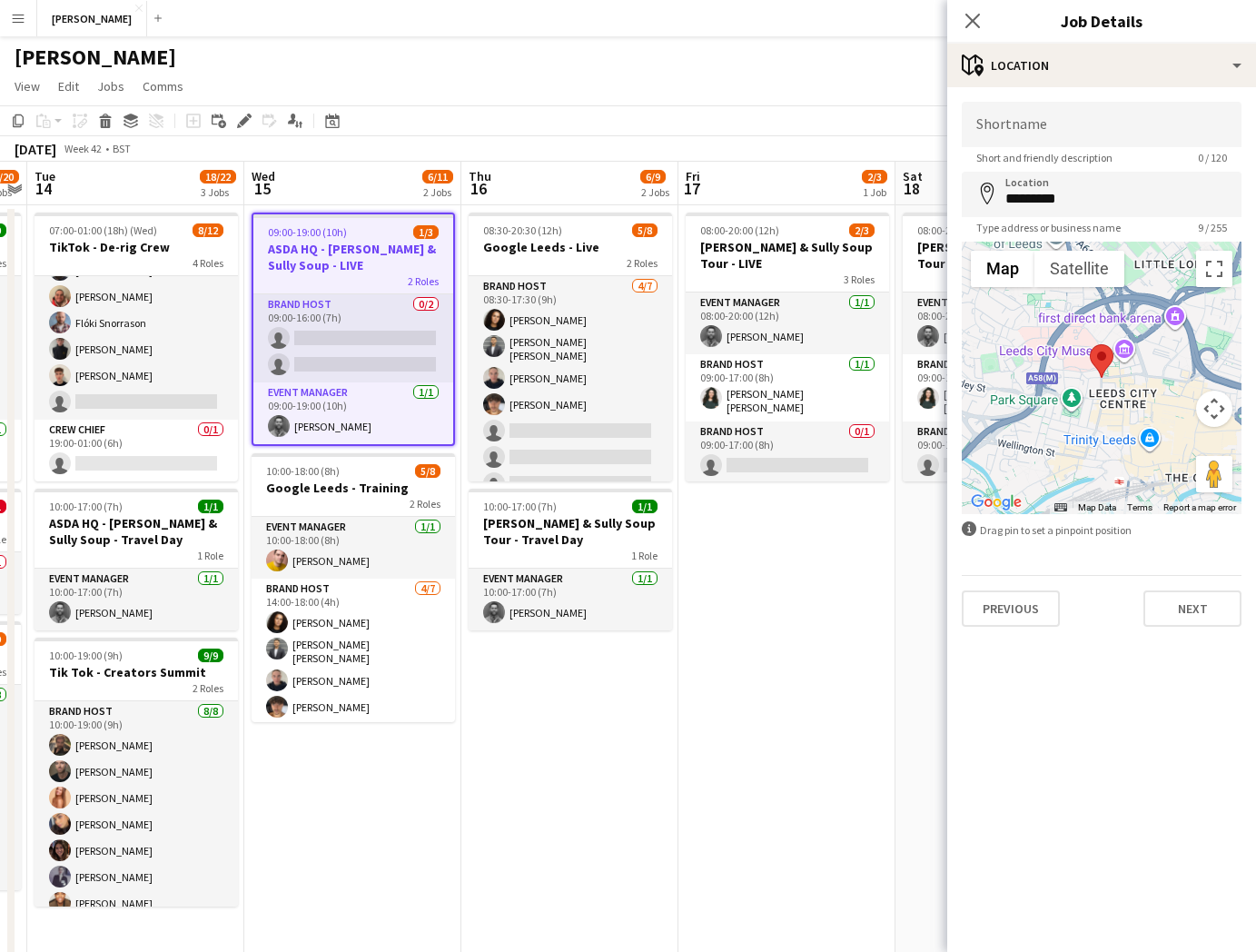
click at [883, 582] on app-date-cell "08:00-20:00 (12h) 2/3 Cully & Sully Soup Tour - LIVE 3 Roles Event Manager 1/1 …" at bounding box center [786, 627] width 217 height 843
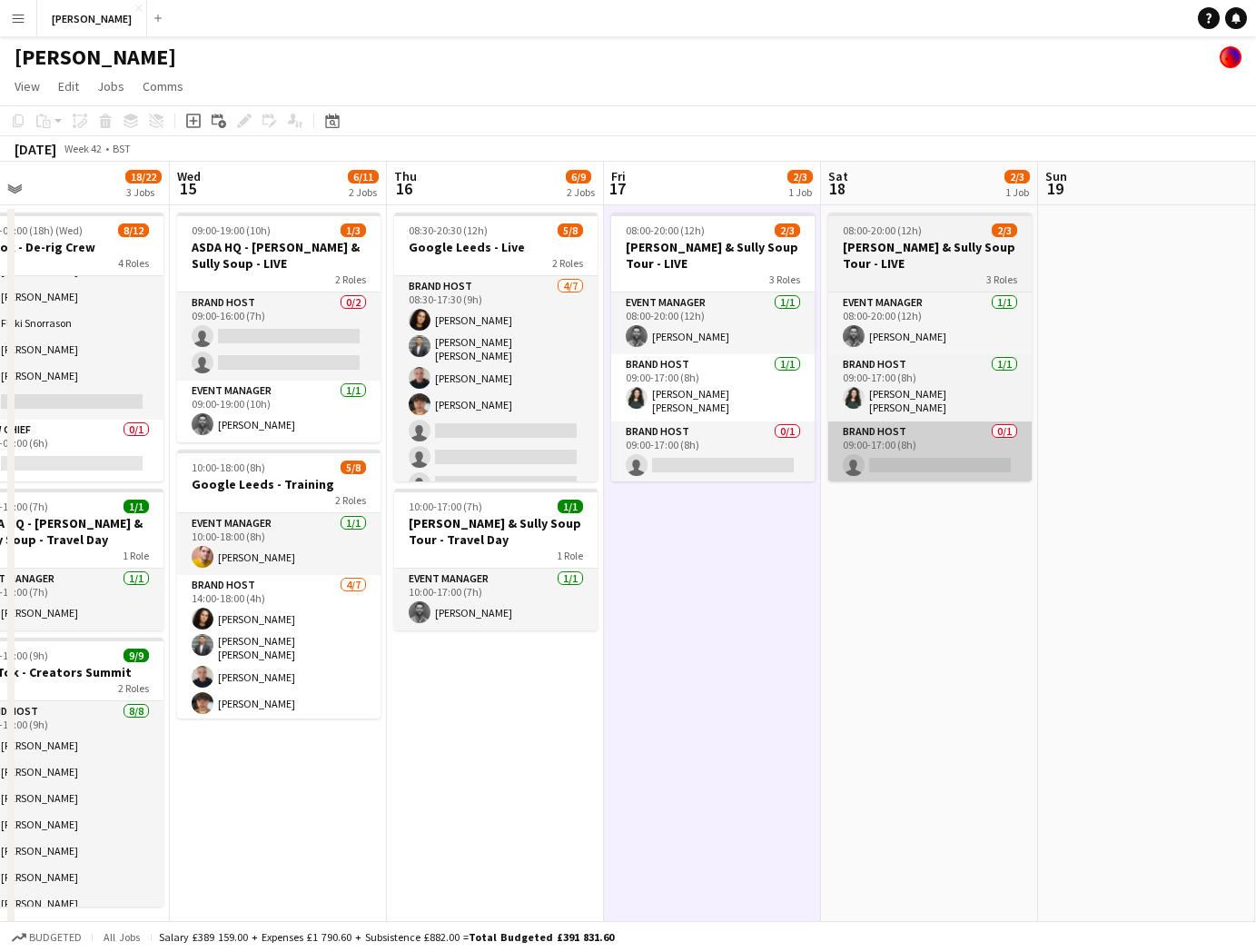
scroll to position [0, 717]
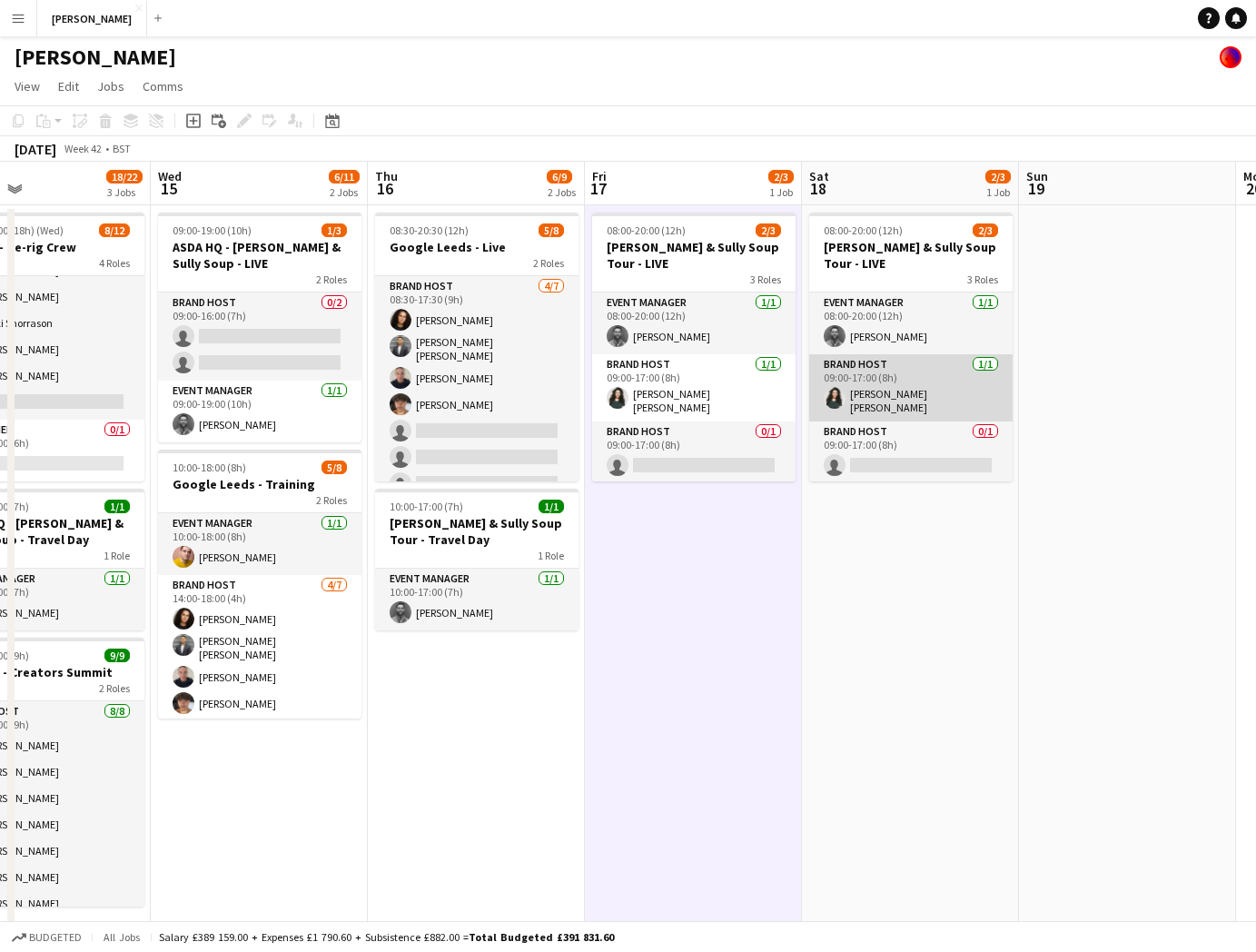
click at [955, 376] on app-card-role "Brand Host 1/1 09:00-17:00 (8h) Raquel Luiza Cassini de Oliveira" at bounding box center [911, 388] width 204 height 67
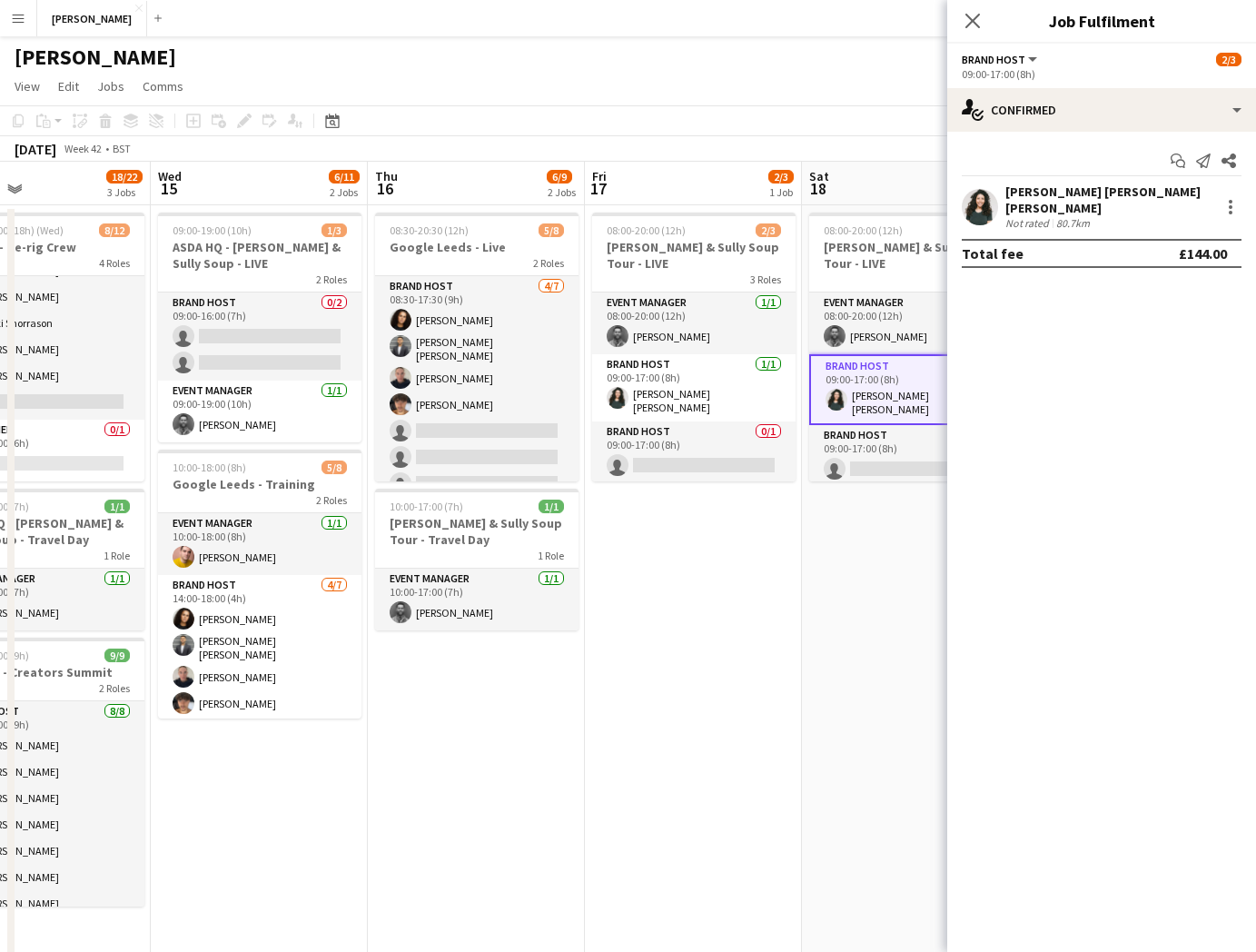
click at [1096, 191] on div "[PERSON_NAME] [PERSON_NAME] [PERSON_NAME]" at bounding box center [1109, 199] width 207 height 33
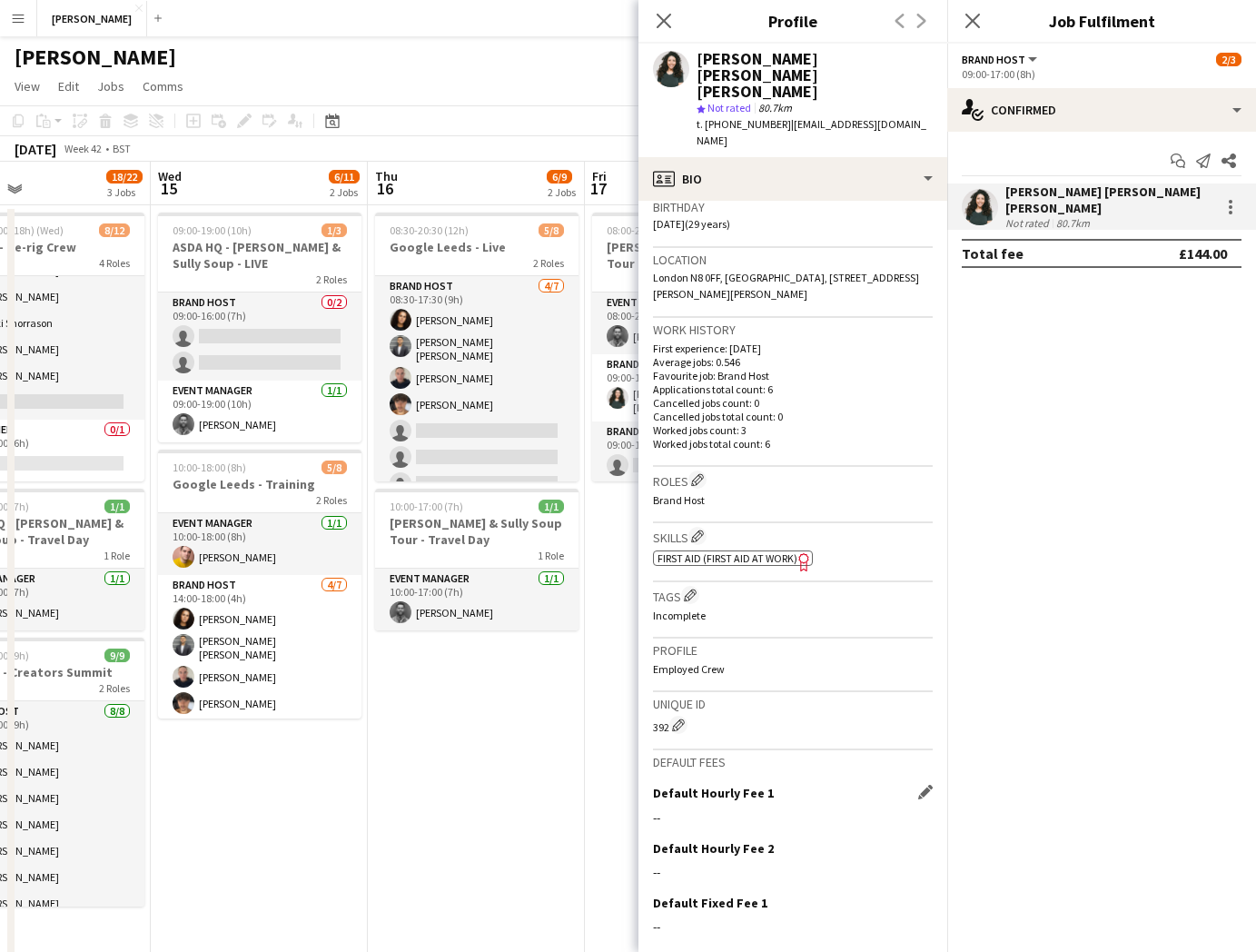
scroll to position [414, 0]
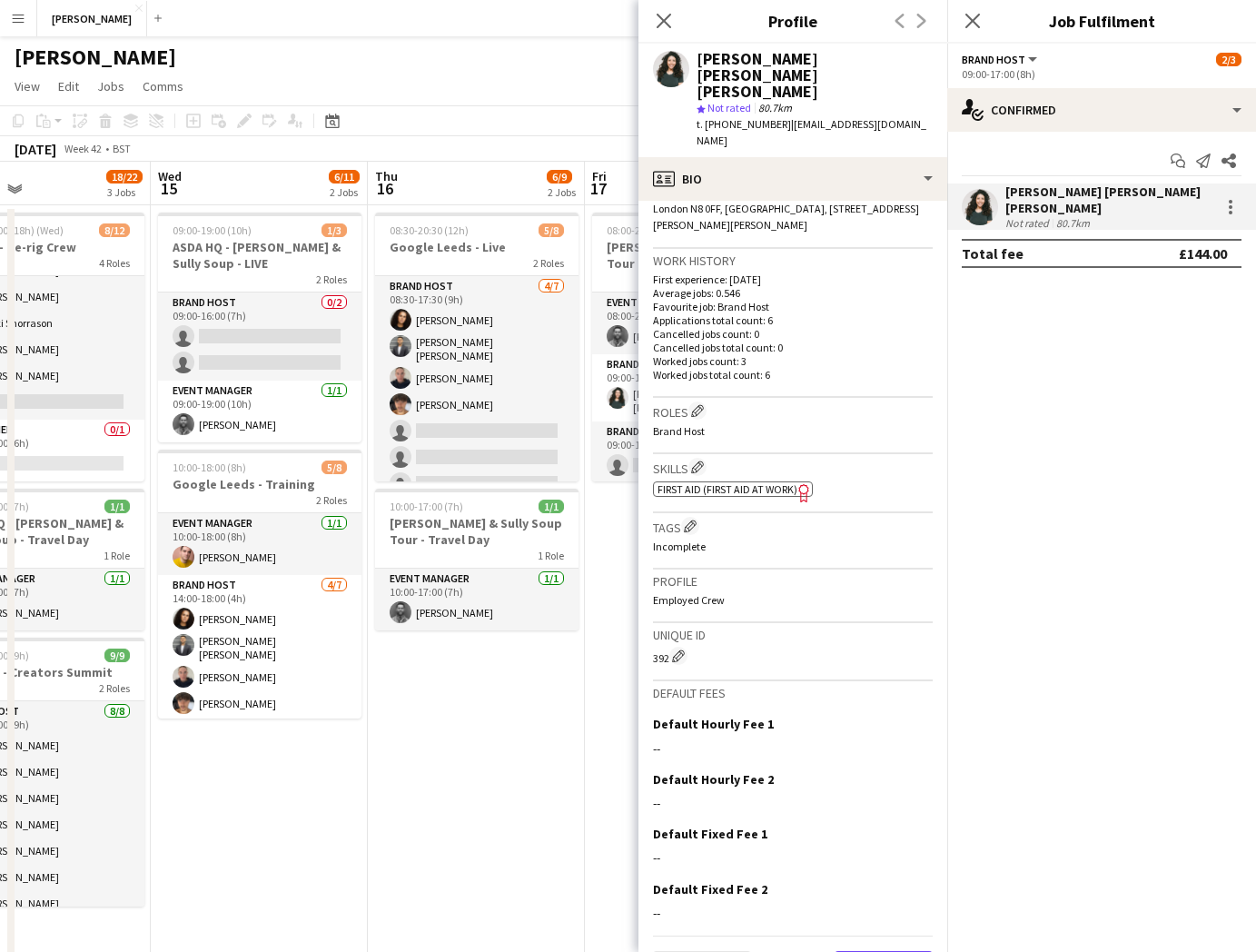
click at [888, 951] on button "Next" at bounding box center [883, 969] width 98 height 36
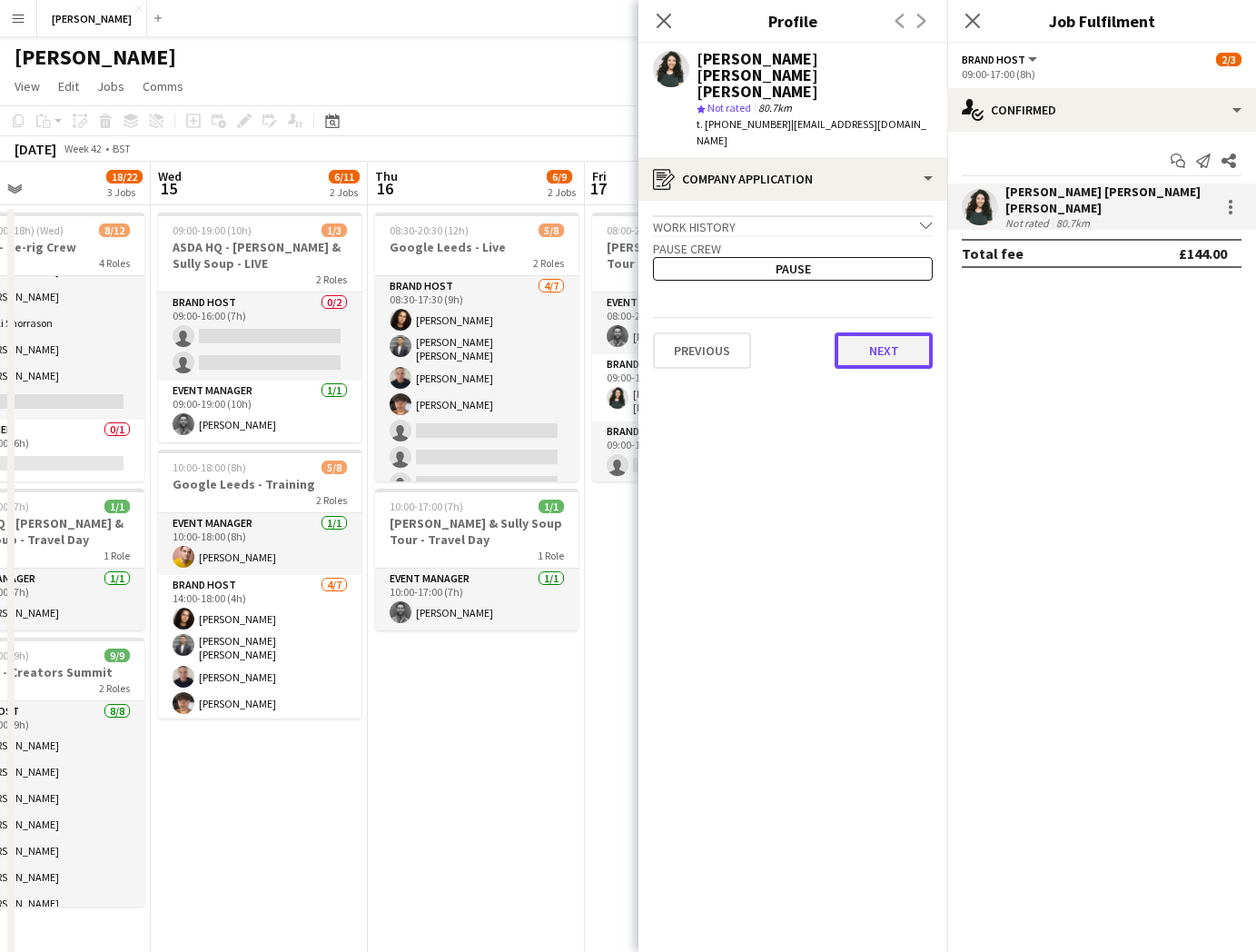
click at [897, 332] on button "Next" at bounding box center [883, 350] width 98 height 36
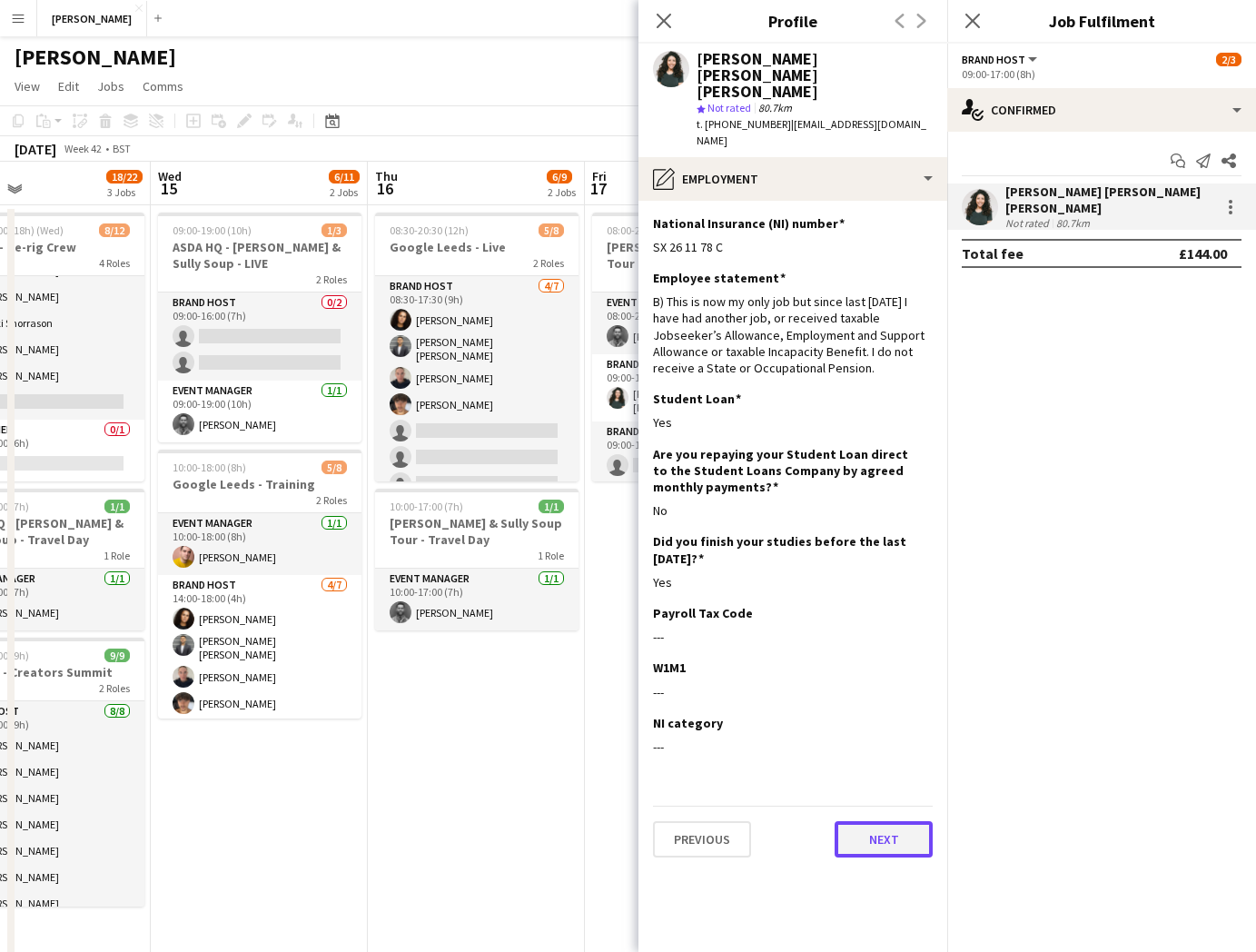
click at [892, 821] on button "Next" at bounding box center [883, 838] width 98 height 36
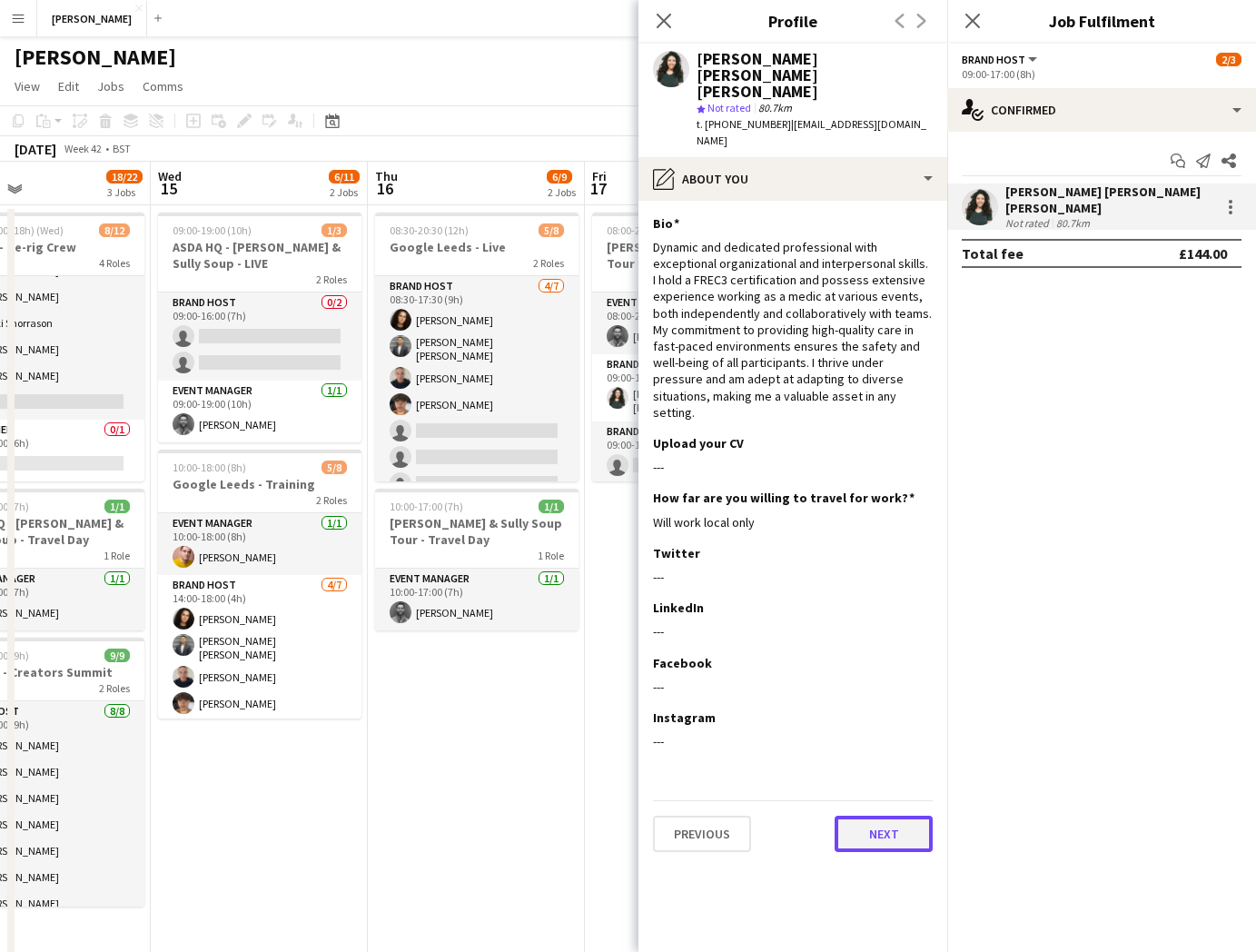
click at [882, 816] on button "Next" at bounding box center [883, 834] width 98 height 36
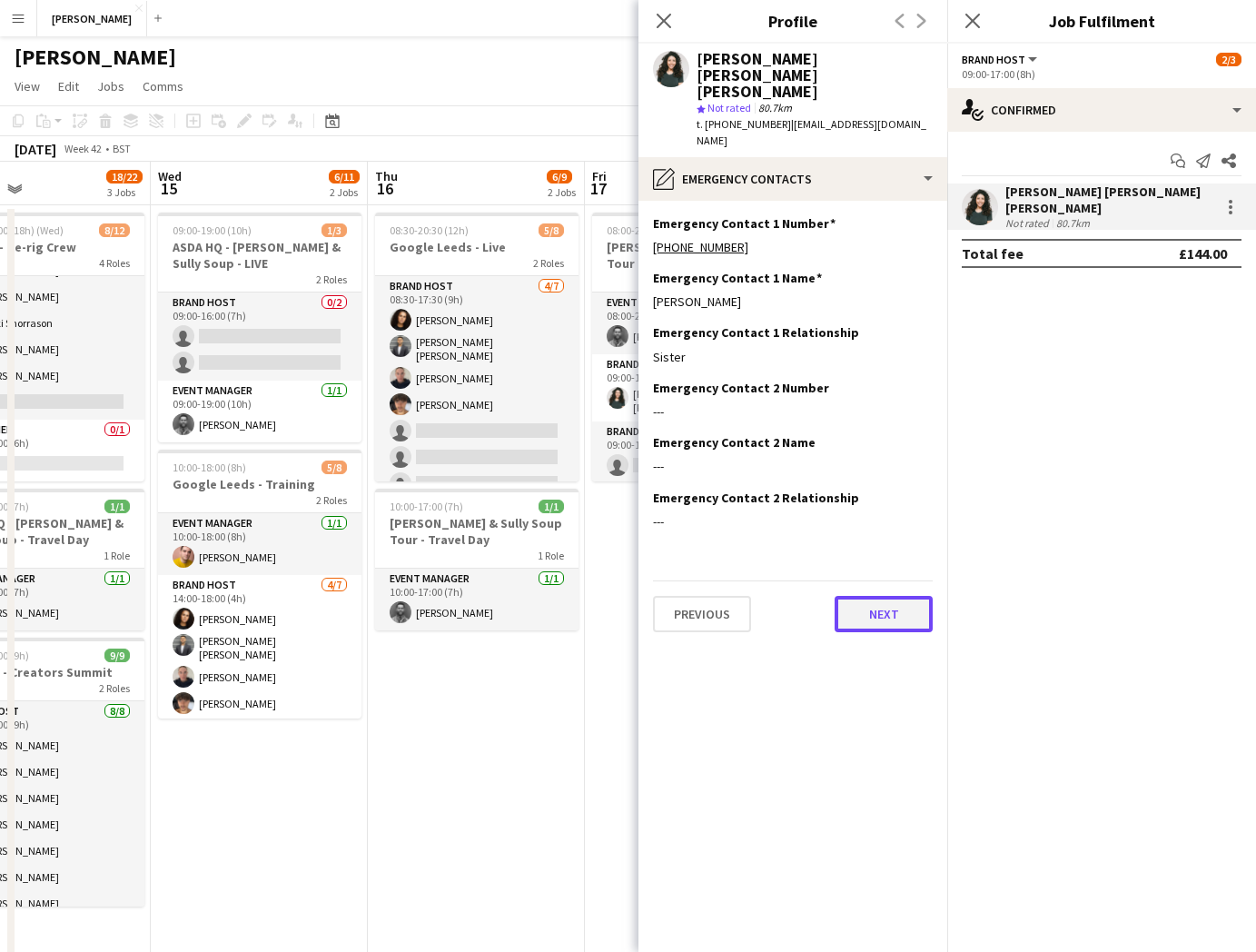
click at [894, 596] on button "Next" at bounding box center [883, 613] width 98 height 36
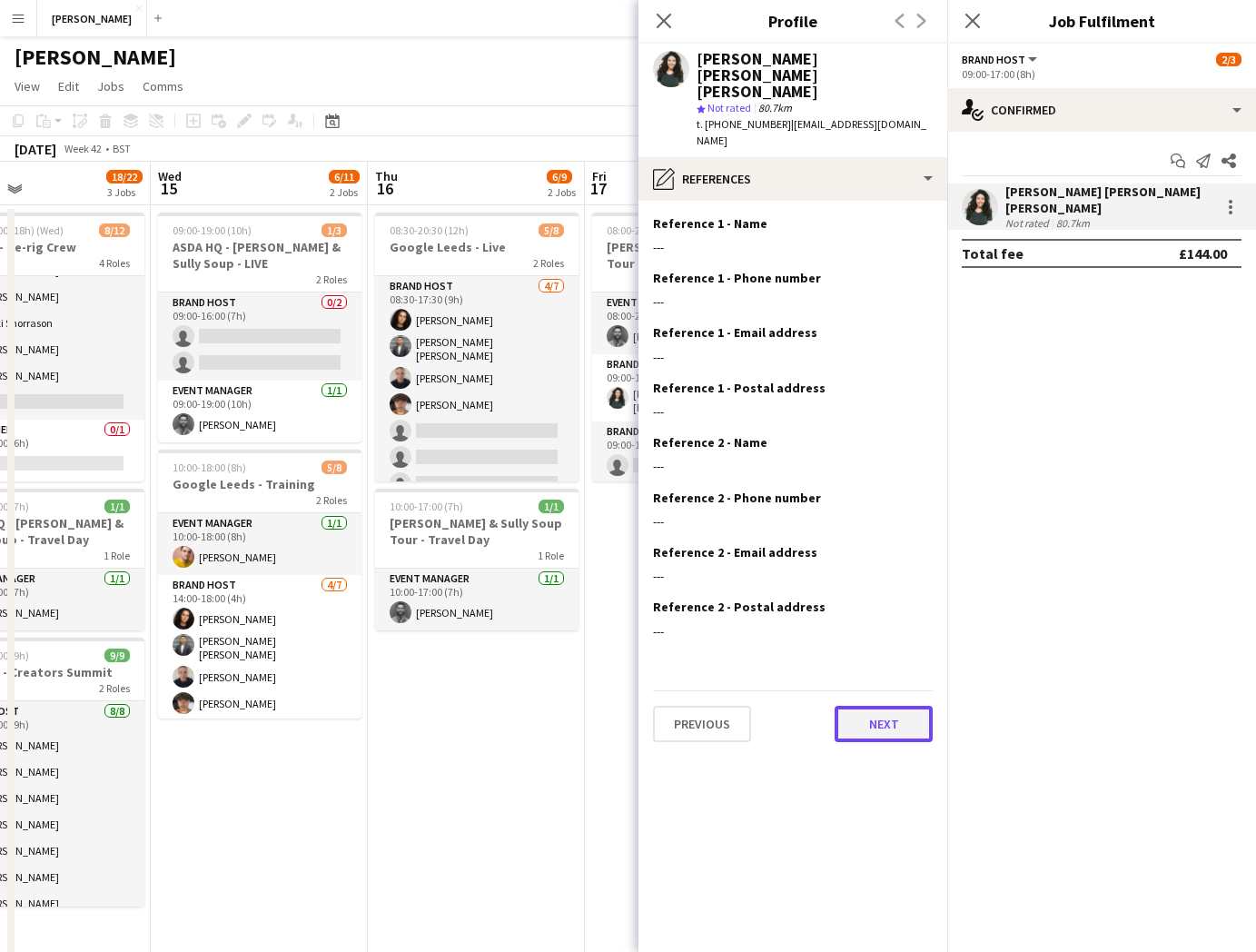
click at [881, 705] on button "Next" at bounding box center [883, 723] width 98 height 36
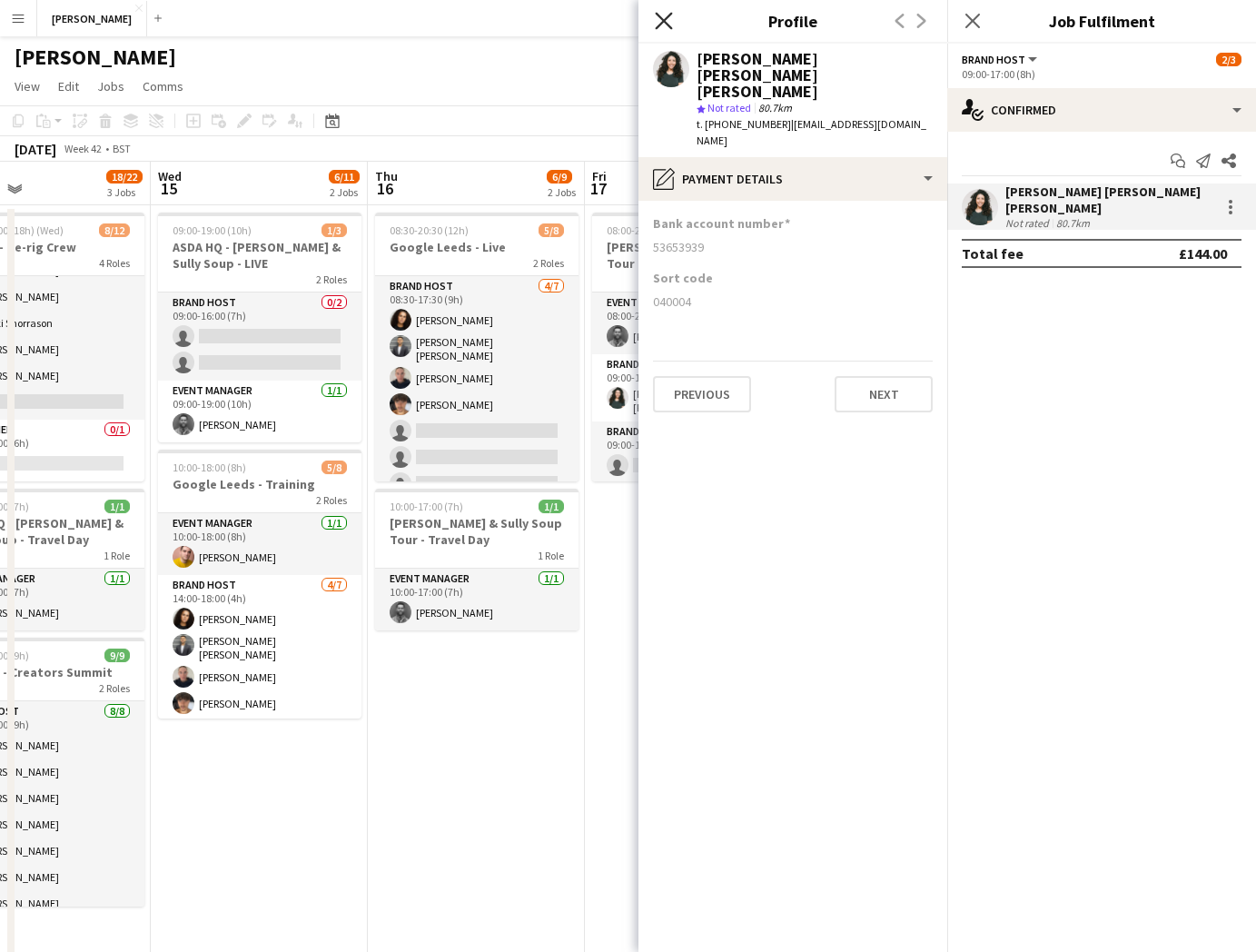
click at [663, 23] on icon "Close pop-in" at bounding box center [663, 20] width 18 height 18
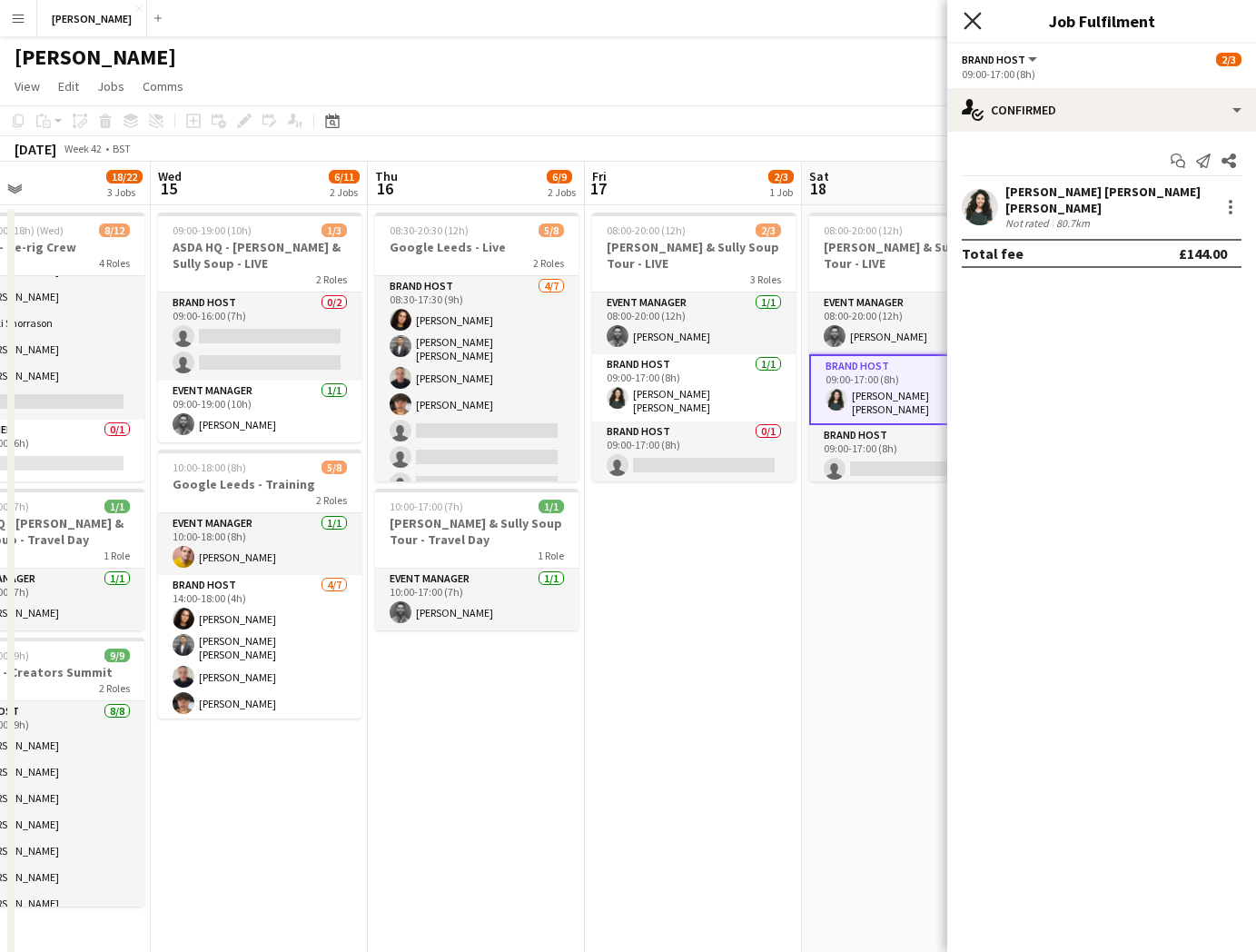
click at [970, 19] on icon at bounding box center [972, 20] width 18 height 18
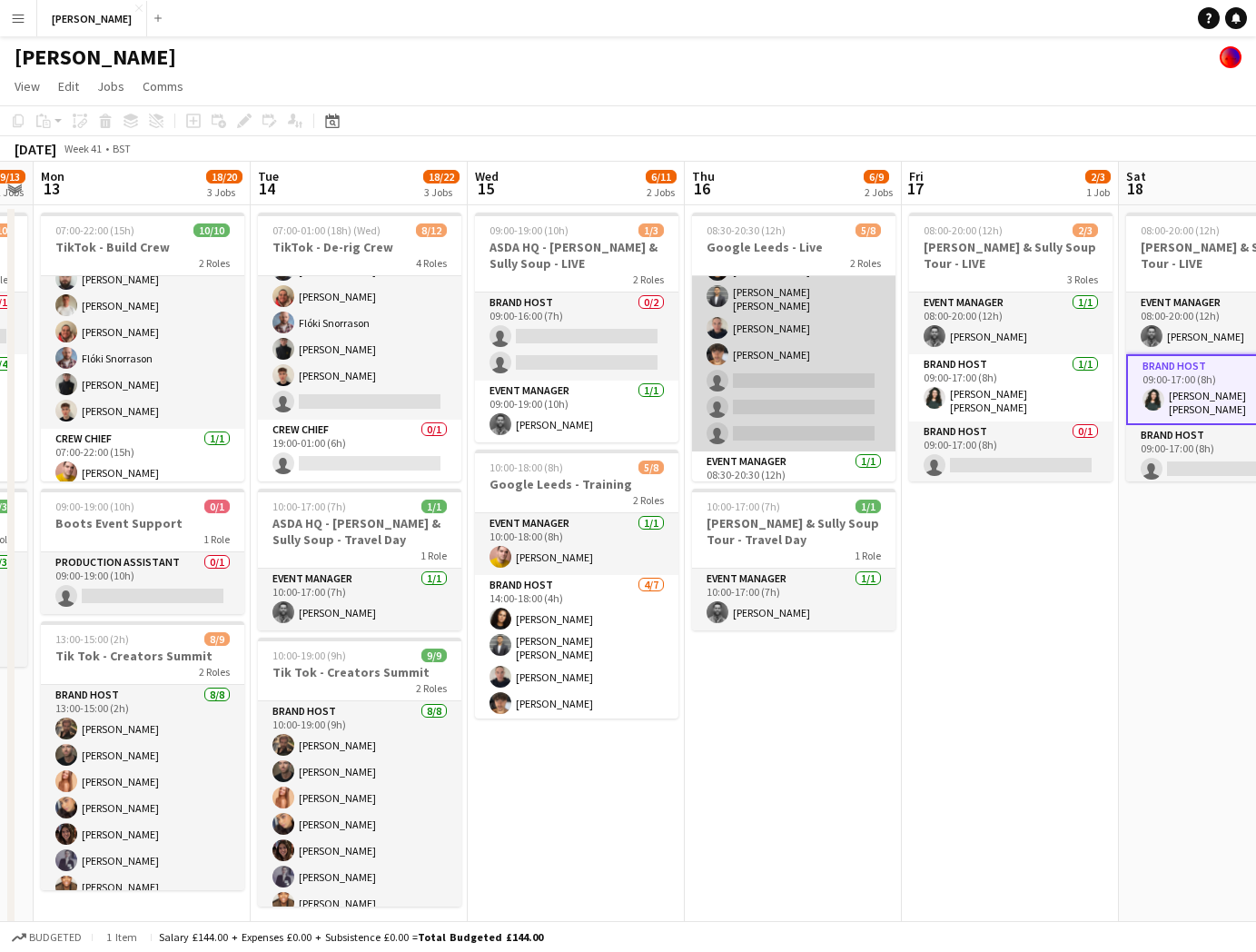
scroll to position [76, 0]
click at [791, 349] on app-card-role "Brand Host 4/7 08:30-17:30 (9h) Tillie Amartey Sandeep Kizhakkini Veettil Isabe…" at bounding box center [794, 313] width 204 height 225
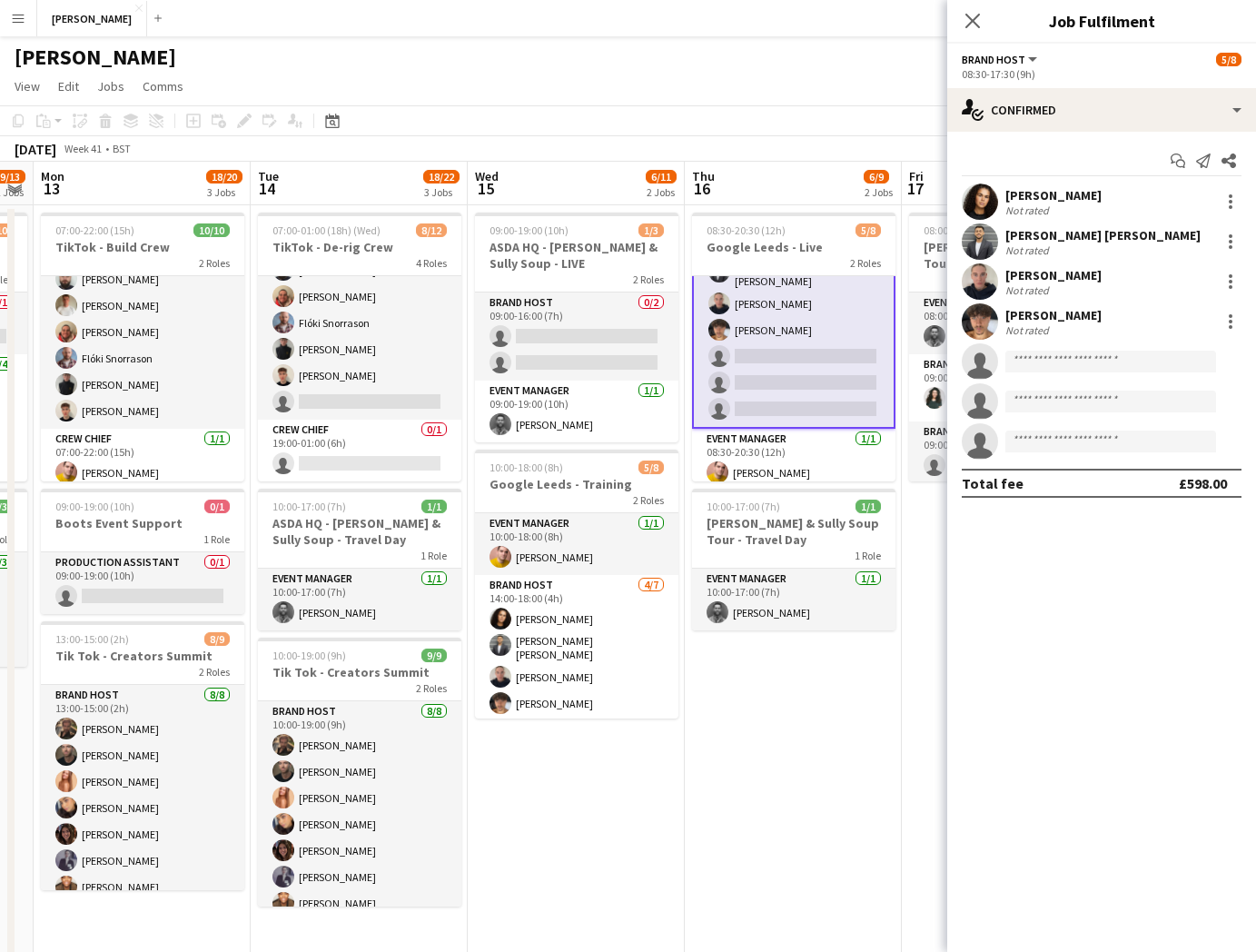
scroll to position [78, 0]
click at [1099, 364] on input at bounding box center [1111, 361] width 210 height 21
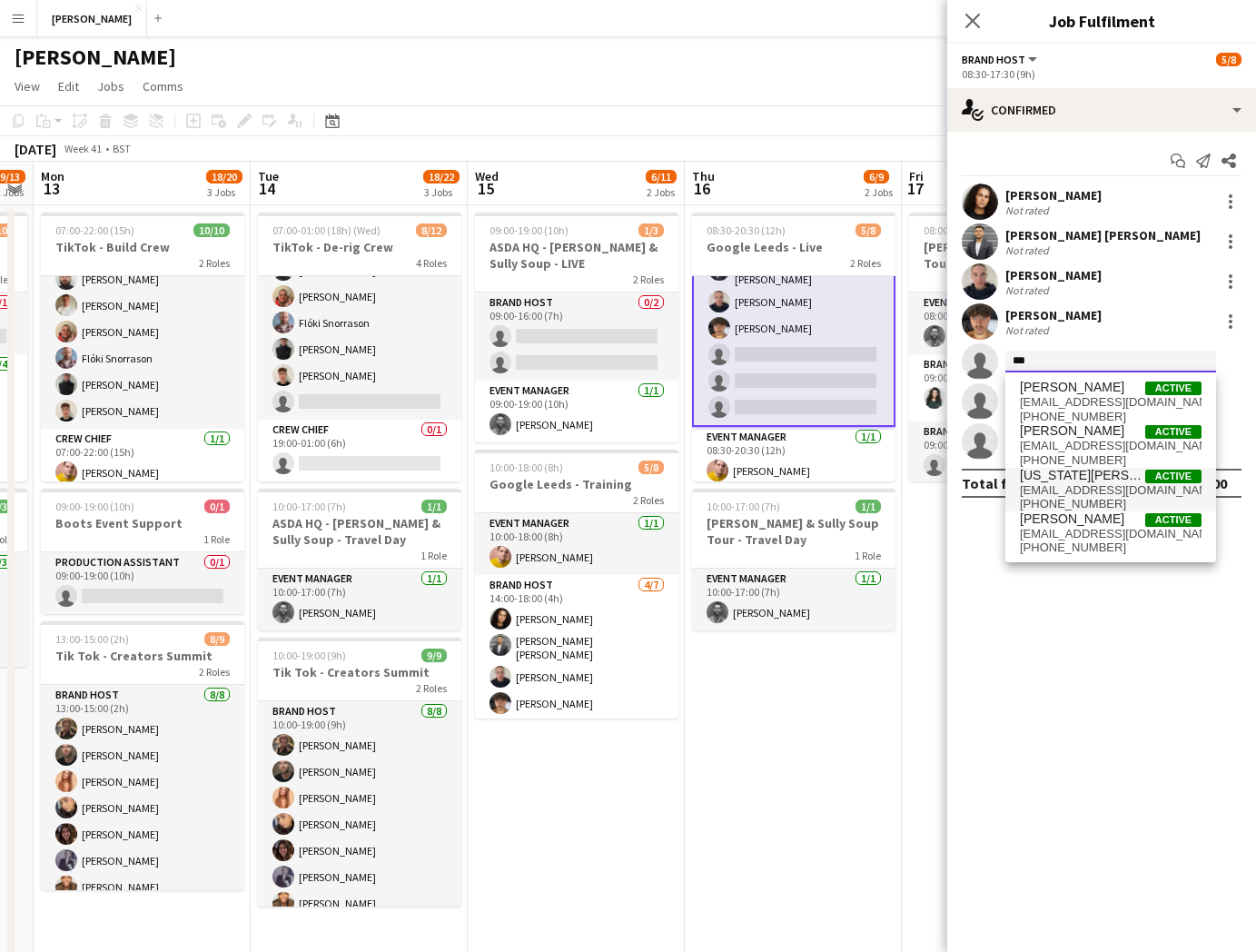
type input "***"
click at [1100, 476] on span "[US_STATE][PERSON_NAME]" at bounding box center [1082, 476] width 126 height 16
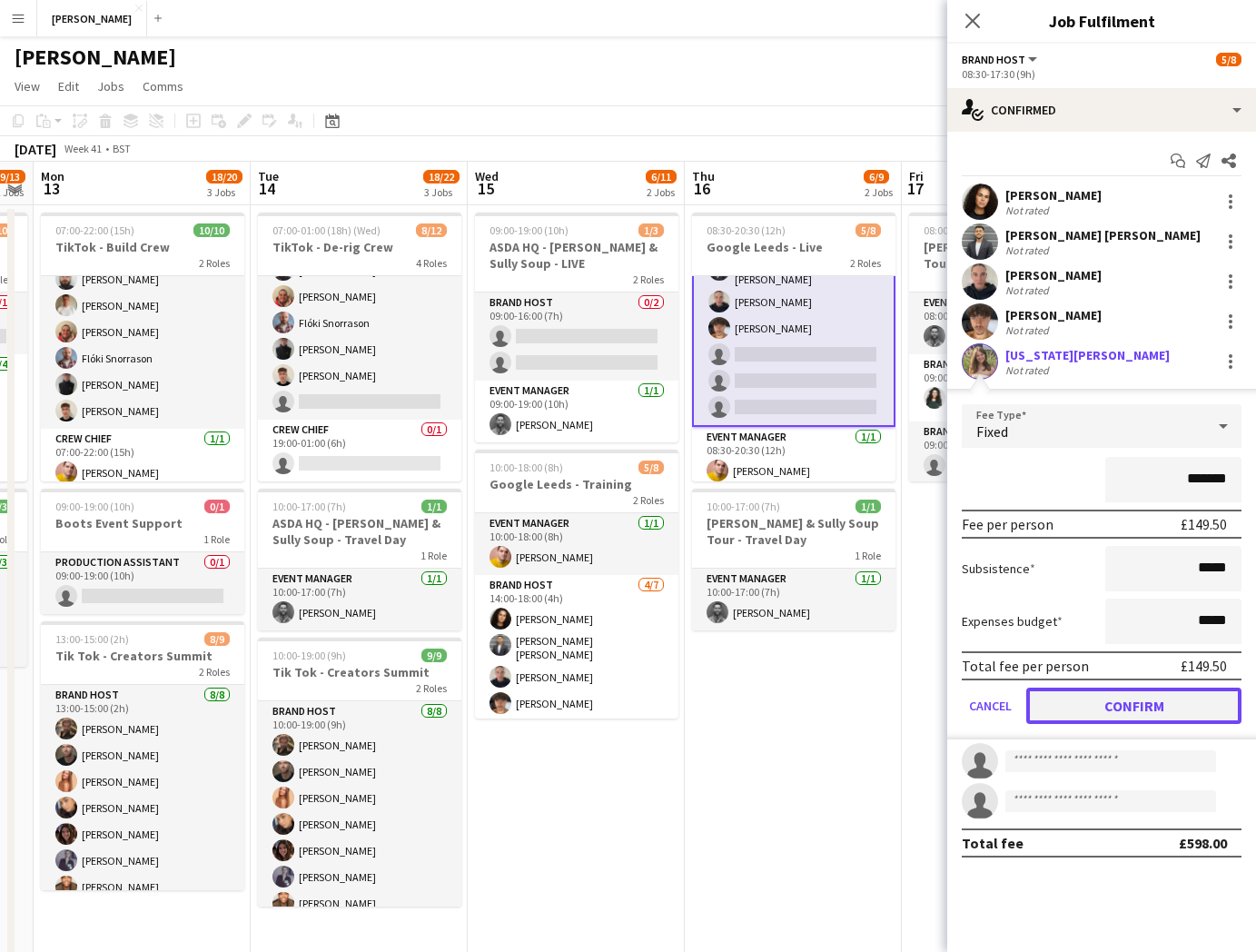
click at [1142, 700] on button "Confirm" at bounding box center [1133, 705] width 215 height 36
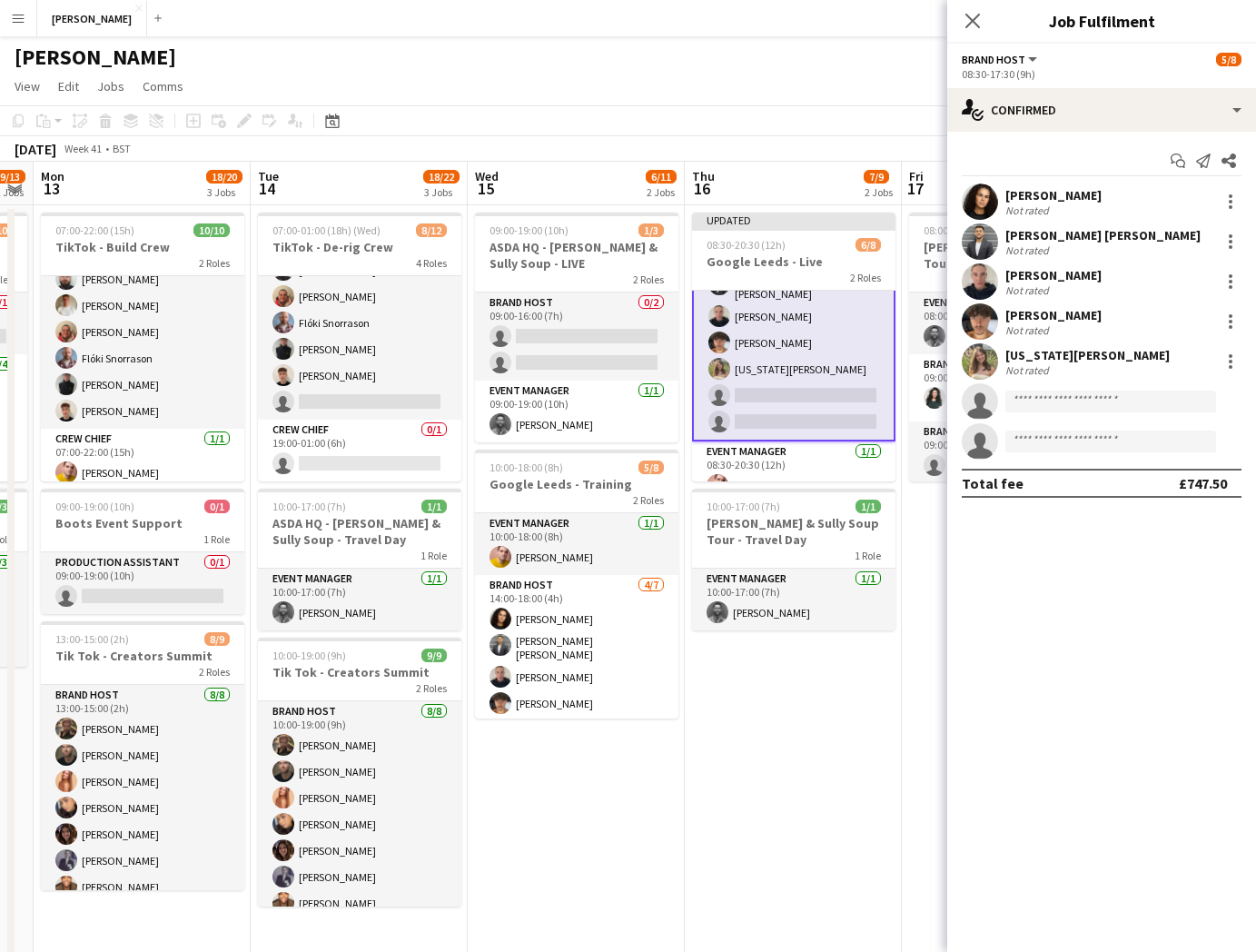
click at [919, 507] on app-date-cell "08:00-20:00 (12h) 2/3 Cully & Sully Soup Tour - LIVE 3 Roles Event Manager 1/1 …" at bounding box center [1009, 627] width 217 height 843
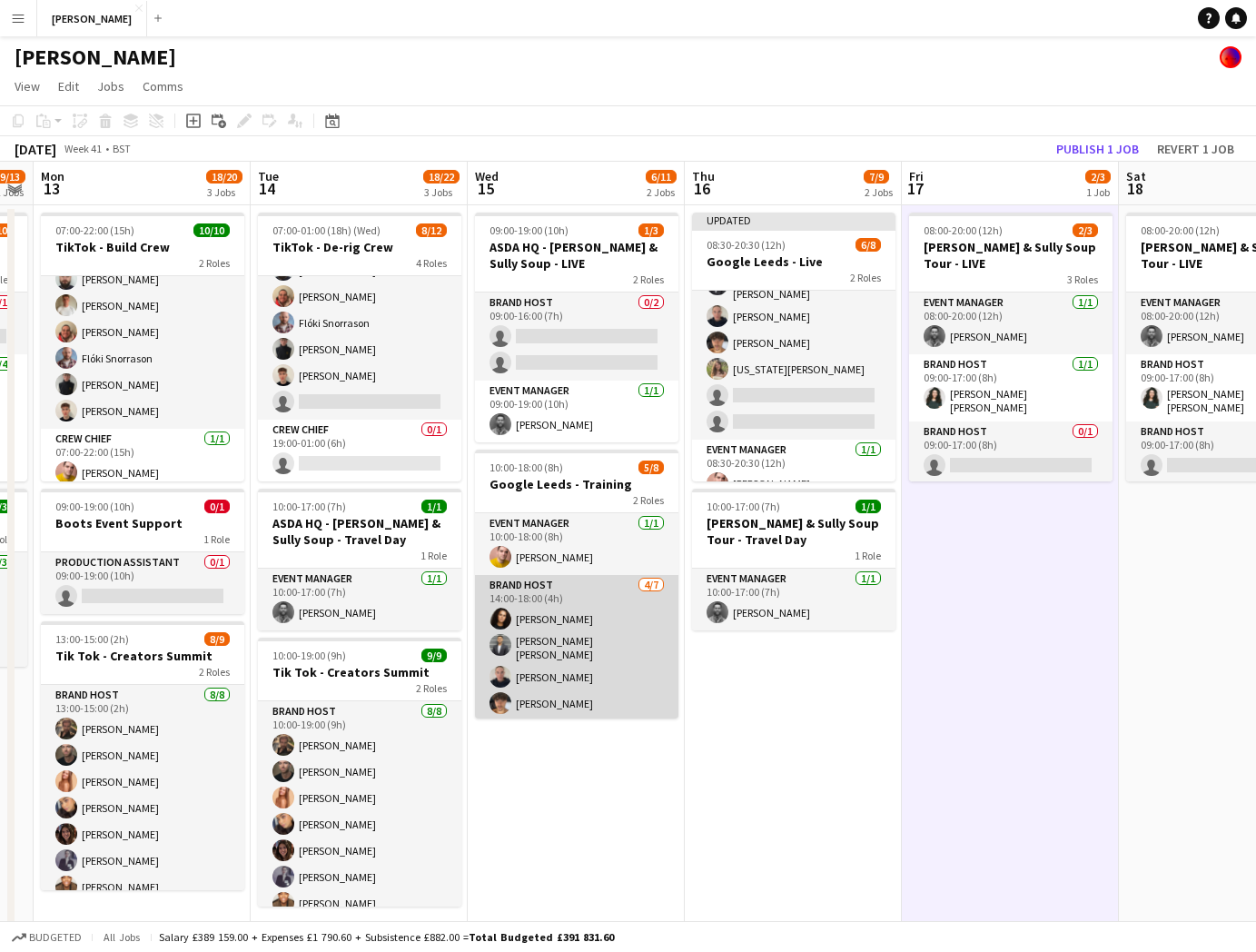
scroll to position [76, 0]
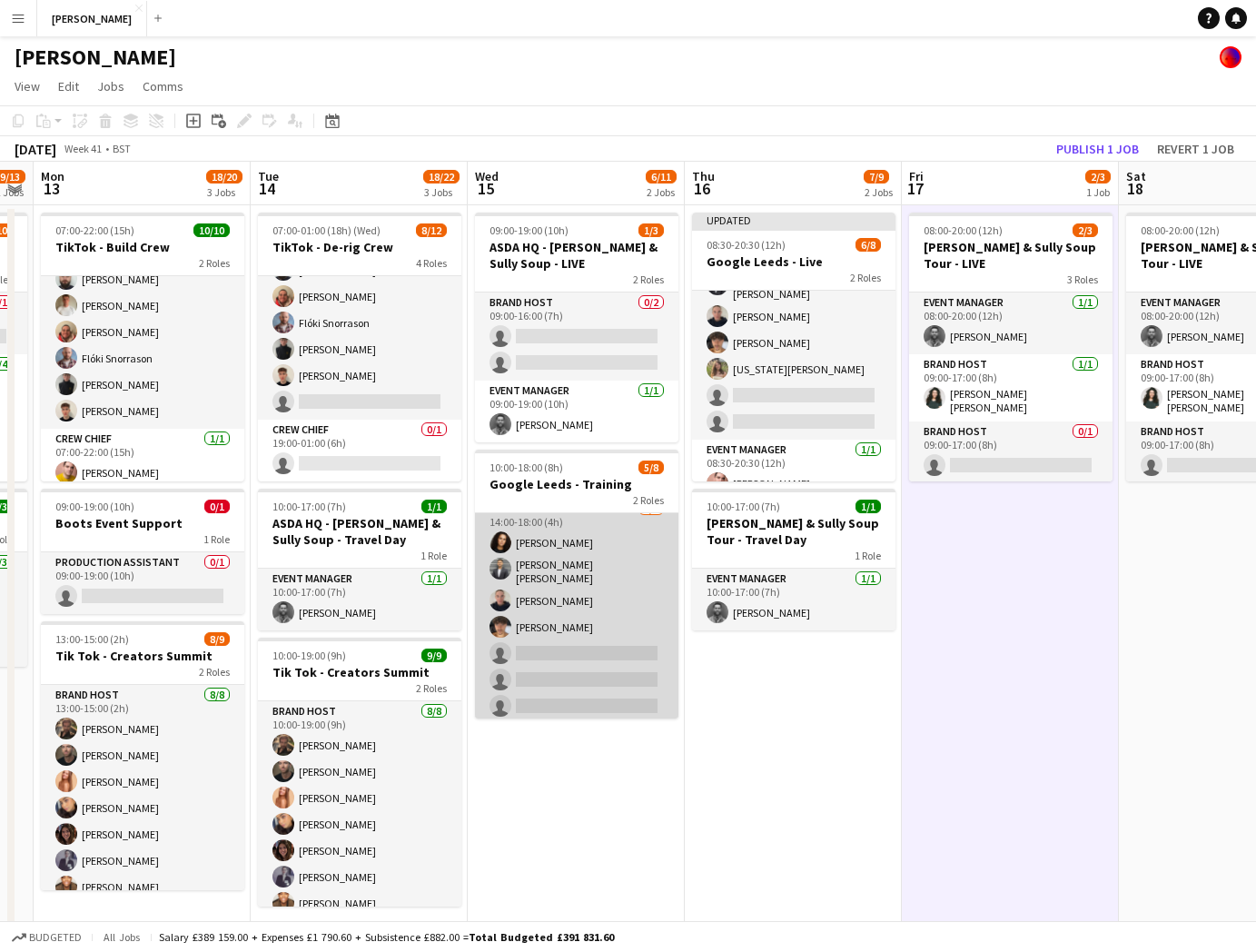
click at [560, 643] on app-card-role "Brand Host 4/7 14:00-18:00 (4h) Tillie Amartey Sandeep Kizhakkini Veettil Isabe…" at bounding box center [577, 611] width 204 height 225
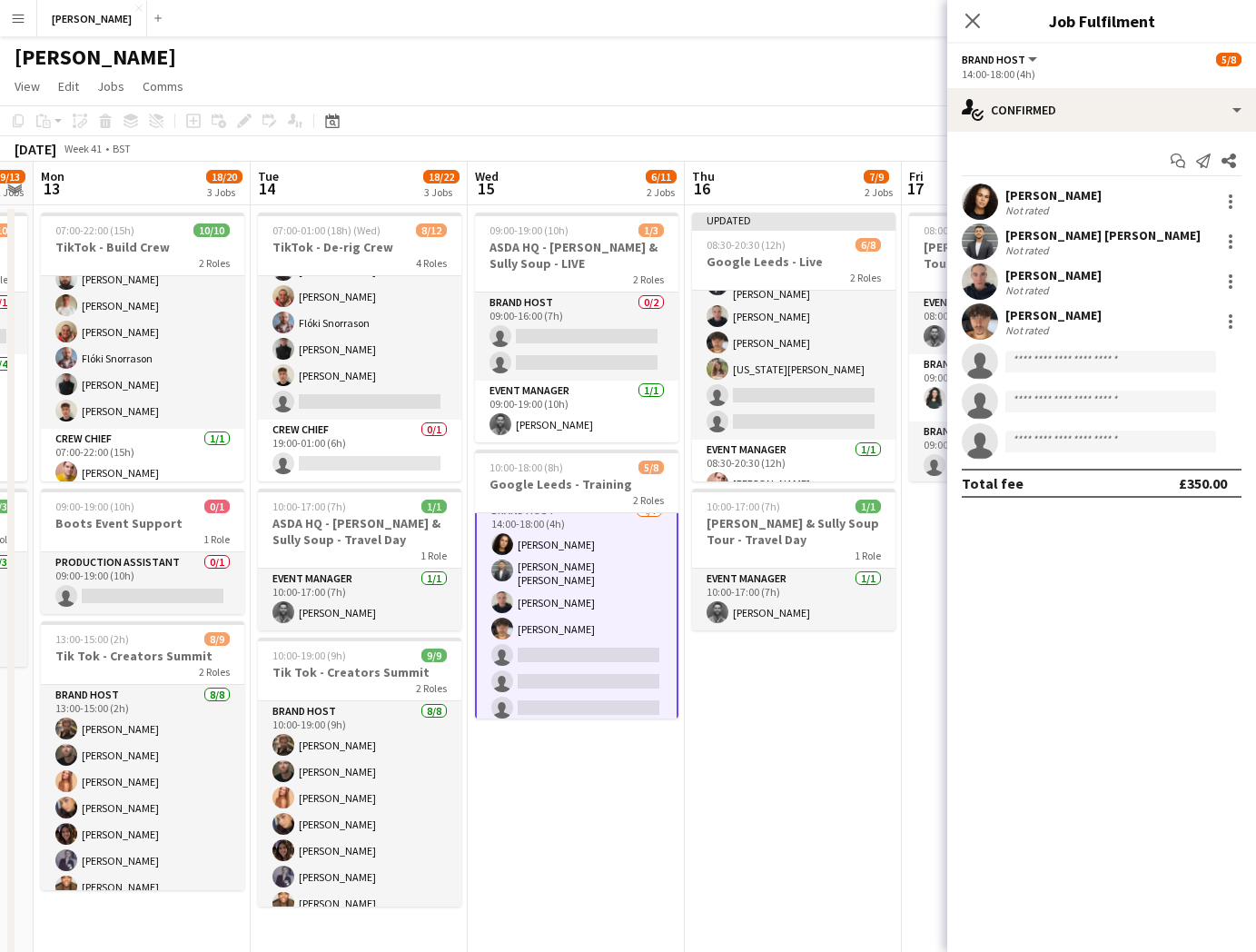
scroll to position [78, 0]
click at [1084, 362] on input at bounding box center [1111, 361] width 210 height 21
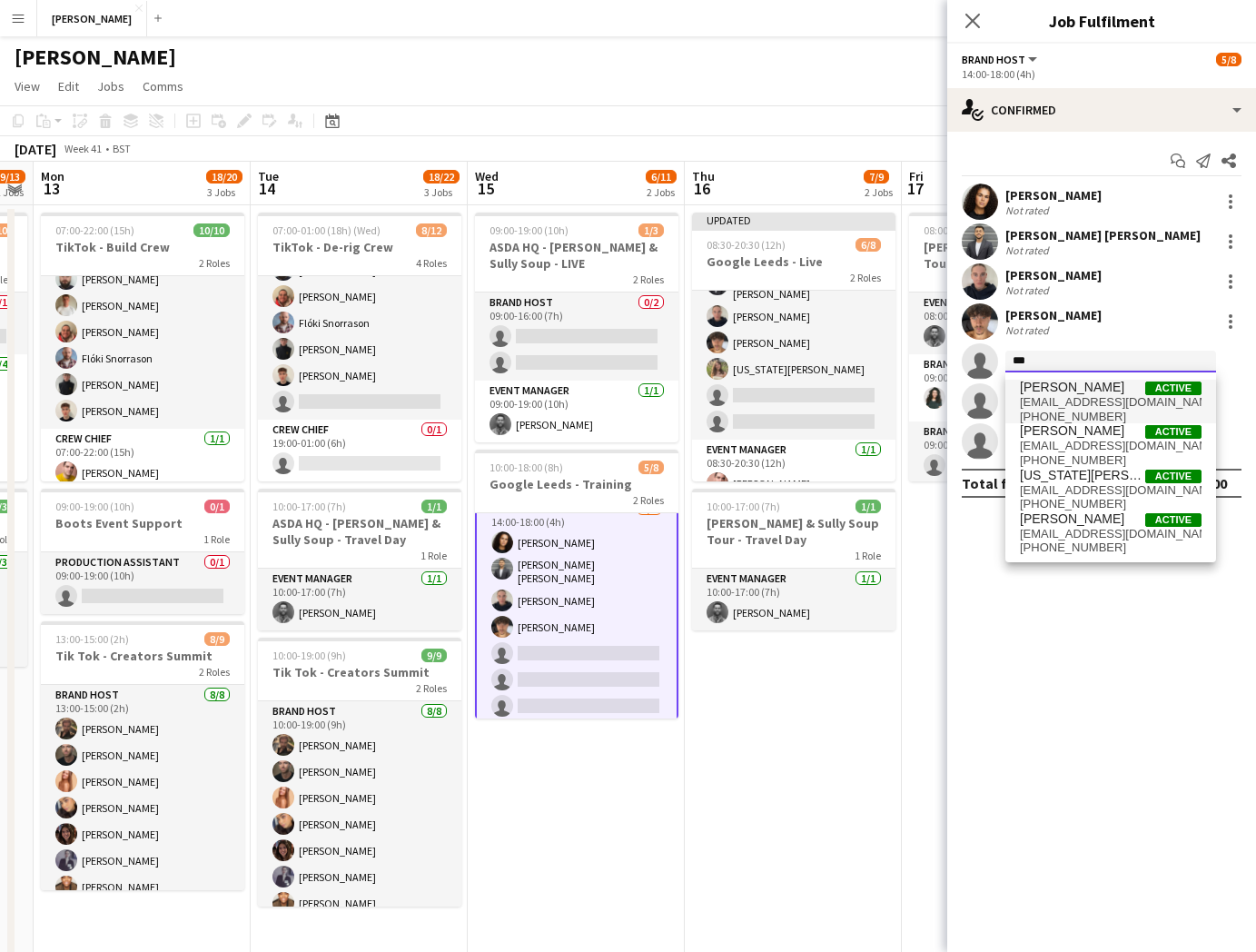
type input "***"
click at [1089, 396] on span "georgianarachaelbailey@gmail.com" at bounding box center [1110, 403] width 181 height 15
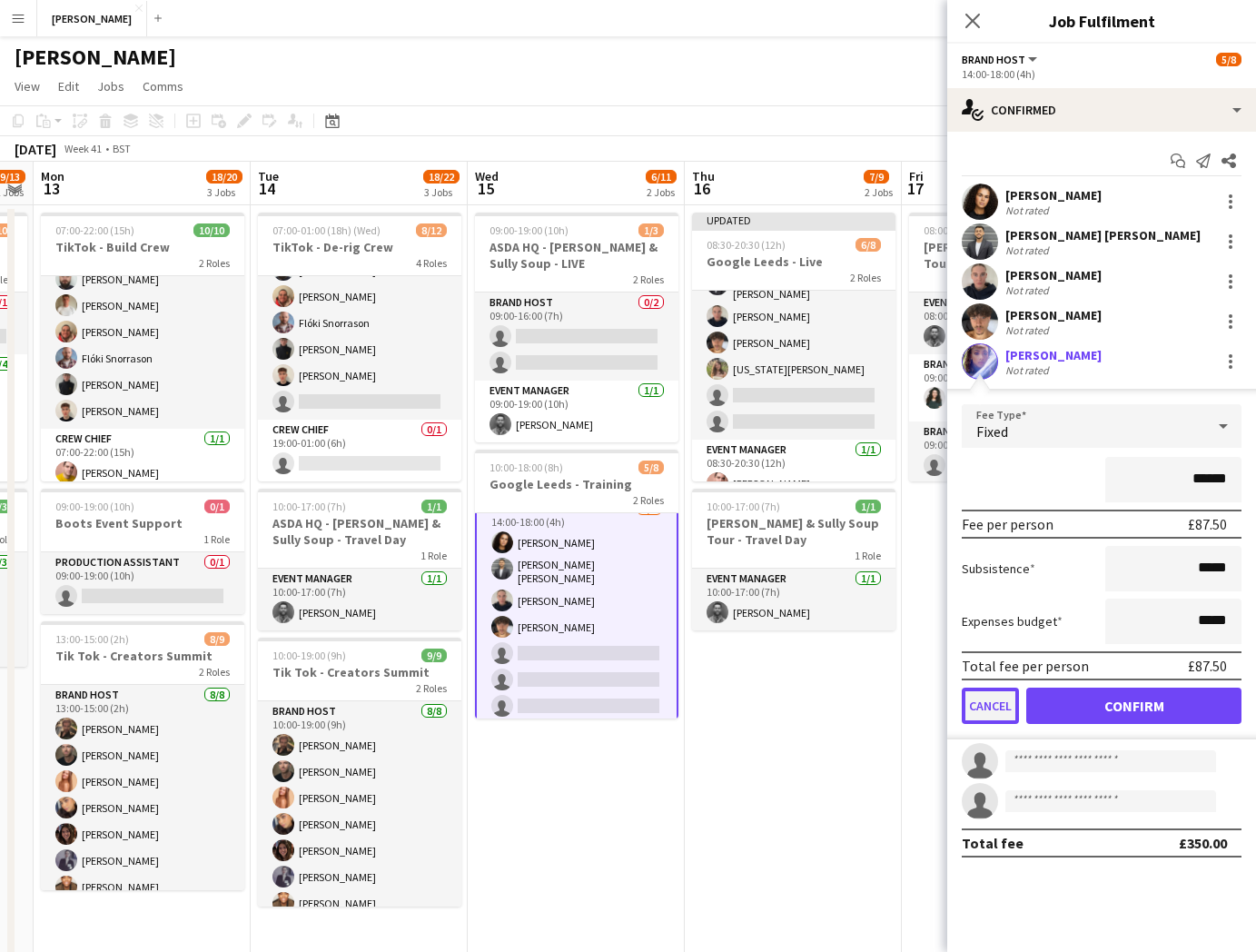
click at [995, 701] on button "Cancel" at bounding box center [990, 705] width 57 height 36
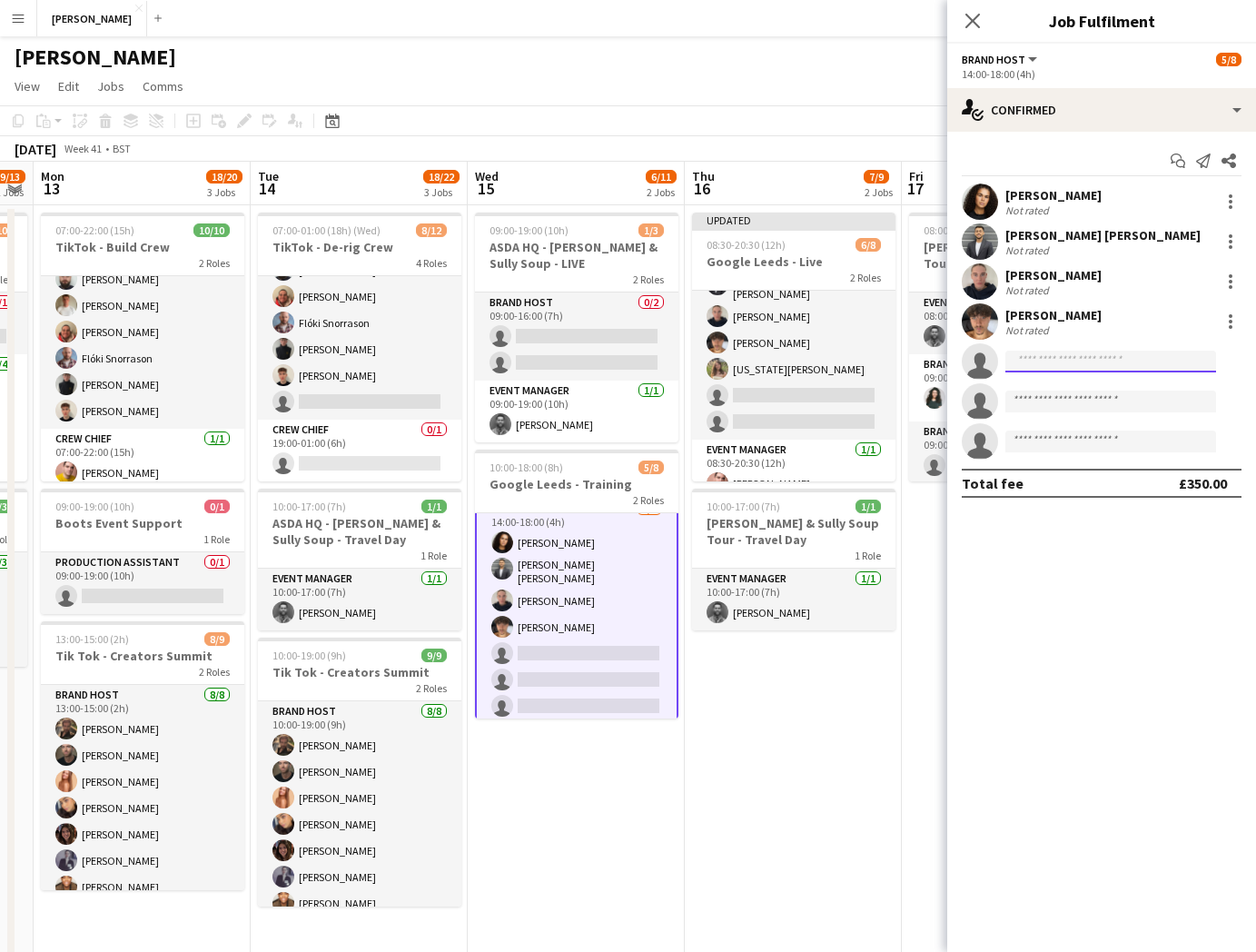
click at [1112, 359] on input at bounding box center [1111, 361] width 210 height 21
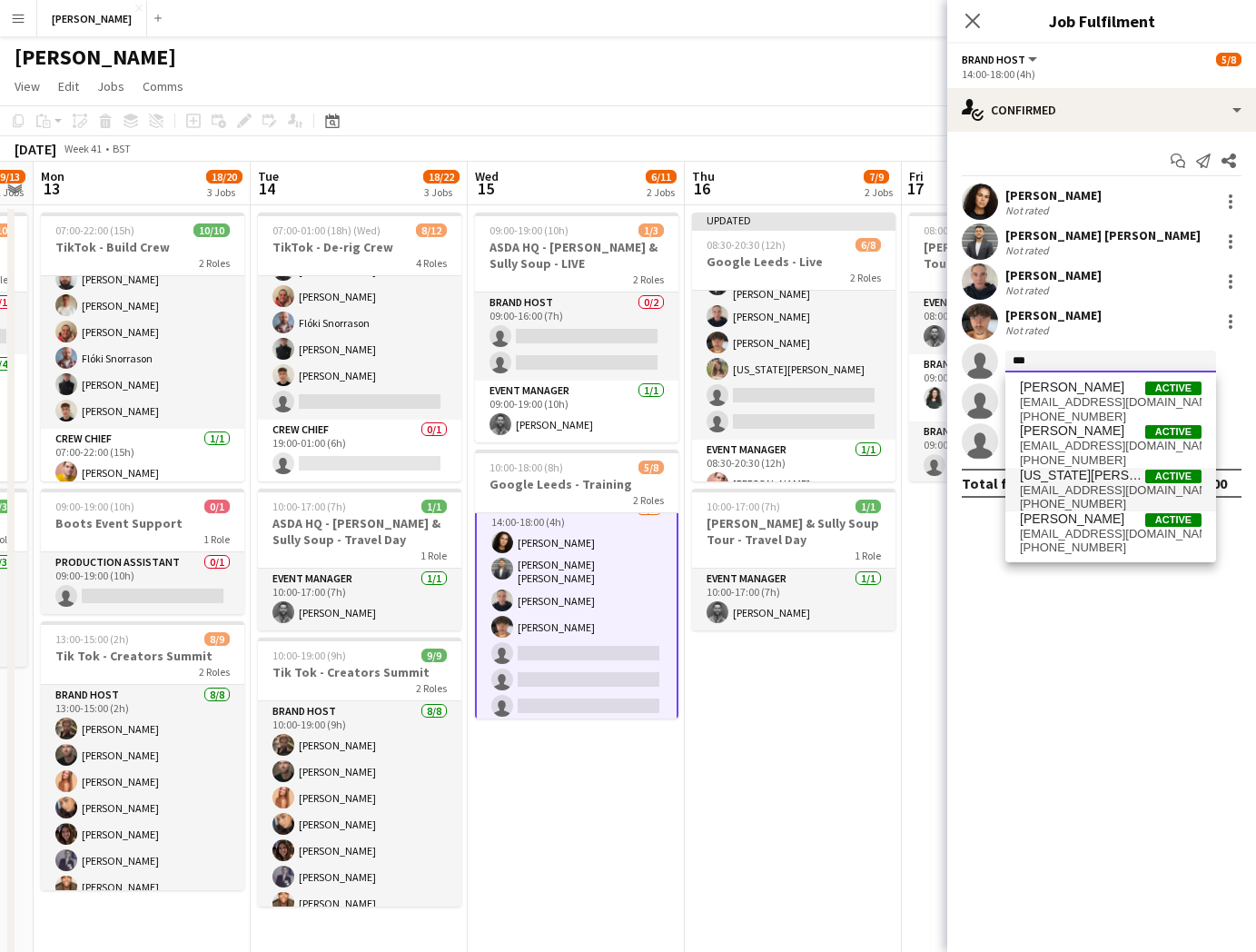
type input "***"
click at [1122, 479] on span "Georgia Moseley Active" at bounding box center [1110, 476] width 181 height 16
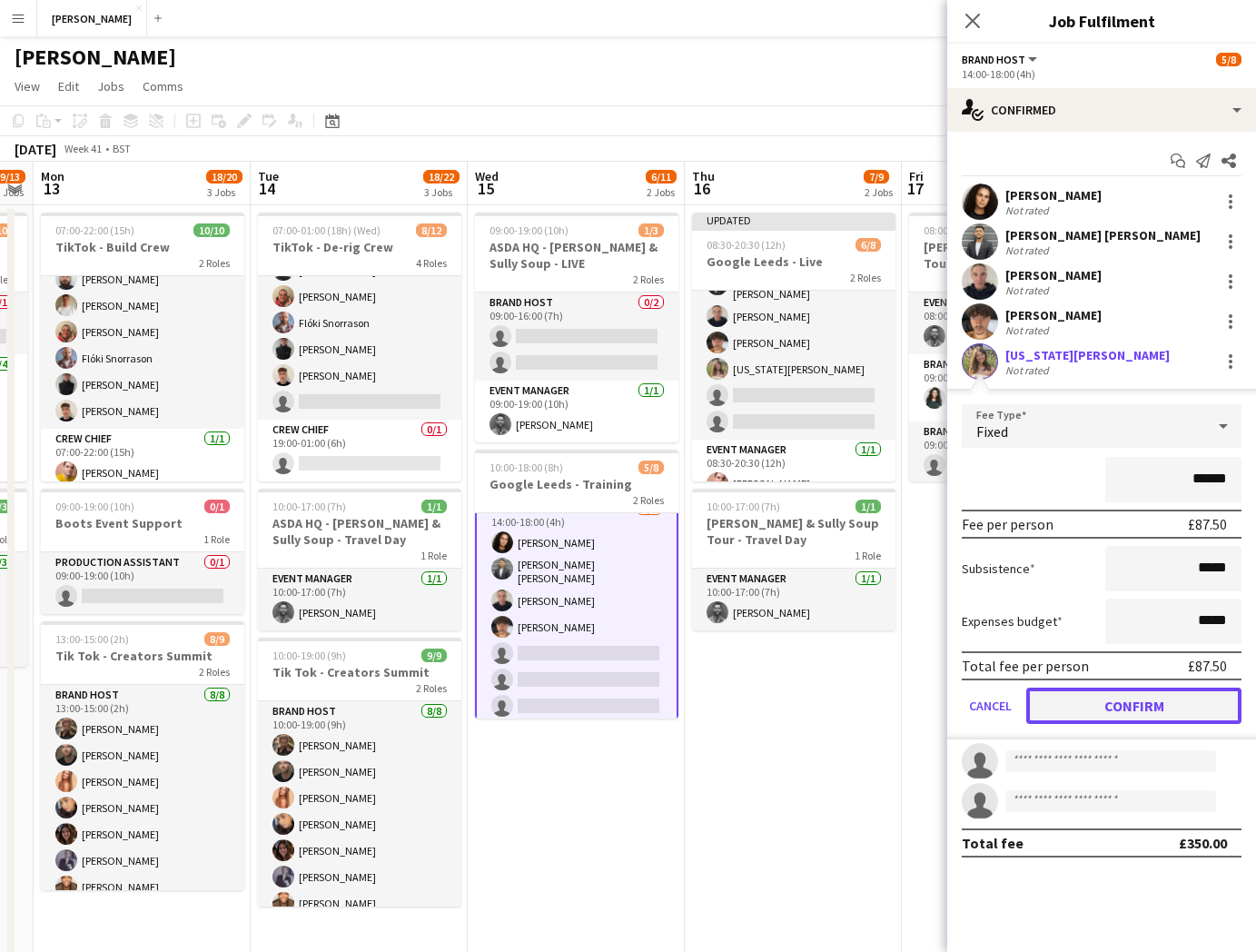
click at [1127, 712] on button "Confirm" at bounding box center [1133, 705] width 215 height 36
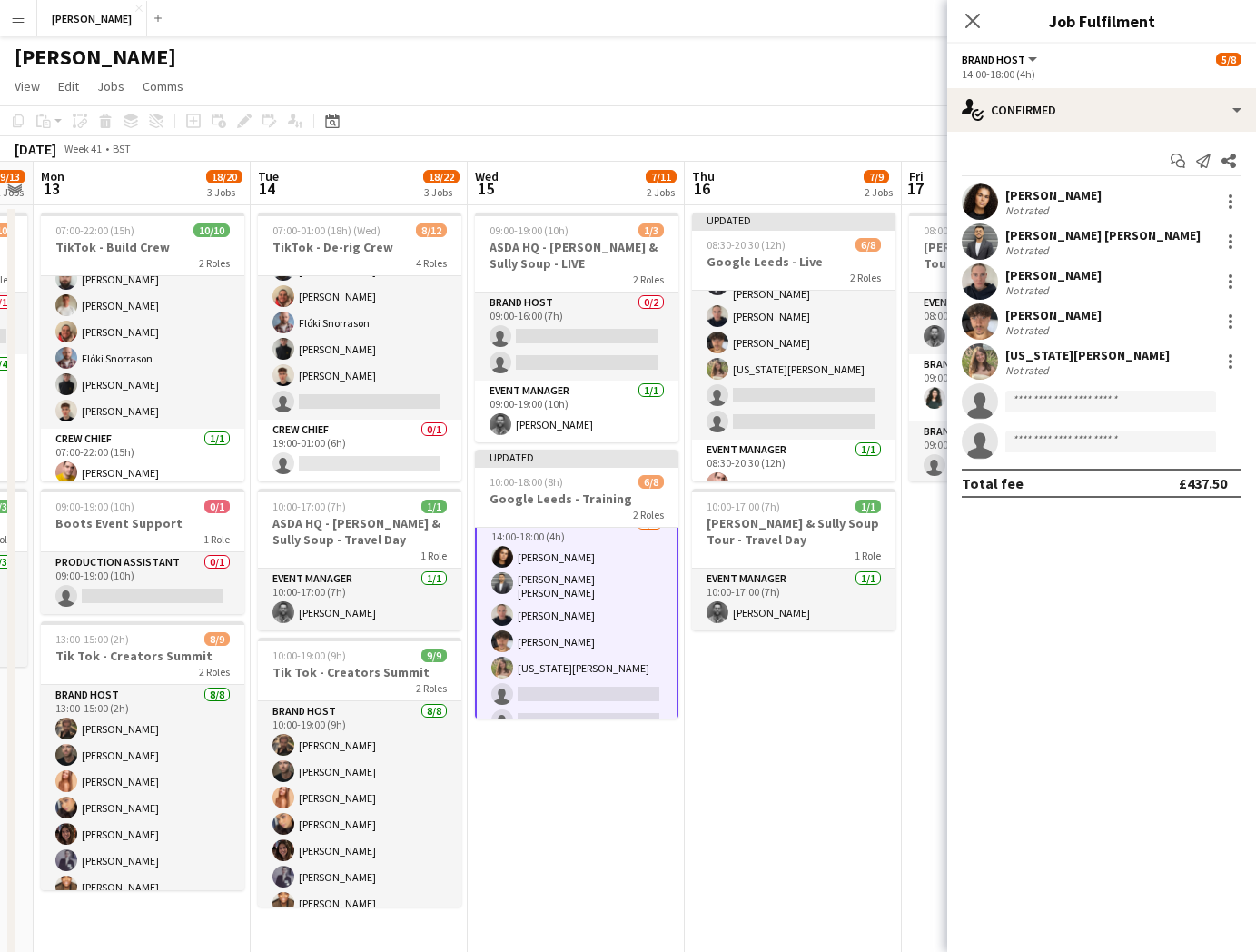
click at [821, 728] on app-date-cell "Updated 08:30-20:30 (12h) 6/8 Google Leeds - Live 2 Roles Brand Host 5/7 08:30-…" at bounding box center [793, 627] width 217 height 843
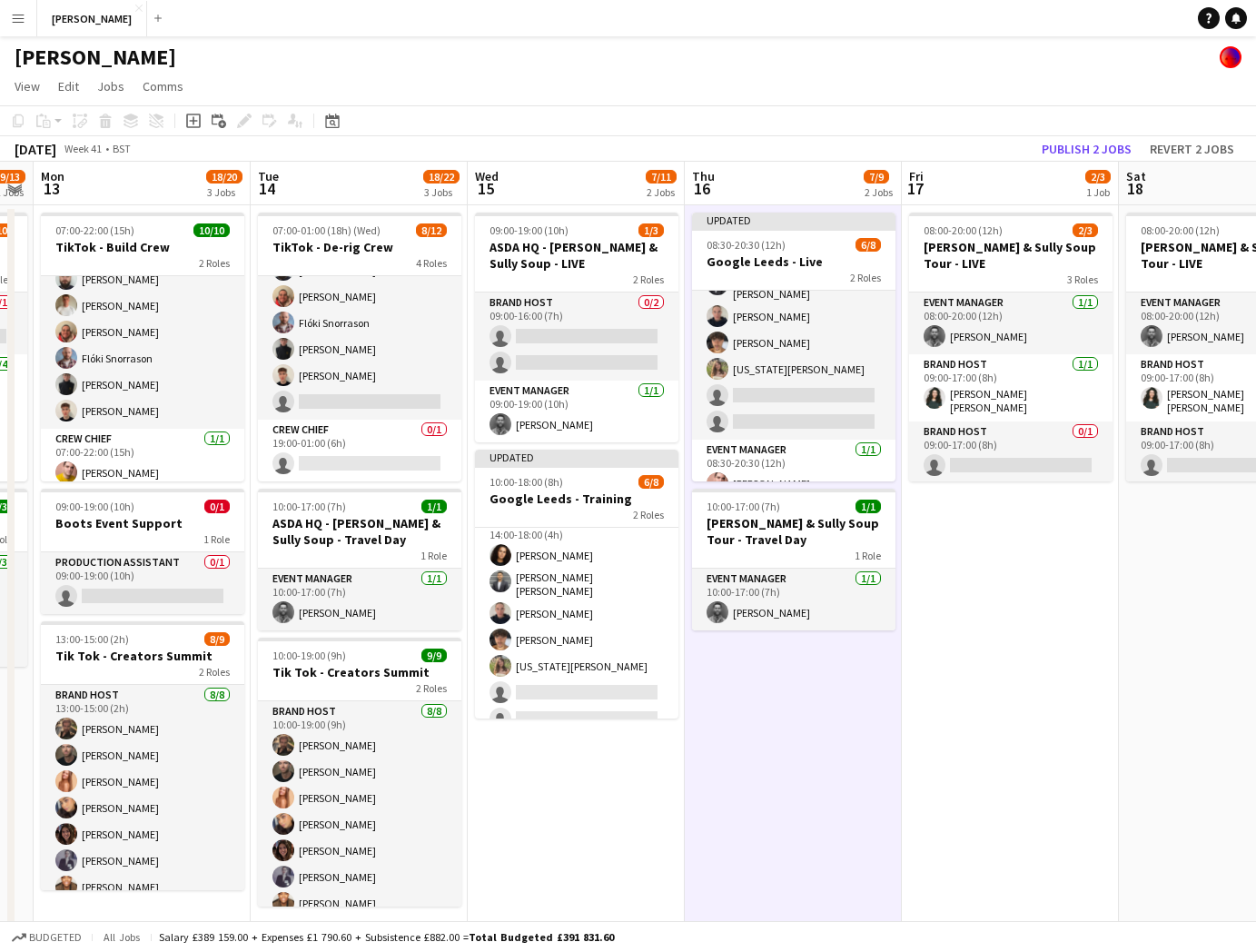
scroll to position [76, 0]
click at [1018, 544] on app-date-cell "08:00-20:00 (12h) 2/3 Cully & Sully Soup Tour - LIVE 3 Roles Event Manager 1/1 …" at bounding box center [1009, 627] width 217 height 843
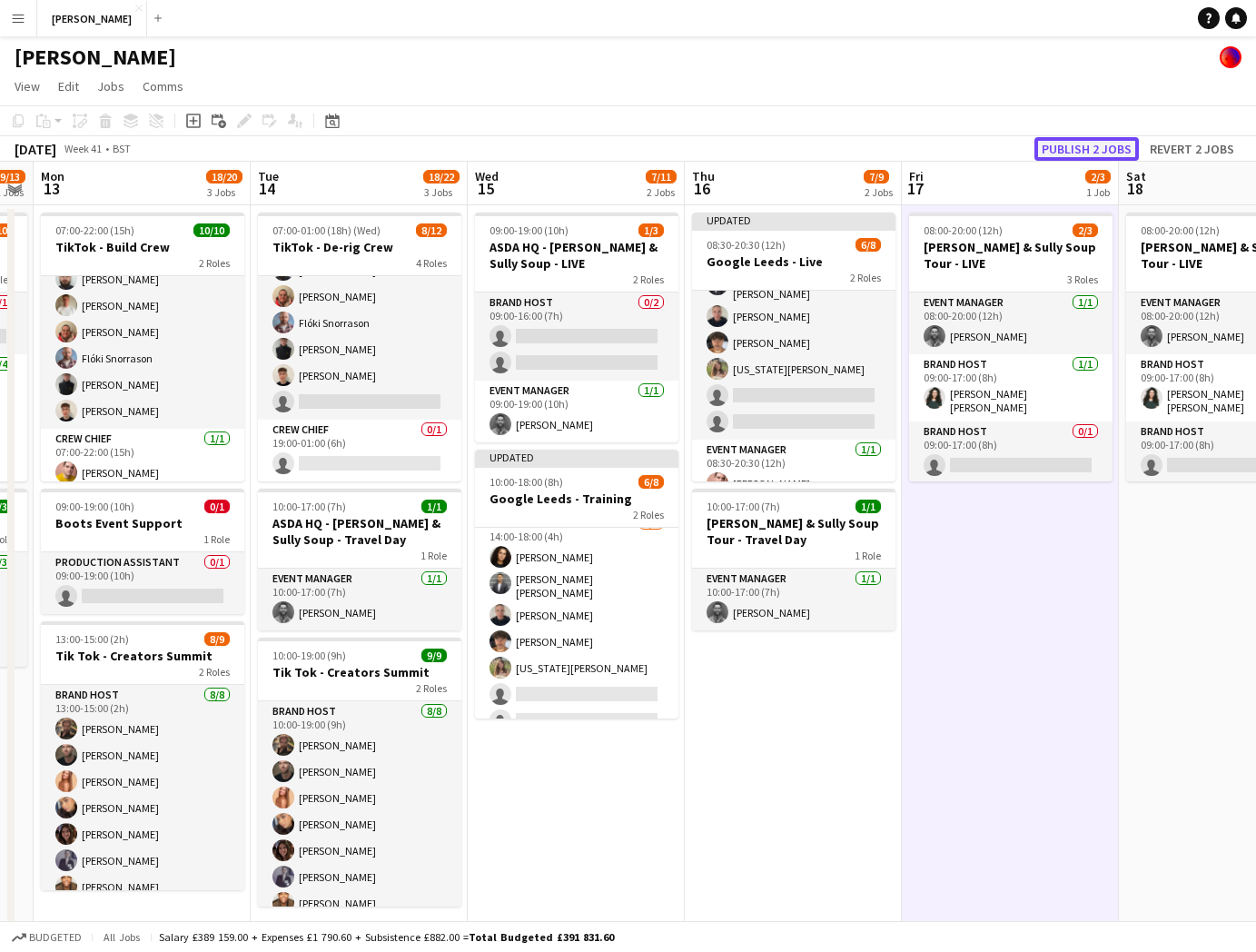
click at [1101, 152] on button "Publish 2 jobs" at bounding box center [1087, 148] width 104 height 23
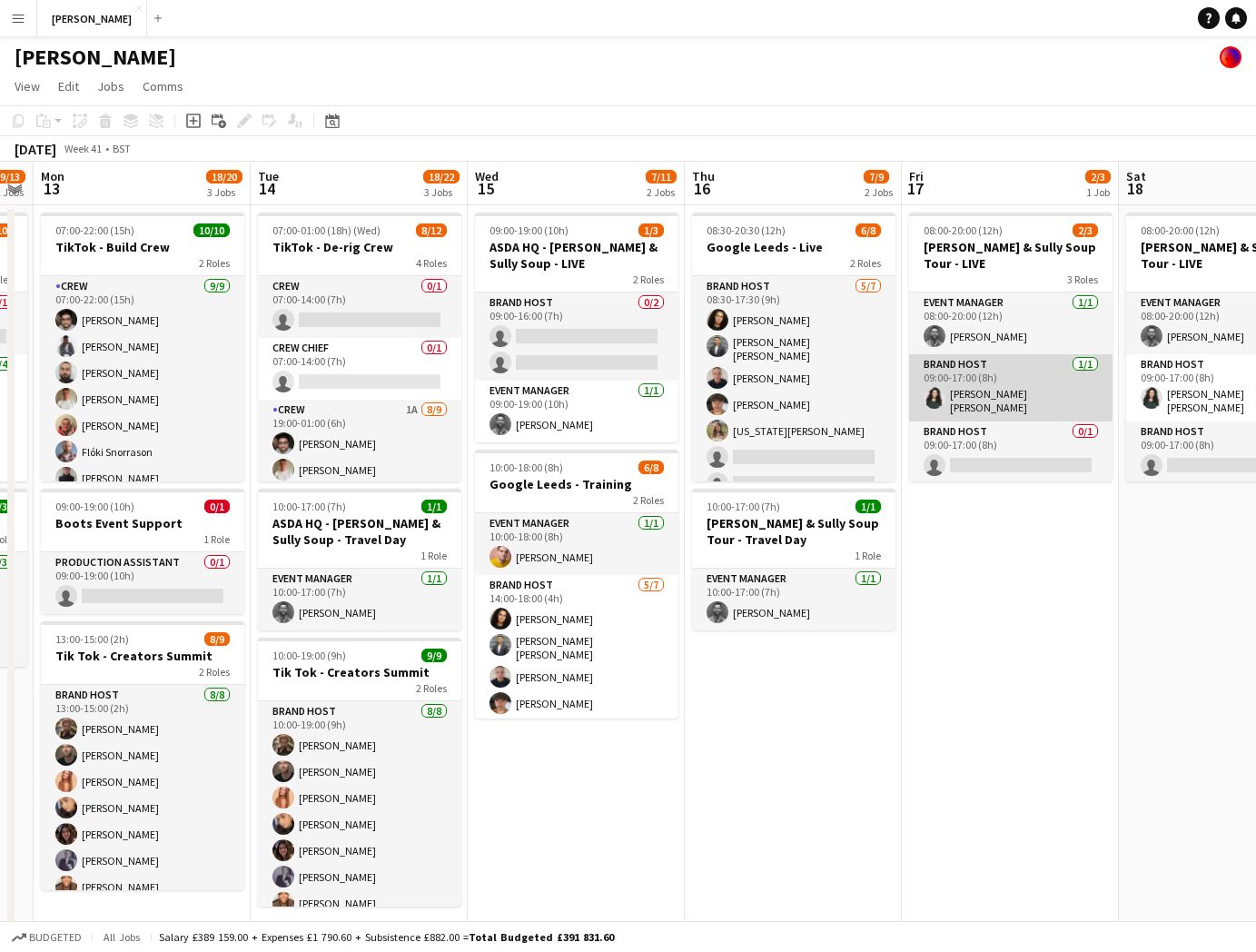
click at [1051, 355] on app-card-role "Brand Host 1/1 09:00-17:00 (8h) Raquel Luiza Cassini de Oliveira" at bounding box center [1010, 388] width 204 height 67
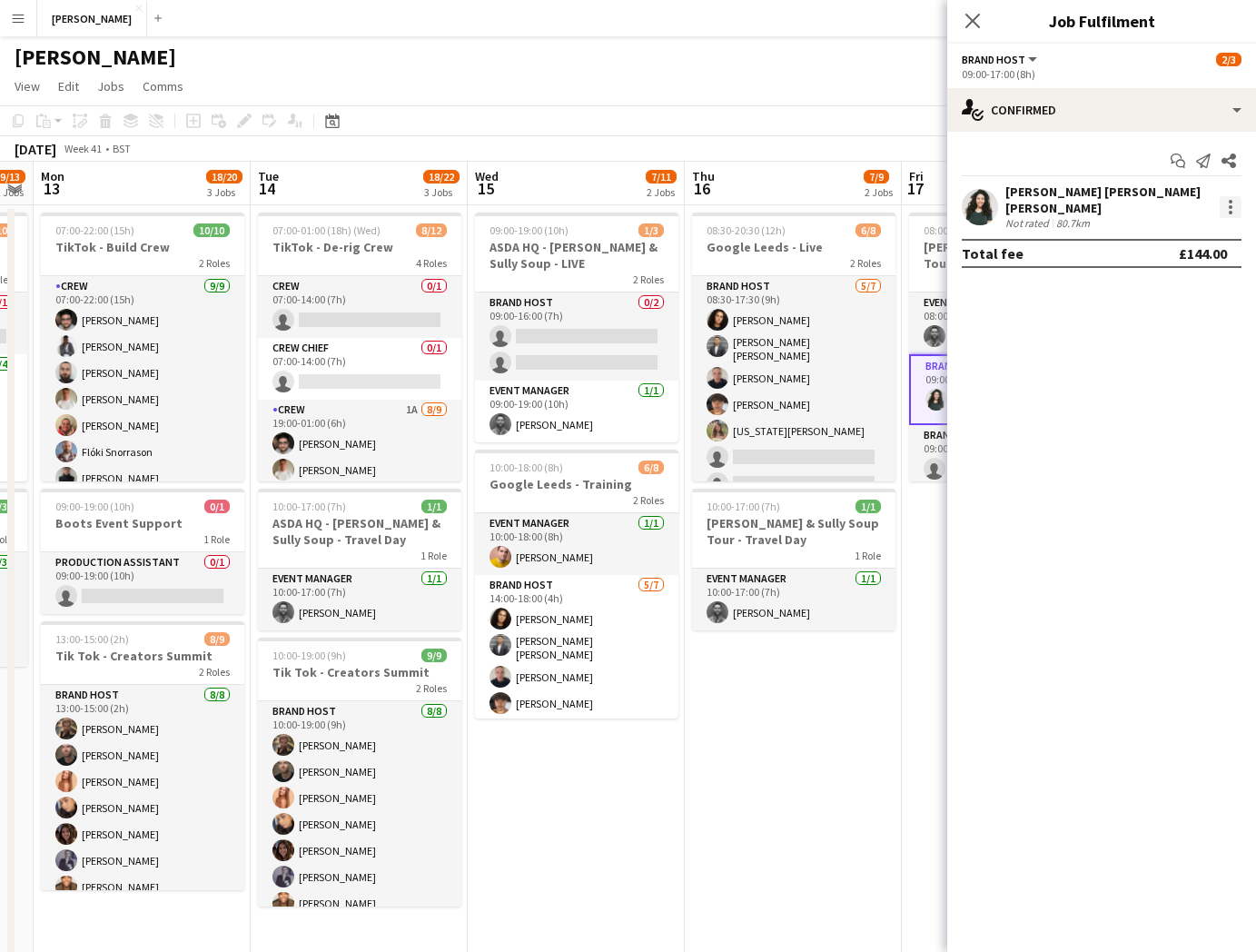
click at [1233, 196] on div at bounding box center [1230, 207] width 21 height 21
click at [1173, 235] on span "Edit fee" at bounding box center [1170, 235] width 113 height 17
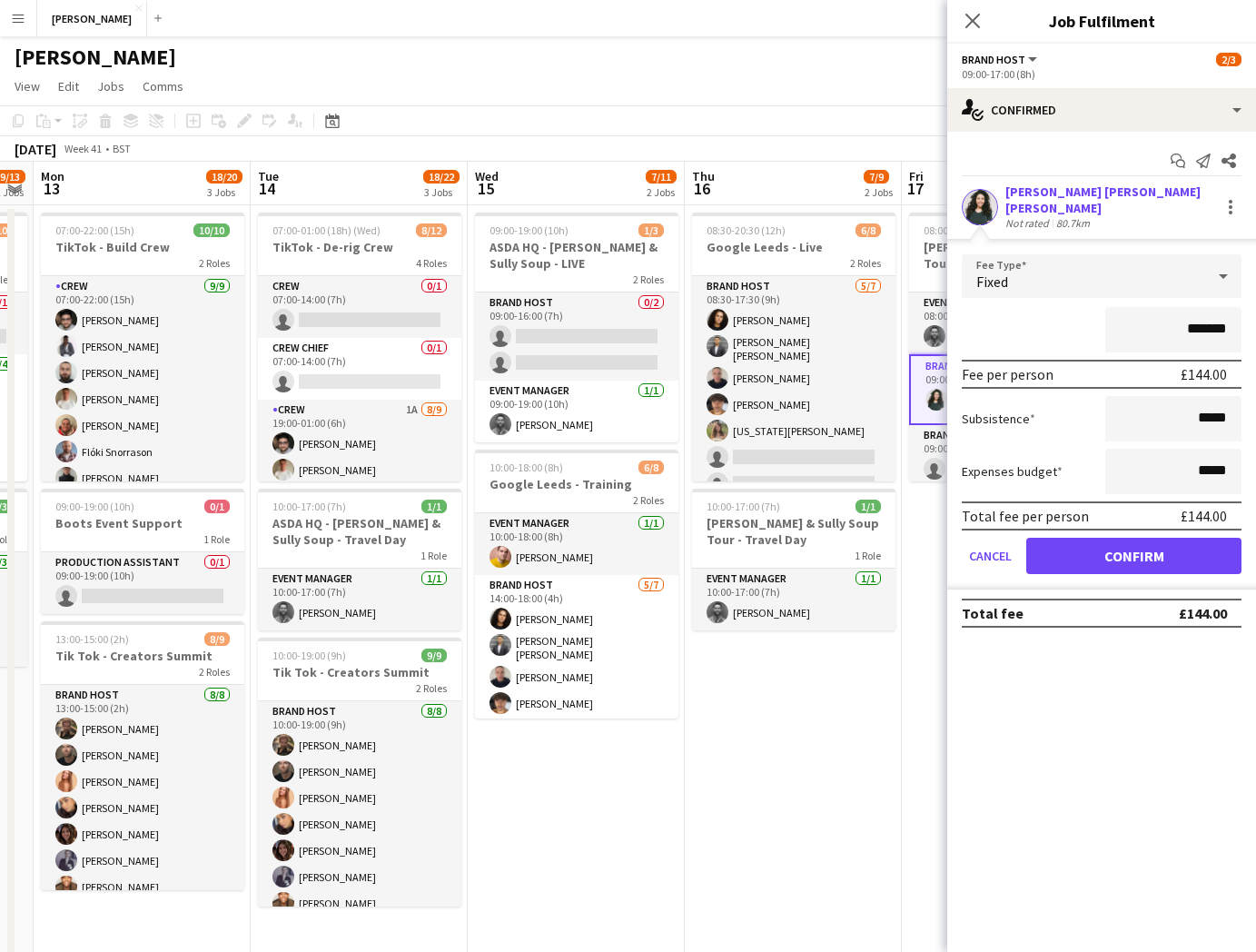
click at [1201, 319] on input "*******" at bounding box center [1173, 329] width 136 height 46
type input "*******"
click at [1142, 546] on button "Confirm" at bounding box center [1133, 556] width 215 height 36
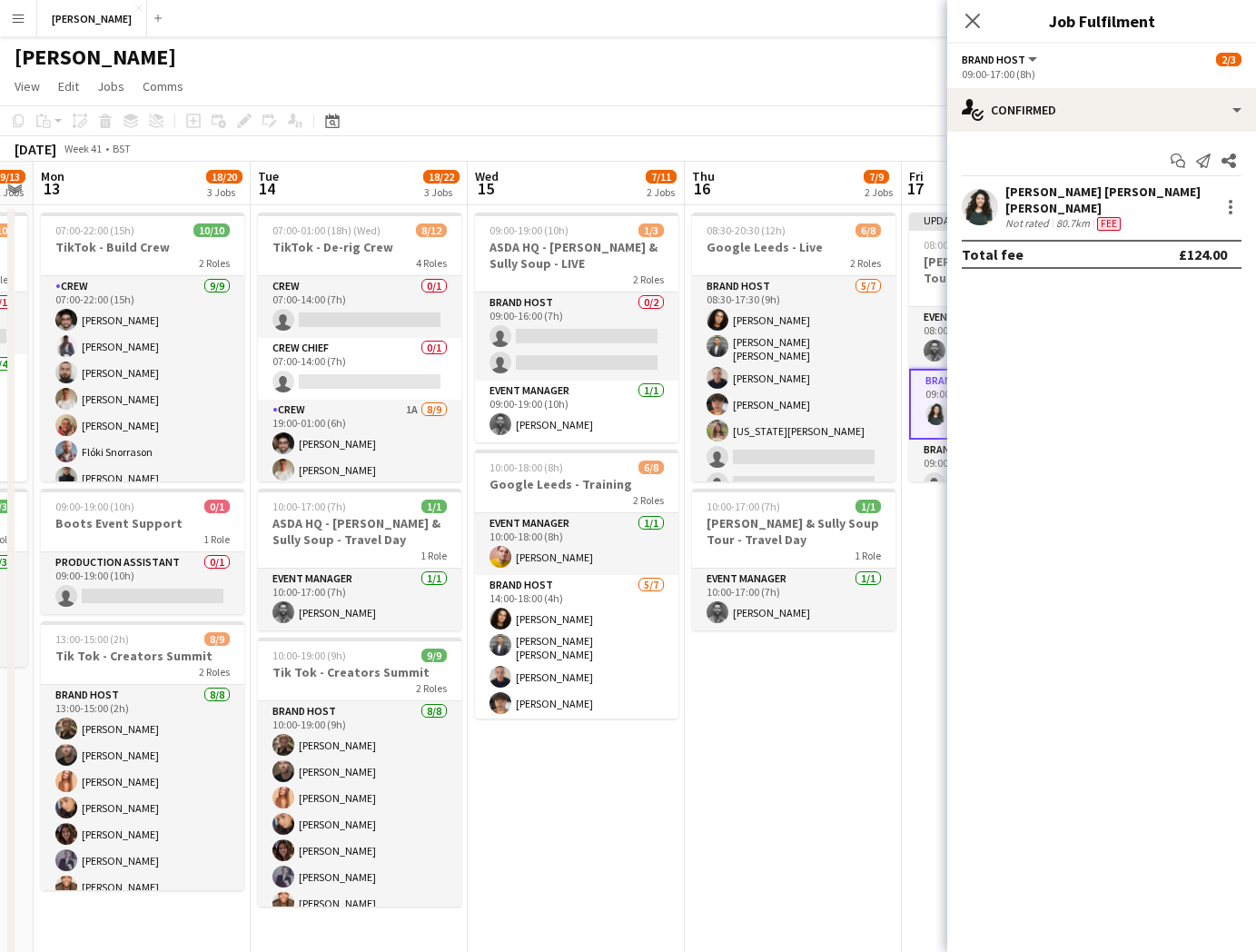
click at [914, 541] on app-date-cell "Updated 08:00-20:00 (12h) 2/3 Cully & Sully Soup Tour - LIVE 3 Roles Event Mana…" at bounding box center [1009, 592] width 217 height 773
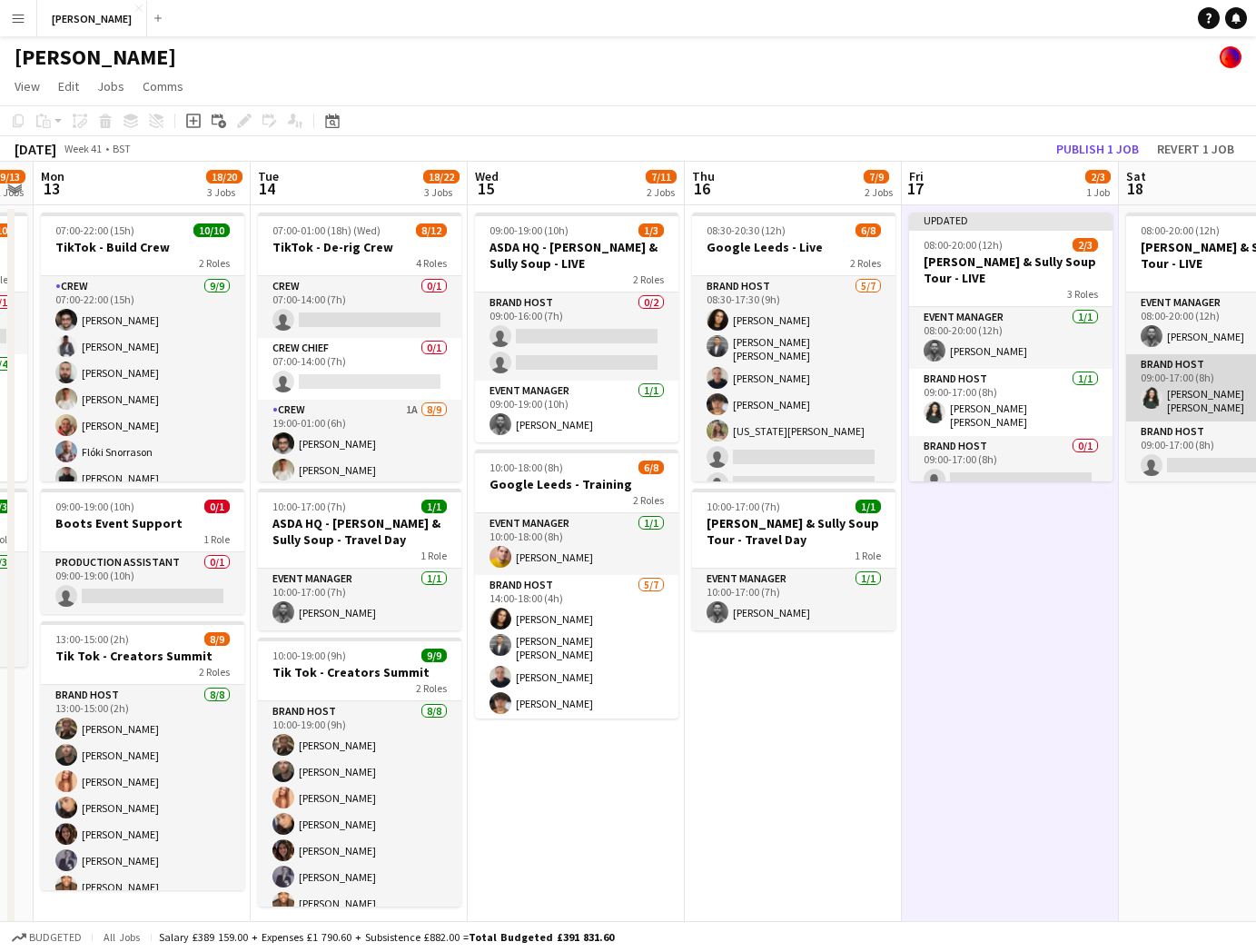
click at [1221, 377] on app-card-role "Brand Host 1/1 09:00-17:00 (8h) Raquel Luiza Cassini de Oliveira" at bounding box center [1227, 388] width 204 height 67
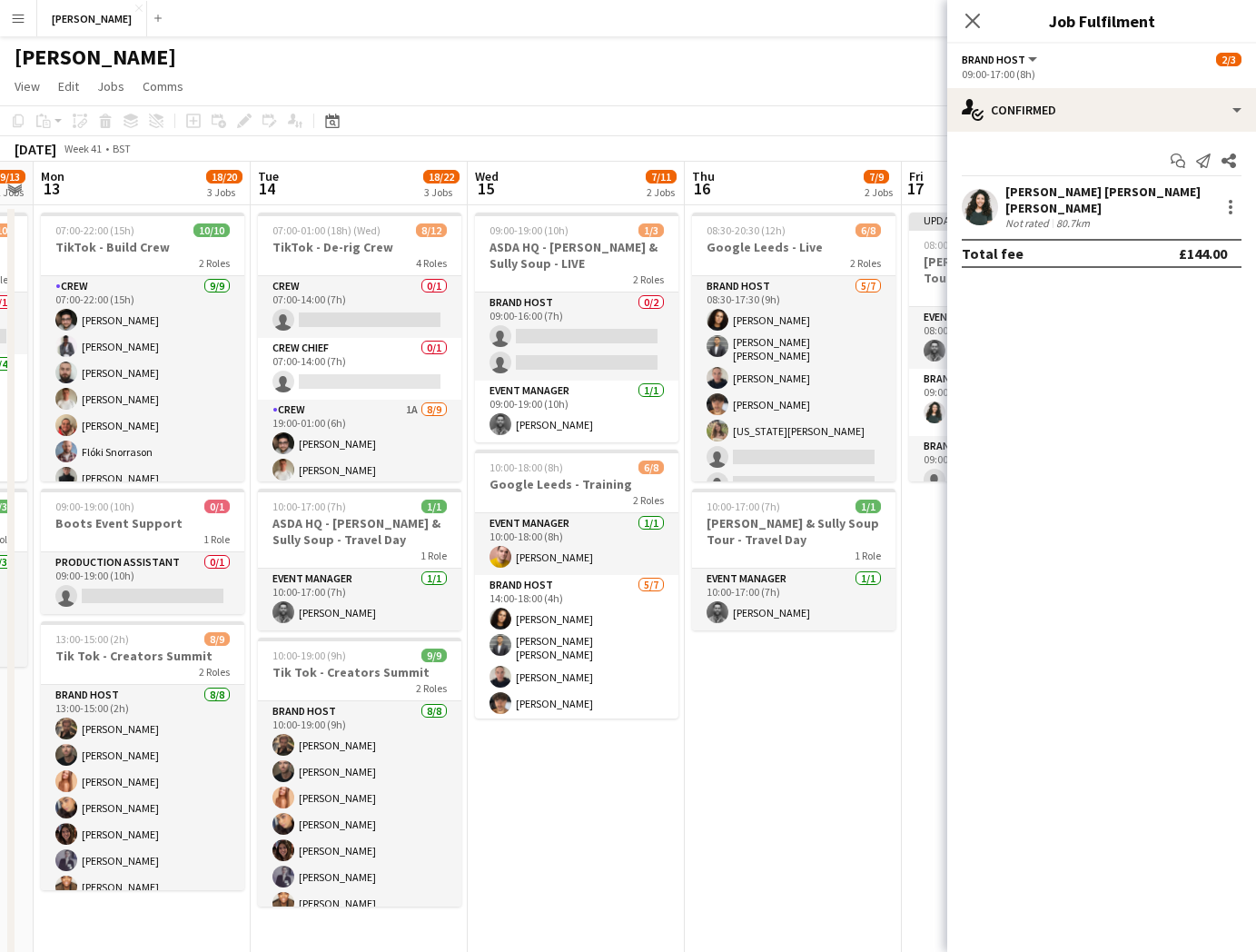
click at [1200, 245] on div "£144.00" at bounding box center [1203, 254] width 48 height 19
click at [1226, 189] on div "Raquel Luiza Cassini de Oliveira Not rated 80.7km" at bounding box center [1102, 207] width 309 height 47
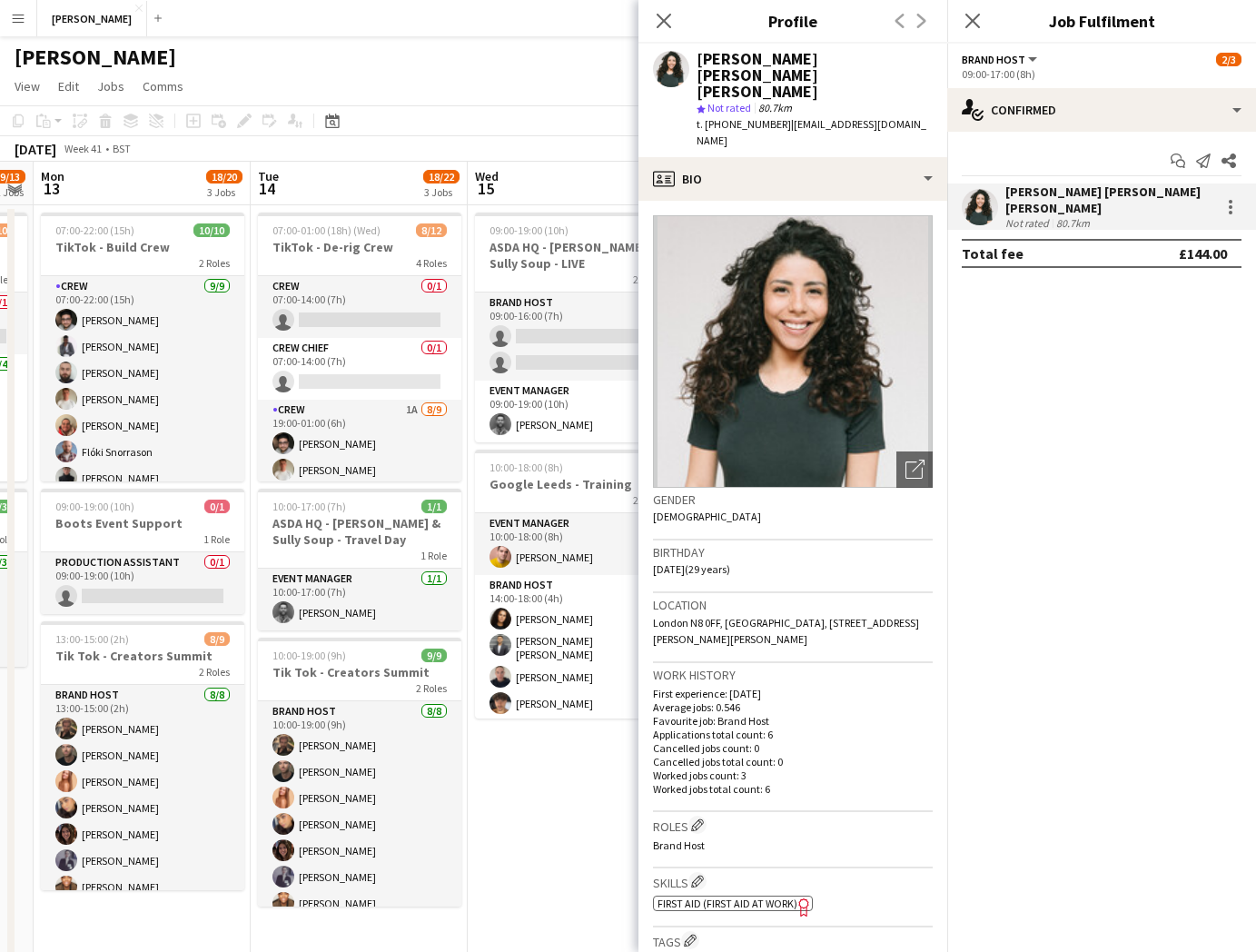
click at [1165, 195] on div "[PERSON_NAME] [PERSON_NAME] [PERSON_NAME]" at bounding box center [1109, 199] width 207 height 33
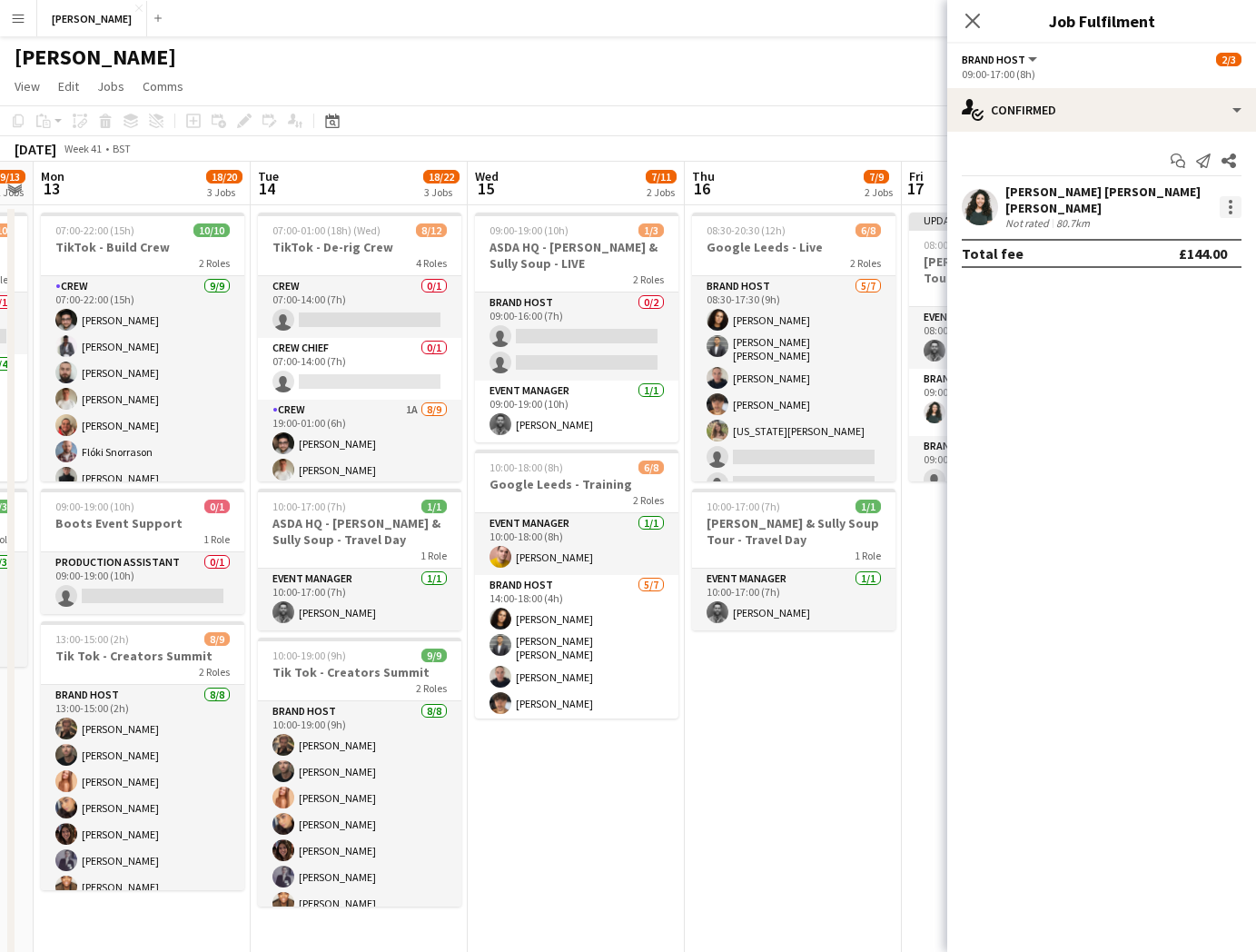
click at [1232, 200] on div at bounding box center [1231, 202] width 4 height 4
click at [1161, 239] on span "Edit fee" at bounding box center [1139, 235] width 49 height 16
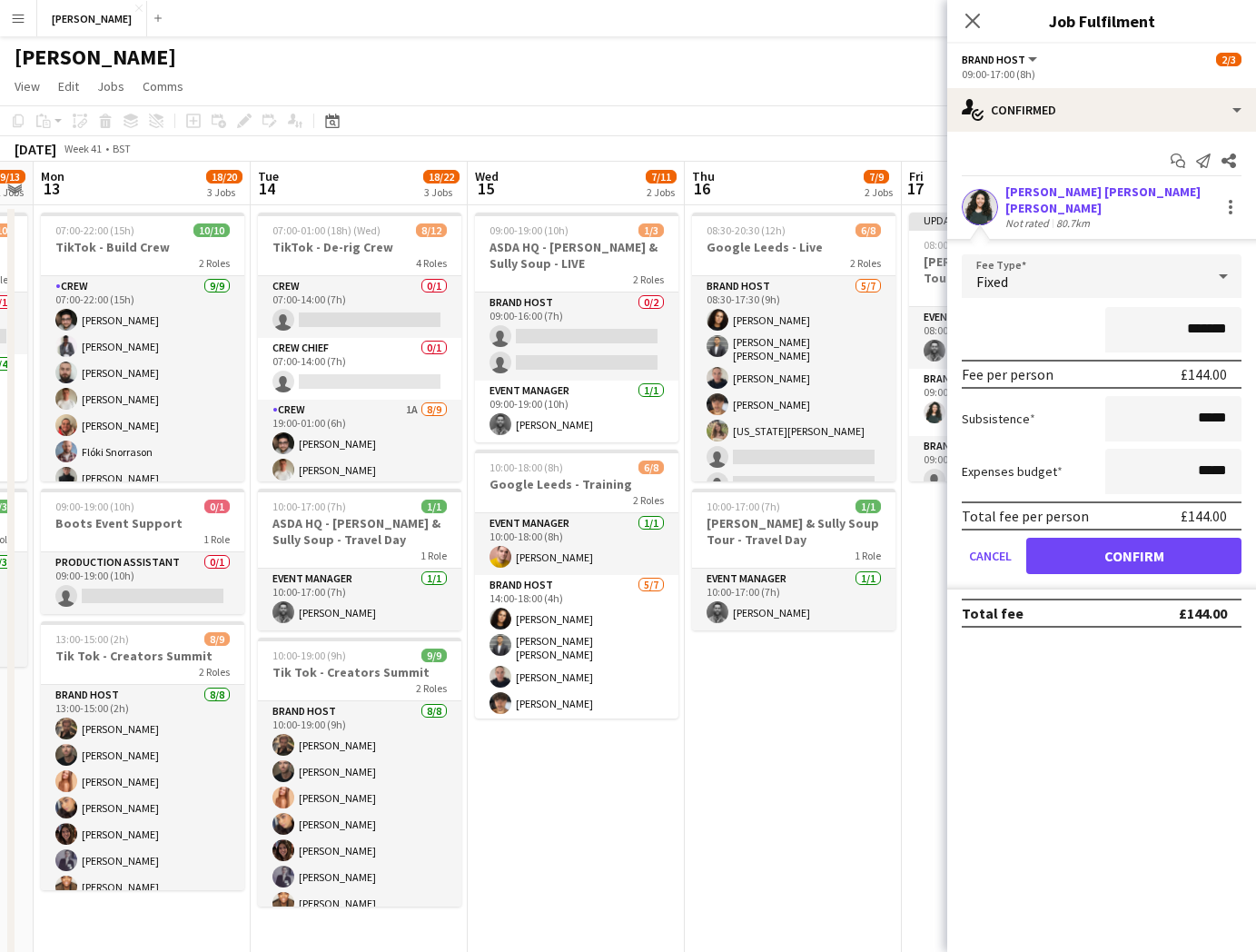
click at [1202, 322] on input "*******" at bounding box center [1173, 329] width 136 height 46
type input "*******"
click at [1166, 538] on button "Confirm" at bounding box center [1133, 556] width 215 height 36
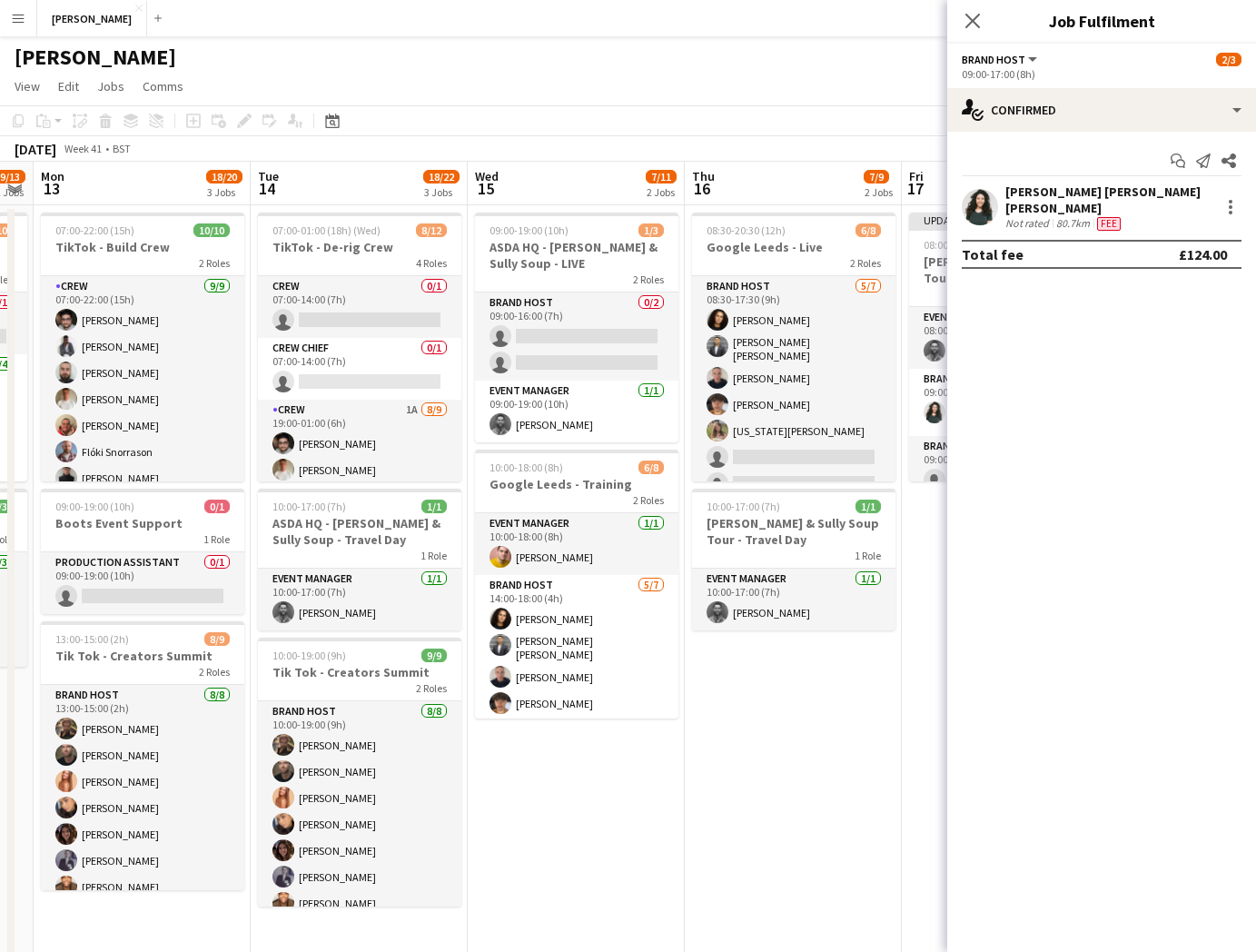
click at [926, 597] on app-date-cell "Updated 08:00-20:00 (12h) 2/3 Cully & Sully Soup Tour - LIVE 3 Roles Event Mana…" at bounding box center [1009, 592] width 217 height 773
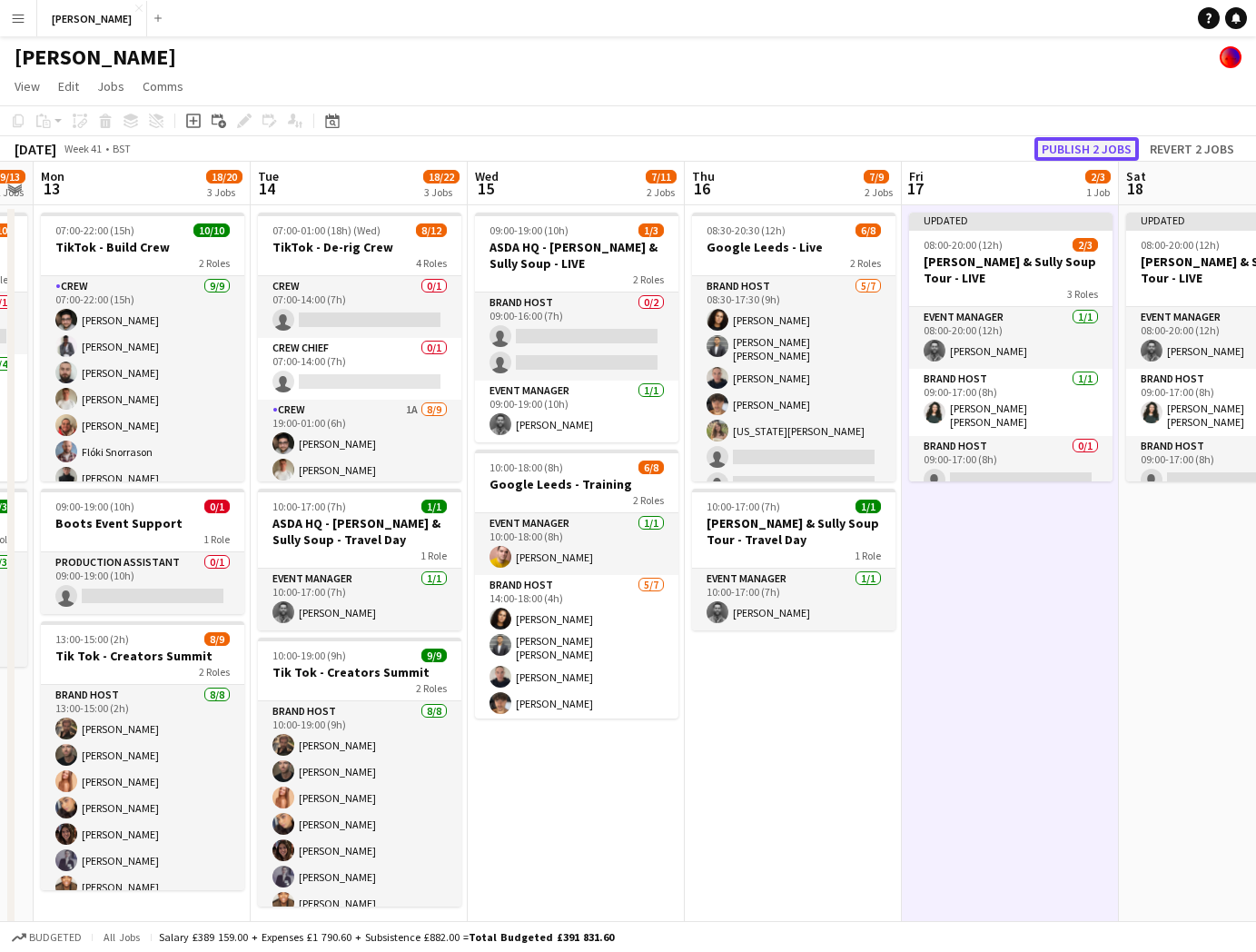
click at [1080, 152] on button "Publish 2 jobs" at bounding box center [1087, 148] width 104 height 23
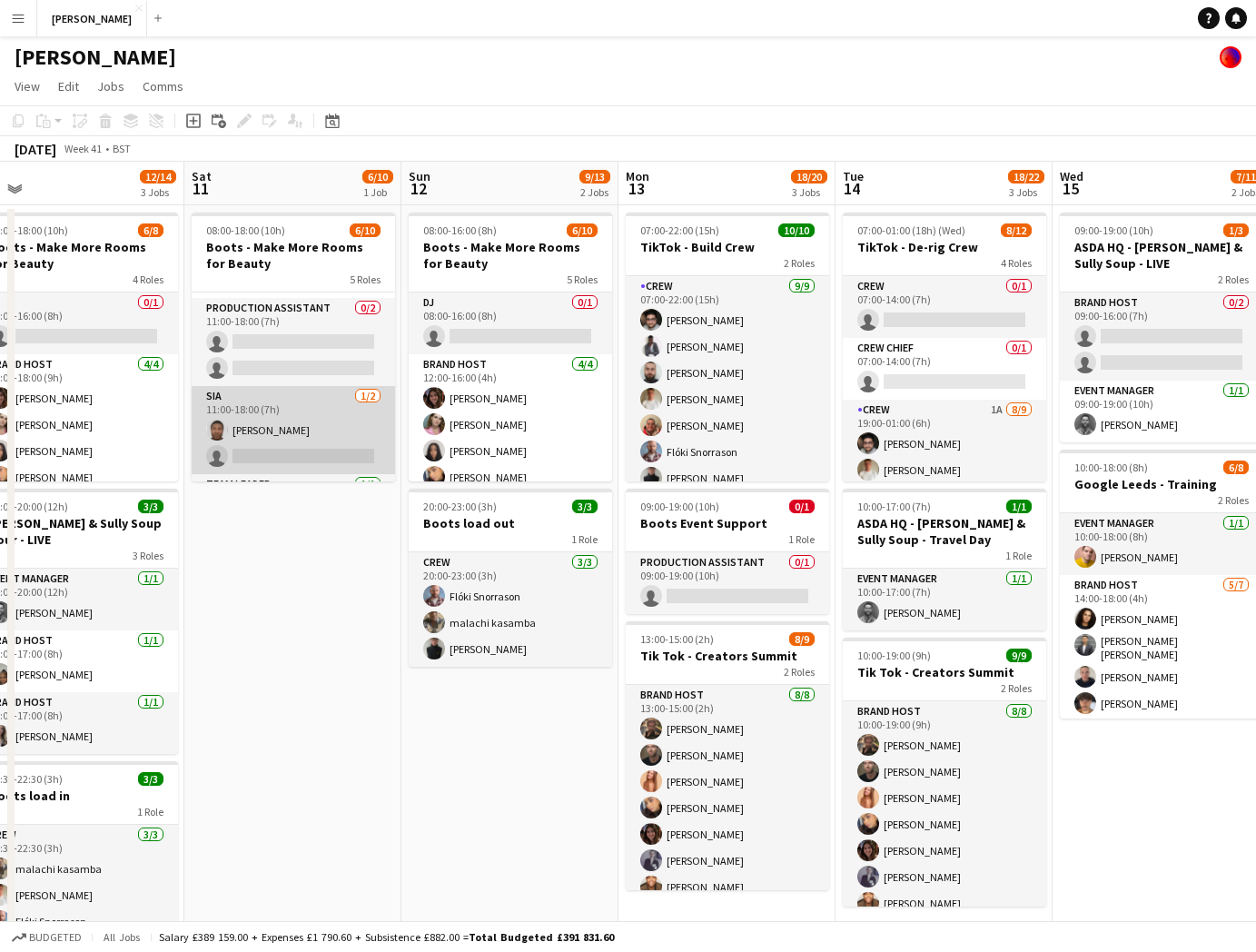
scroll to position [192, 0]
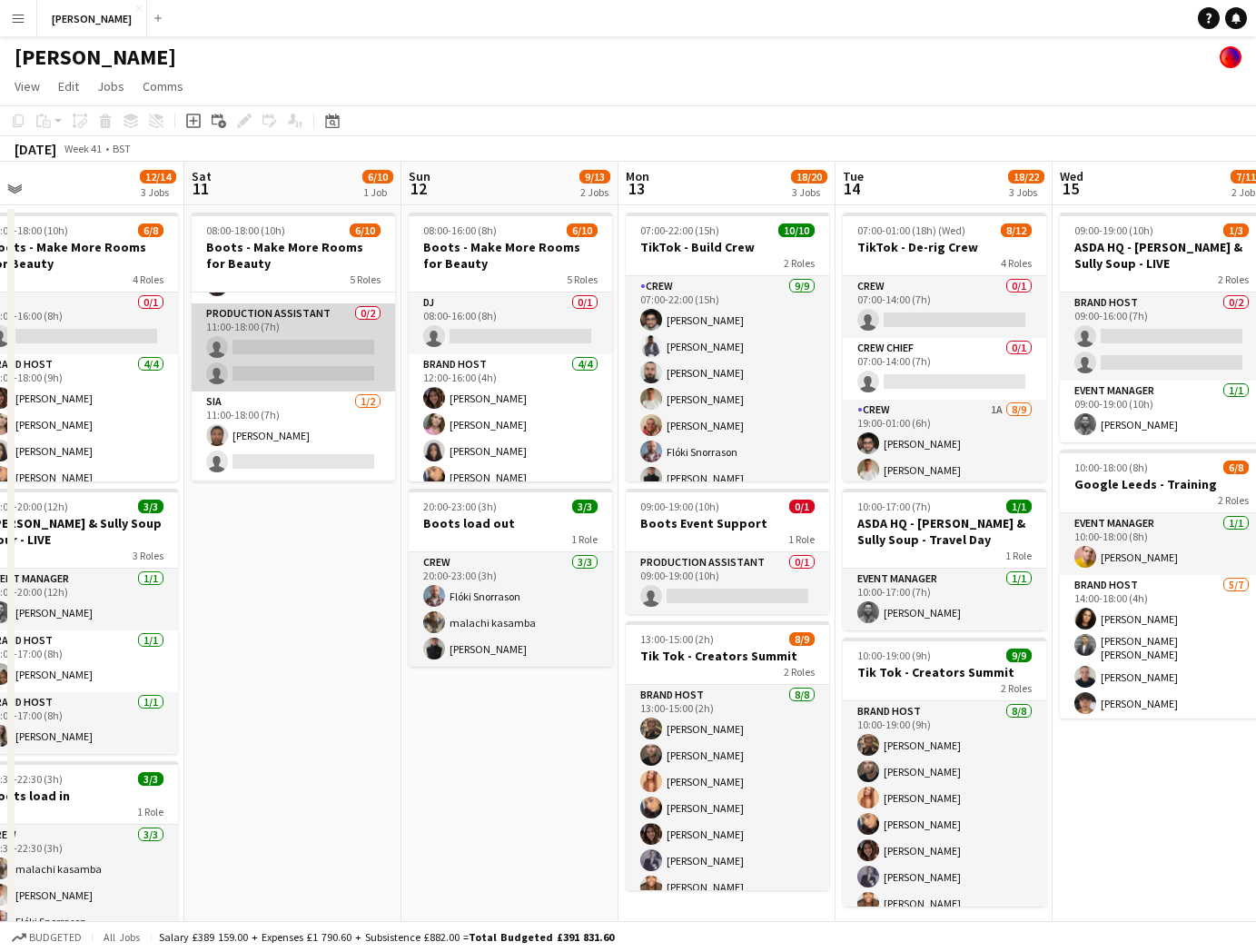
click at [311, 337] on app-card-role "Production Assistant 0/2 11:00-18:00 (7h) single-neutral-actions single-neutral…" at bounding box center [293, 347] width 204 height 88
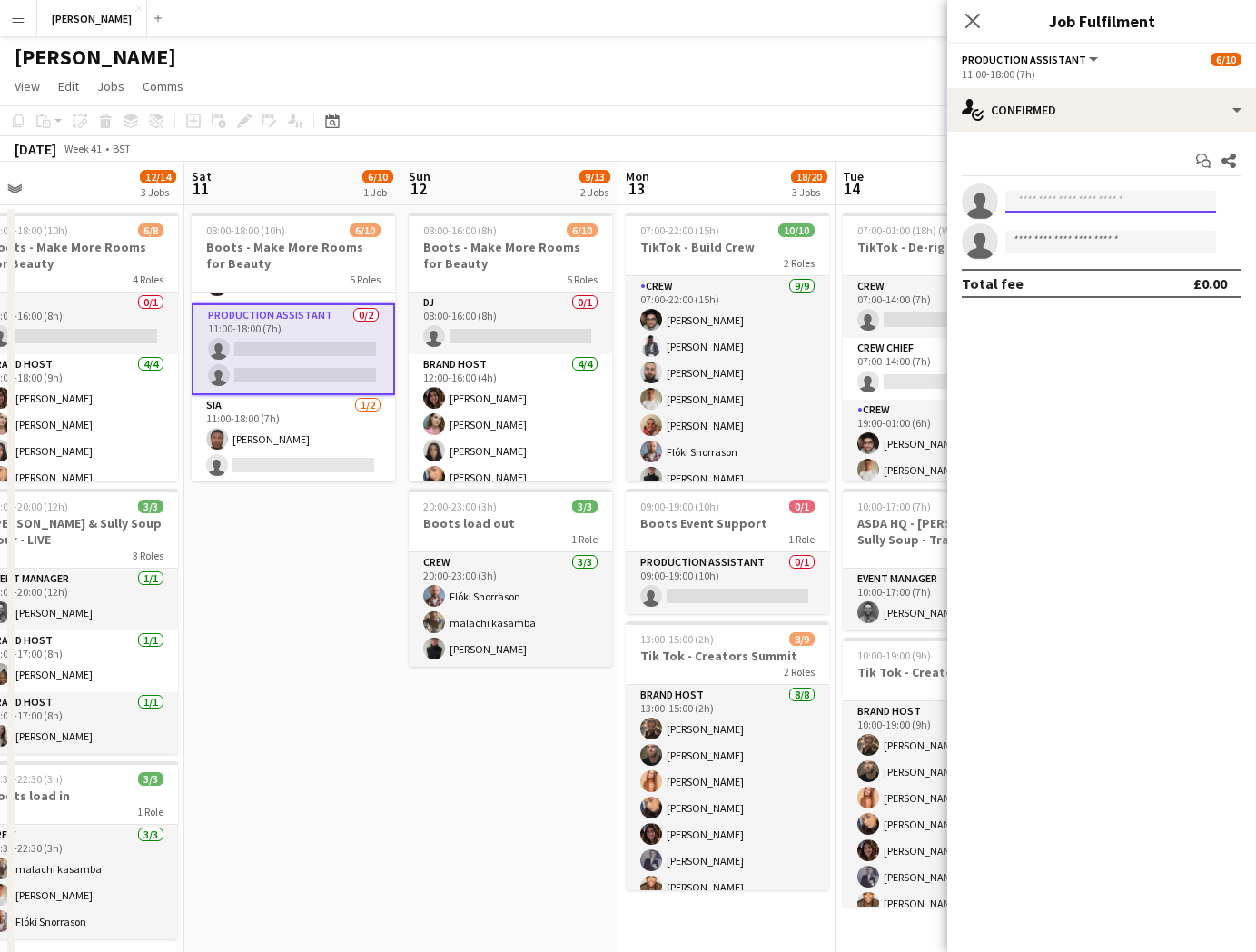
click at [1088, 199] on input at bounding box center [1111, 201] width 210 height 21
type input "*****"
click at [1075, 224] on span "Tobin James" at bounding box center [1072, 227] width 104 height 16
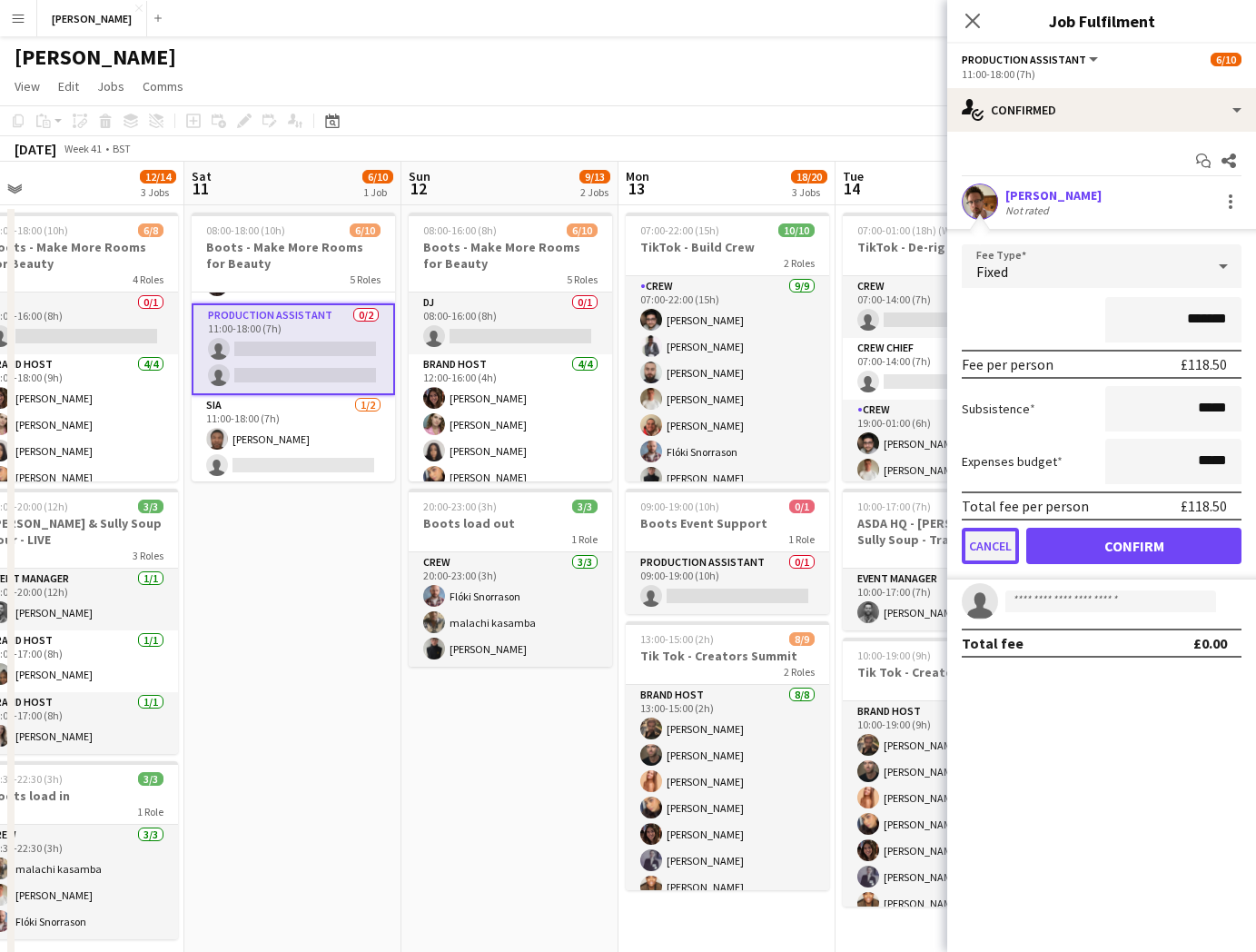
click at [981, 558] on button "Cancel" at bounding box center [990, 545] width 57 height 36
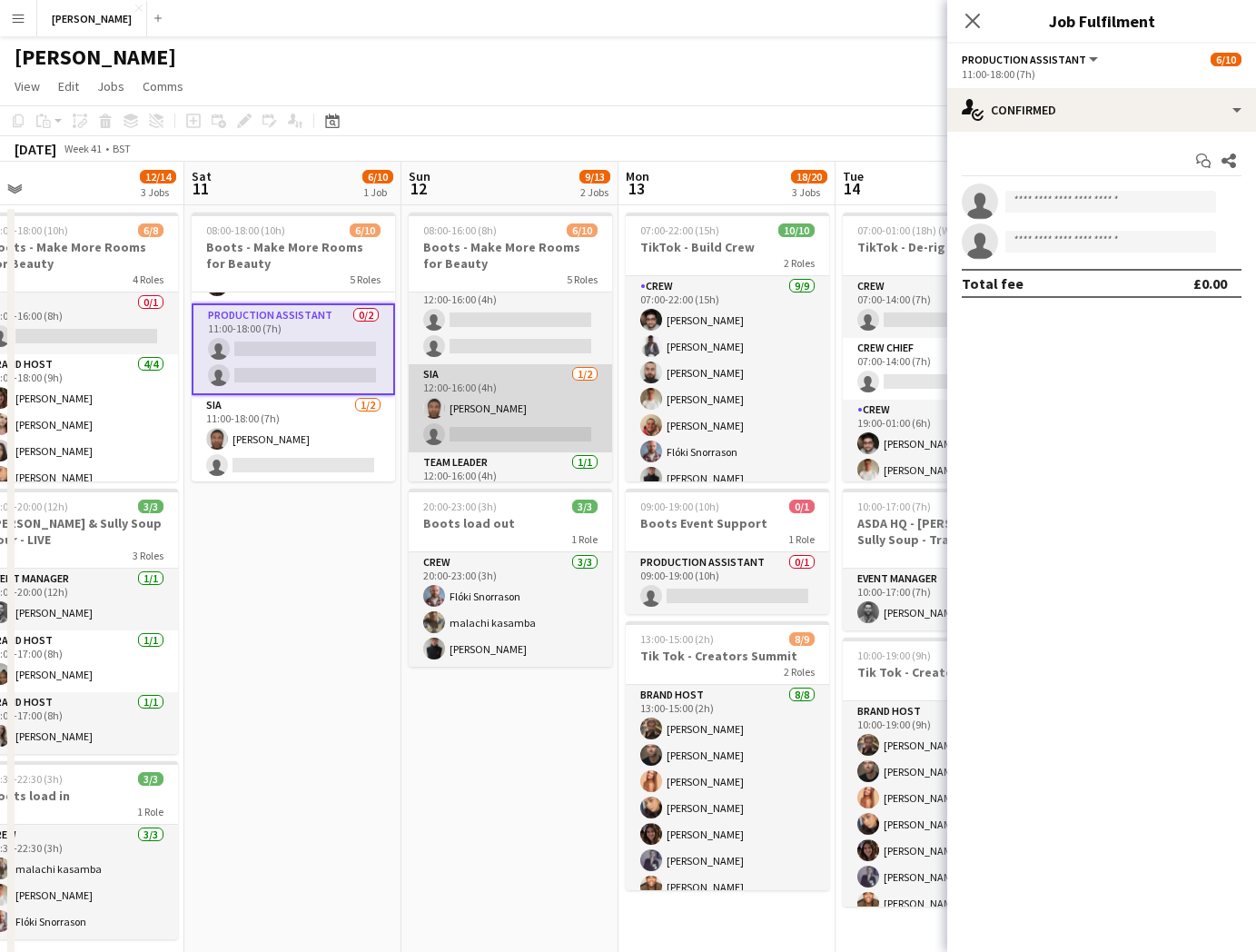
scroll to position [208, 0]
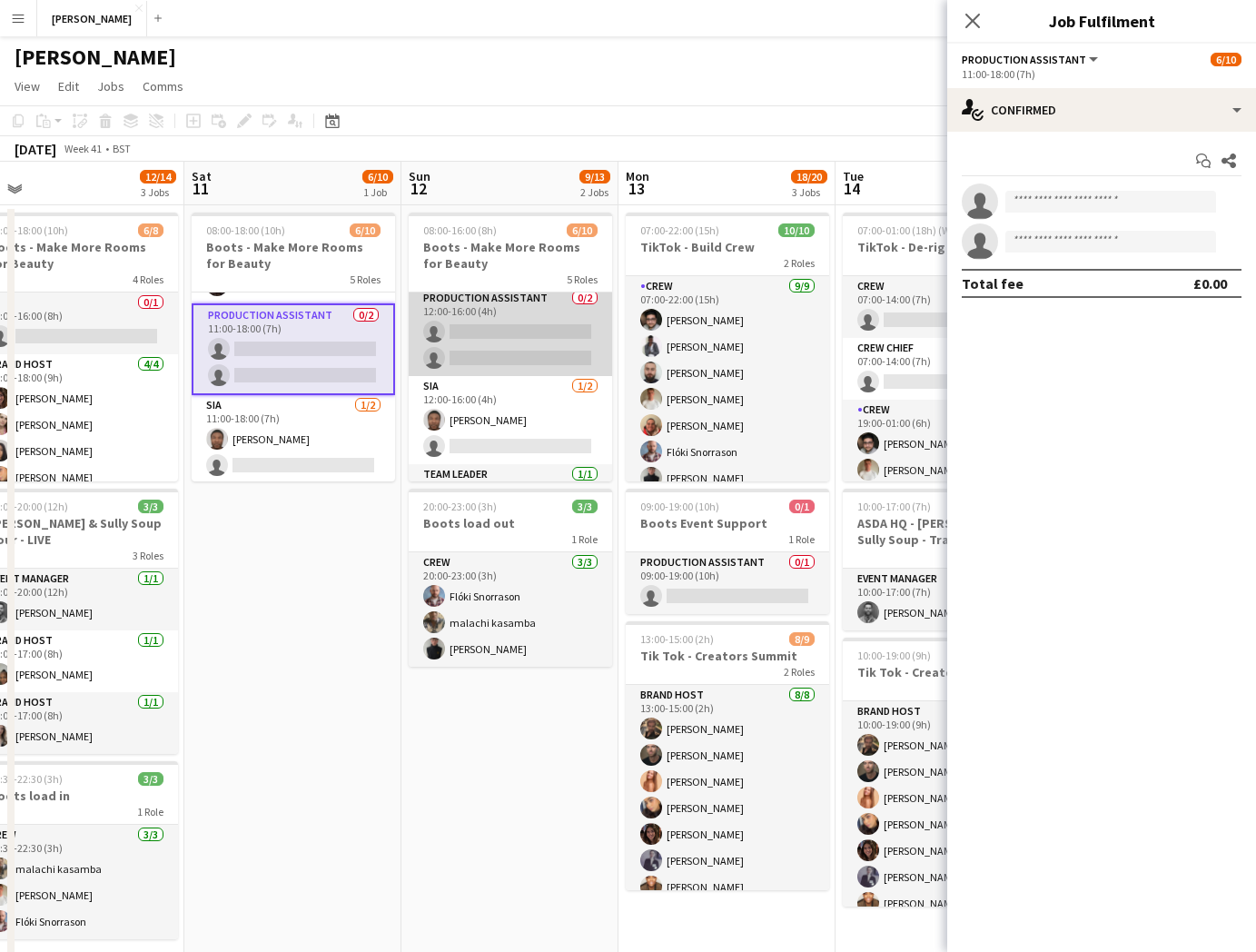
click at [511, 328] on app-card-role "Production Assistant 0/2 12:00-16:00 (4h) single-neutral-actions single-neutral…" at bounding box center [510, 331] width 204 height 88
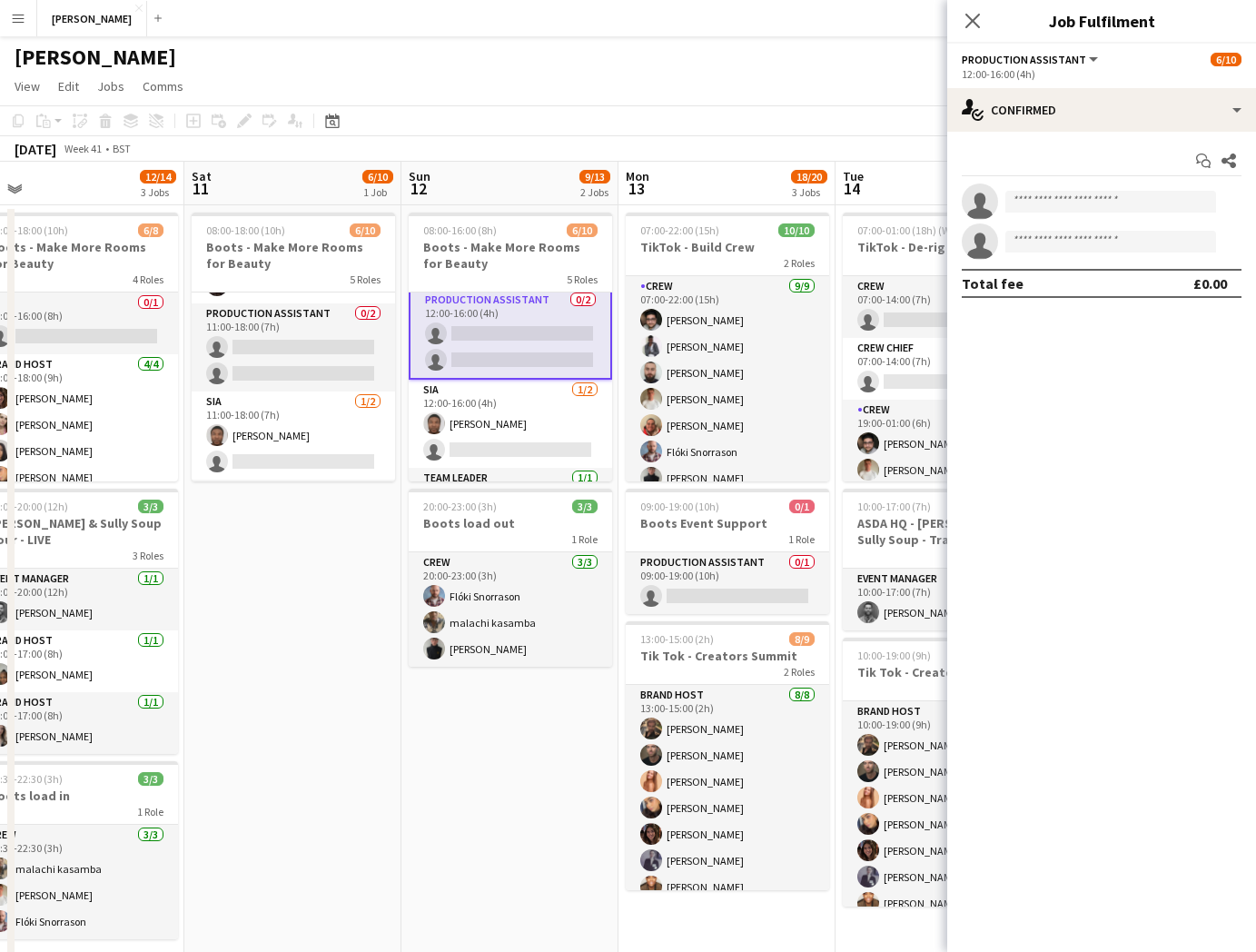
scroll to position [209, 0]
click at [1055, 191] on input at bounding box center [1111, 201] width 210 height 21
type input "*****"
click at [1053, 221] on span "Tobin James" at bounding box center [1072, 227] width 104 height 16
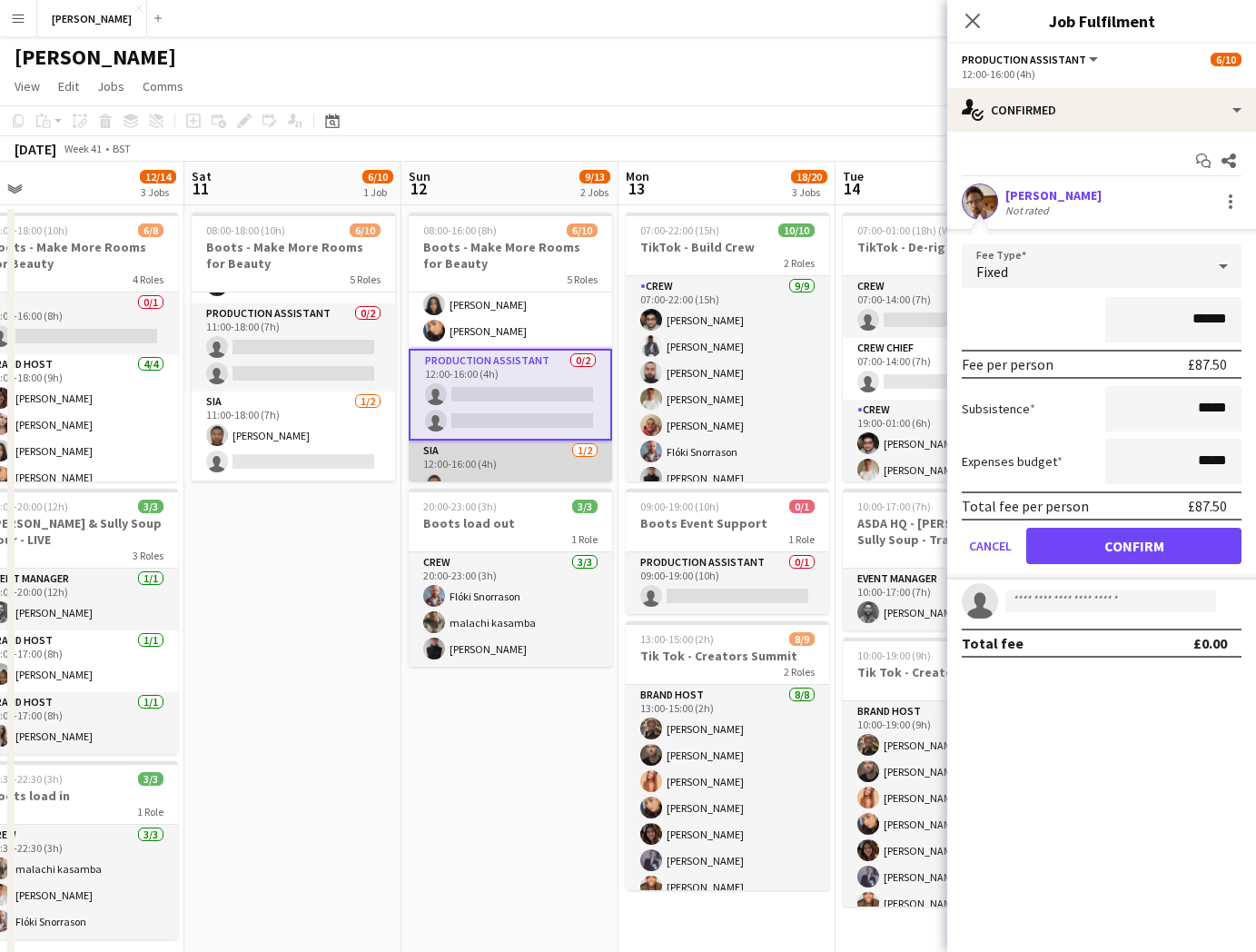
scroll to position [87, 0]
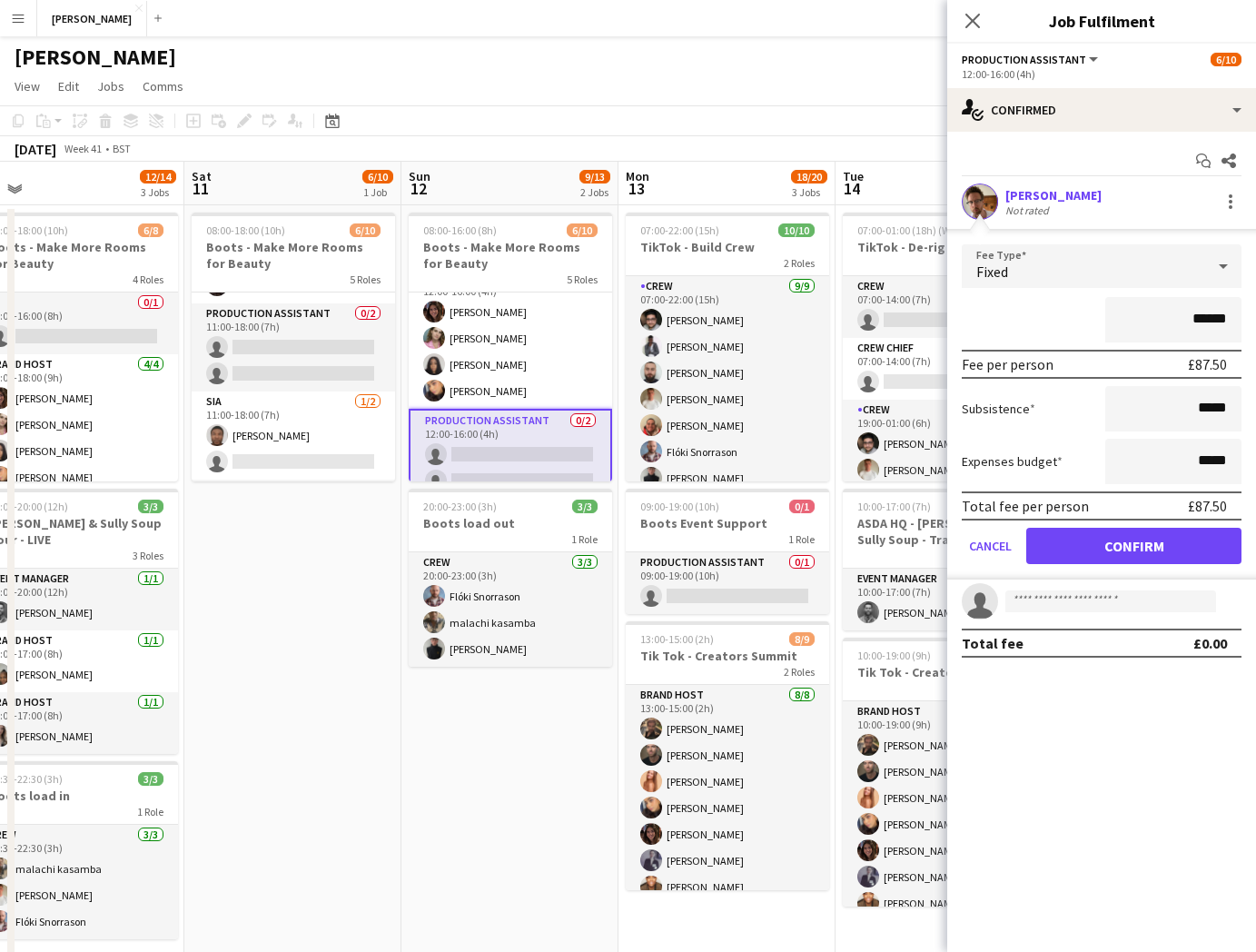
click at [494, 449] on app-card-role "Production Assistant 0/2 12:00-16:00 (4h) single-neutral-actions single-neutral…" at bounding box center [510, 454] width 204 height 92
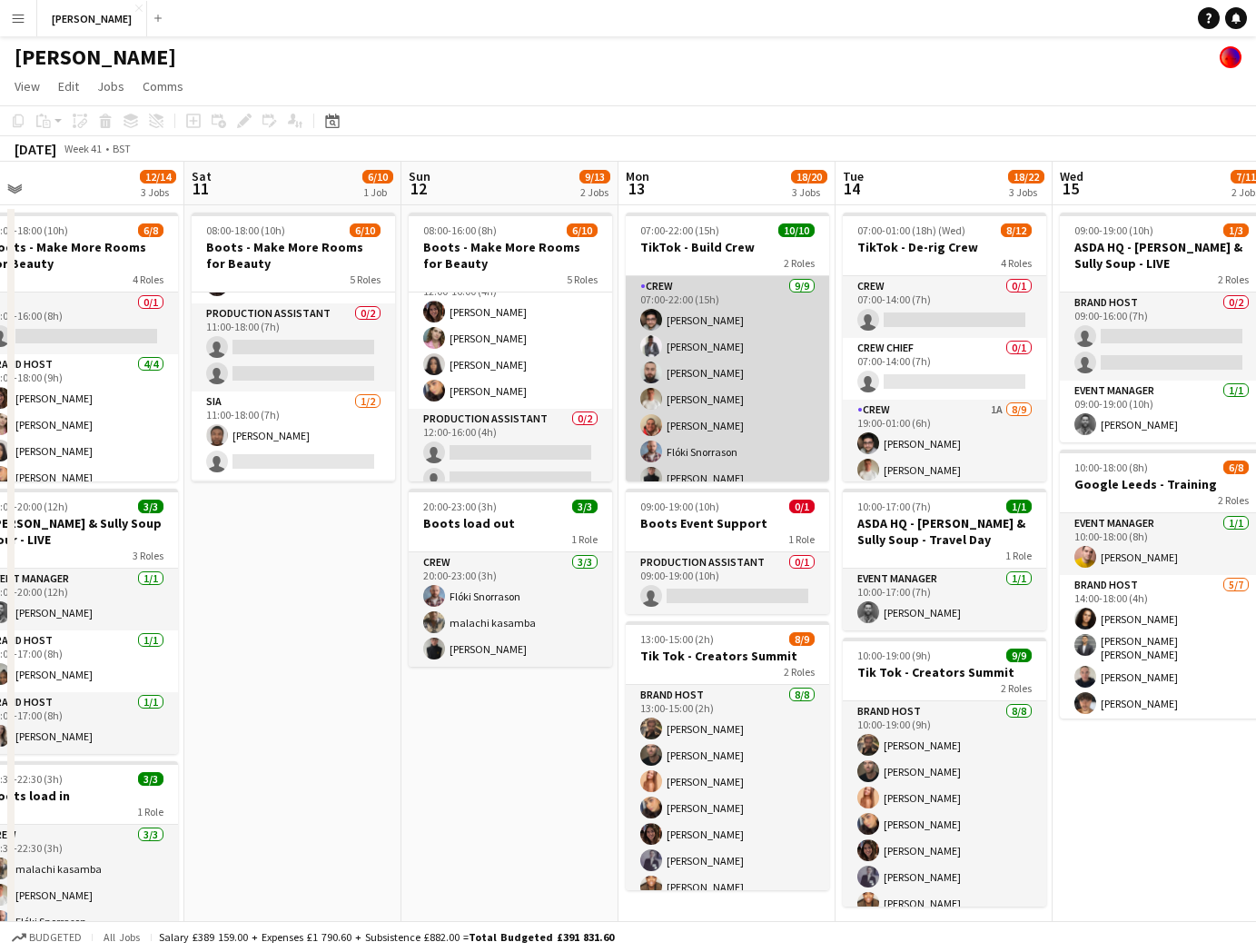
scroll to position [129, 0]
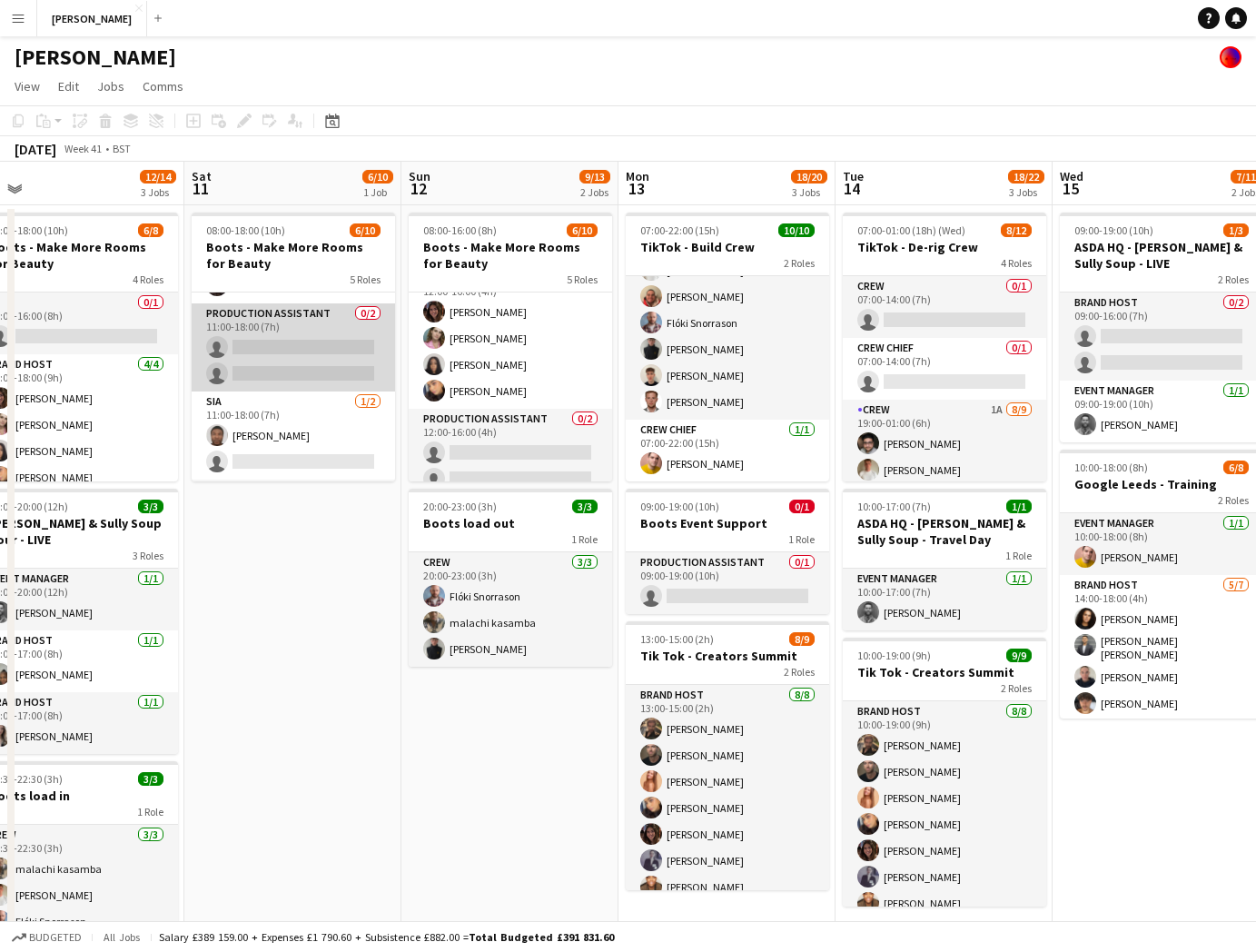
click at [320, 344] on app-card-role "Production Assistant 0/2 11:00-18:00 (7h) single-neutral-actions single-neutral…" at bounding box center [293, 347] width 204 height 88
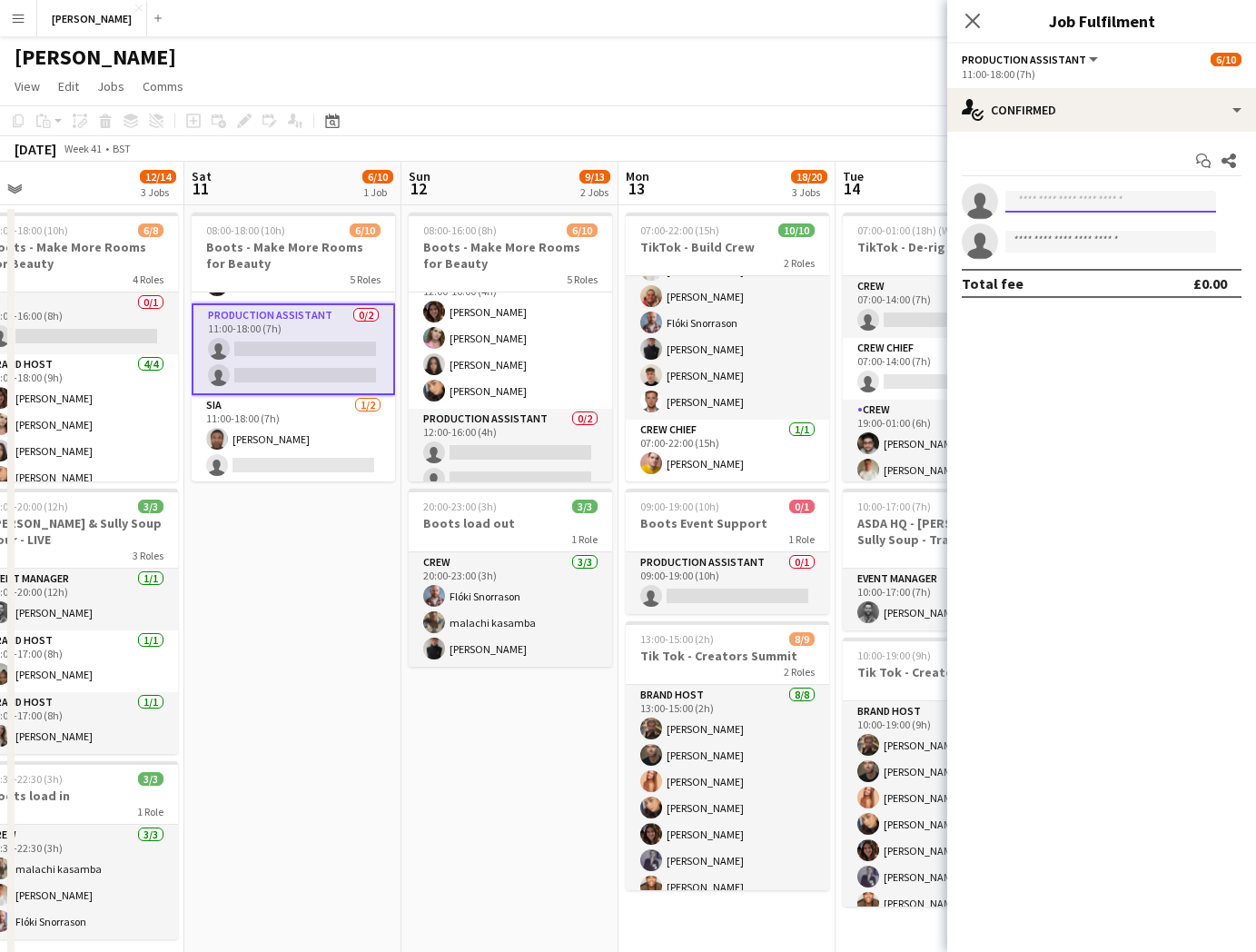
click at [1057, 202] on input at bounding box center [1111, 201] width 210 height 21
type input "*****"
click at [1066, 238] on span "yabeiwang24@gmail.com" at bounding box center [1110, 243] width 181 height 15
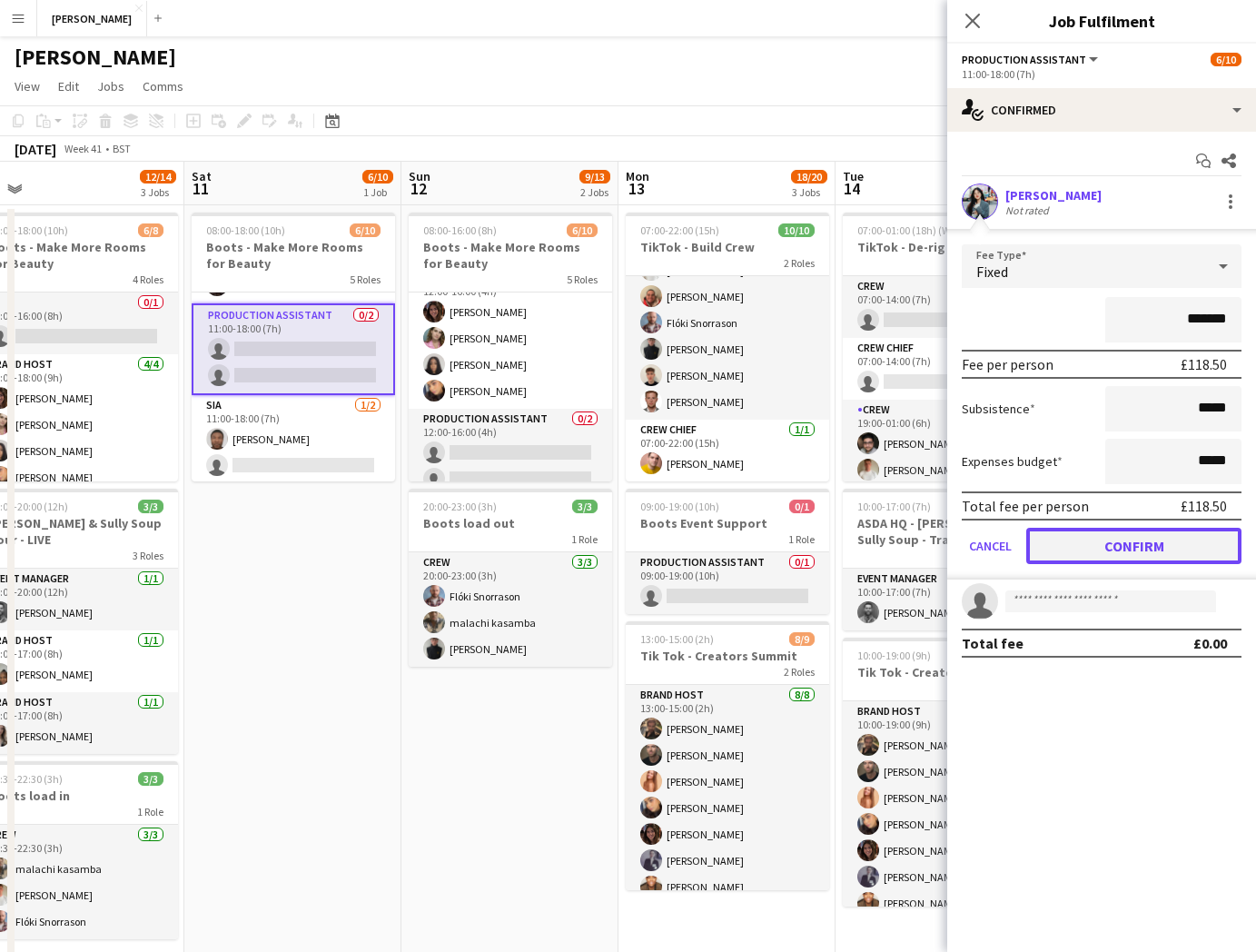
click at [1110, 555] on button "Confirm" at bounding box center [1133, 545] width 215 height 36
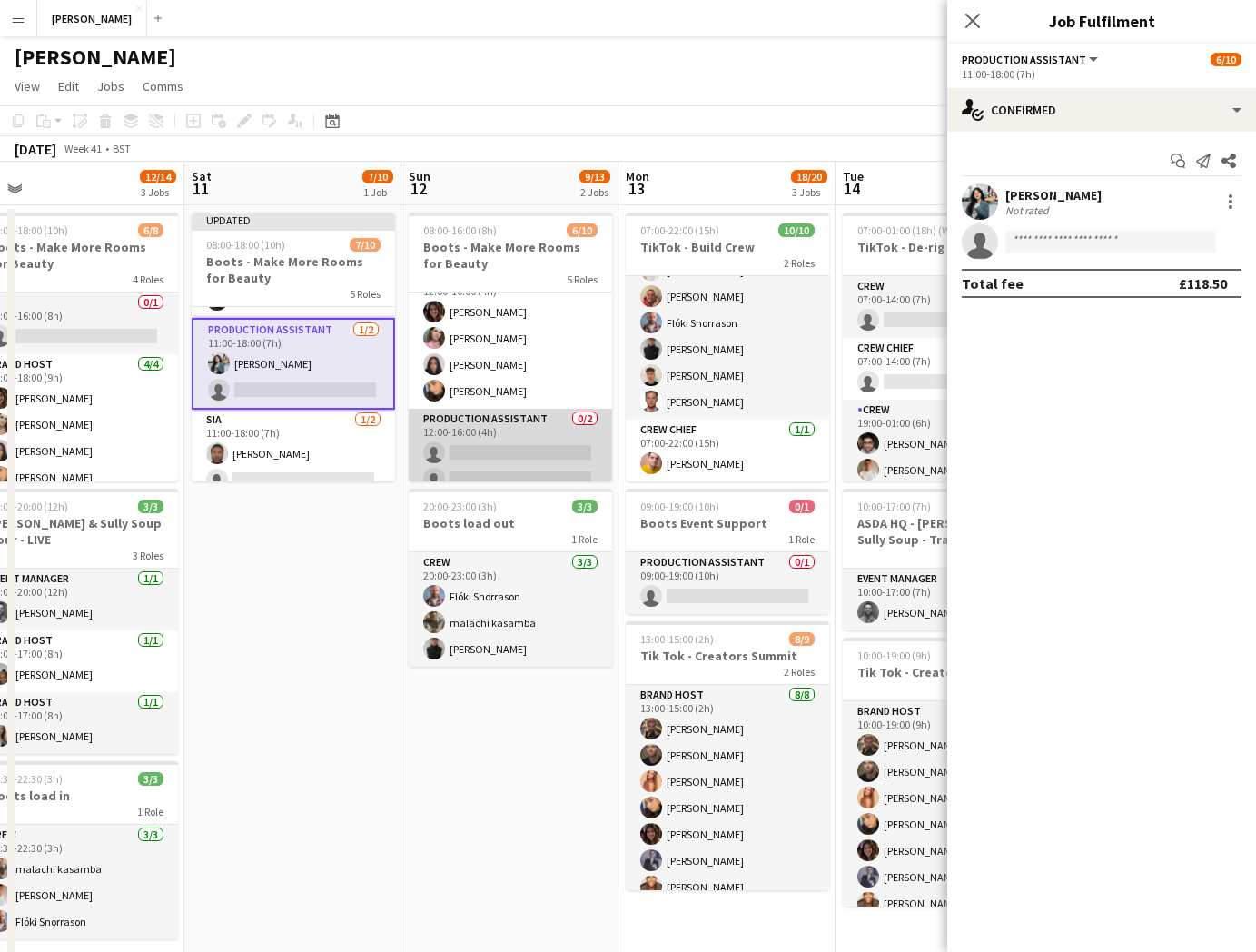
click at [507, 450] on app-card-role "Production Assistant 0/2 12:00-16:00 (4h) single-neutral-actions single-neutral…" at bounding box center [510, 452] width 204 height 88
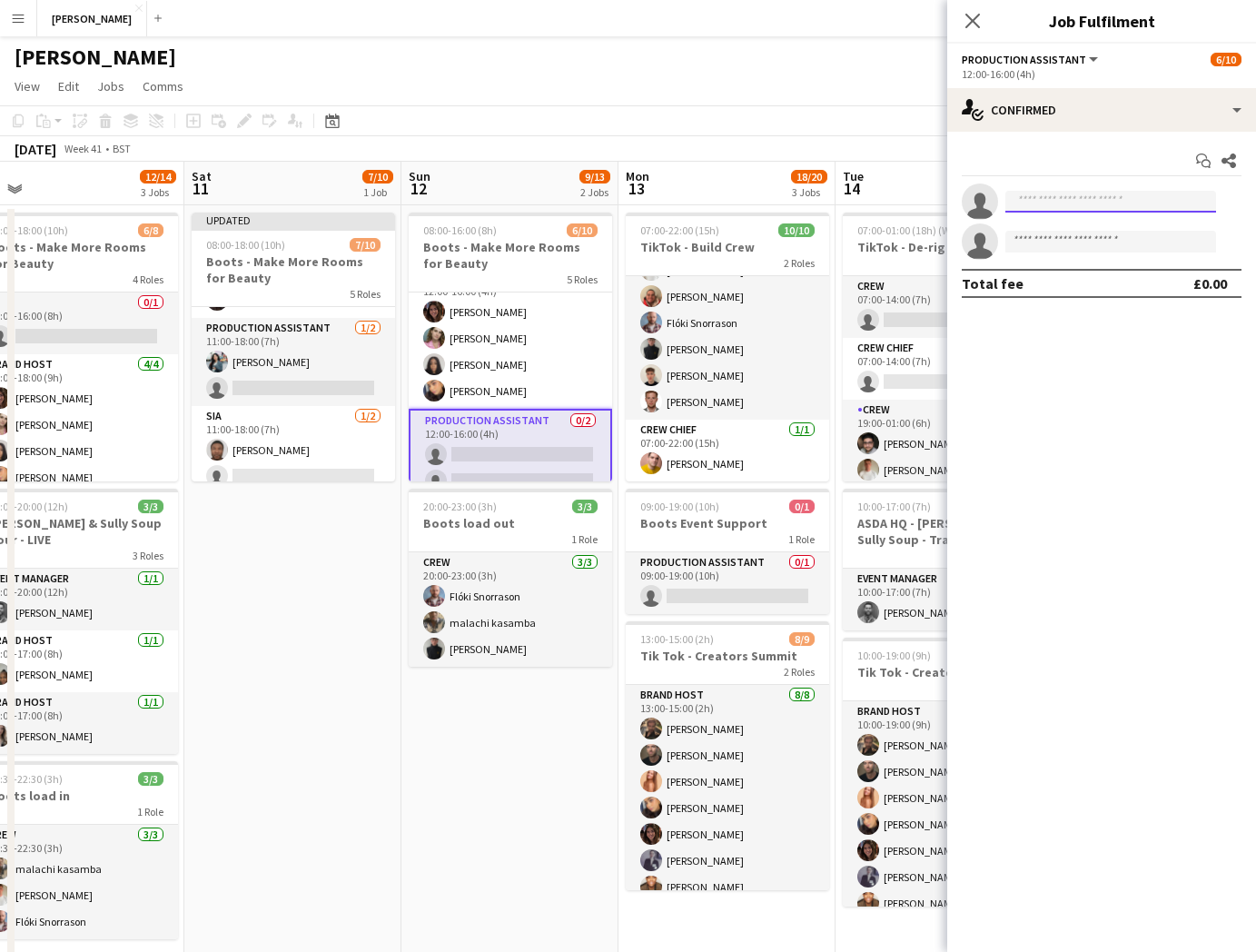
click at [1057, 198] on input at bounding box center [1111, 201] width 210 height 21
type input "*****"
click at [1063, 230] on span "[PERSON_NAME]" at bounding box center [1072, 227] width 104 height 16
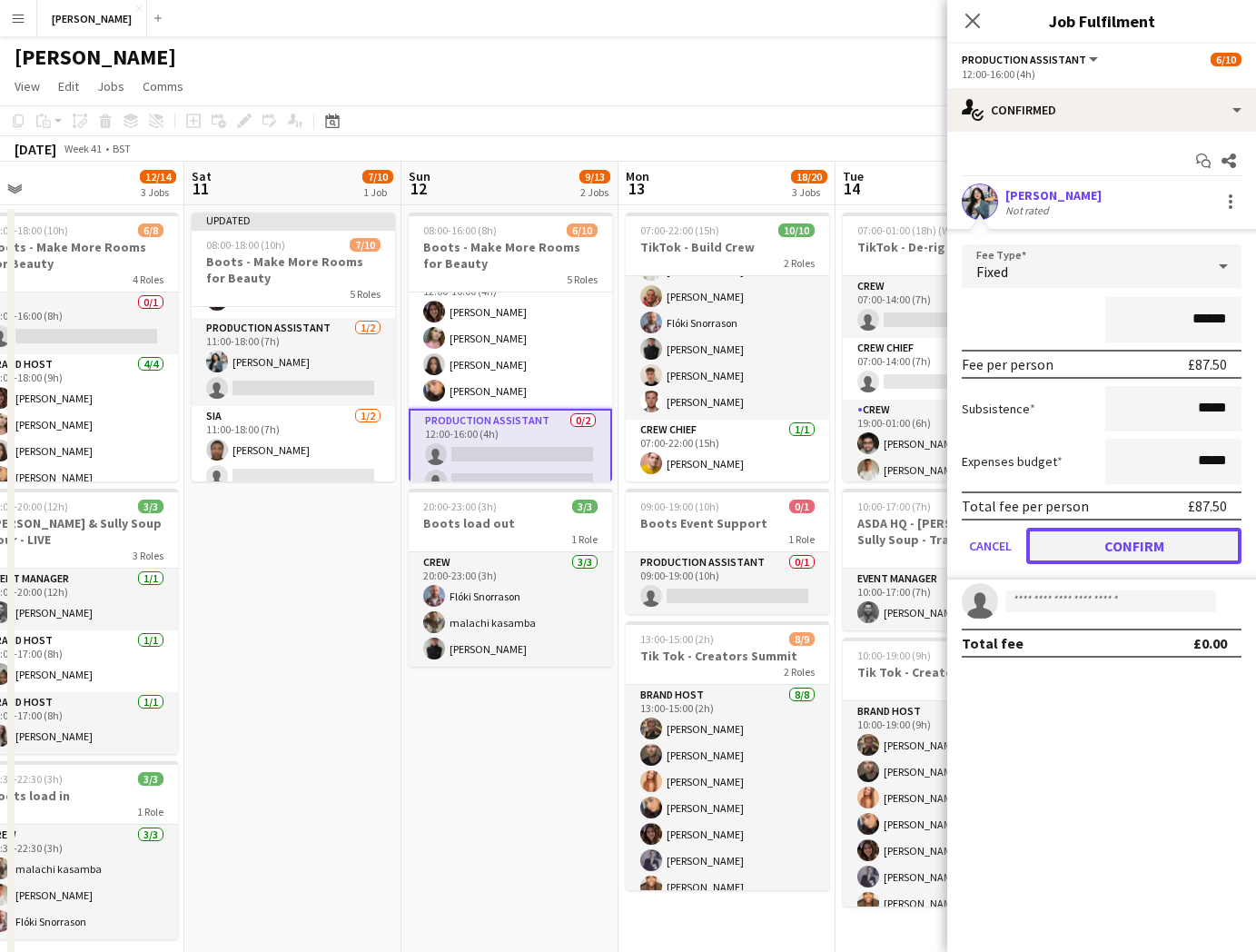
click at [1152, 538] on button "Confirm" at bounding box center [1133, 545] width 215 height 36
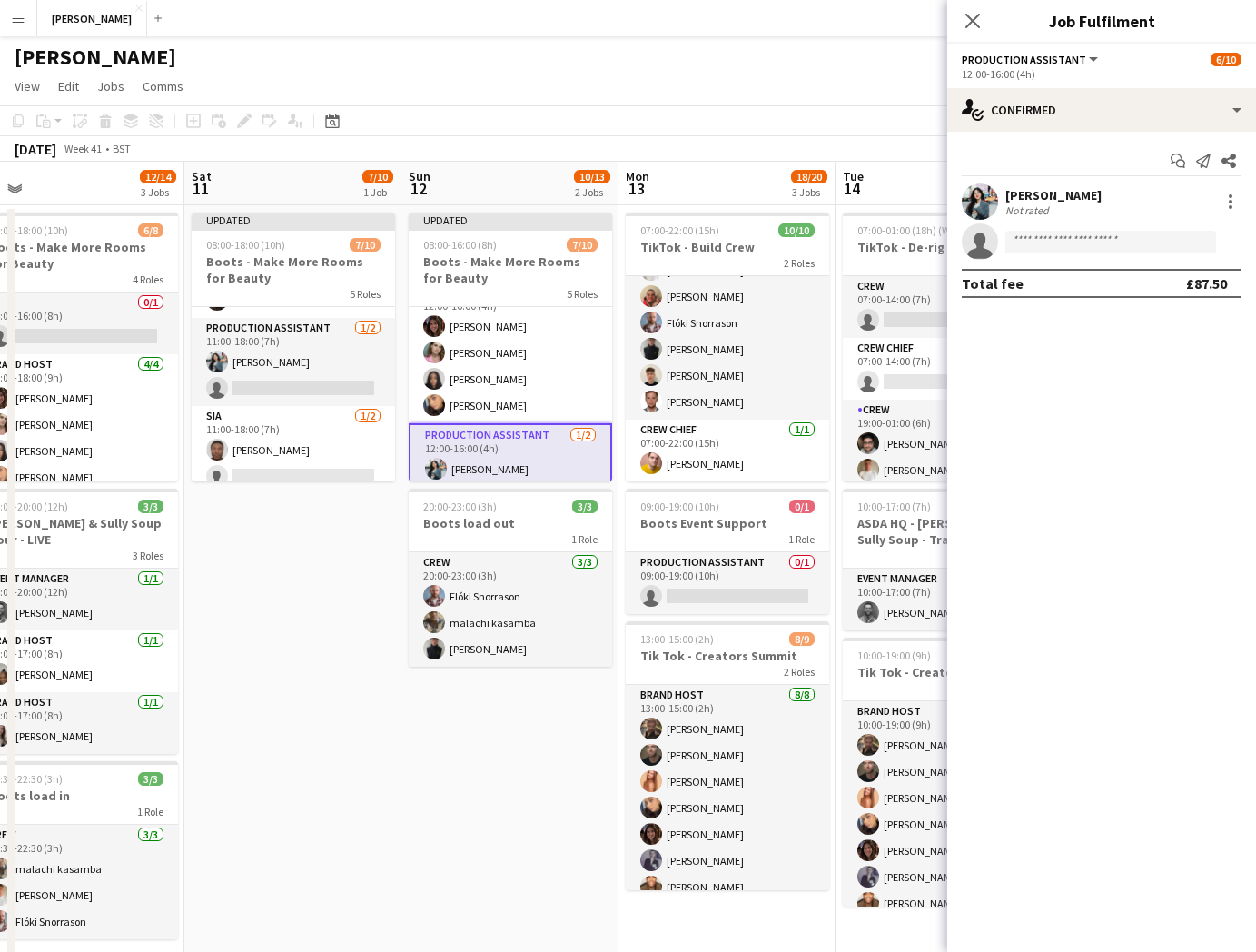
click at [468, 795] on app-date-cell "Updated 08:00-16:00 (8h) 7/10 Boots - Make More Rooms for Beauty 5 Roles DJ 0/1…" at bounding box center [509, 620] width 217 height 828
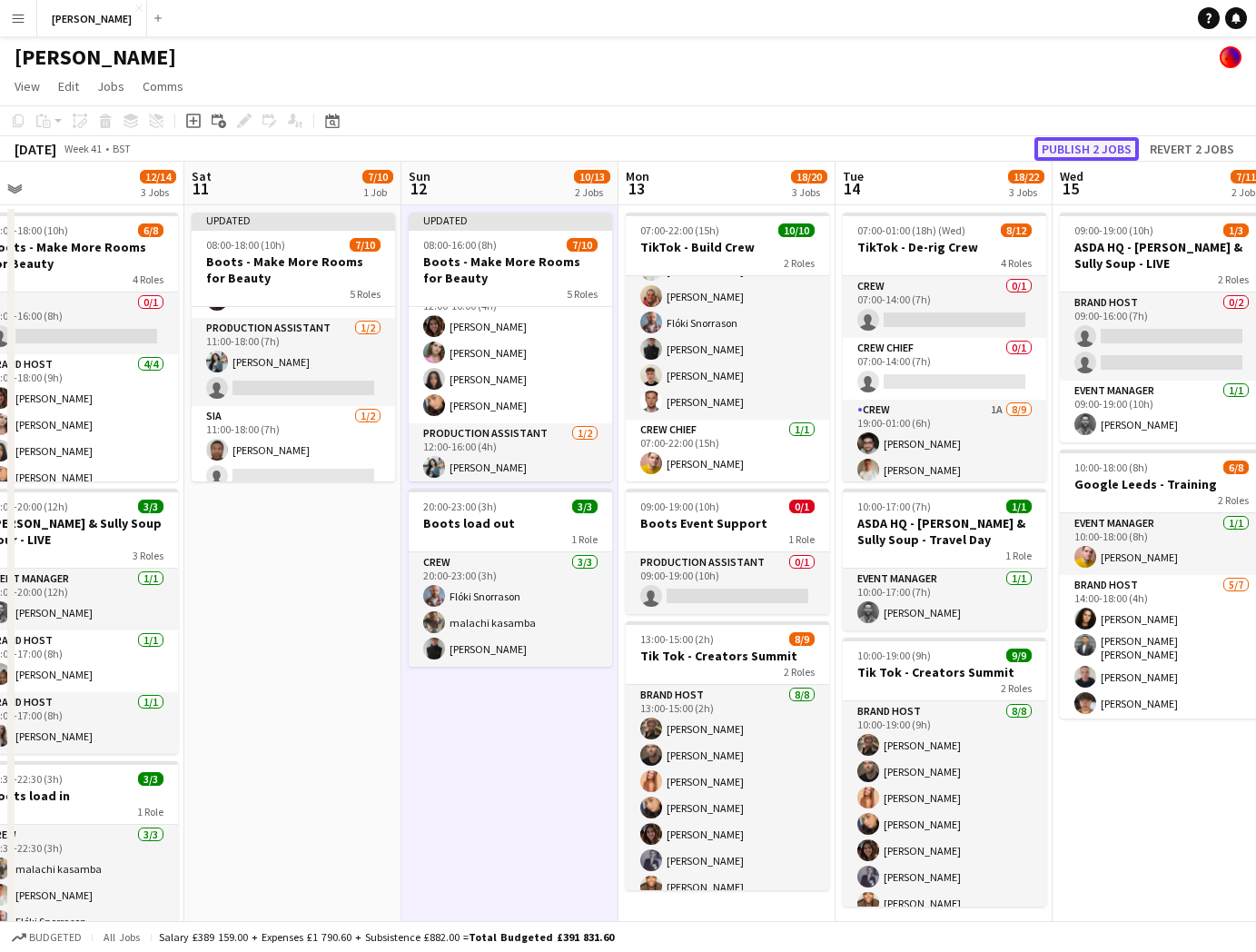
click at [1076, 141] on button "Publish 2 jobs" at bounding box center [1087, 148] width 104 height 23
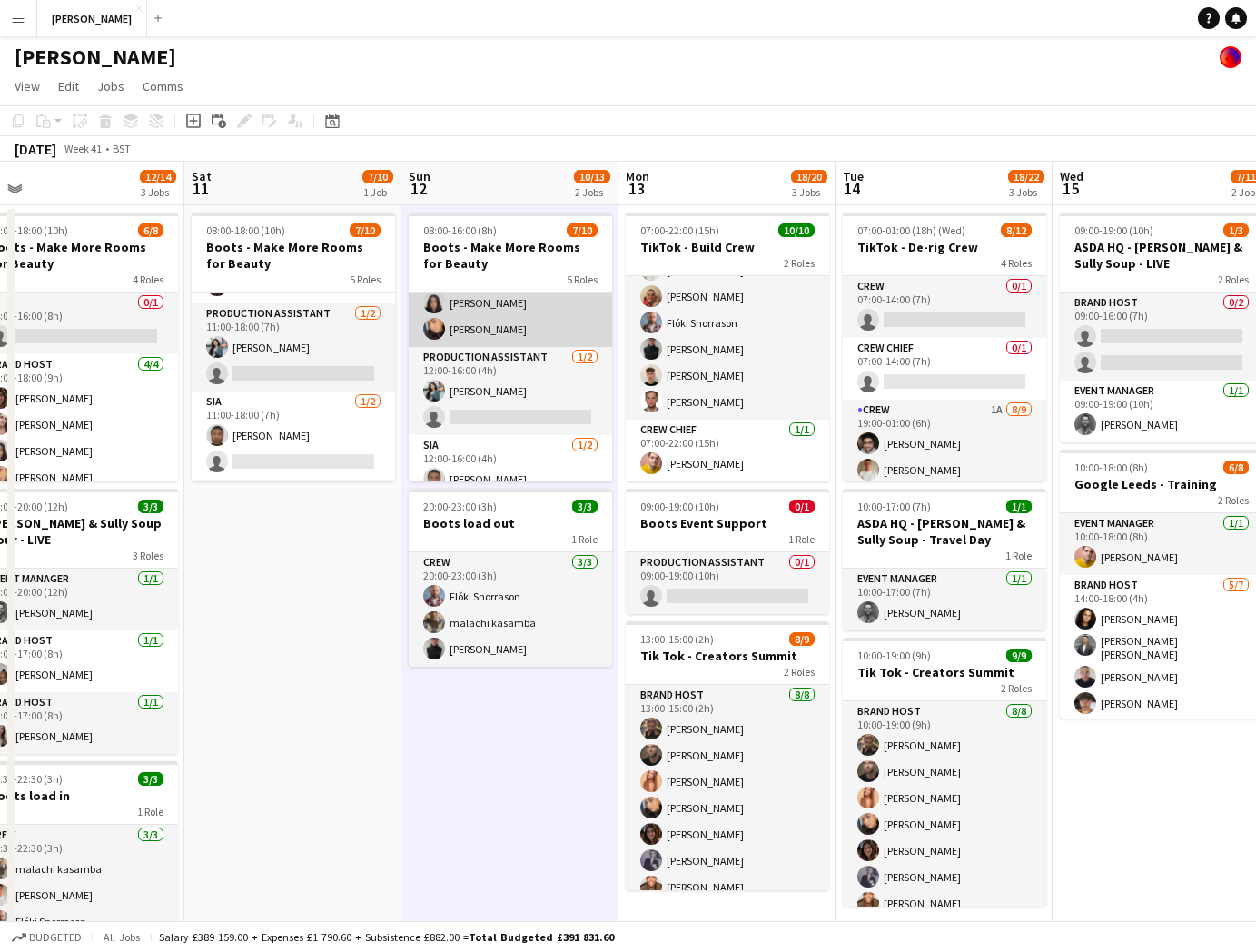
scroll to position [200, 0]
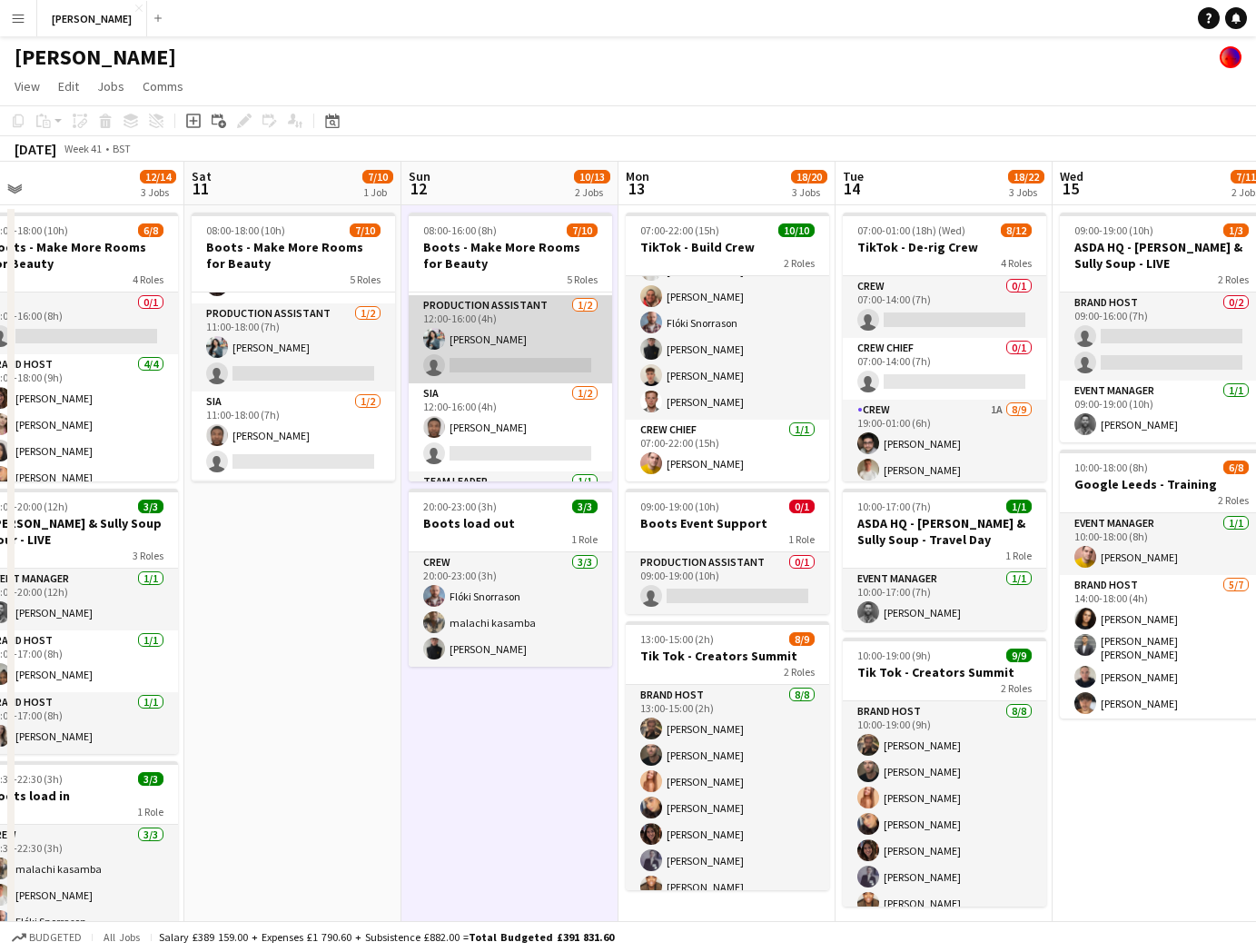
click at [515, 358] on app-card-role "Production Assistant 1/2 12:00-16:00 (4h) Yabei wang single-neutral-actions" at bounding box center [510, 339] width 204 height 88
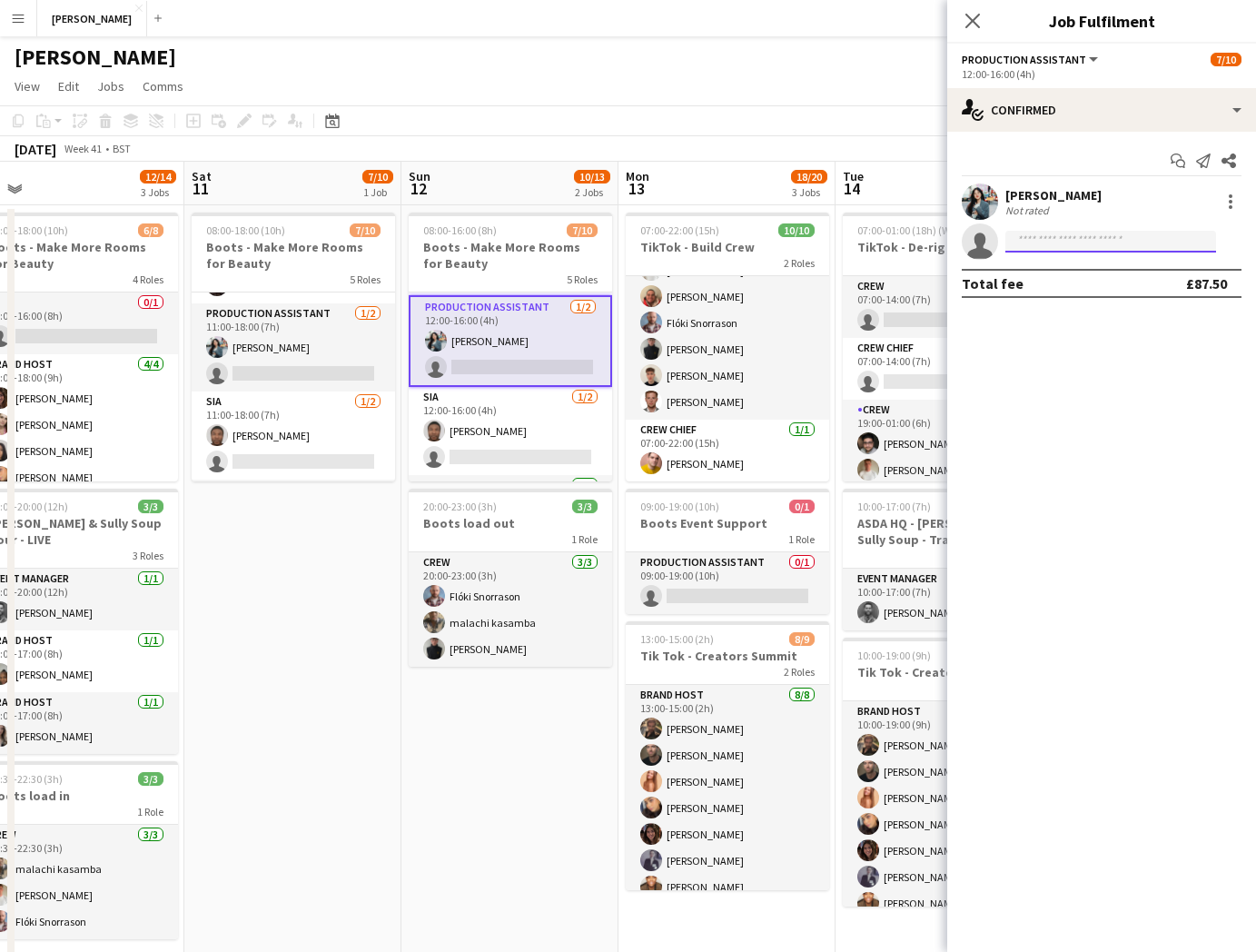
click at [1134, 235] on input at bounding box center [1111, 241] width 210 height 21
type input "*****"
click at [1086, 261] on span "[PERSON_NAME]" at bounding box center [1072, 267] width 104 height 16
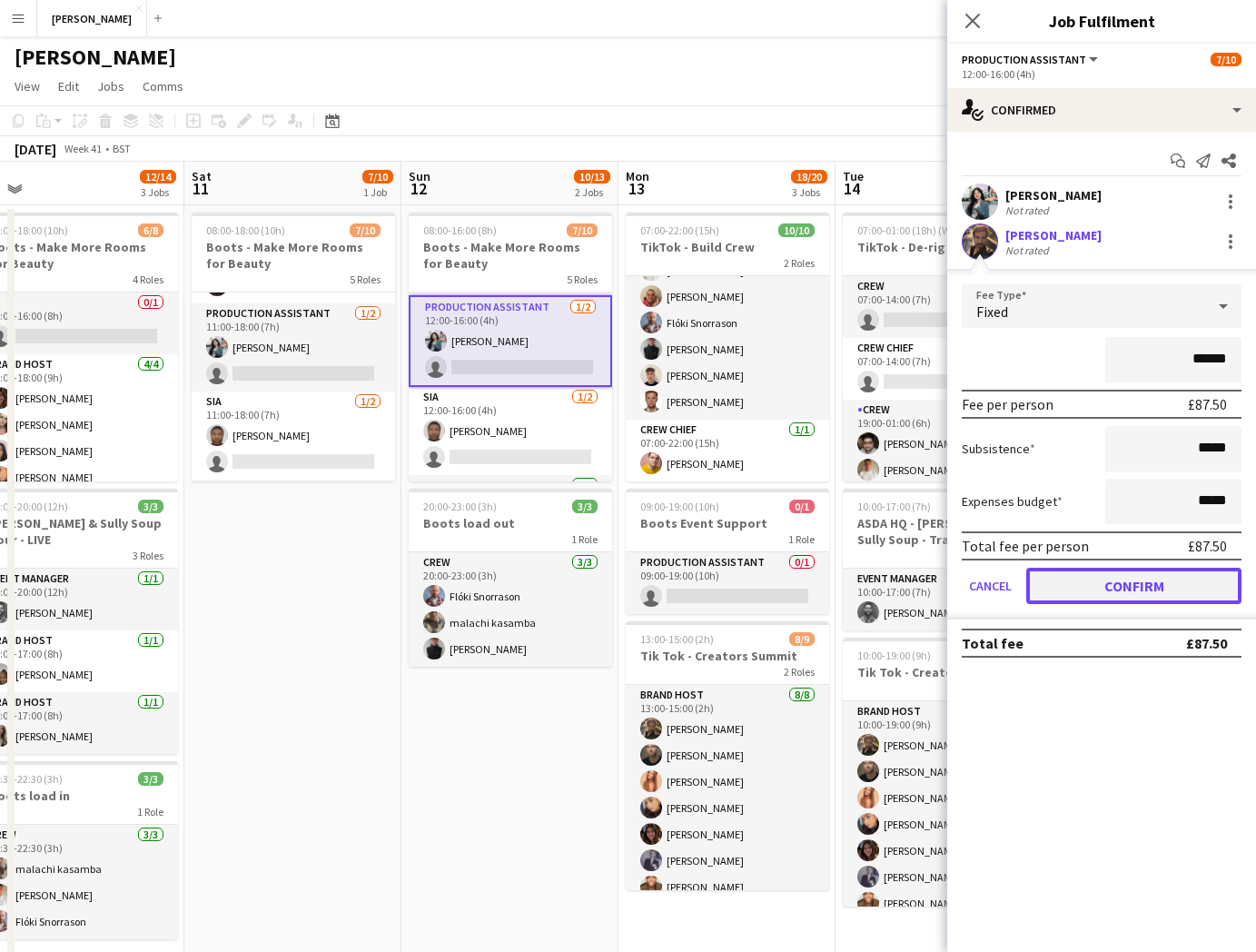
click at [1112, 575] on button "Confirm" at bounding box center [1133, 585] width 215 height 36
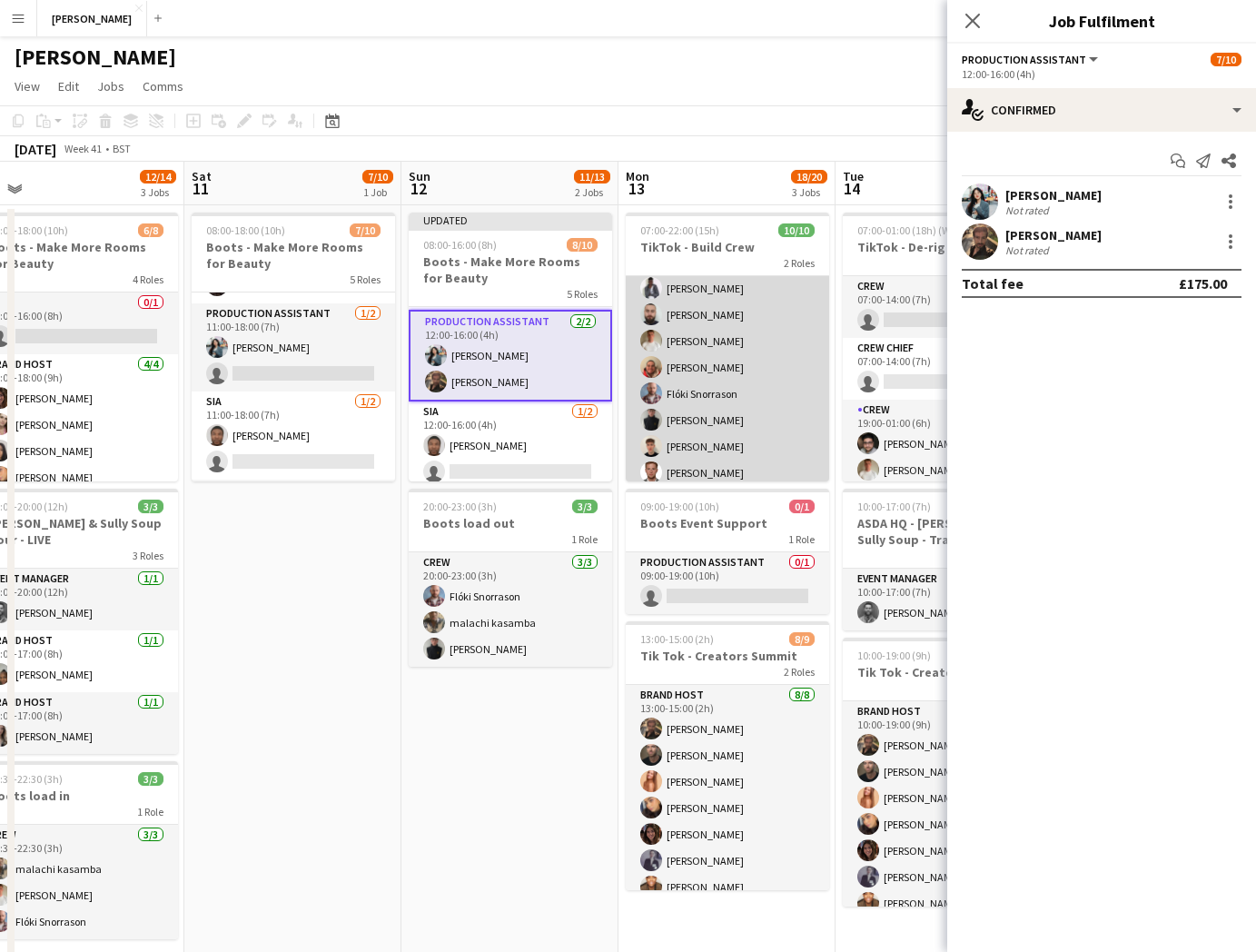
scroll to position [61, 0]
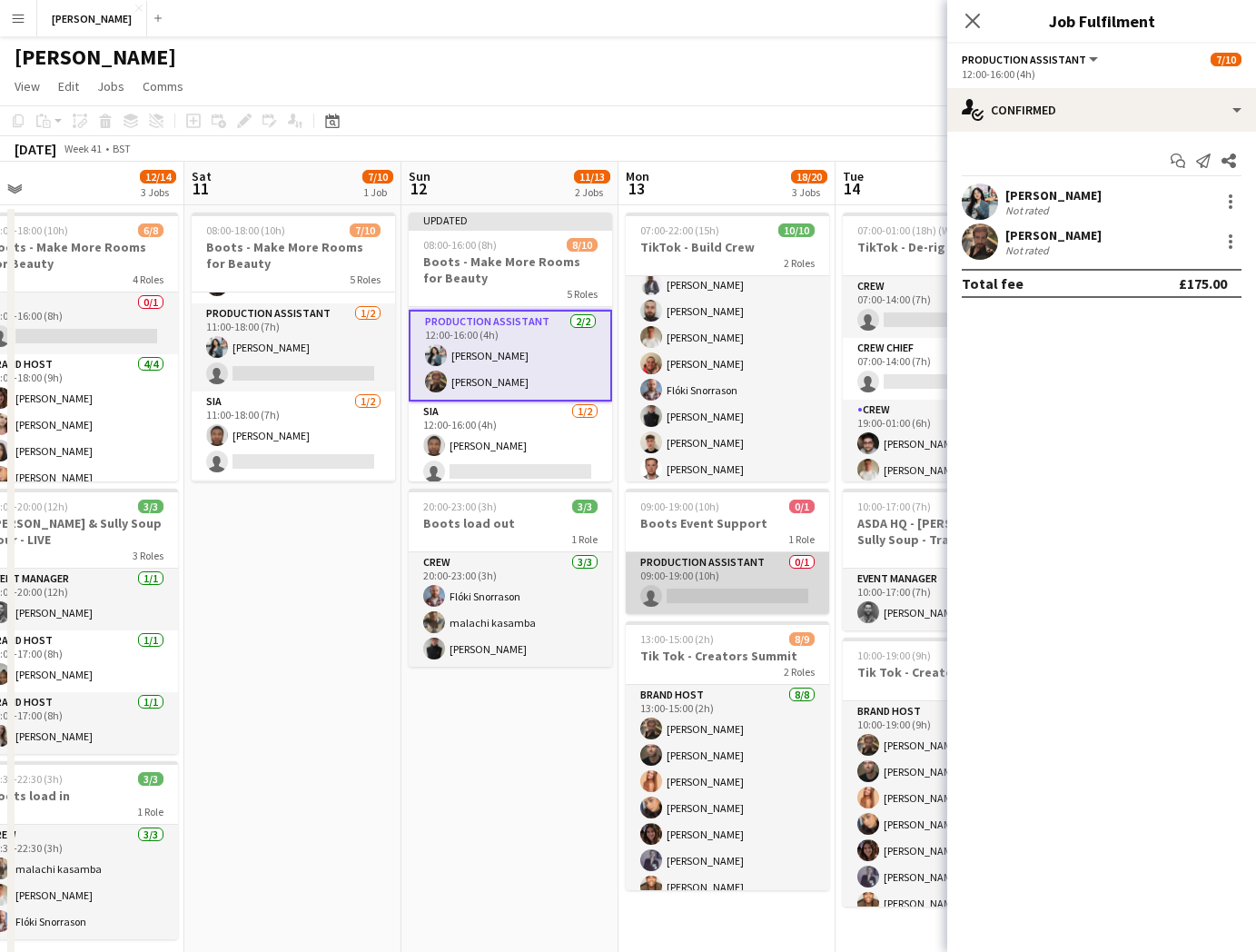
click at [746, 589] on app-card-role "Production Assistant 0/1 09:00-19:00 (10h) single-neutral-actions" at bounding box center [728, 583] width 204 height 61
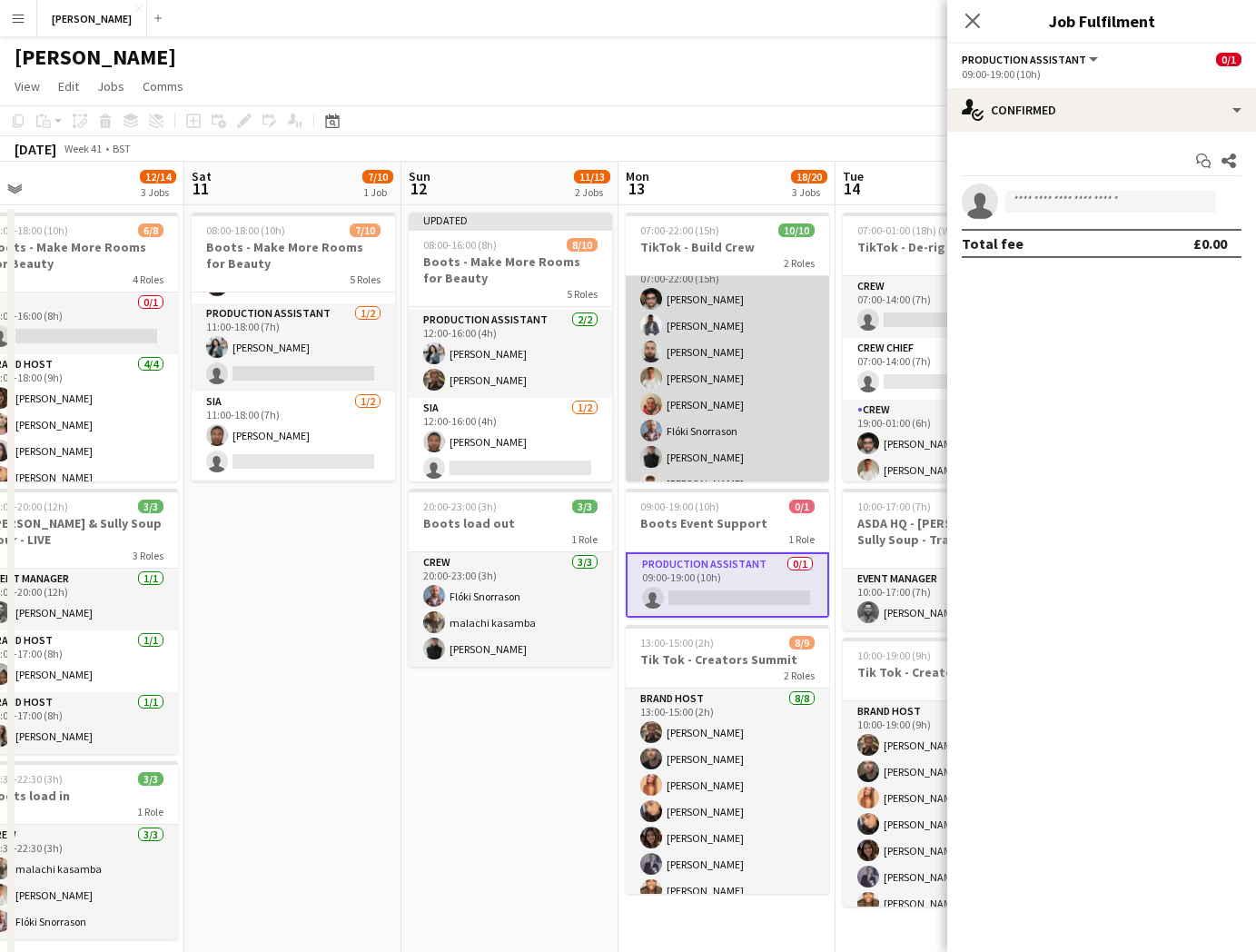
scroll to position [0, 0]
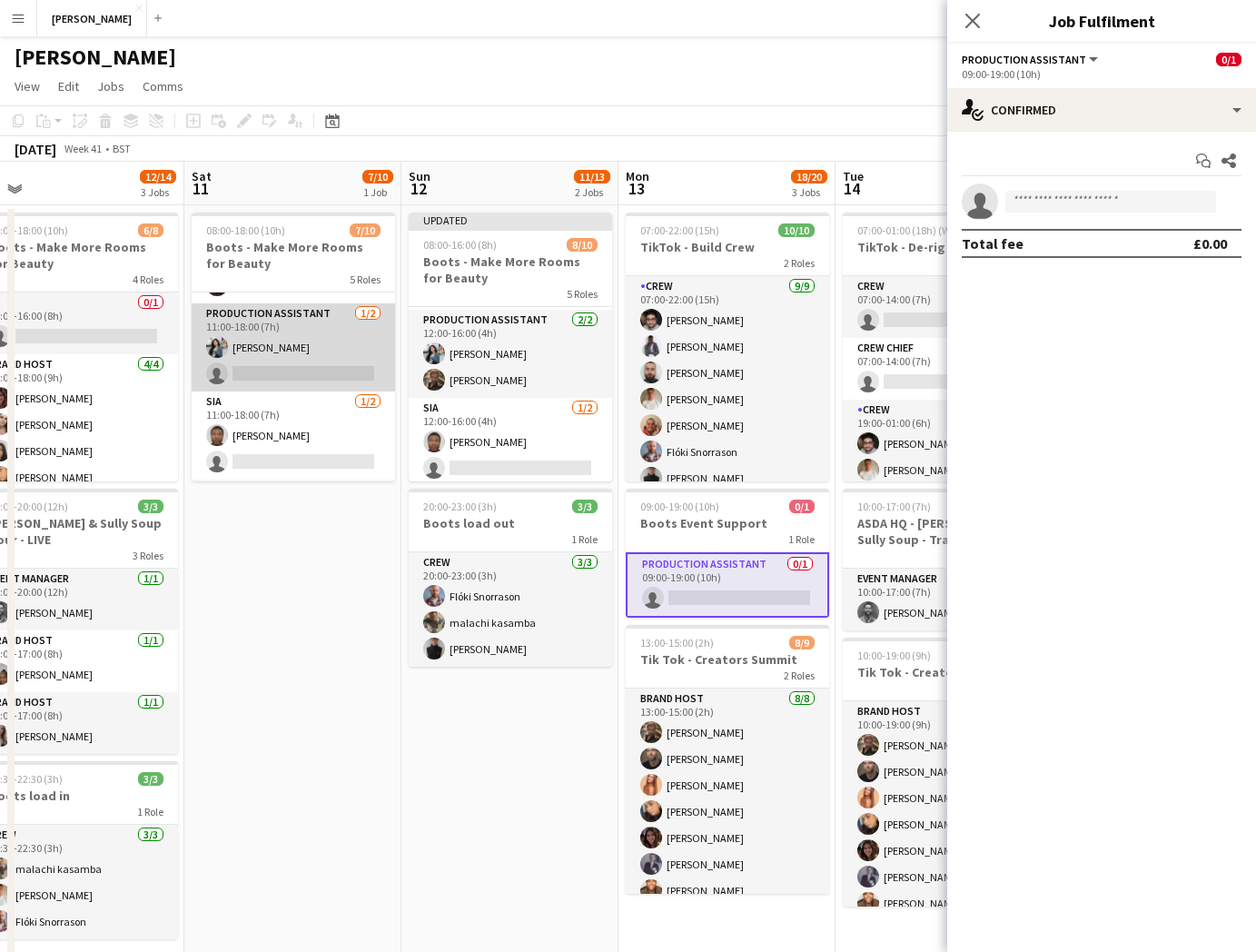
click at [317, 366] on app-card-role "Production Assistant 1/2 11:00-18:00 (7h) Yabei wang single-neutral-actions" at bounding box center [293, 347] width 204 height 88
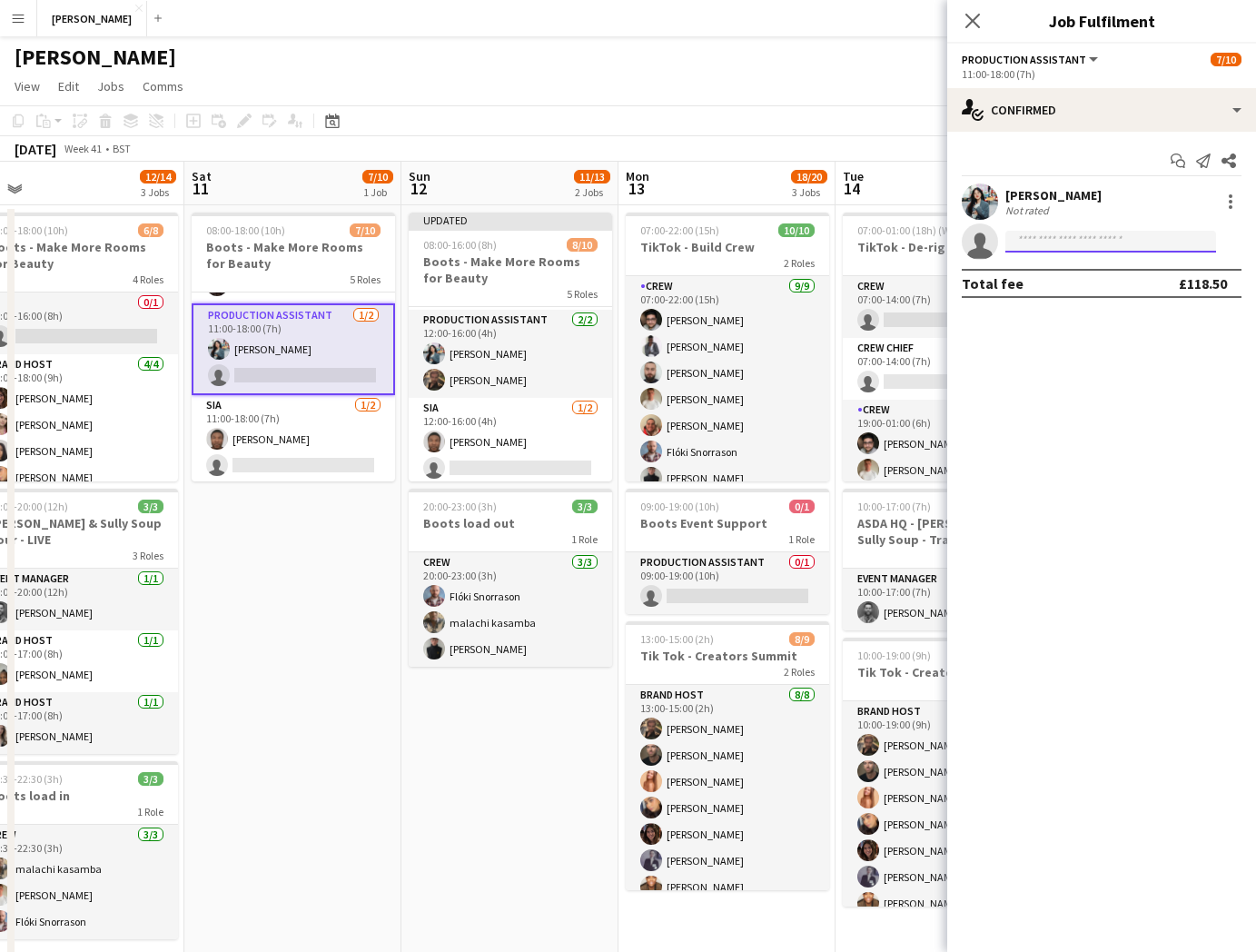
click at [1063, 242] on input at bounding box center [1111, 241] width 210 height 21
type input "*****"
click at [1072, 282] on span "uk.pablo.duarte@gmail.com" at bounding box center [1110, 283] width 181 height 15
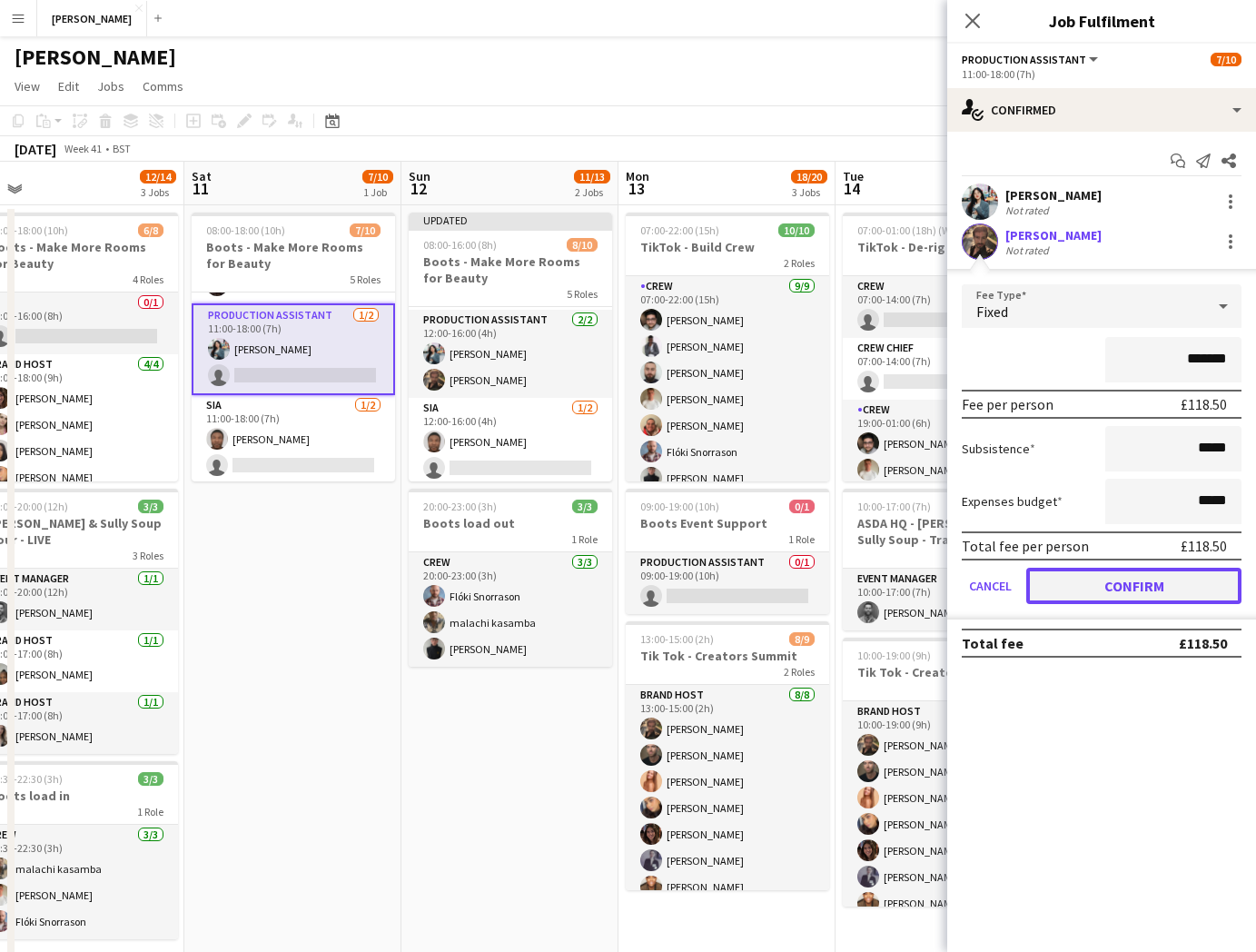
click at [1103, 595] on button "Confirm" at bounding box center [1133, 585] width 215 height 36
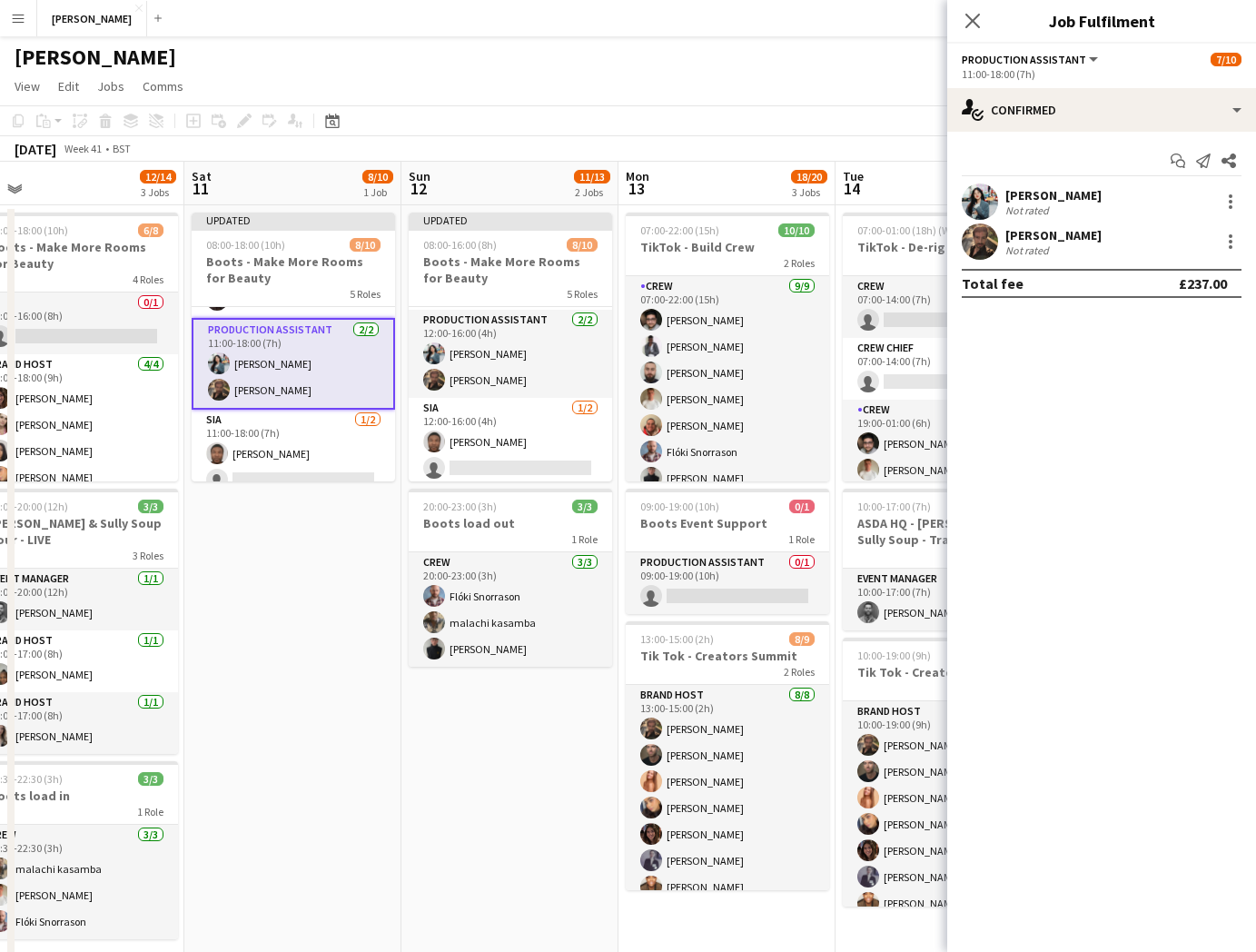
click at [463, 717] on app-date-cell "Updated 08:00-16:00 (8h) 8/10 Boots - Make More Rooms for Beauty 5 Roles DJ 0/1…" at bounding box center [509, 620] width 217 height 828
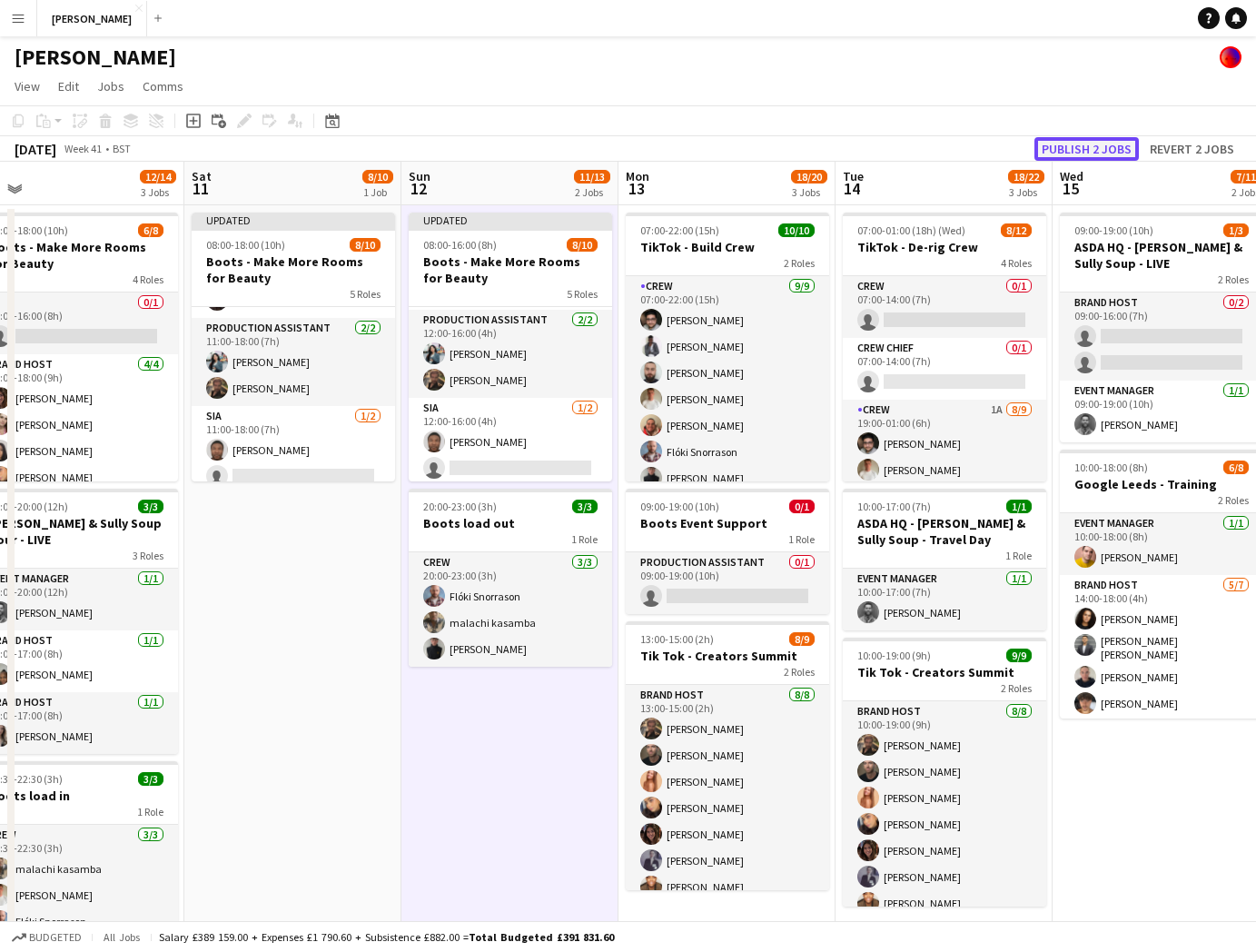
click at [1106, 143] on button "Publish 2 jobs" at bounding box center [1087, 148] width 104 height 23
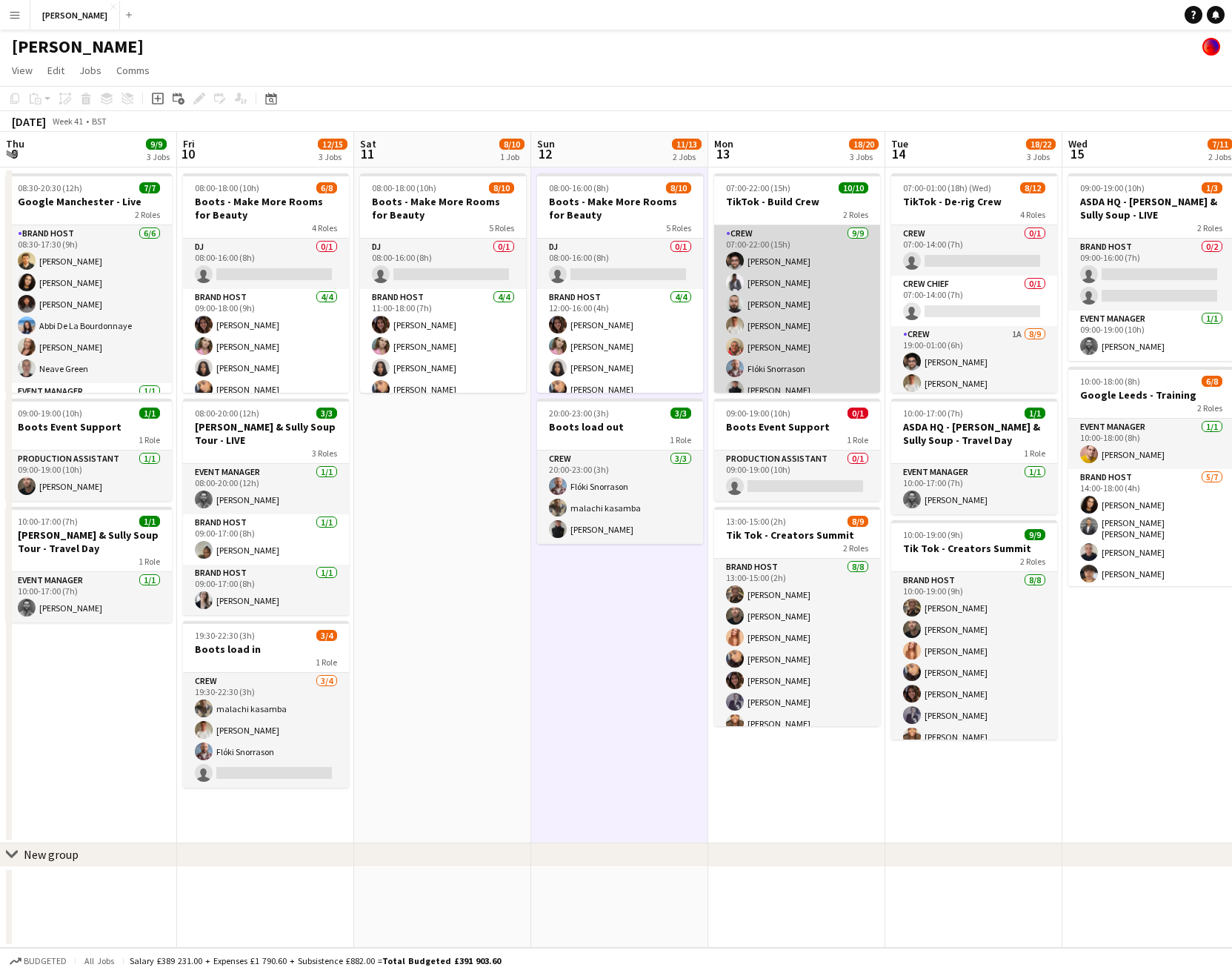
scroll to position [0, 421]
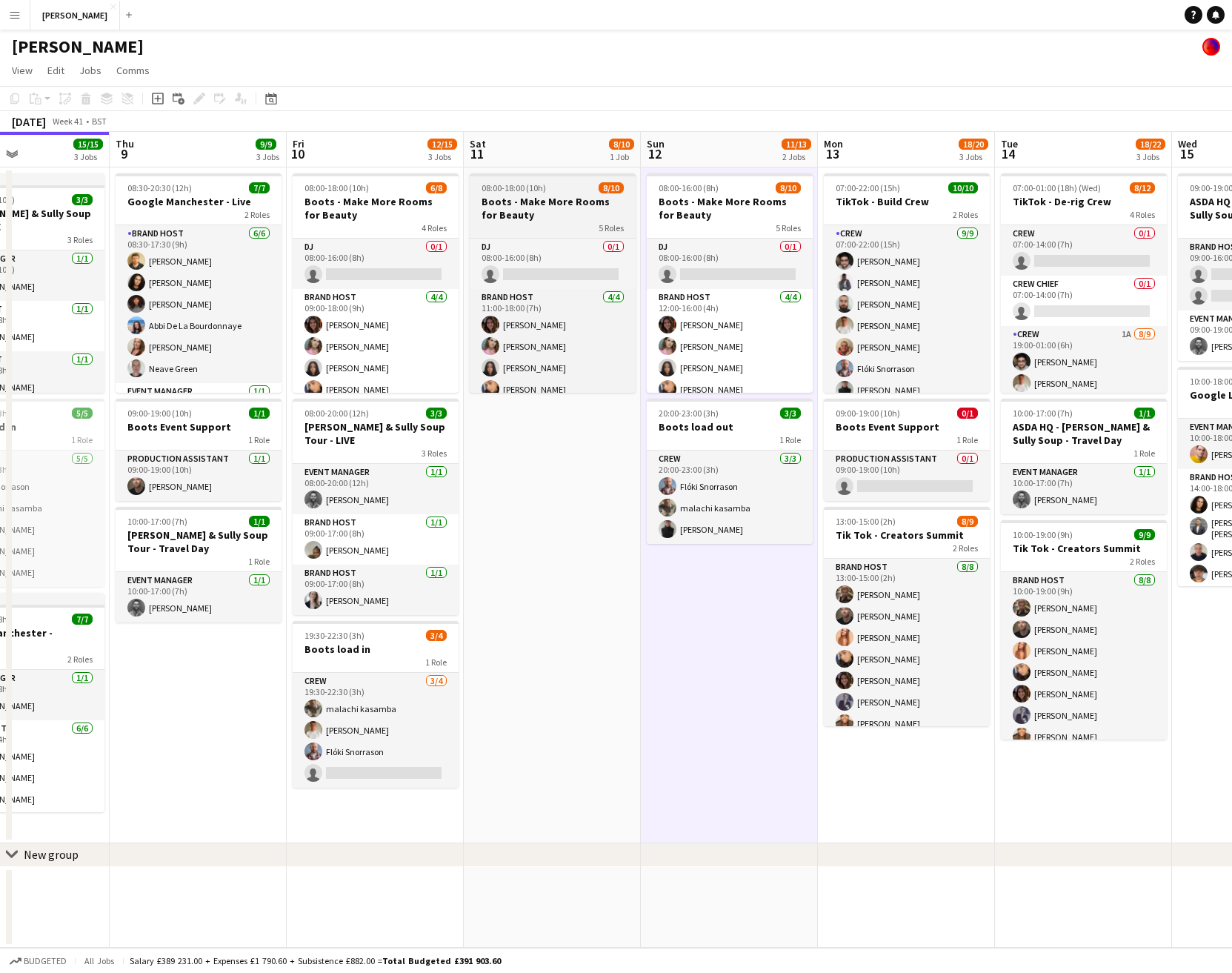
click at [564, 202] on h3 "Boots - Make More Rooms for Beauty" at bounding box center [553, 208] width 166 height 27
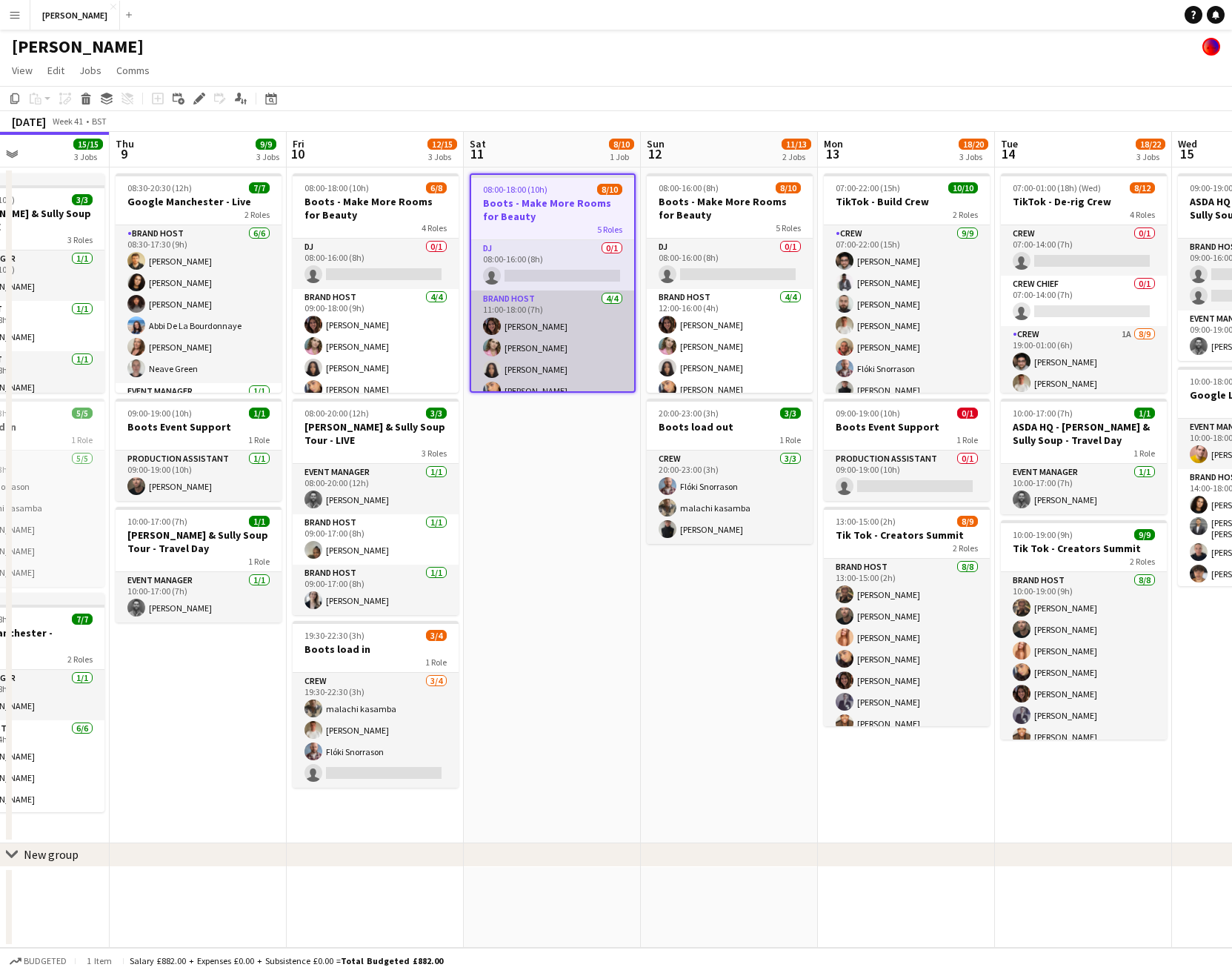
click at [586, 308] on app-card-role "Brand Host 4/4 11:00-18:00 (7h) Sophie Dudman Elizabeth Coles Olivia Adegboyega…" at bounding box center [553, 348] width 163 height 115
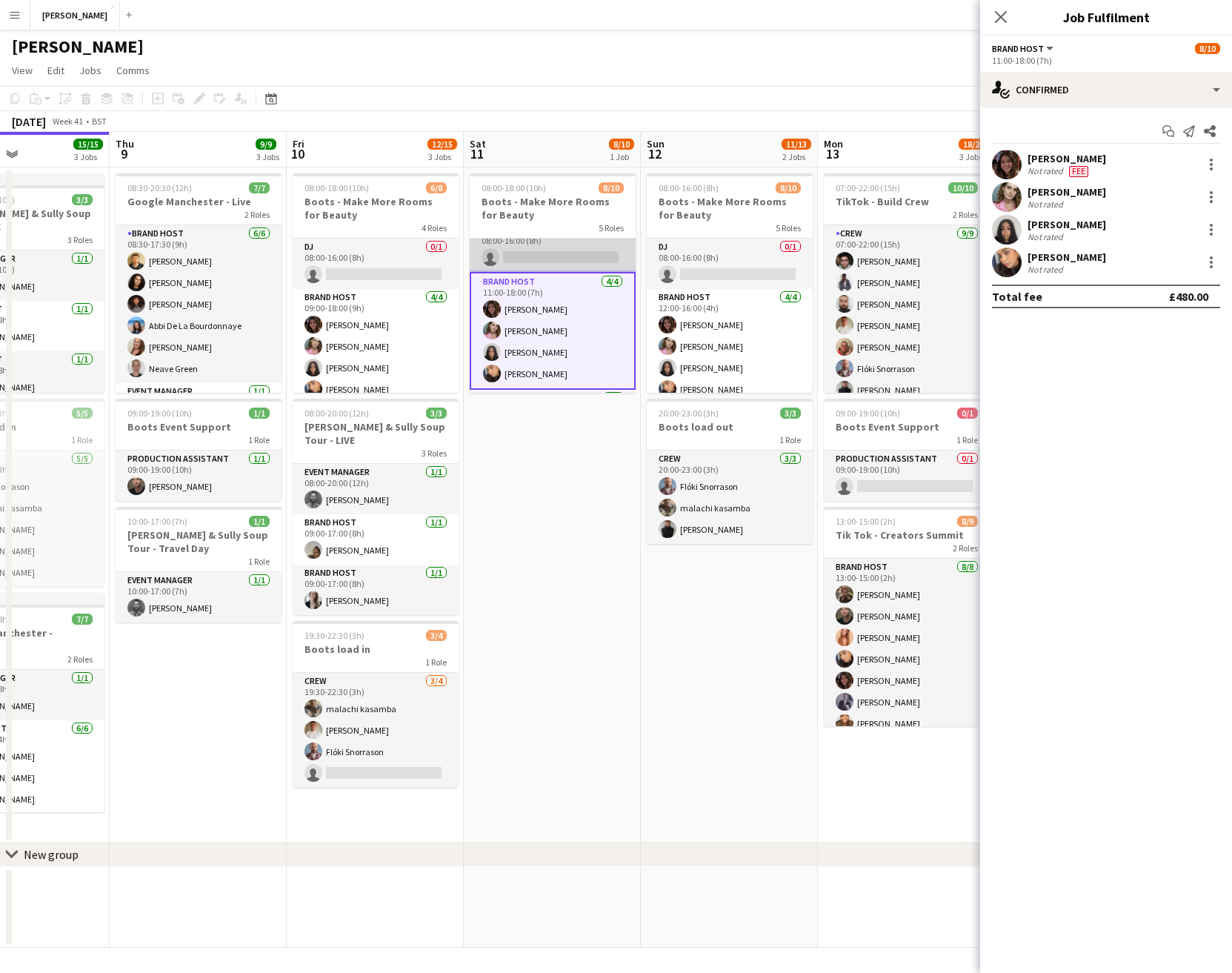
scroll to position [18, 0]
click at [1024, 128] on icon at bounding box center [1210, 131] width 12 height 12
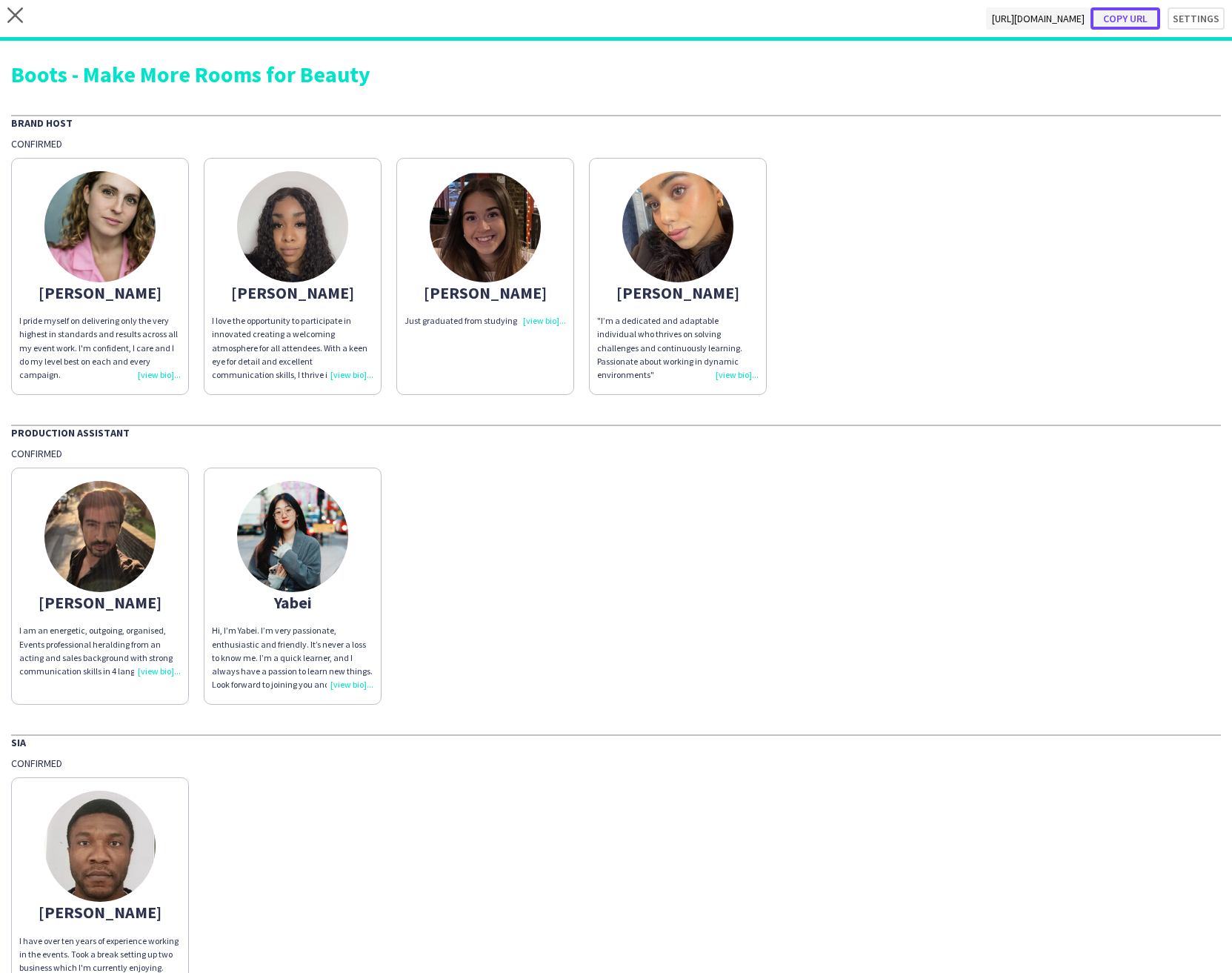
click at [1024, 17] on button "Copy url" at bounding box center [1126, 18] width 70 height 22
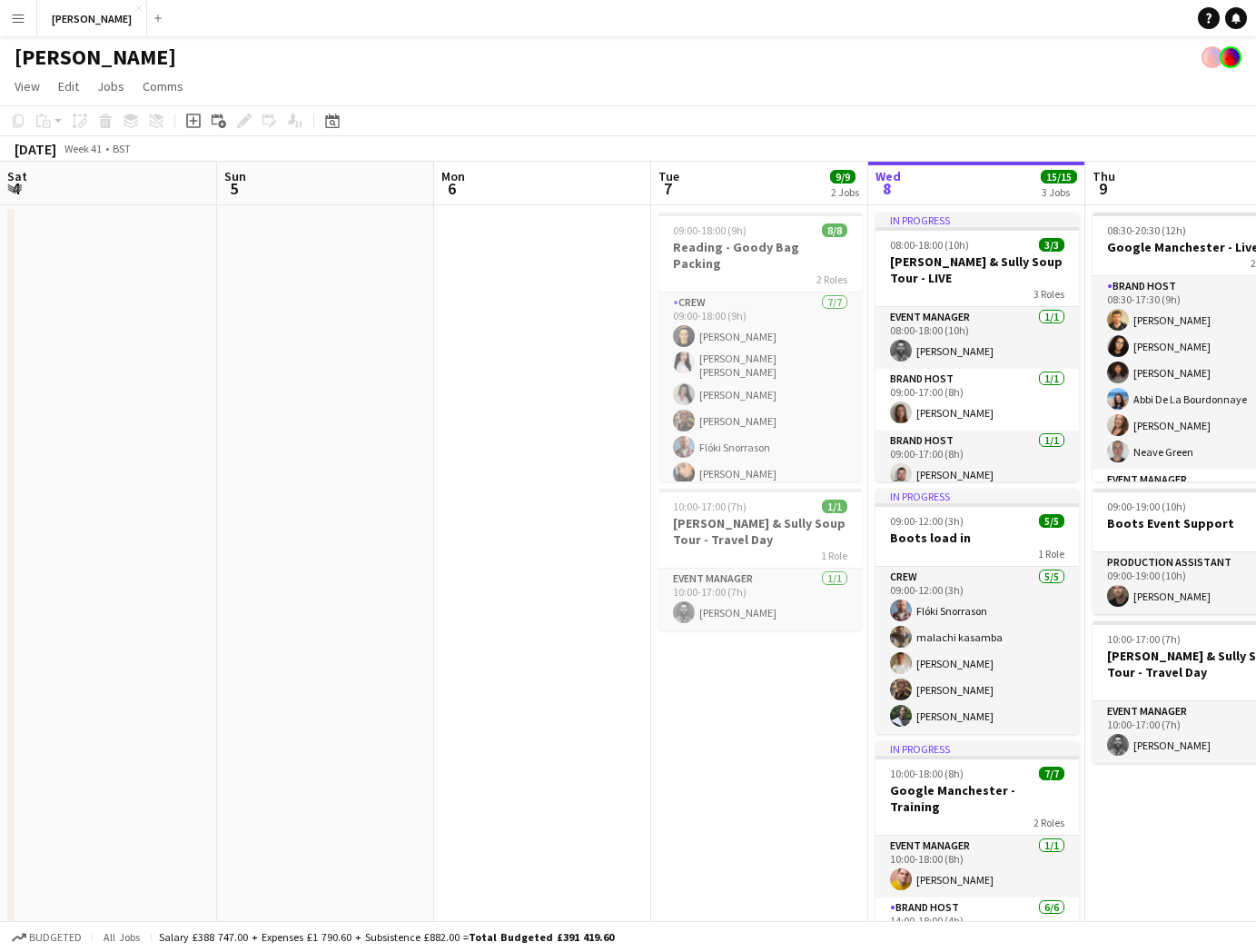
scroll to position [0, 516]
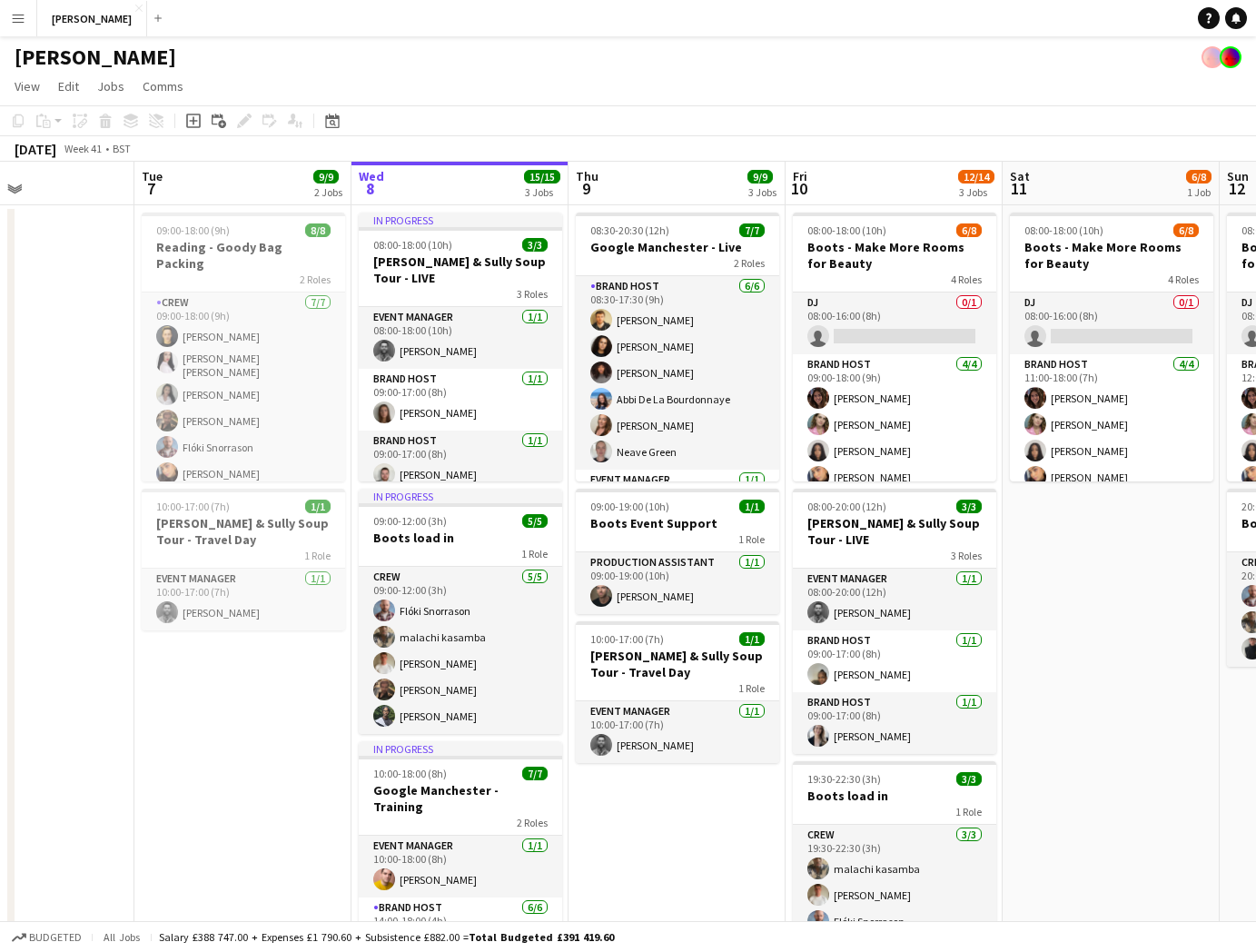
click at [20, 13] on app-icon "Menu" at bounding box center [19, 19] width 15 height 15
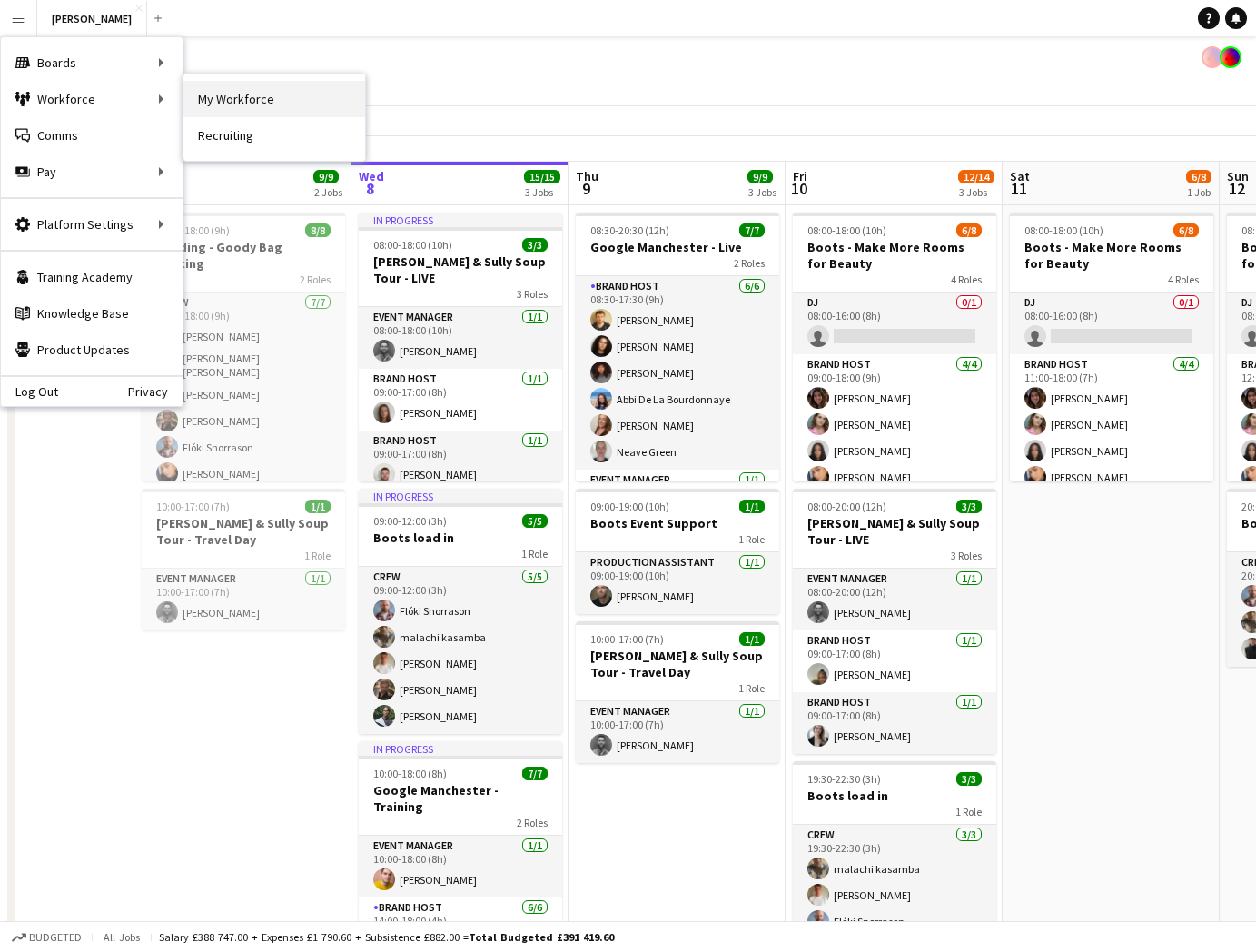
click at [252, 96] on link "My Workforce" at bounding box center [274, 99] width 181 height 36
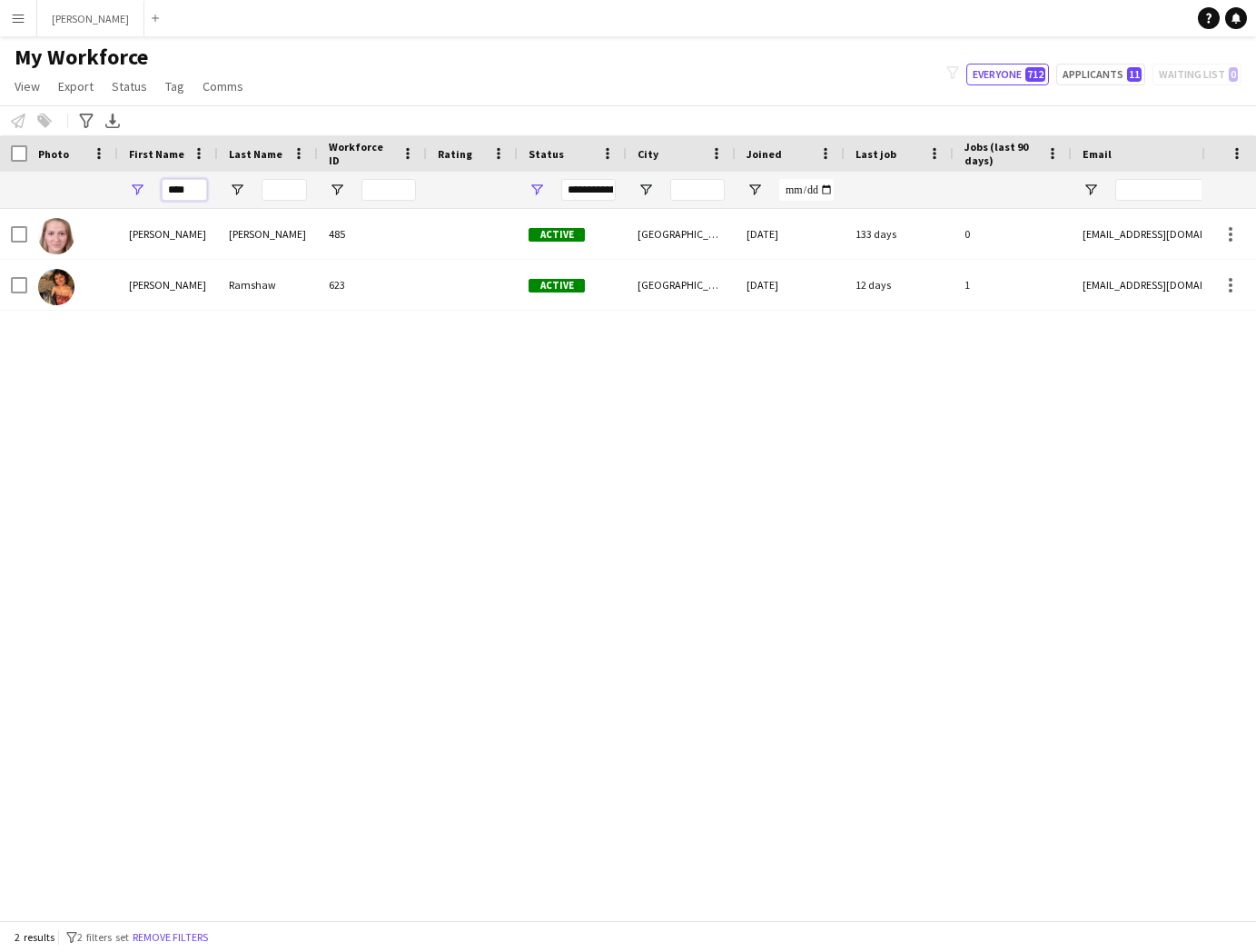
drag, startPoint x: 200, startPoint y: 188, endPoint x: 128, endPoint y: 191, distance: 72.1
click at [128, 191] on div "****" at bounding box center [167, 189] width 100 height 36
type input "*"
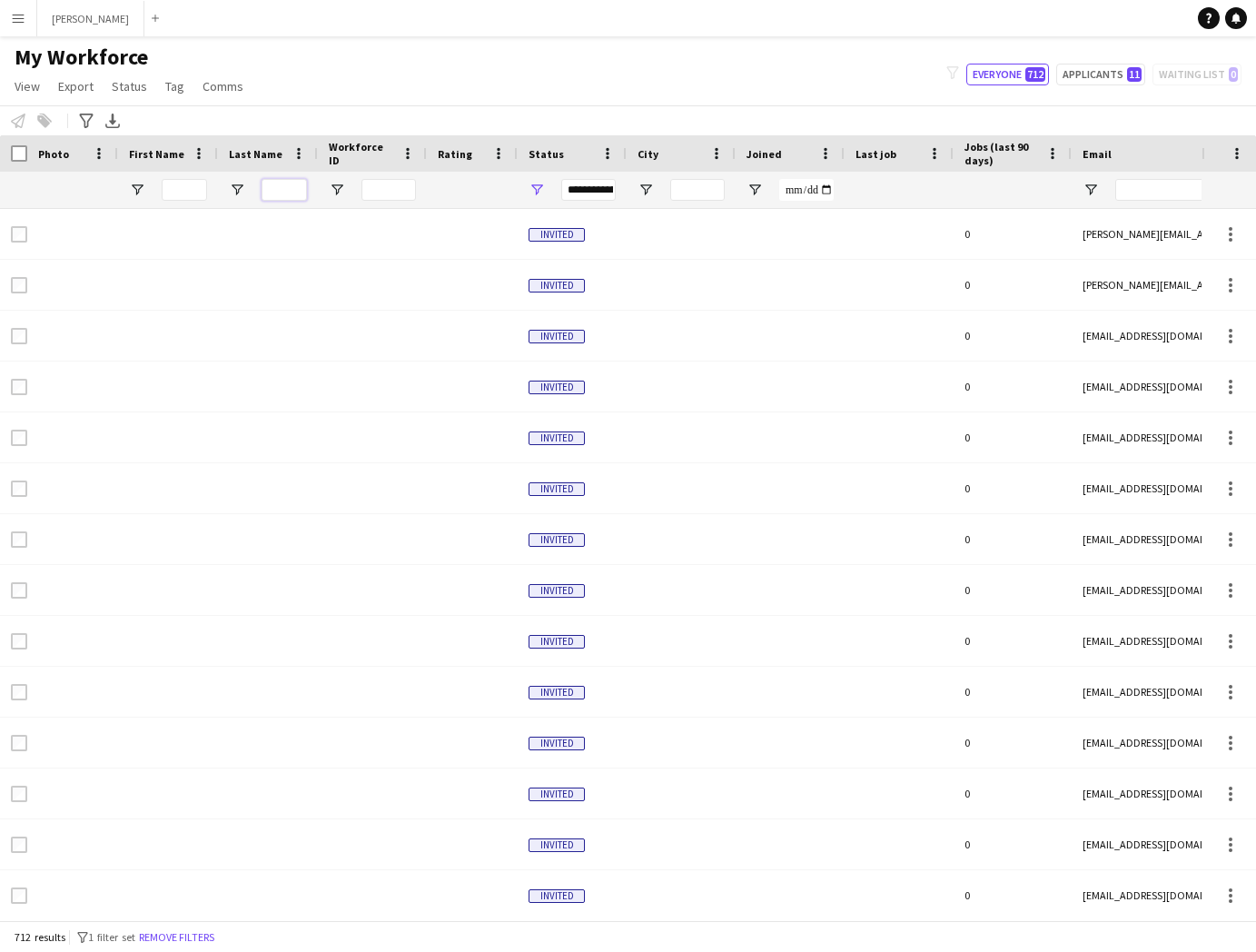
click at [293, 192] on input "Last Name Filter Input" at bounding box center [284, 189] width 46 height 21
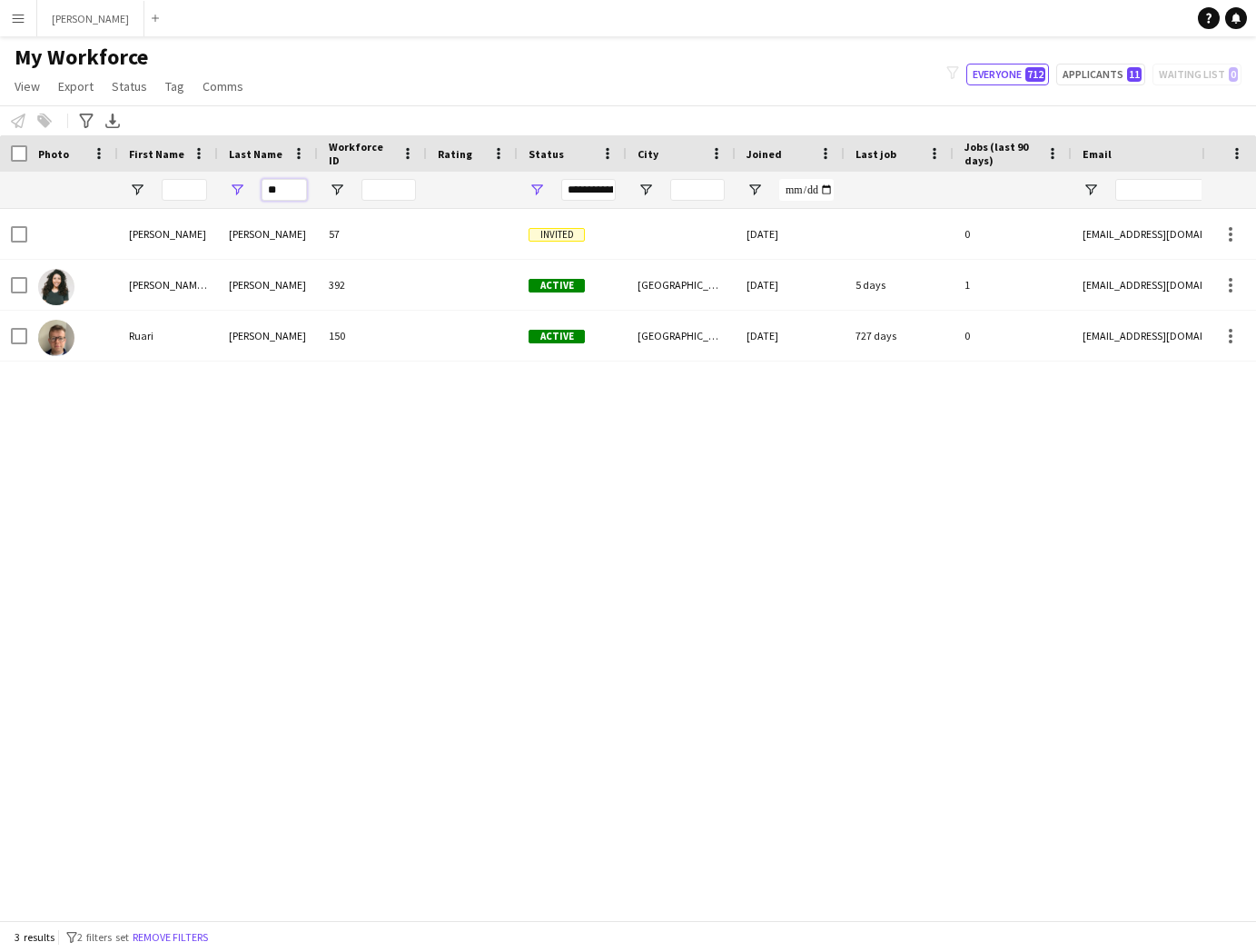
type input "*"
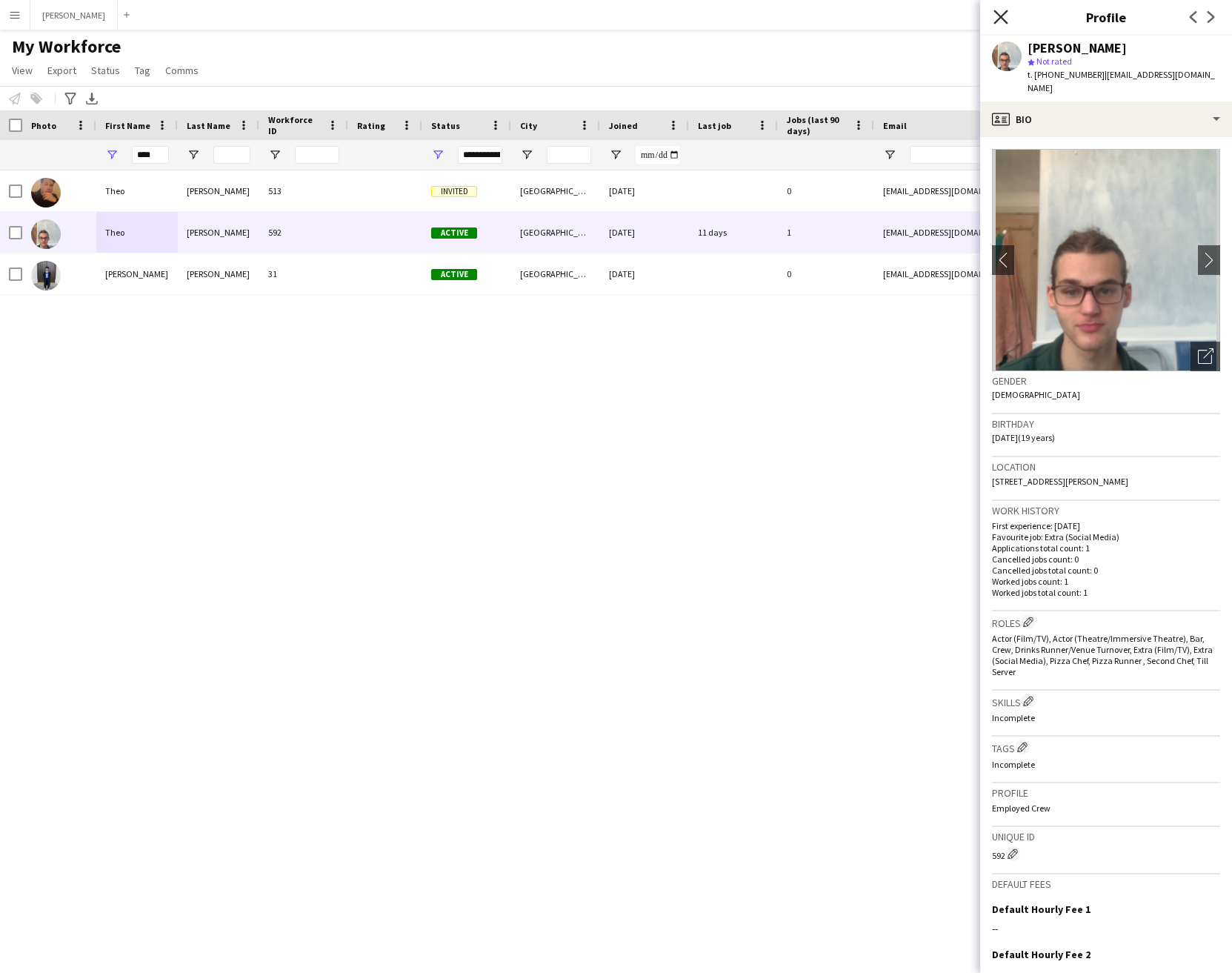
click at [999, 14] on icon "Close pop-in" at bounding box center [1000, 17] width 14 height 14
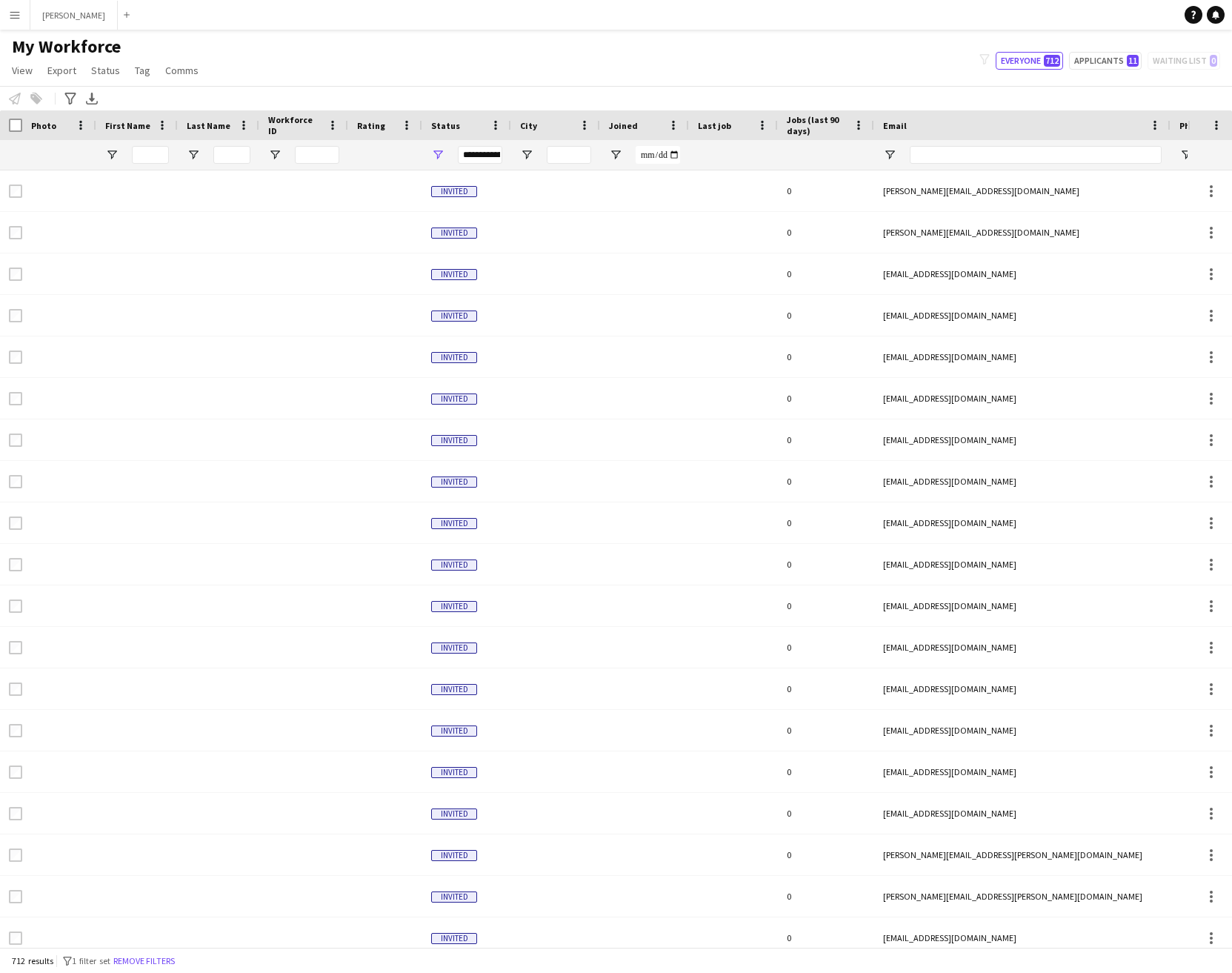
click at [15, 9] on app-icon "Menu" at bounding box center [15, 15] width 12 height 12
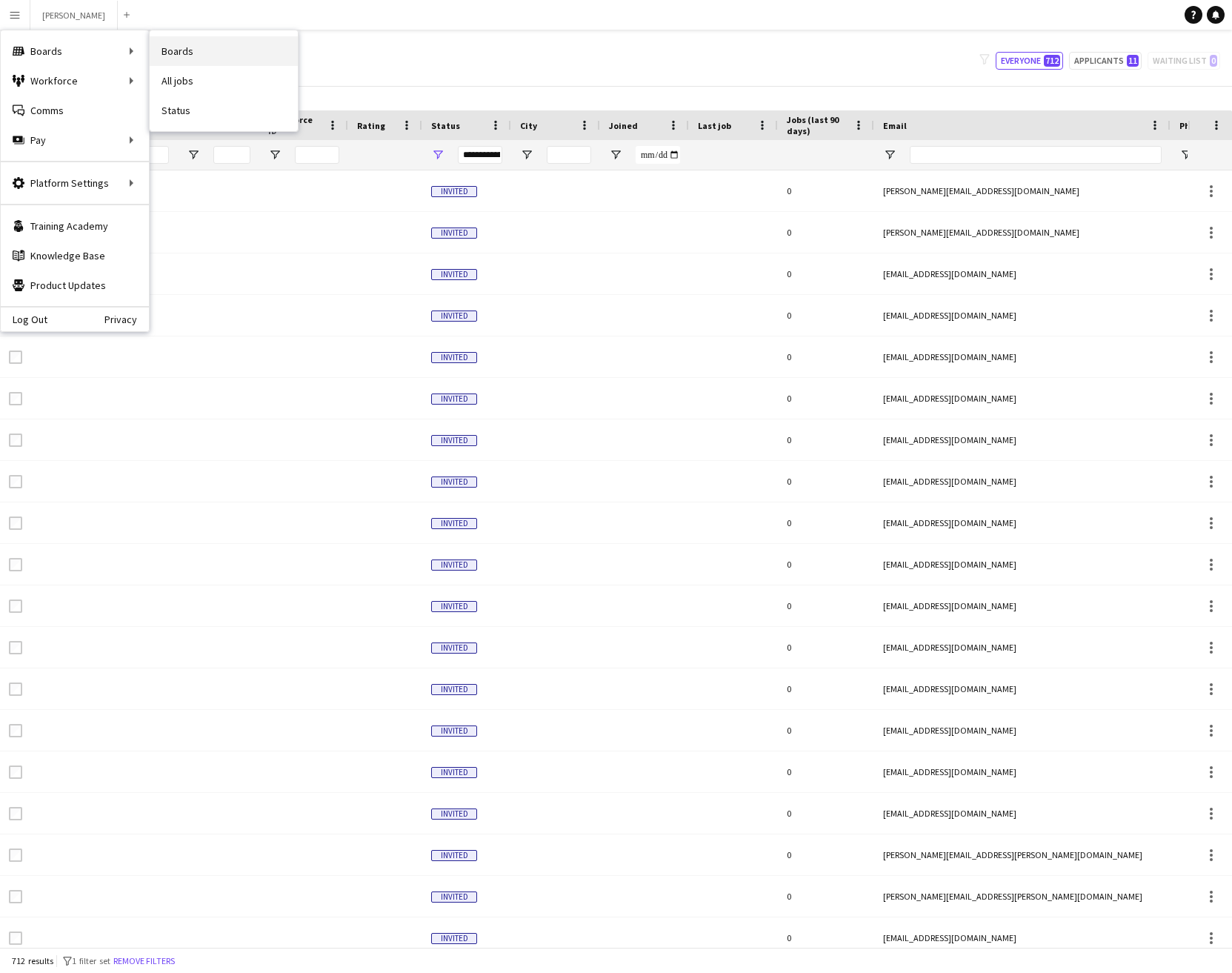
click at [168, 51] on link "Boards" at bounding box center [223, 51] width 148 height 30
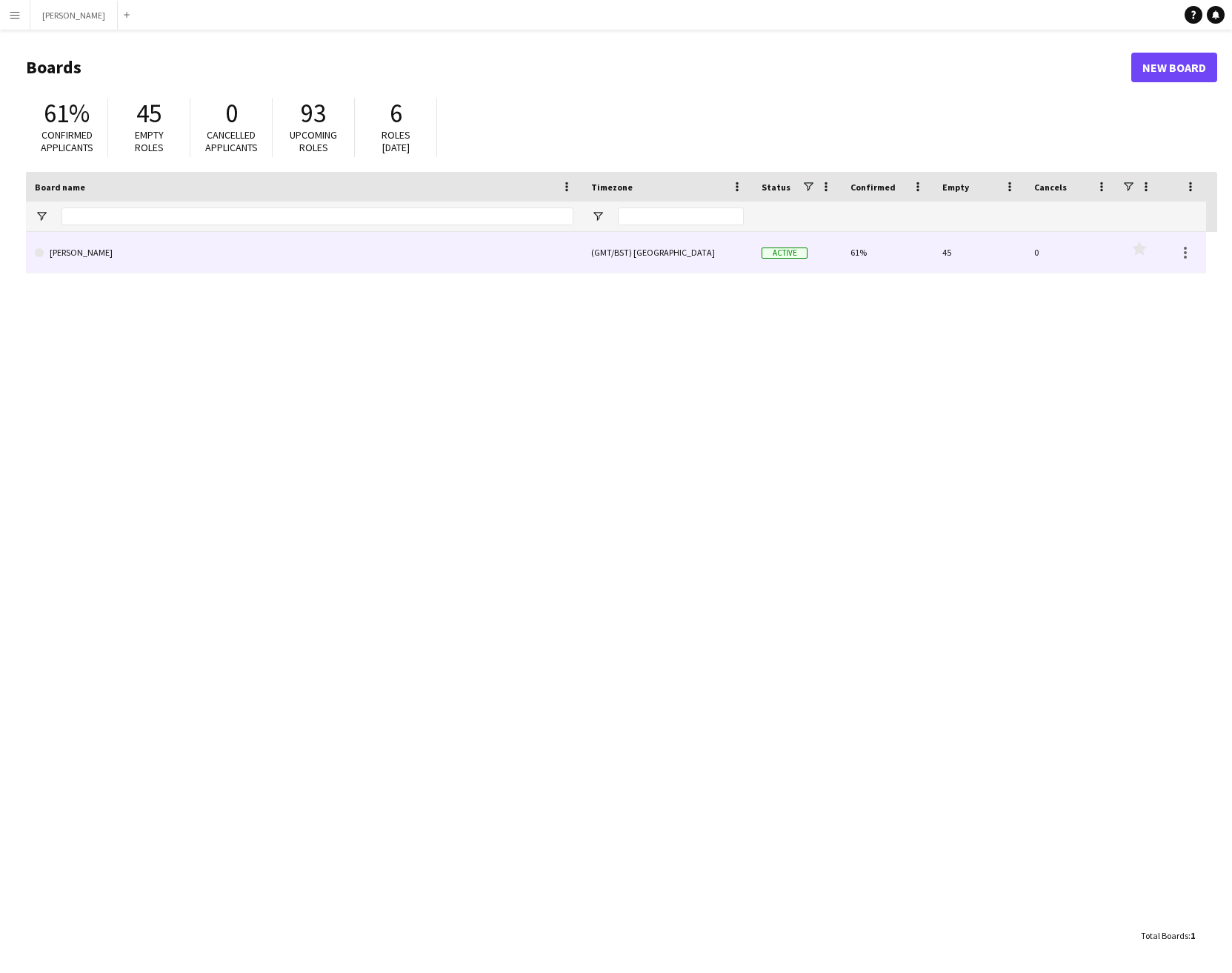
click at [430, 260] on link "[PERSON_NAME]" at bounding box center [304, 253] width 539 height 42
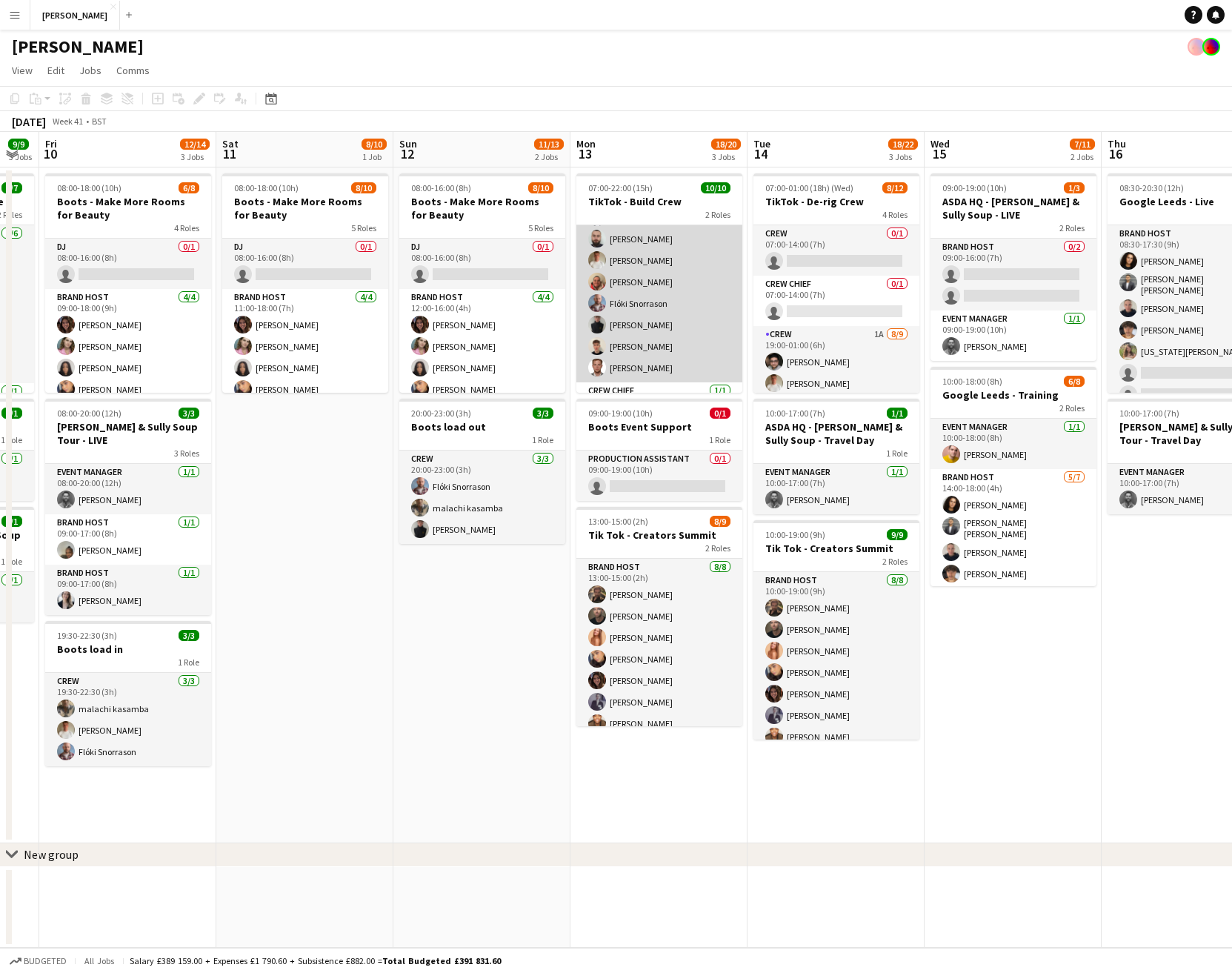
scroll to position [105, 0]
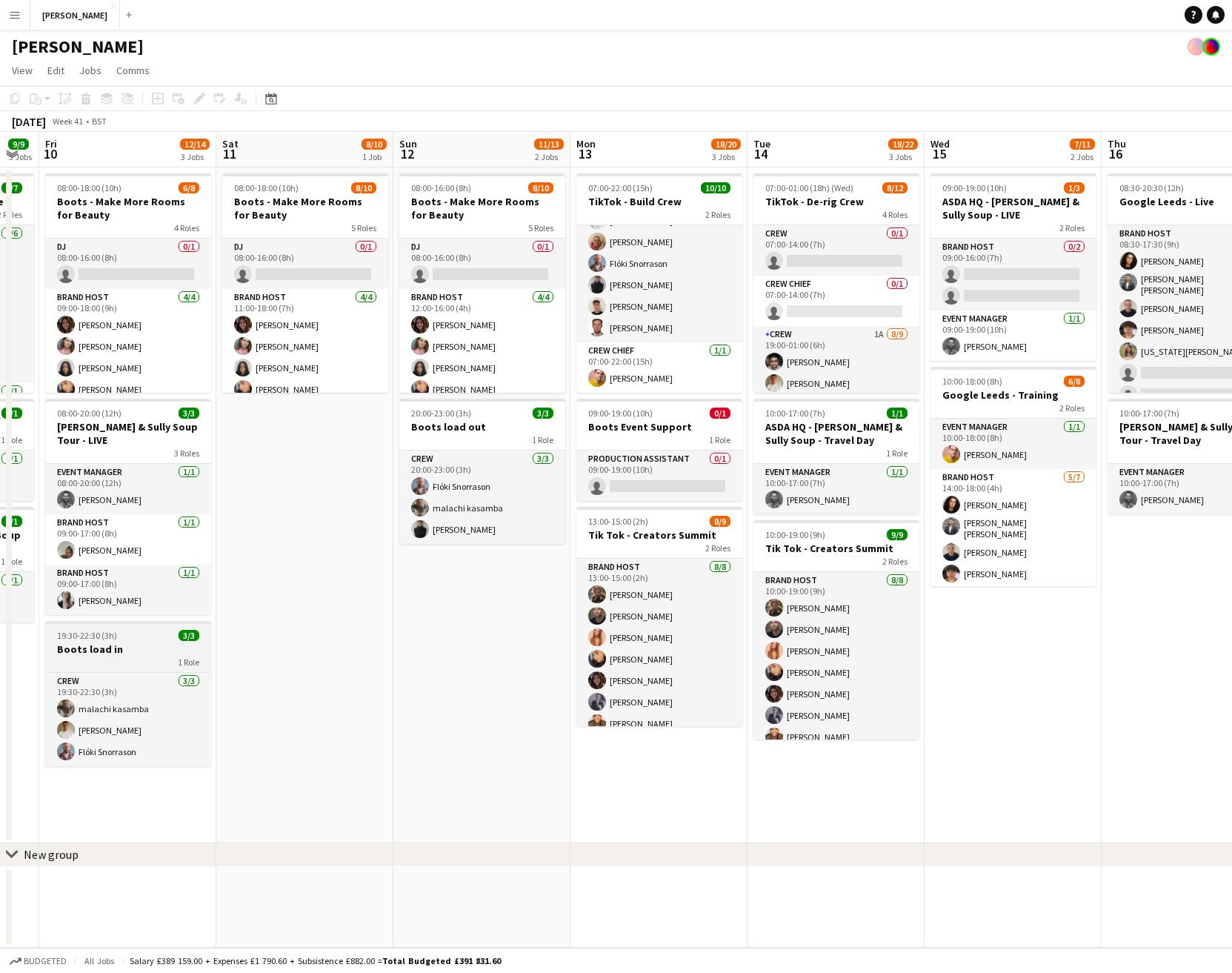
click at [151, 642] on h3 "Boots load in" at bounding box center [128, 649] width 166 height 14
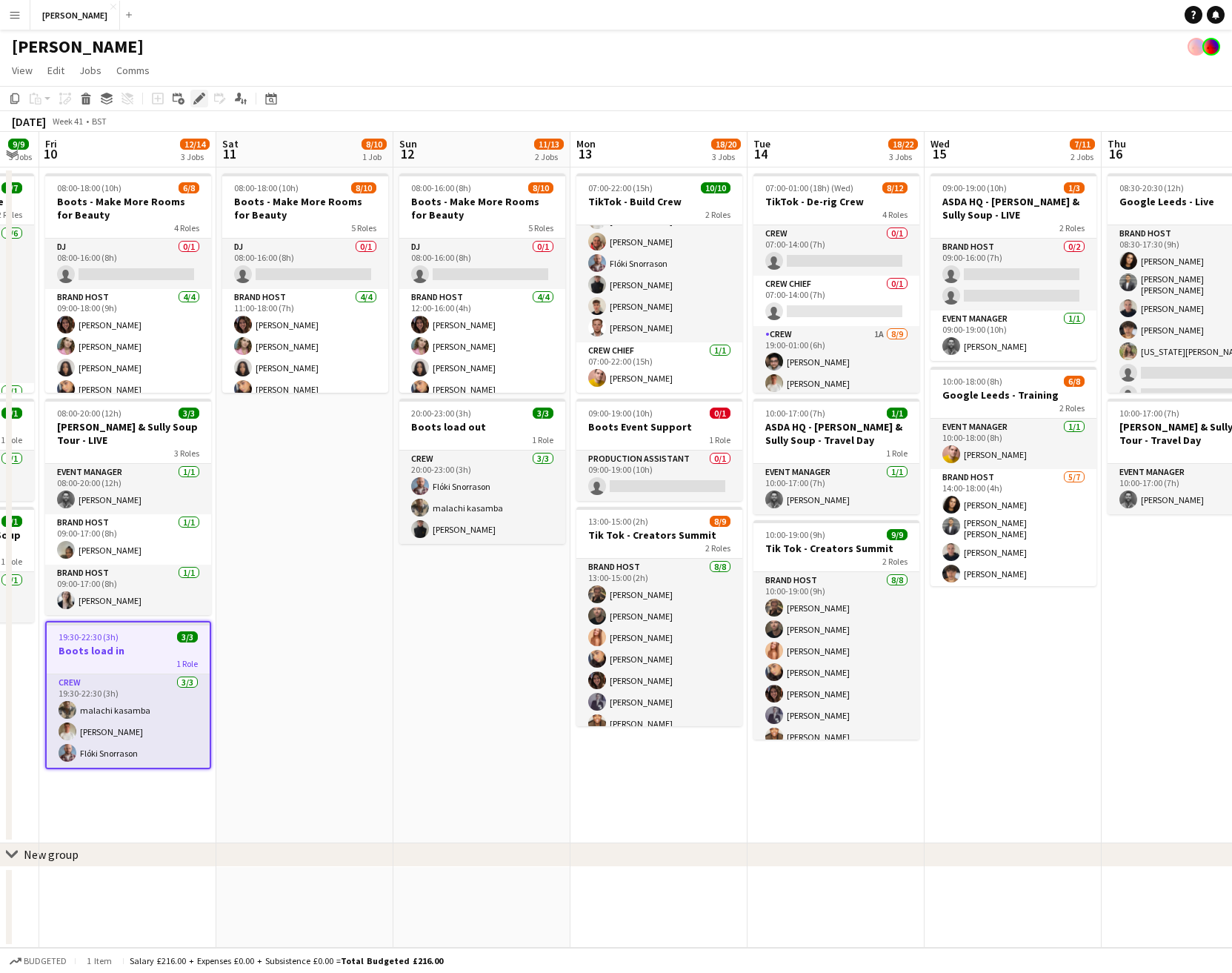
click at [200, 93] on icon "Edit" at bounding box center [200, 99] width 12 height 12
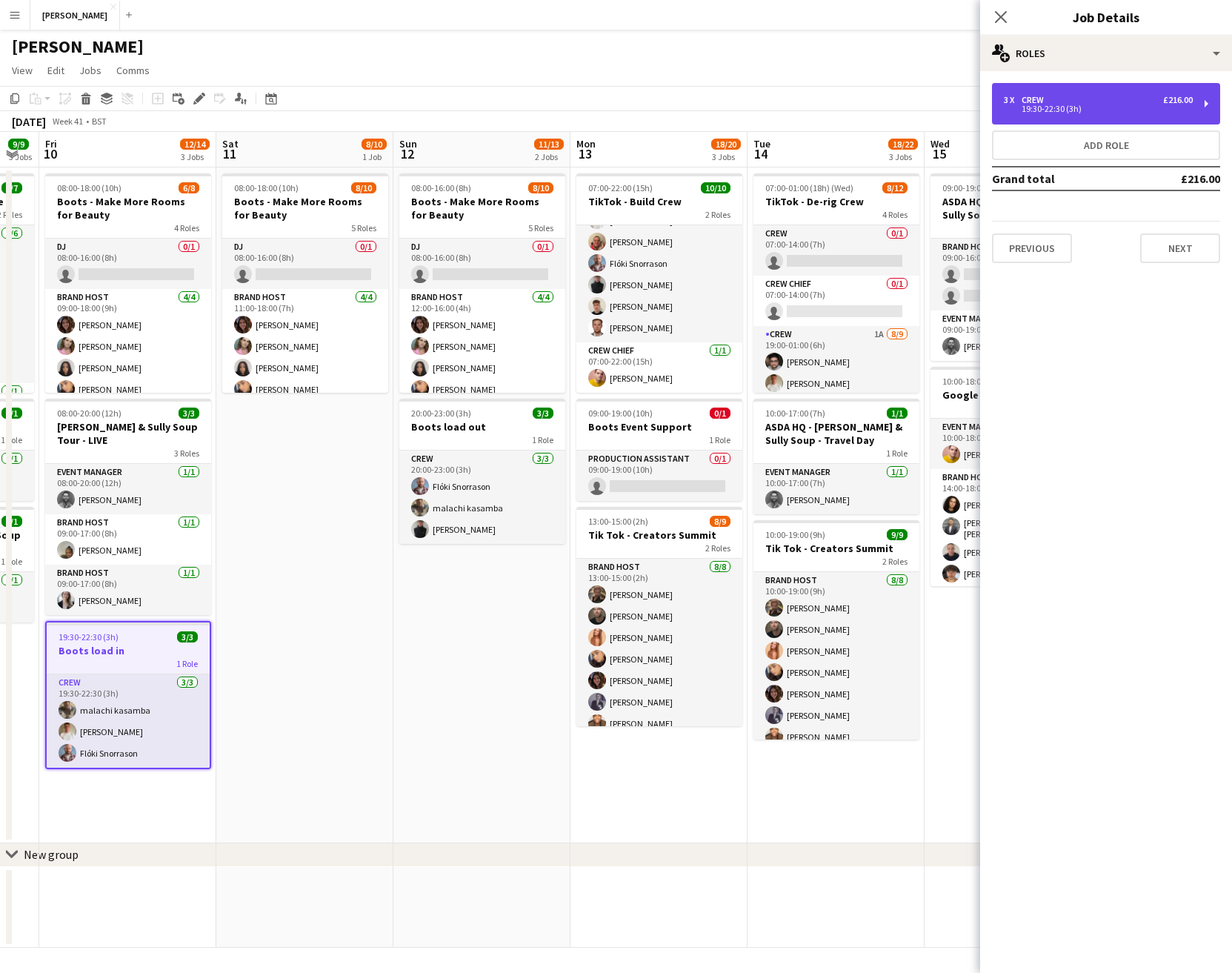
click at [1163, 105] on div "19:30-22:30 (3h)" at bounding box center [1098, 109] width 189 height 8
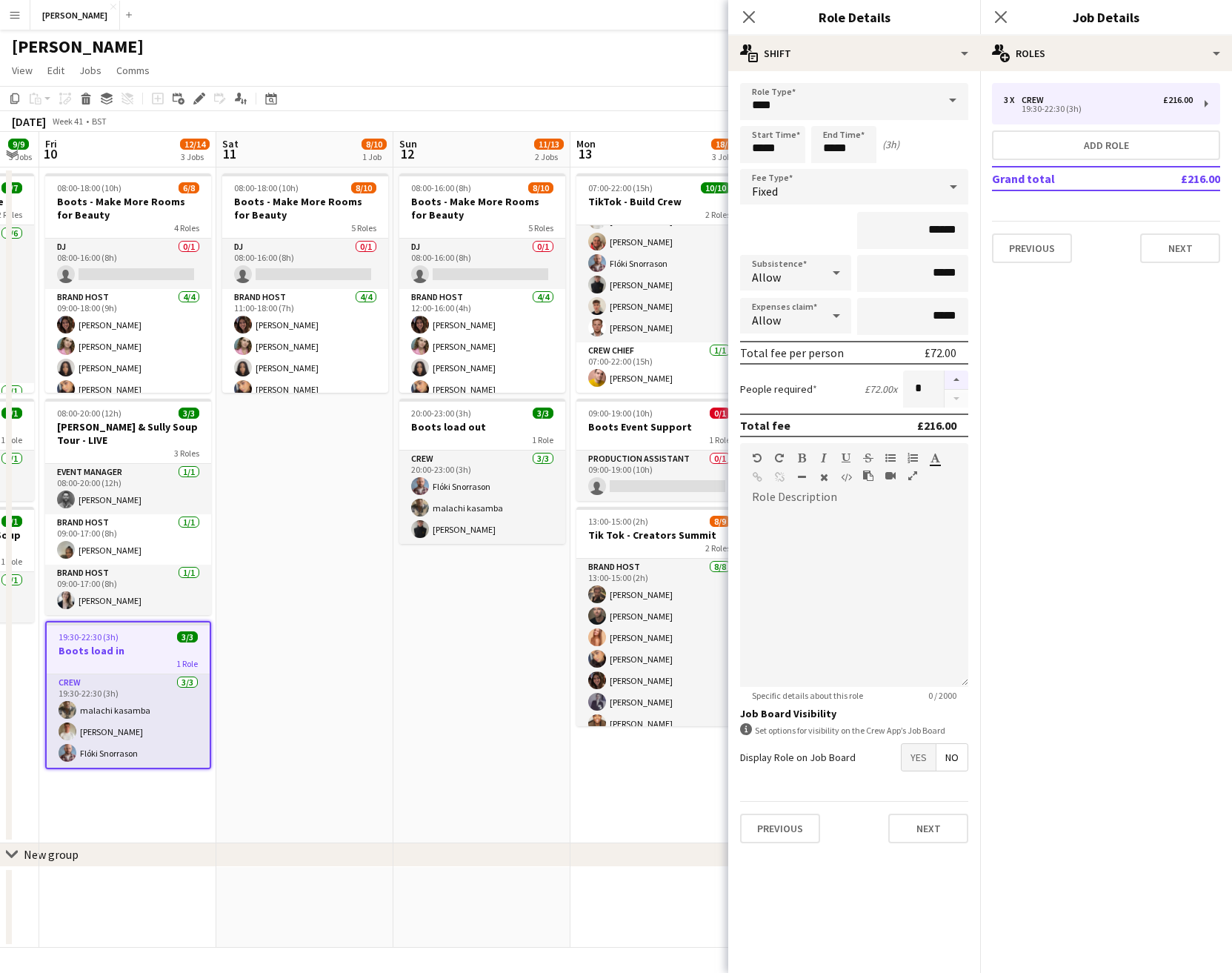
click at [958, 374] on button "button" at bounding box center [956, 379] width 24 height 19
type input "*"
click at [920, 811] on div "Previous Next" at bounding box center [854, 827] width 228 height 54
click at [928, 822] on button "Next" at bounding box center [928, 828] width 80 height 30
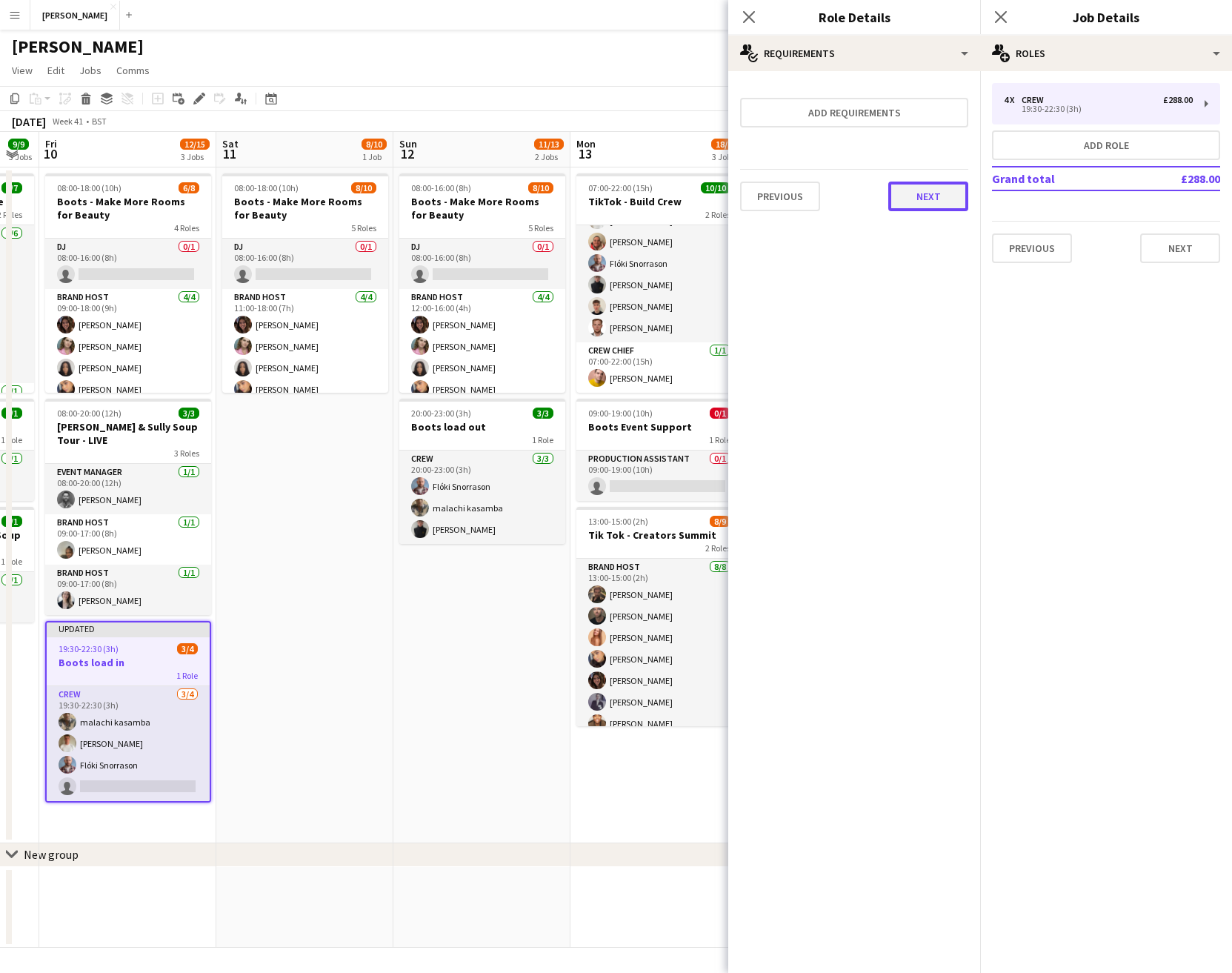
click at [957, 206] on button "Next" at bounding box center [928, 196] width 80 height 30
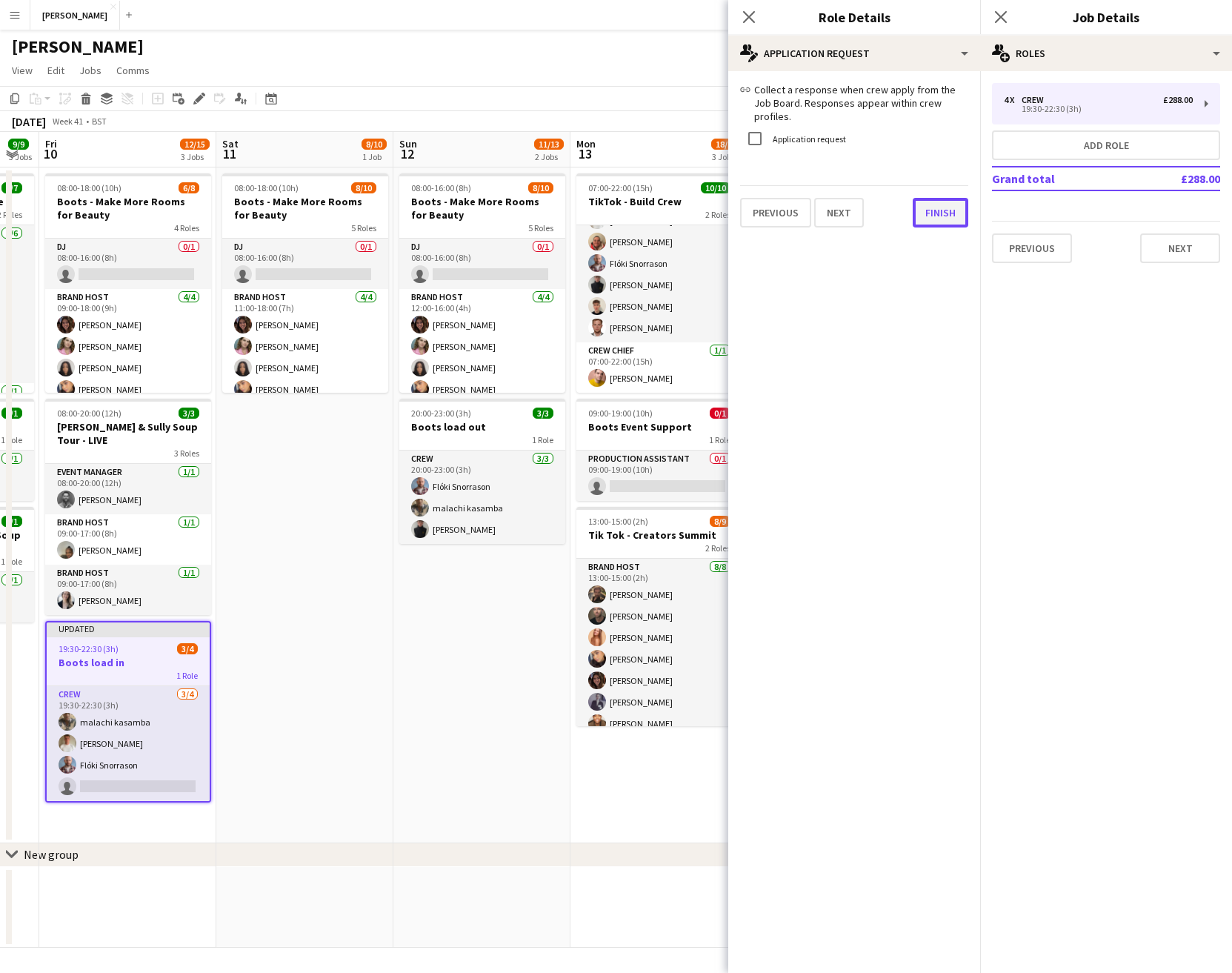
click at [949, 203] on button "Finish" at bounding box center [941, 213] width 55 height 30
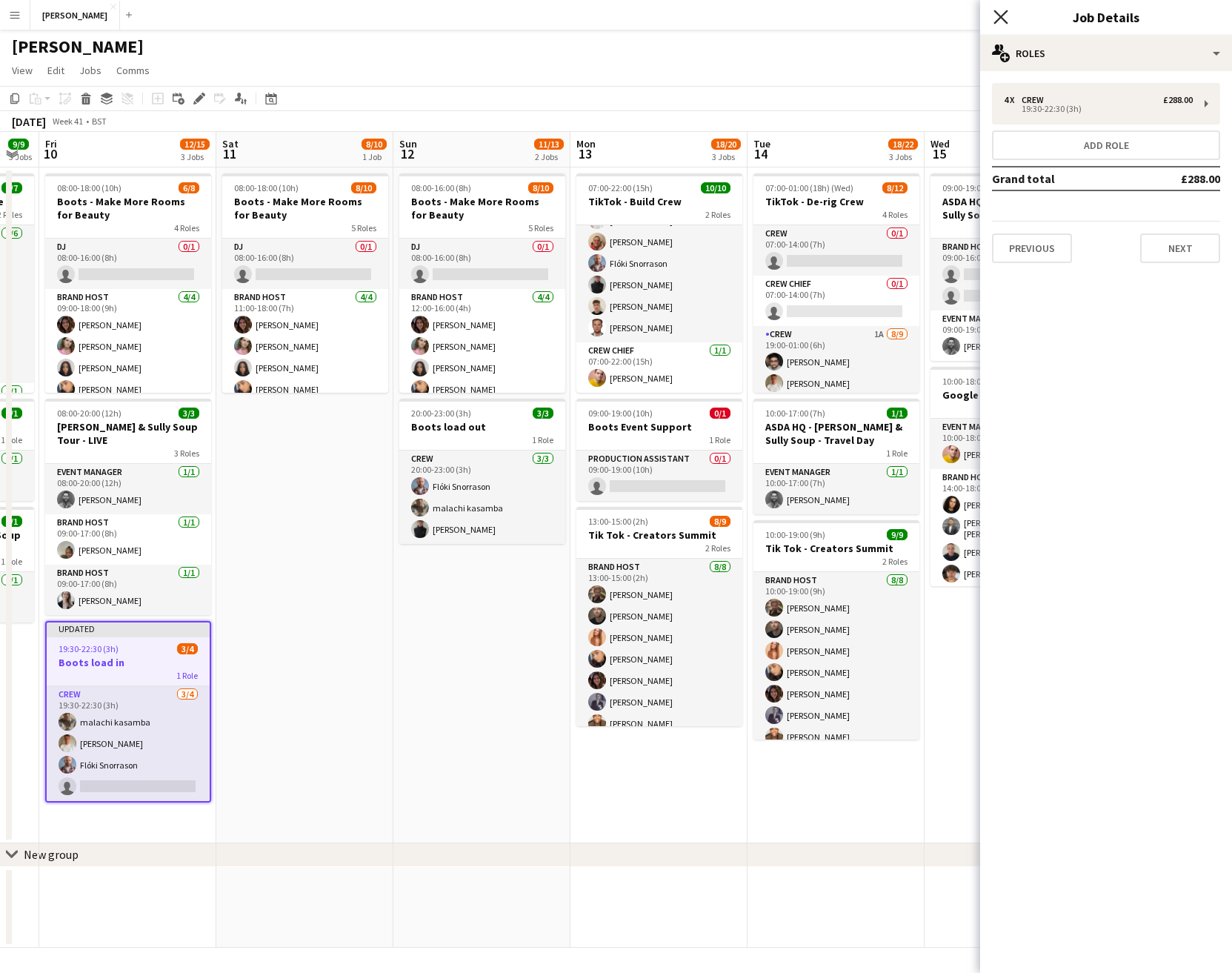
click at [1002, 17] on icon at bounding box center [1000, 17] width 14 height 14
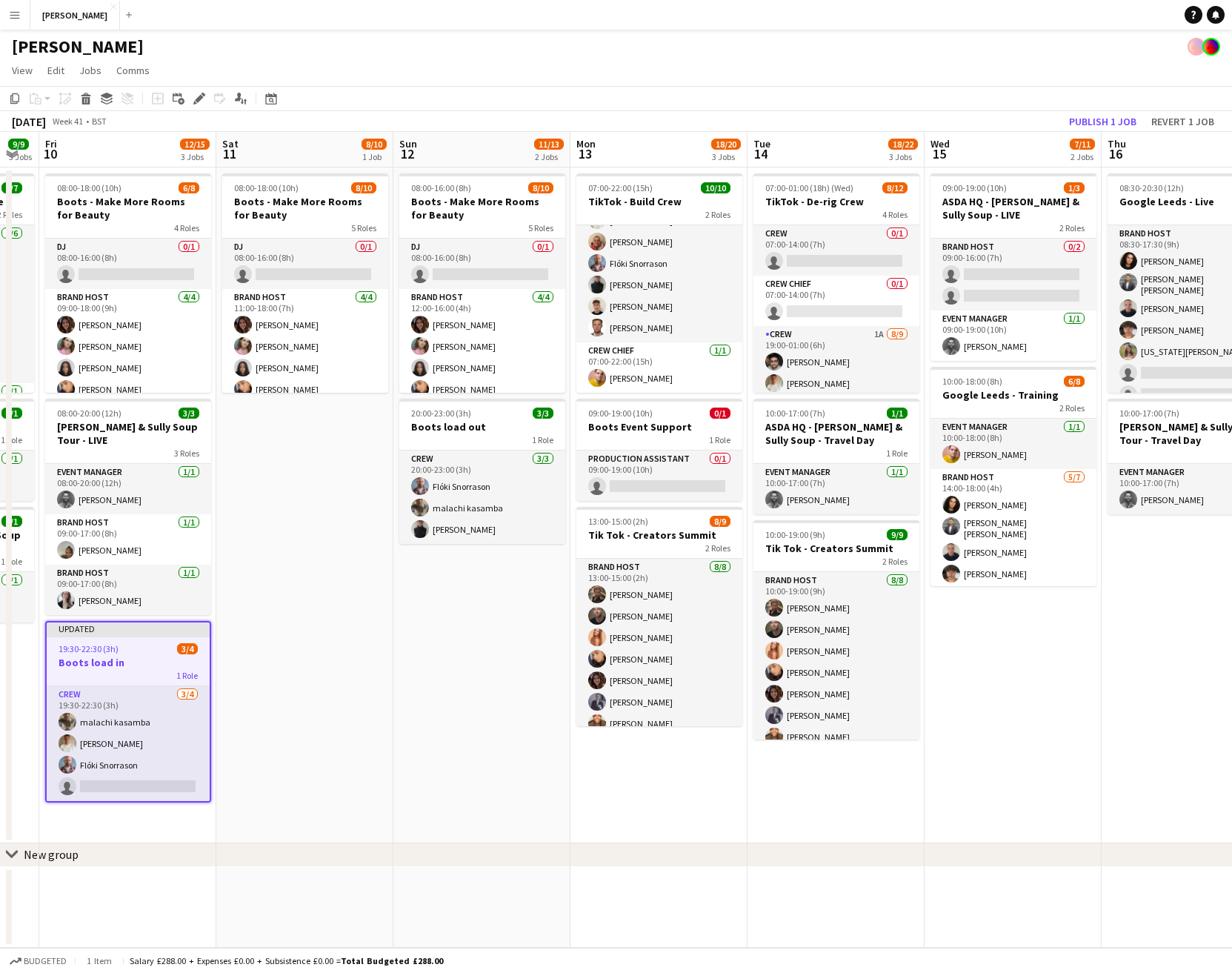
click at [372, 655] on app-date-cell "08:00-18:00 (10h) 8/10 Boots - Make More Rooms for Beauty 5 Roles DJ 0/1 08:00-…" at bounding box center [304, 505] width 177 height 675
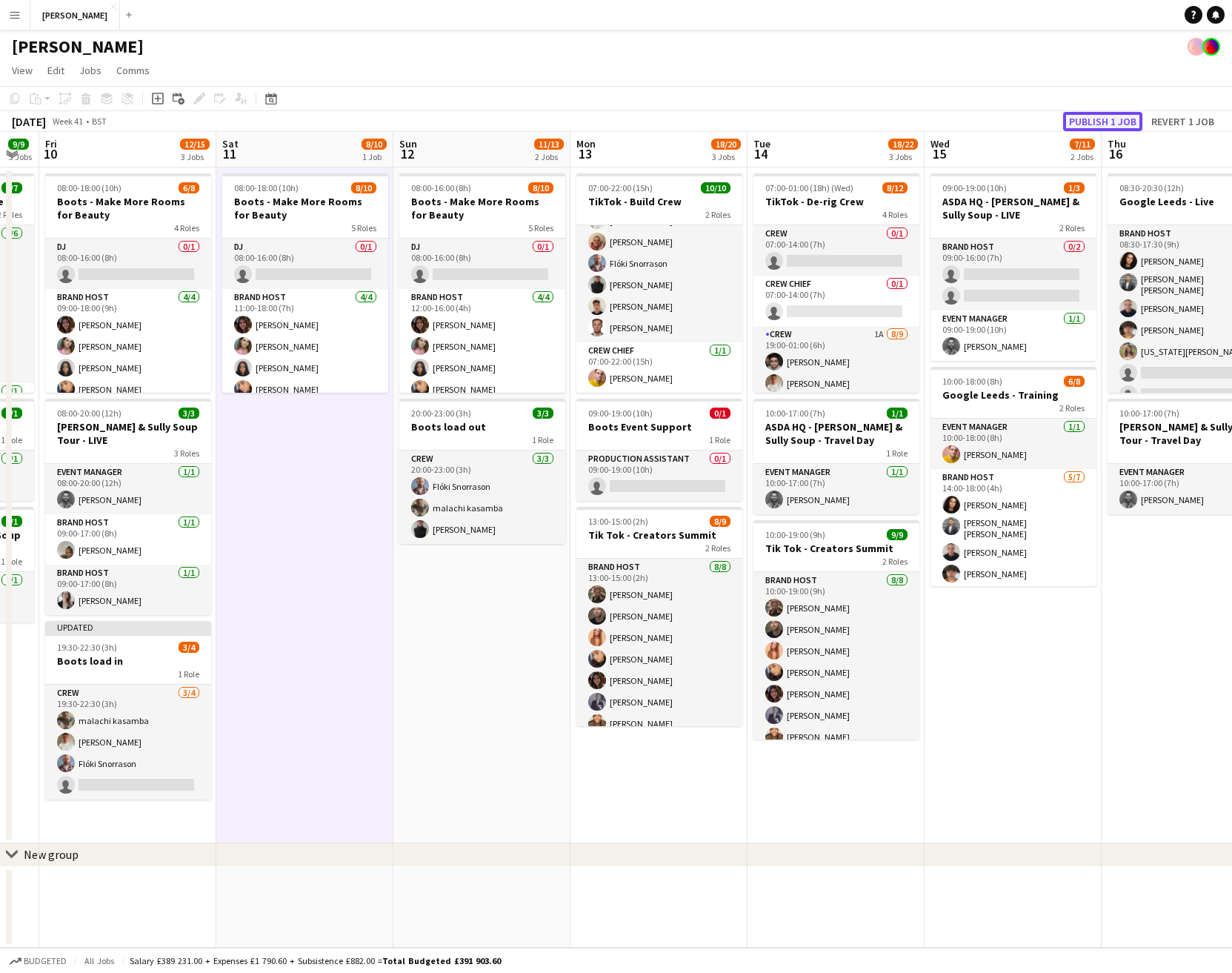
click at [1101, 113] on button "Publish 1 job" at bounding box center [1103, 121] width 79 height 19
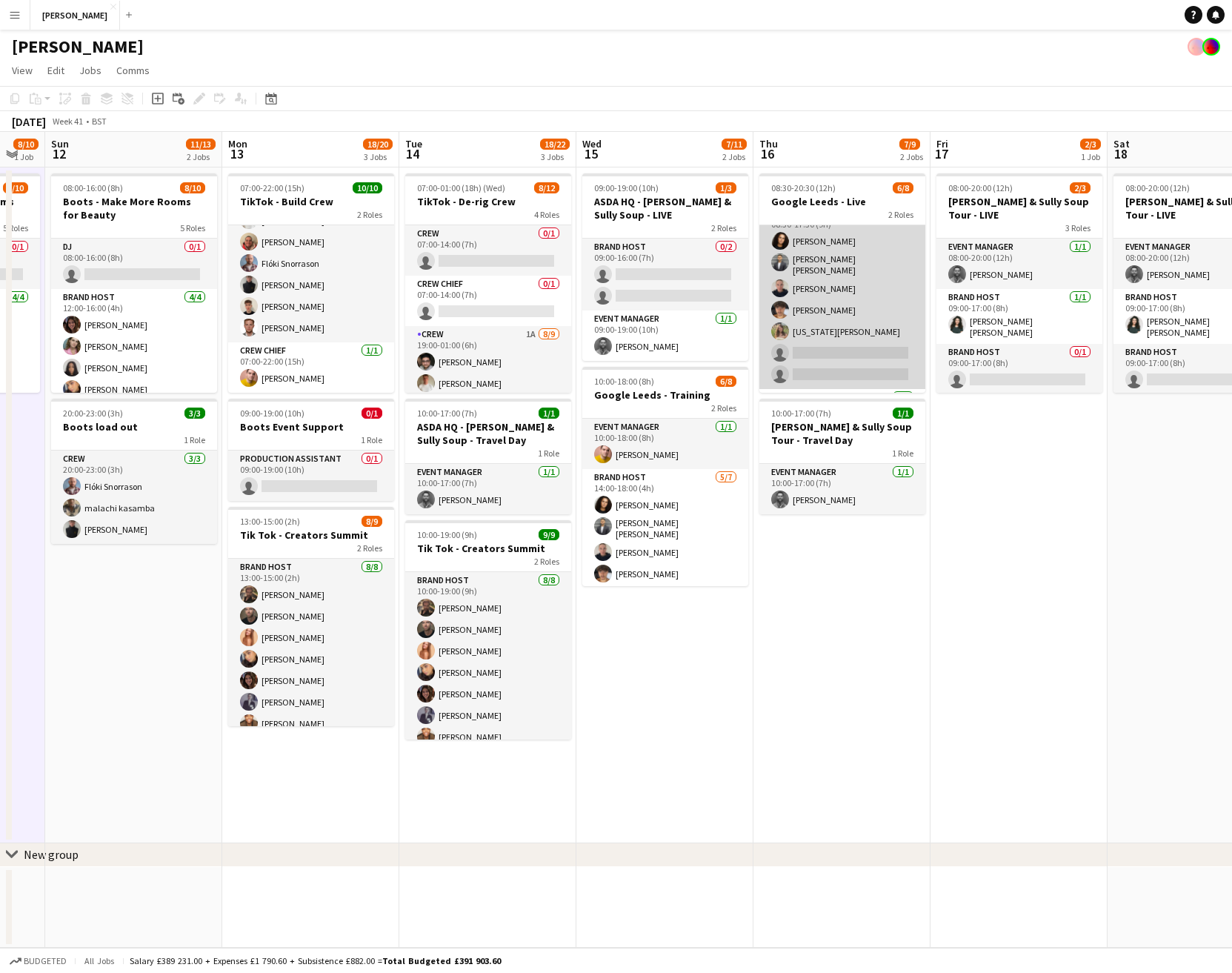
scroll to position [20, 0]
click at [833, 347] on app-card-role "Brand Host 5/7 08:30-17:30 (9h) Tillie Amartey Sandeep Kizhakkini Veettil Isabe…" at bounding box center [843, 296] width 166 height 184
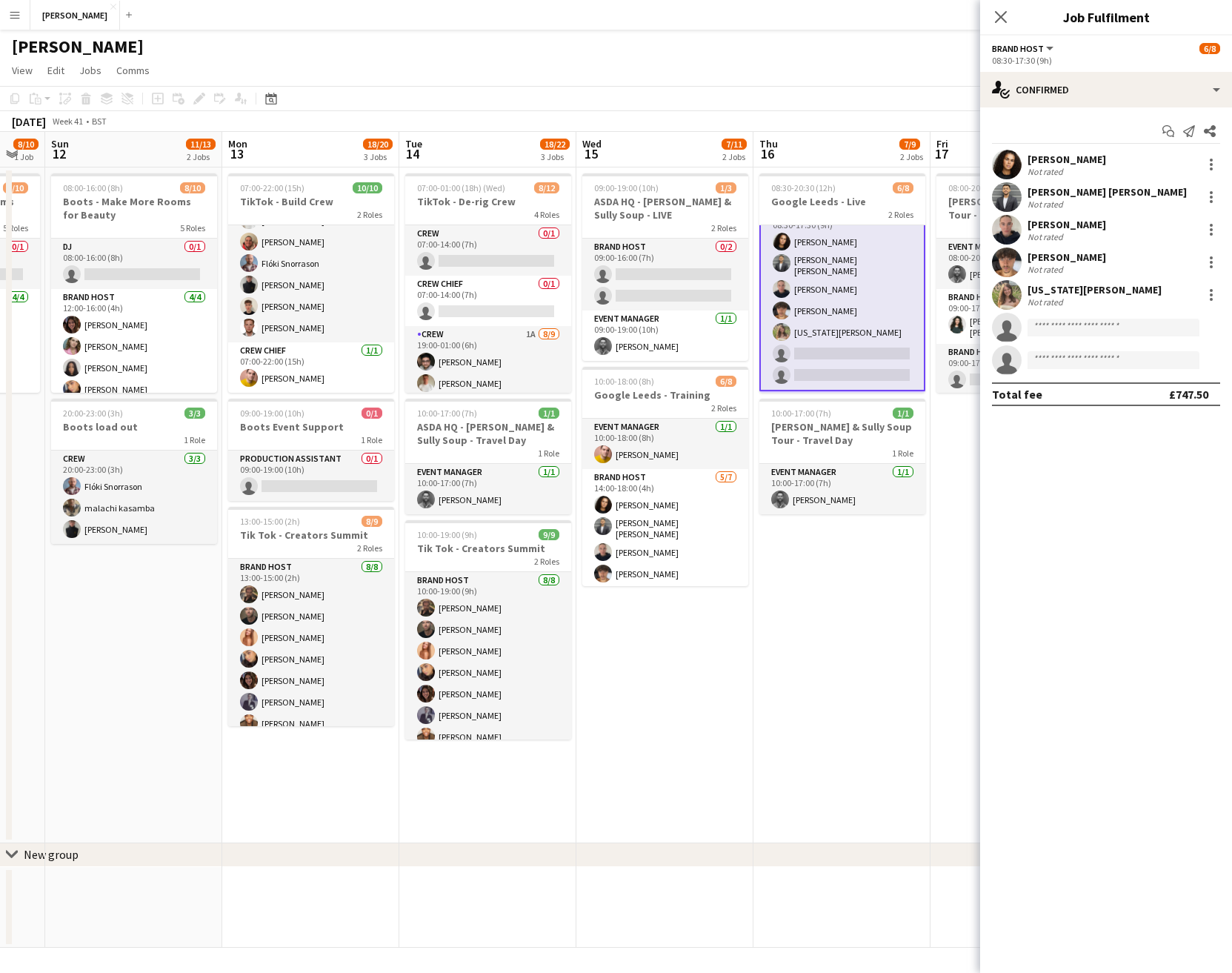
scroll to position [22, 0]
click at [1104, 323] on input at bounding box center [1114, 327] width 172 height 17
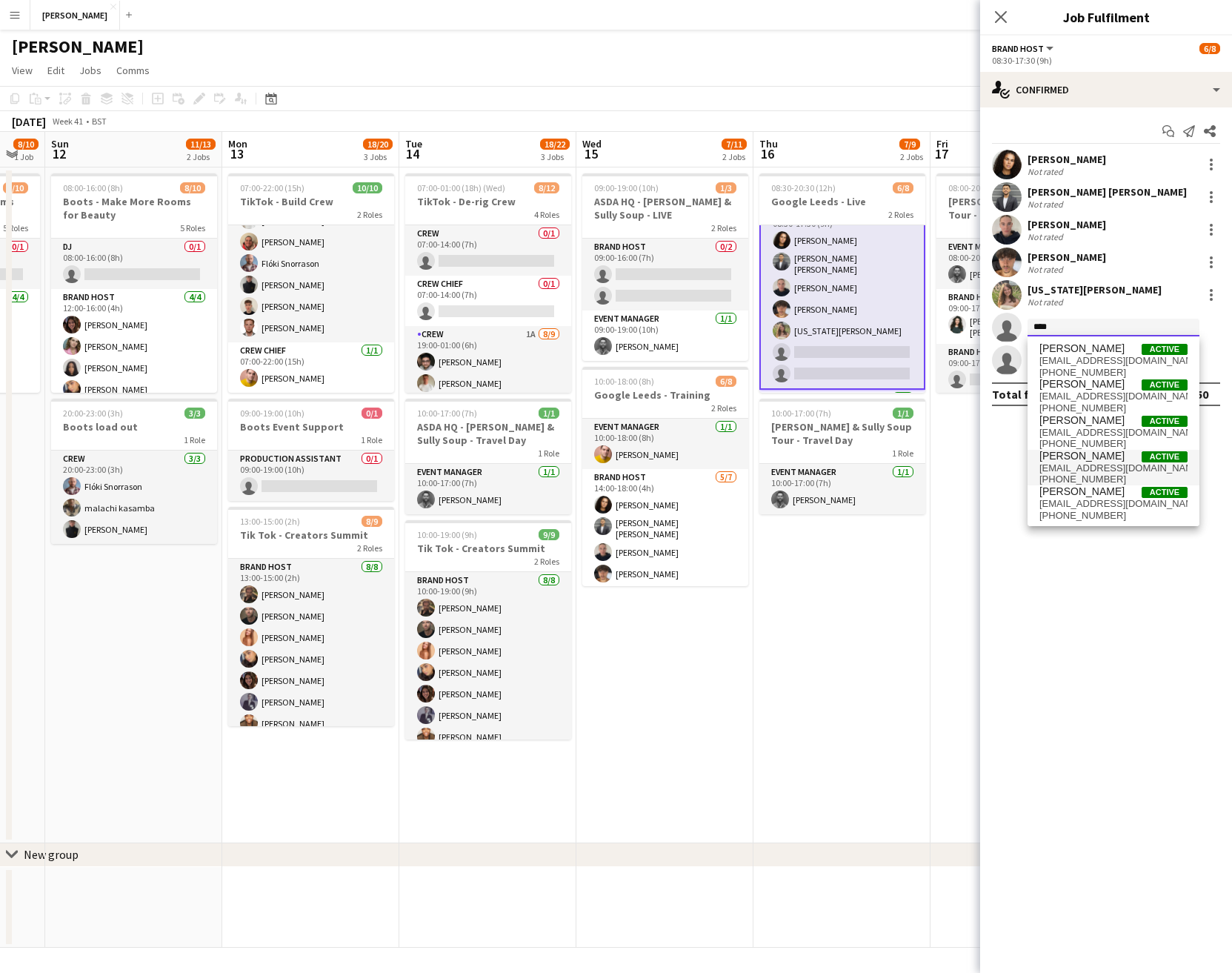
type input "****"
click at [1098, 465] on span "jessp2l@icloud.com" at bounding box center [1113, 468] width 148 height 12
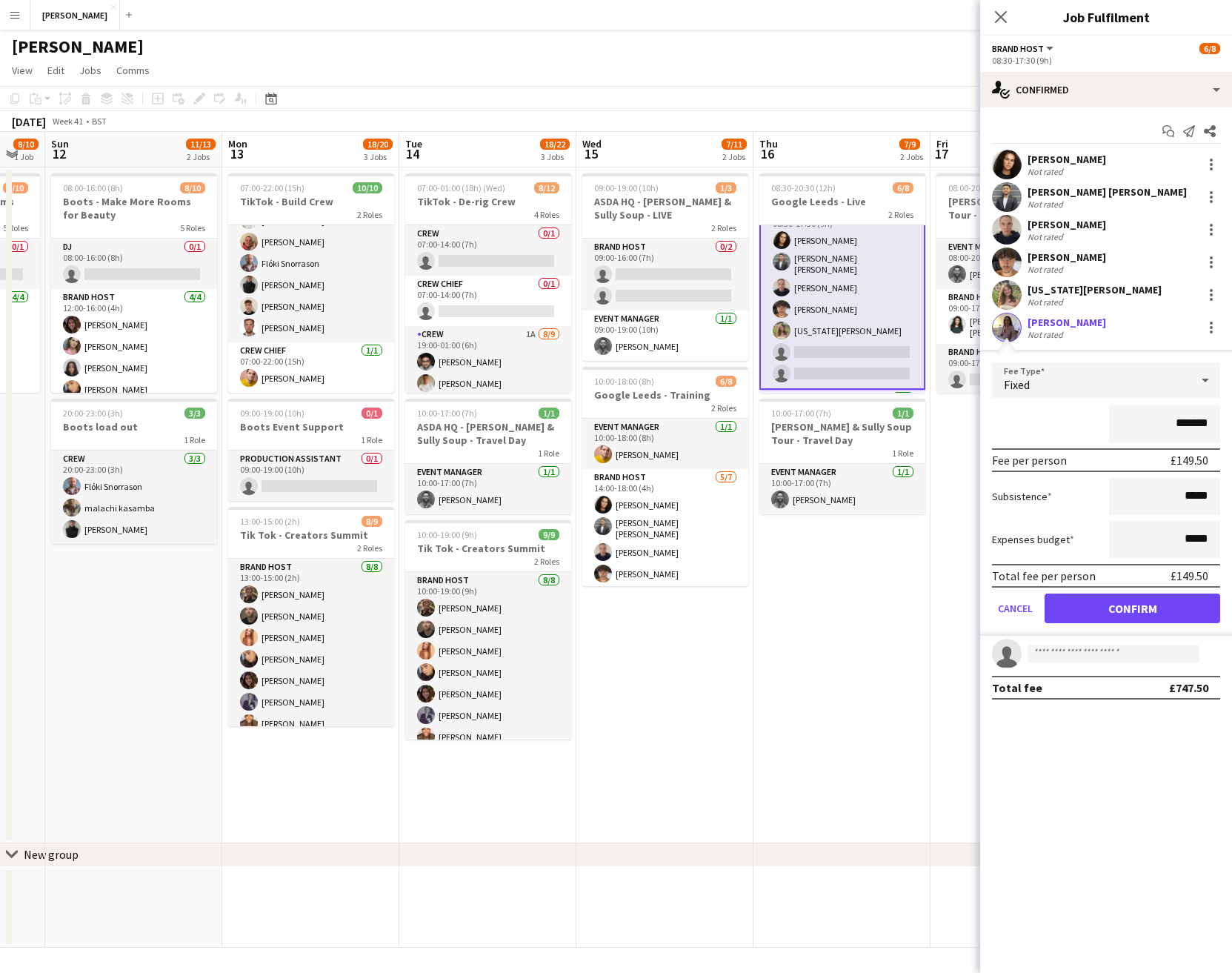
click at [1057, 324] on div "Jess Powell" at bounding box center [1067, 323] width 78 height 14
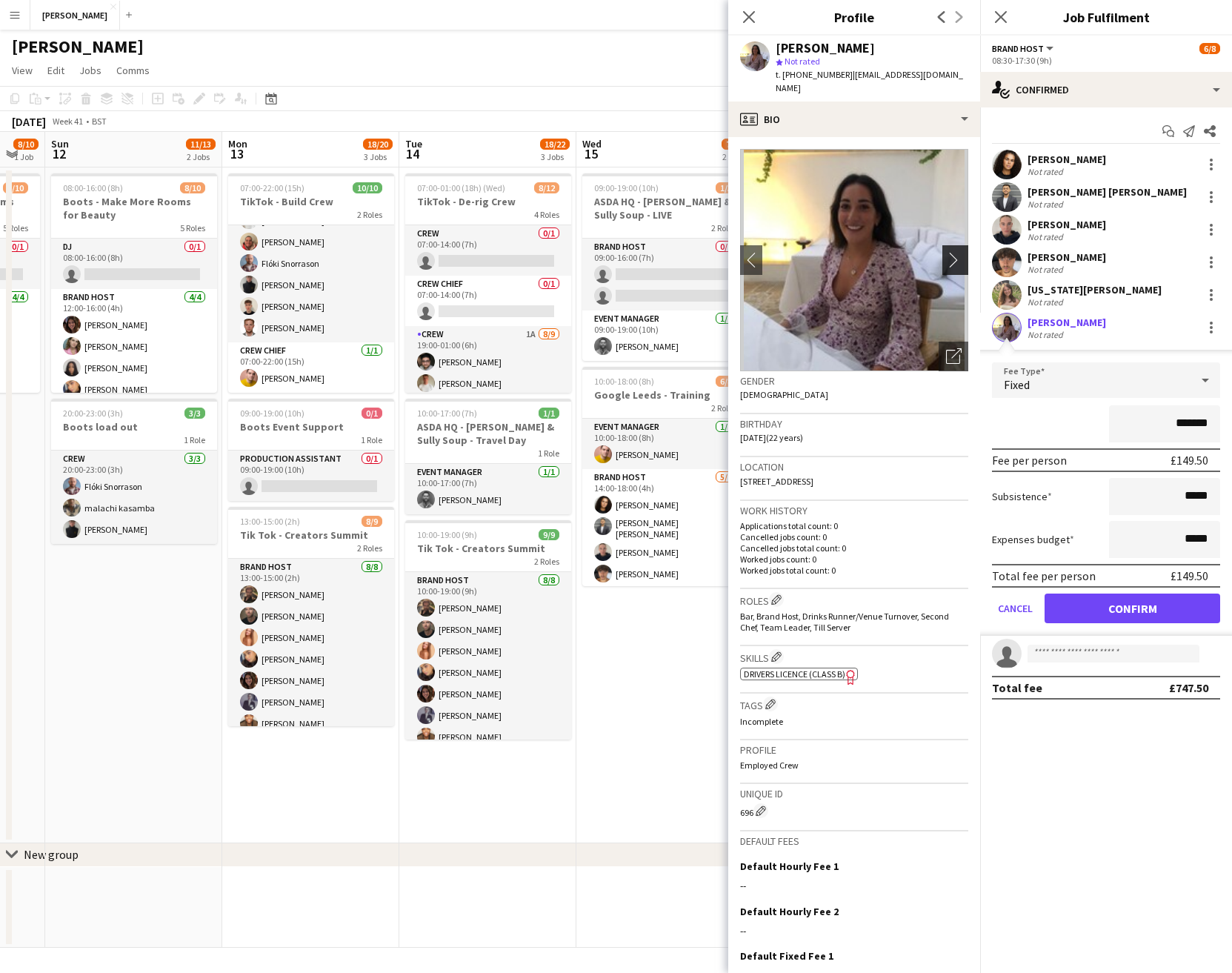
click at [963, 252] on app-icon "chevron-right" at bounding box center [958, 260] width 23 height 15
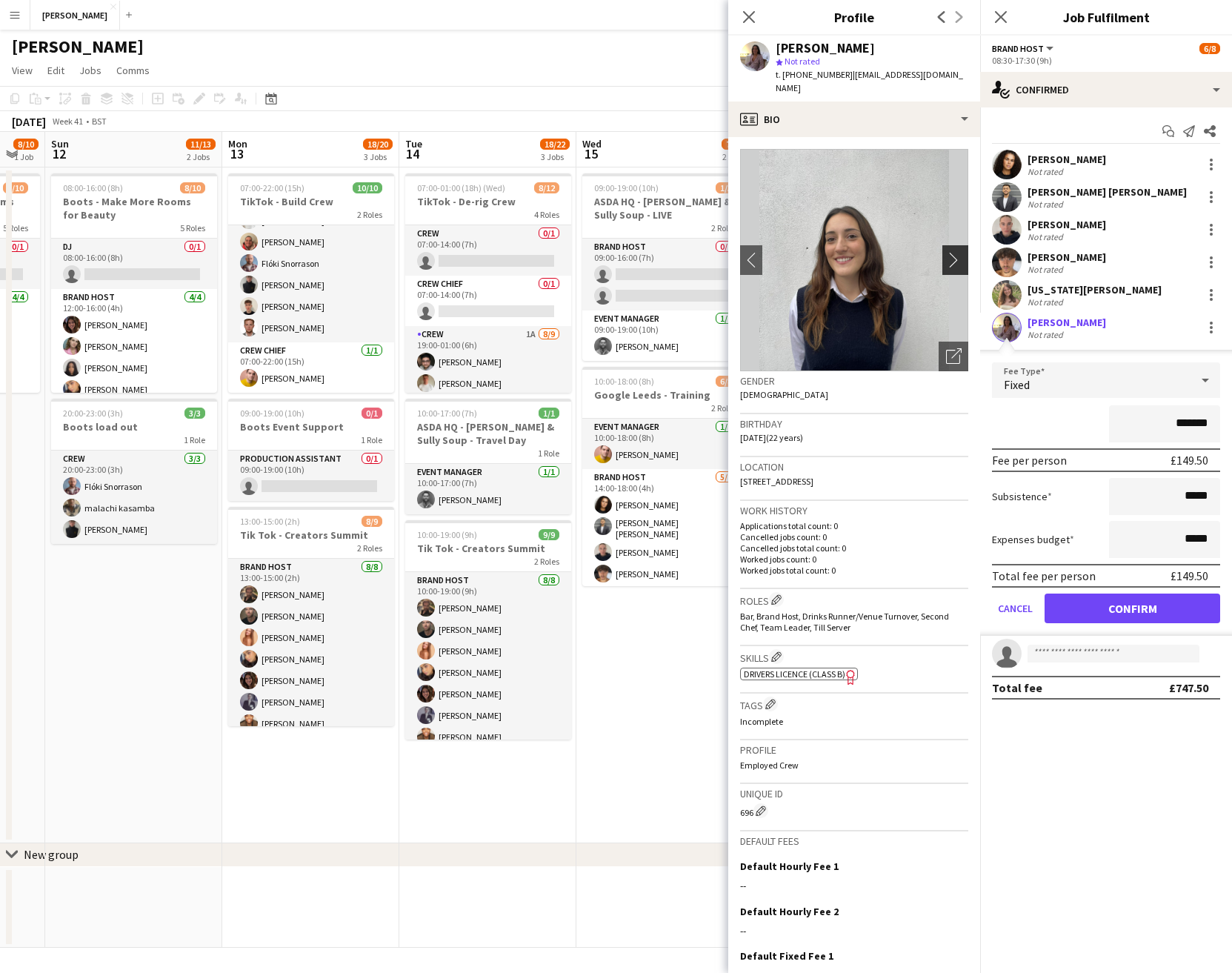
click at [961, 252] on app-icon "chevron-right" at bounding box center [958, 260] width 23 height 15
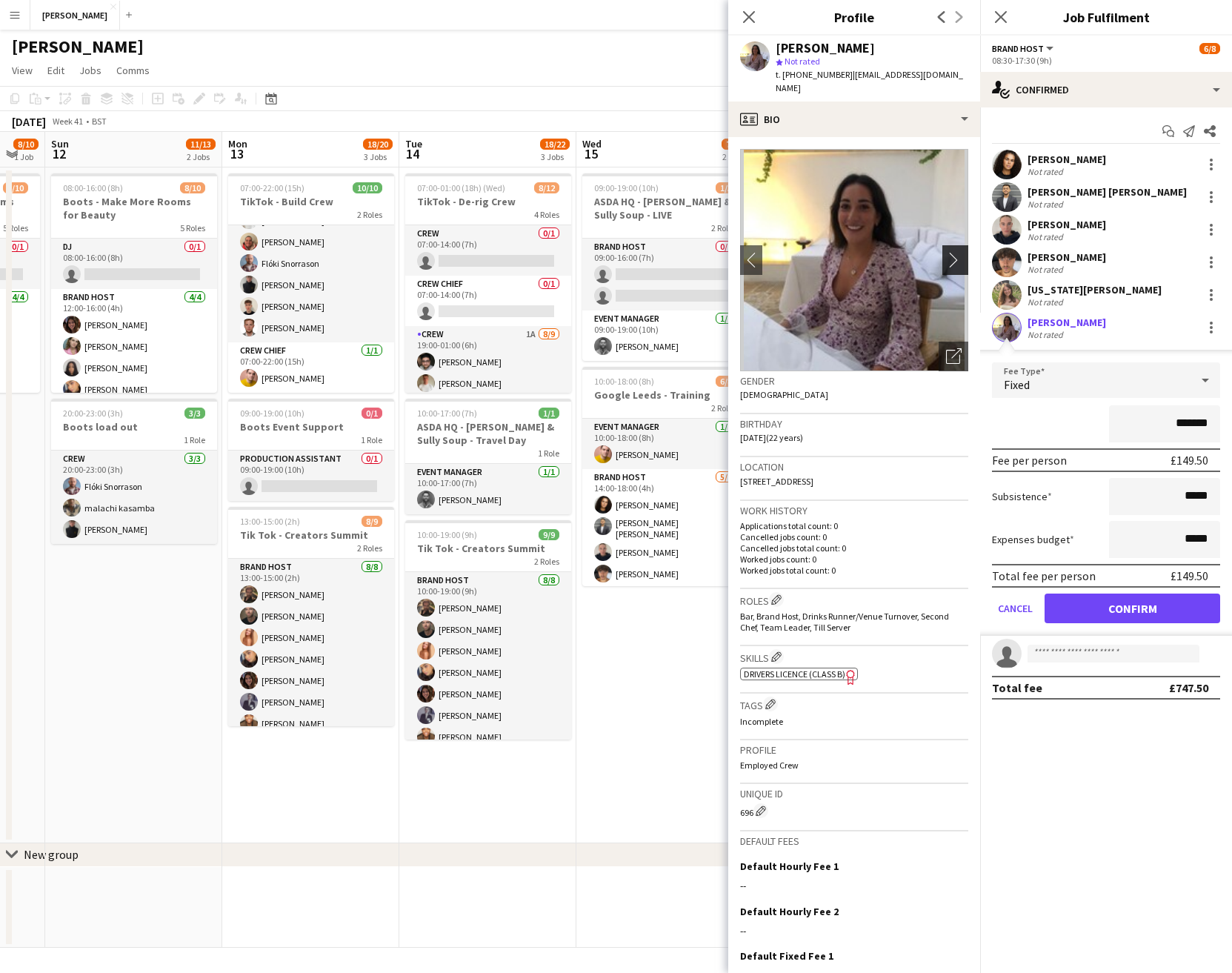
click at [961, 252] on app-icon "chevron-right" at bounding box center [958, 260] width 23 height 15
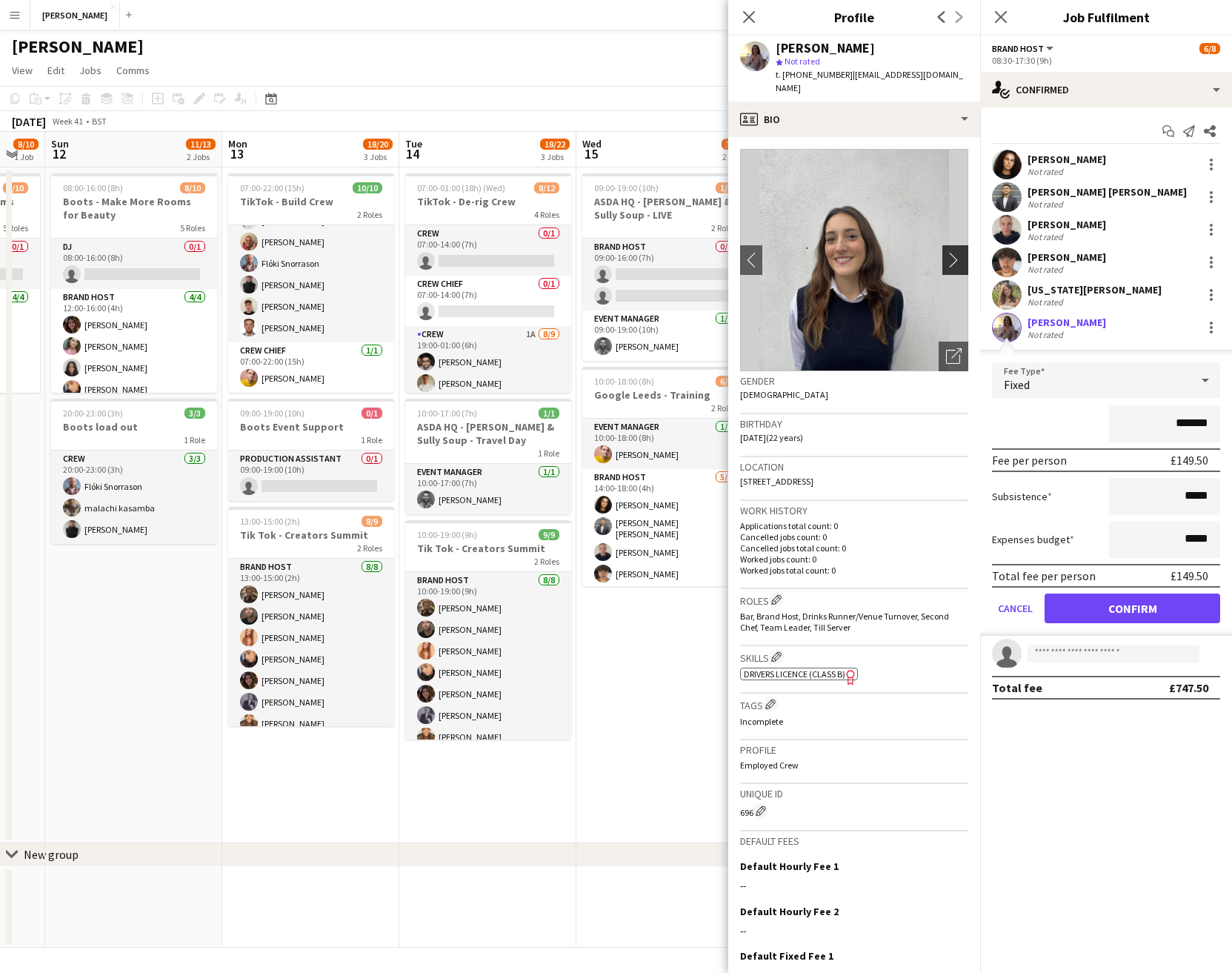
click at [961, 252] on app-icon "chevron-right" at bounding box center [958, 260] width 23 height 15
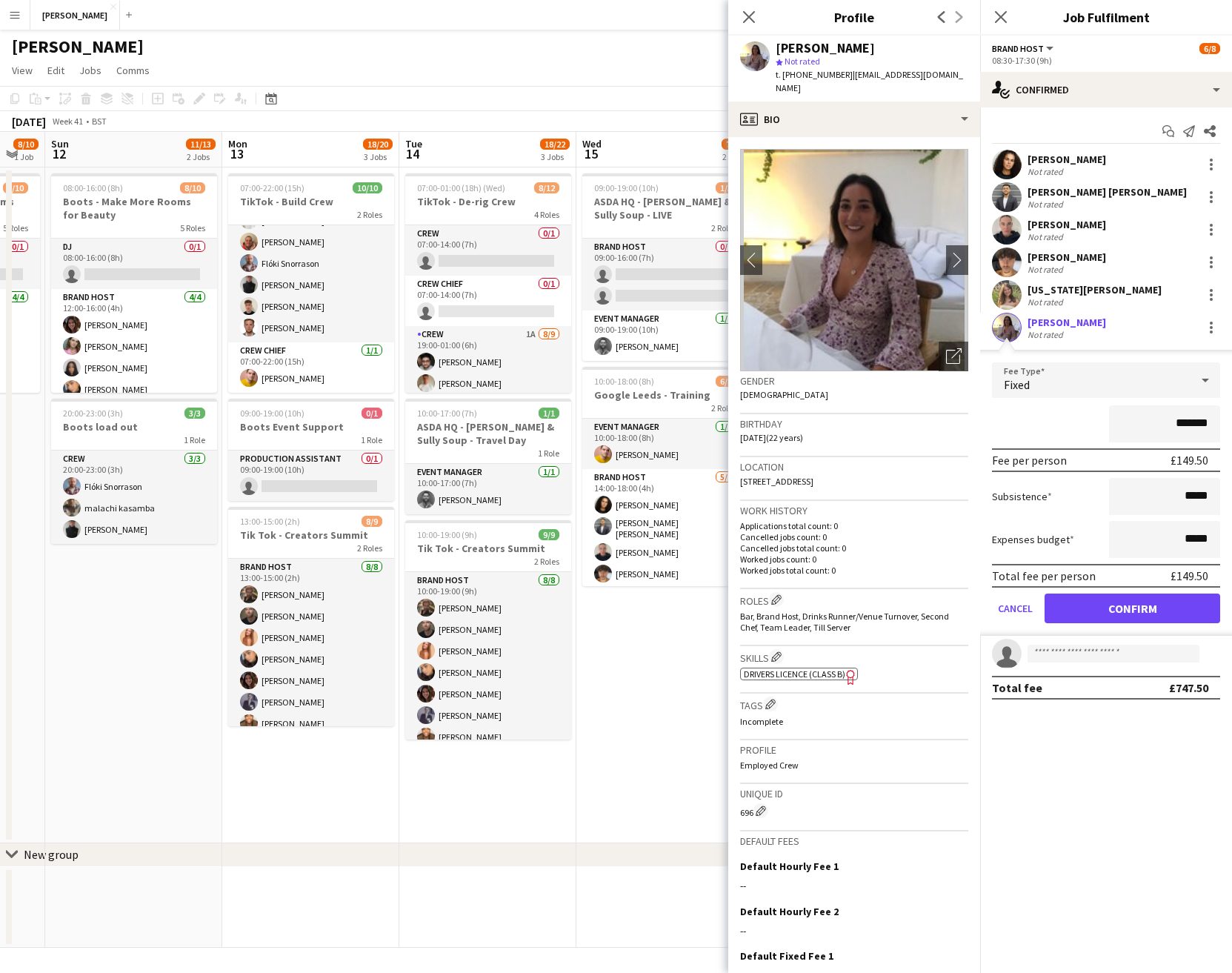
click at [747, 6] on div "Close pop-in" at bounding box center [749, 17] width 42 height 34
click at [752, 16] on icon "Close pop-in" at bounding box center [748, 17] width 14 height 14
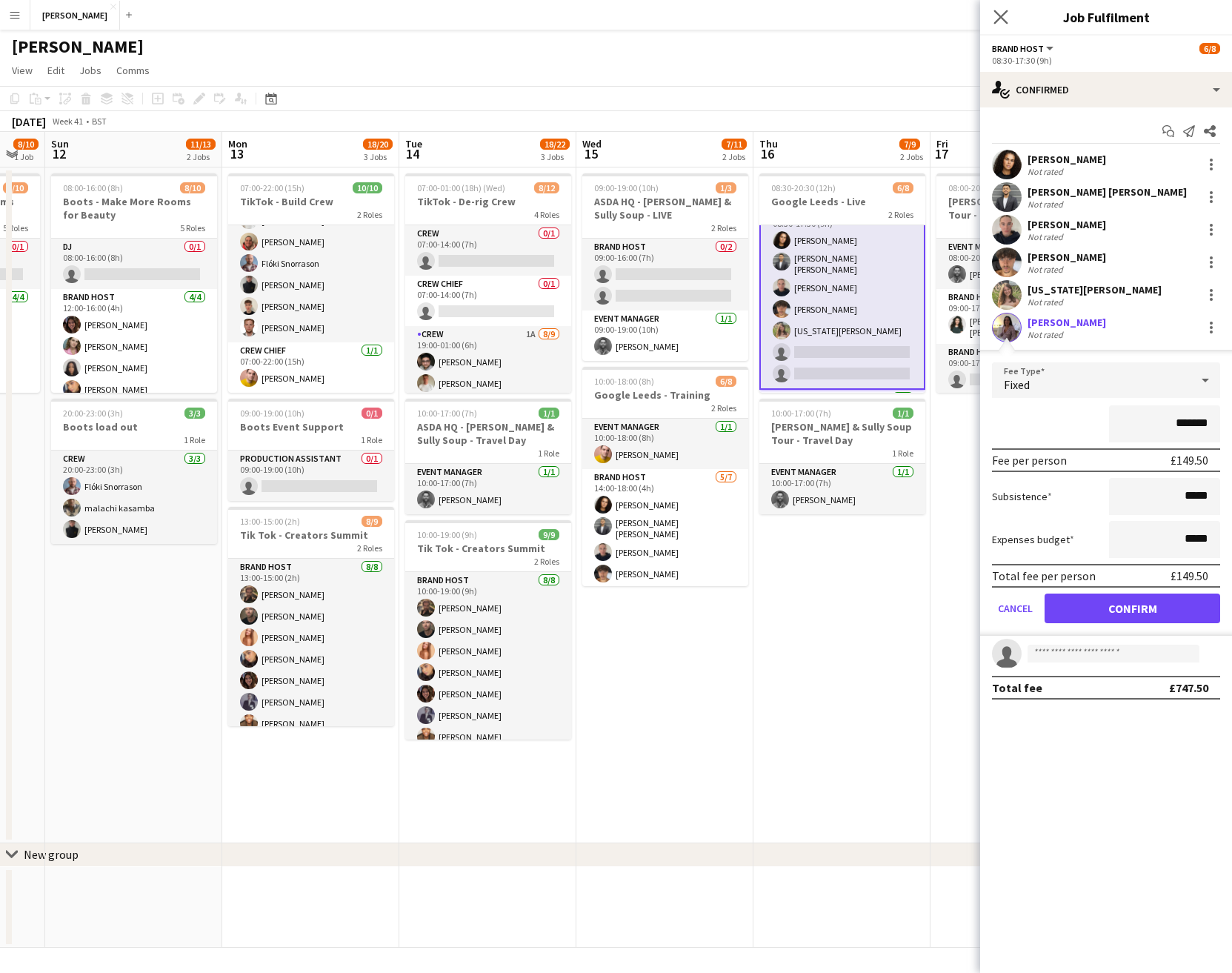
click at [1001, 8] on app-icon "Close pop-in" at bounding box center [1001, 17] width 21 height 21
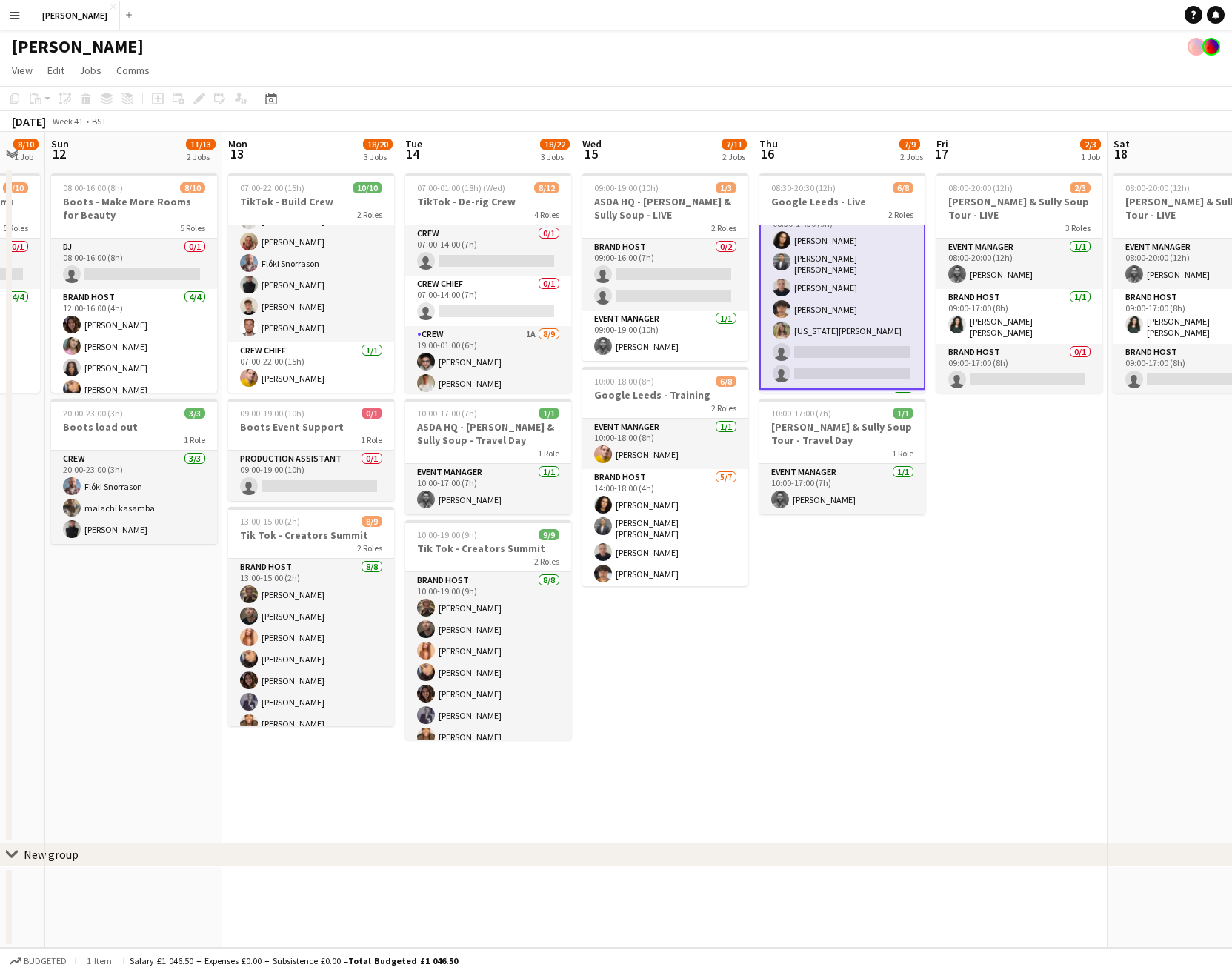
click at [1010, 486] on app-date-cell "08:00-20:00 (12h) 2/3 Cully & Sully Soup Tour - LIVE 3 Roles Event Manager 1/1 …" at bounding box center [1019, 505] width 177 height 675
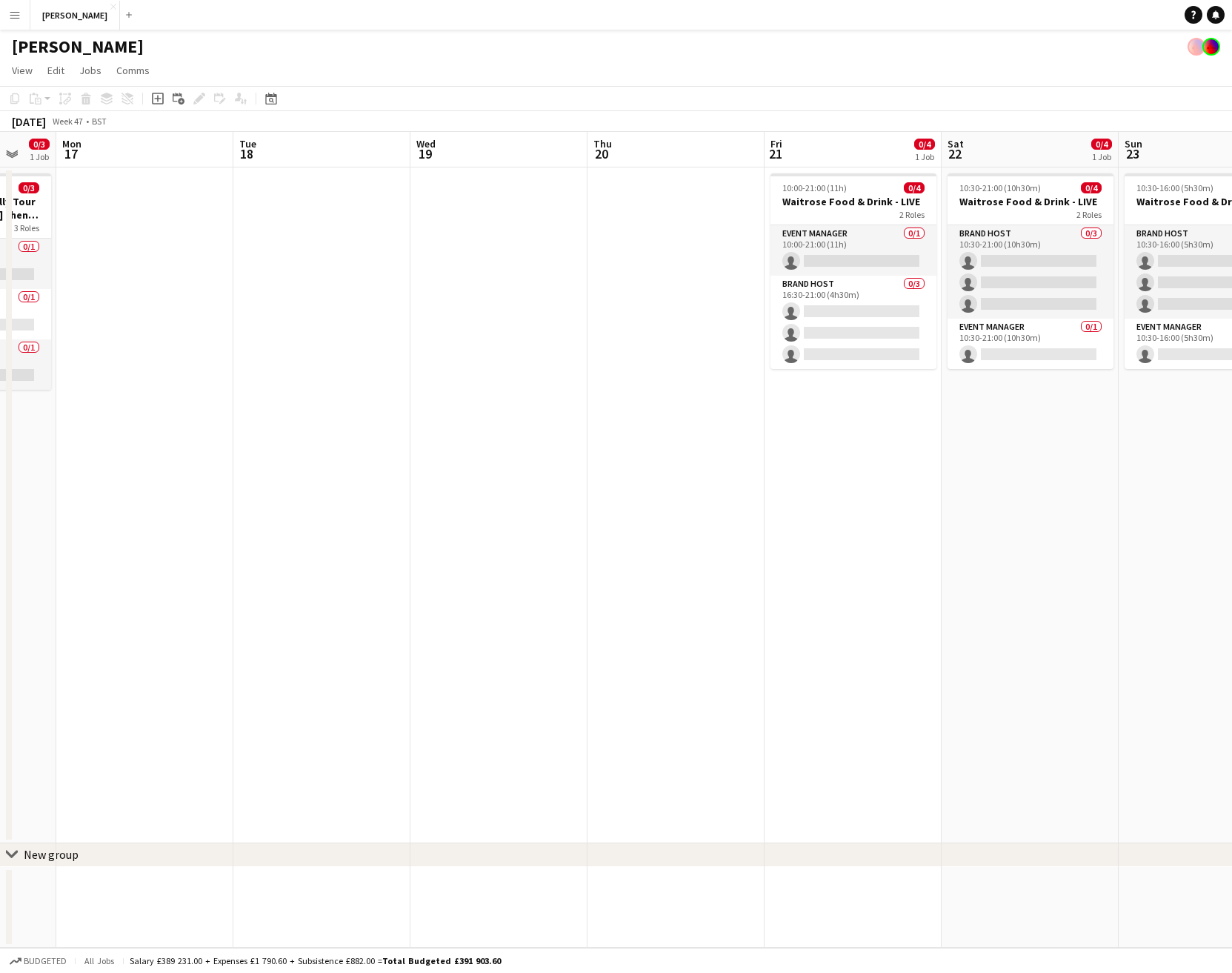
scroll to position [0, 562]
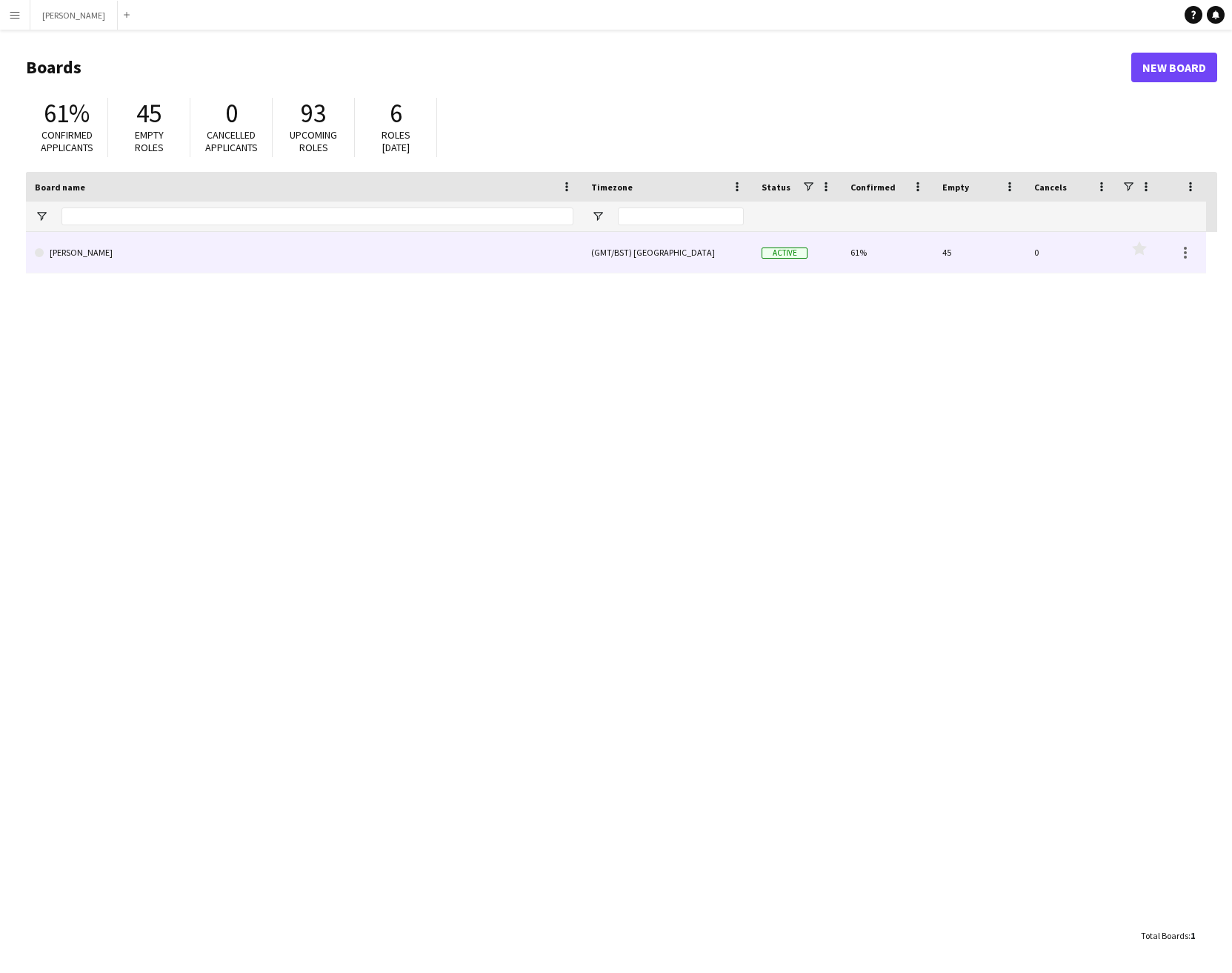
click at [128, 254] on link "[PERSON_NAME]" at bounding box center [304, 253] width 539 height 42
